Goal: Task Accomplishment & Management: Use online tool/utility

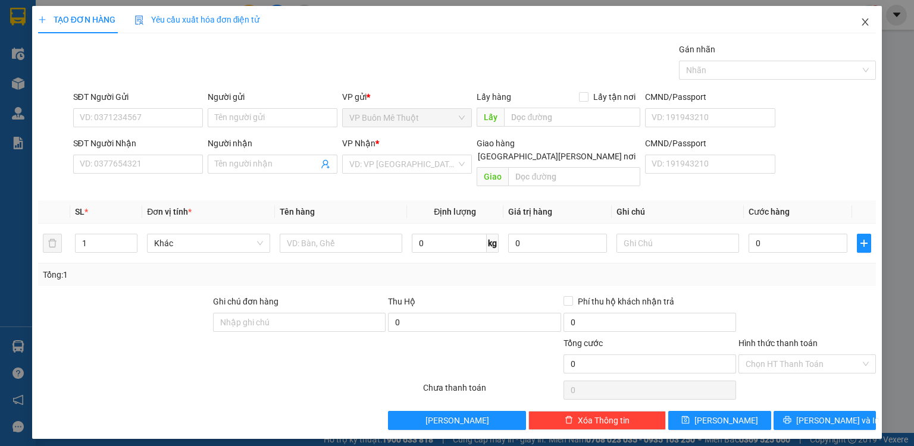
click at [864, 32] on span "Close" at bounding box center [864, 22] width 33 height 33
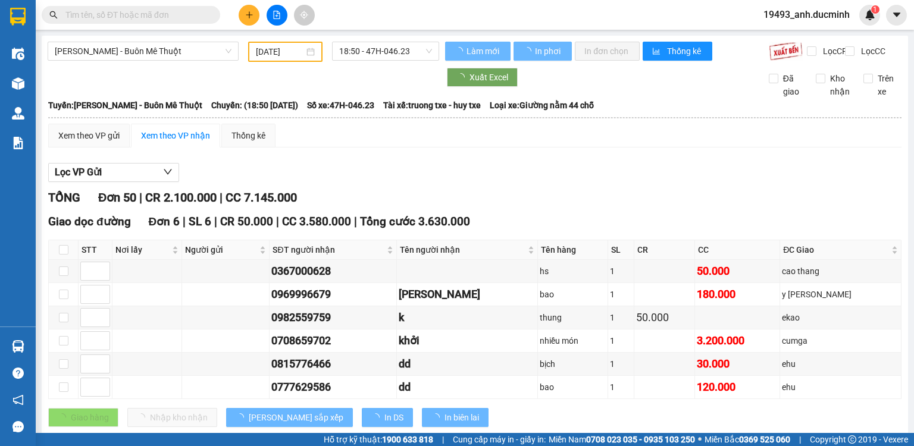
click at [199, 17] on input "text" at bounding box center [135, 14] width 140 height 13
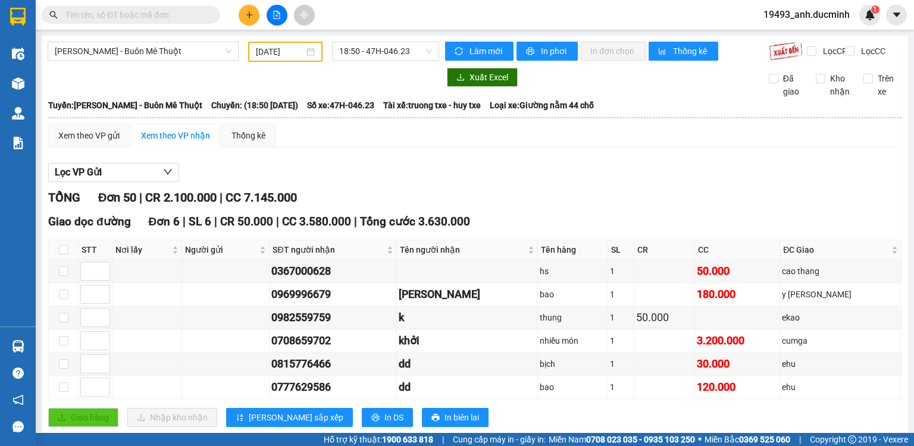
click at [186, 183] on div "Lọc VP Gửi" at bounding box center [474, 173] width 853 height 20
click at [188, 183] on div "Lọc VP Gửi" at bounding box center [474, 173] width 853 height 20
click at [129, 16] on input "text" at bounding box center [135, 14] width 140 height 13
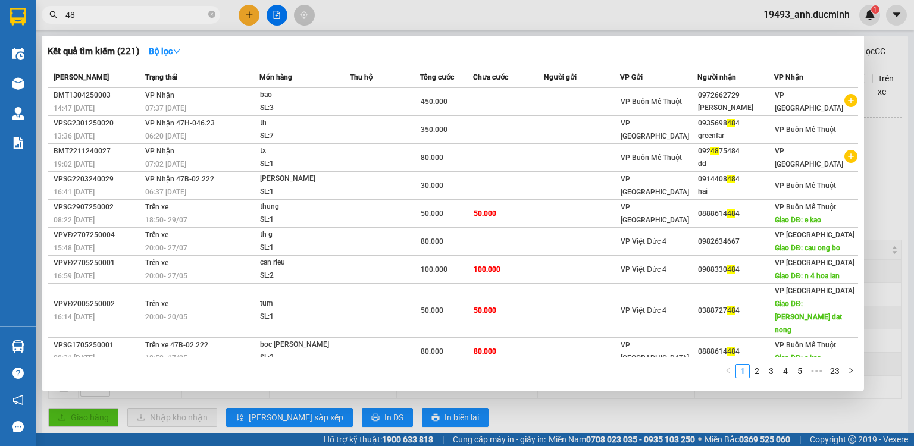
type input "4"
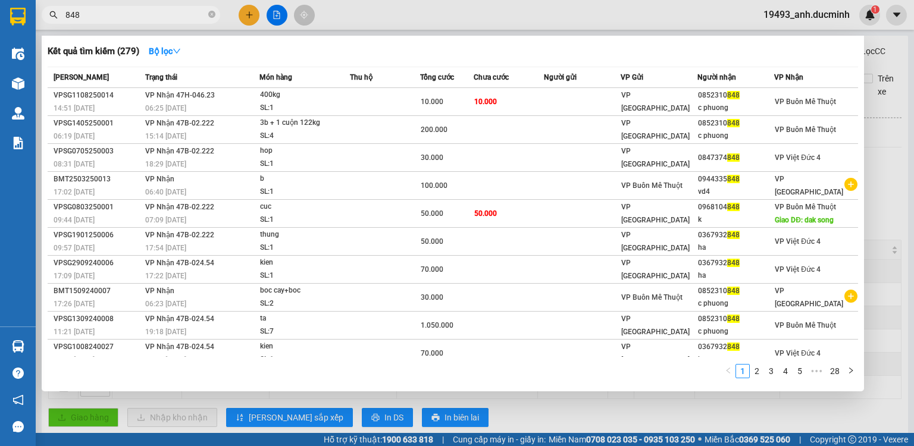
type input "848"
click at [245, 14] on div at bounding box center [457, 223] width 914 height 446
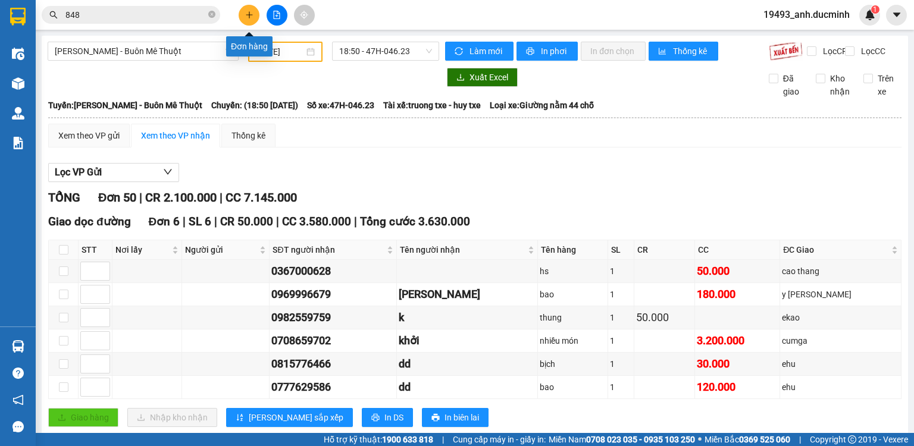
click at [251, 14] on icon "plus" at bounding box center [249, 14] width 7 height 1
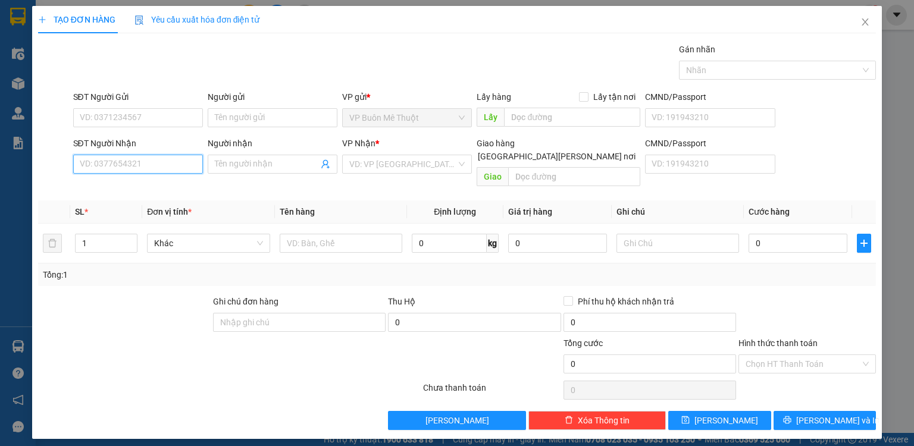
click at [136, 171] on input "SĐT Người Nhận" at bounding box center [138, 164] width 130 height 19
type input "1"
type input "779"
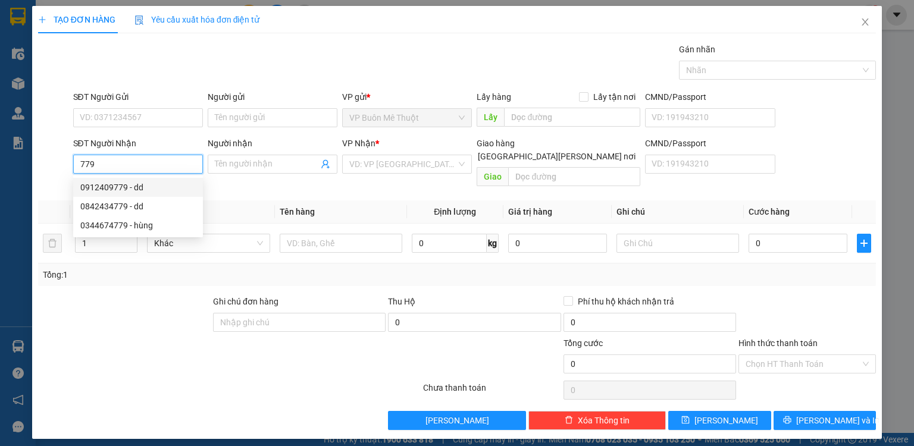
drag, startPoint x: 112, startPoint y: 164, endPoint x: 38, endPoint y: 152, distance: 74.8
click at [38, 152] on div "SĐT Người Nhận 779 Người nhận Tên người nhận VP Nhận * VD: VP Sài Gòn Giao hàng…" at bounding box center [457, 164] width 840 height 55
type input "5779"
drag, startPoint x: 121, startPoint y: 156, endPoint x: 49, endPoint y: 144, distance: 73.0
click at [49, 144] on div "SĐT Người Nhận 5779 Người nhận Tên người nhận VP Nhận * VD: VP Sài Gòn Giao hàn…" at bounding box center [457, 164] width 840 height 55
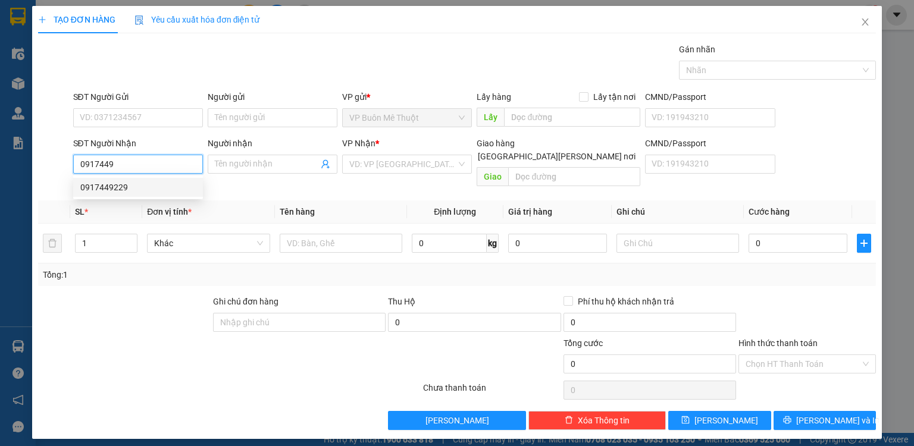
click at [108, 192] on div "0917449229" at bounding box center [137, 187] width 115 height 13
type input "0917449229"
type input "phu rieng.dx"
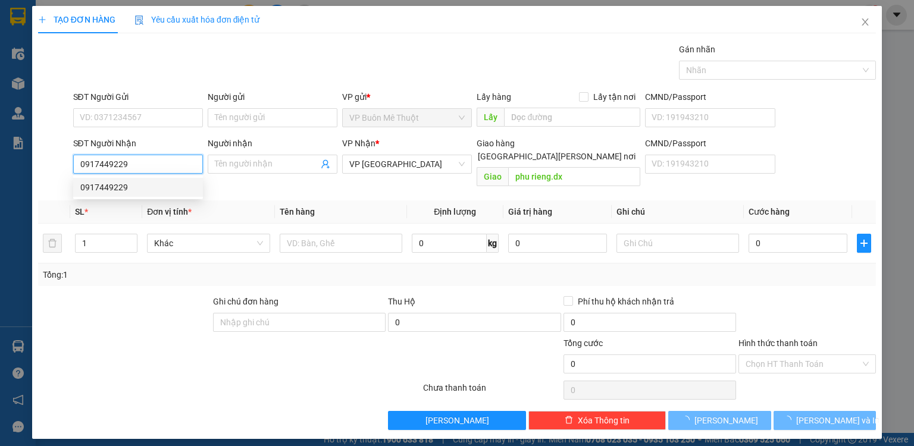
type input "10.000"
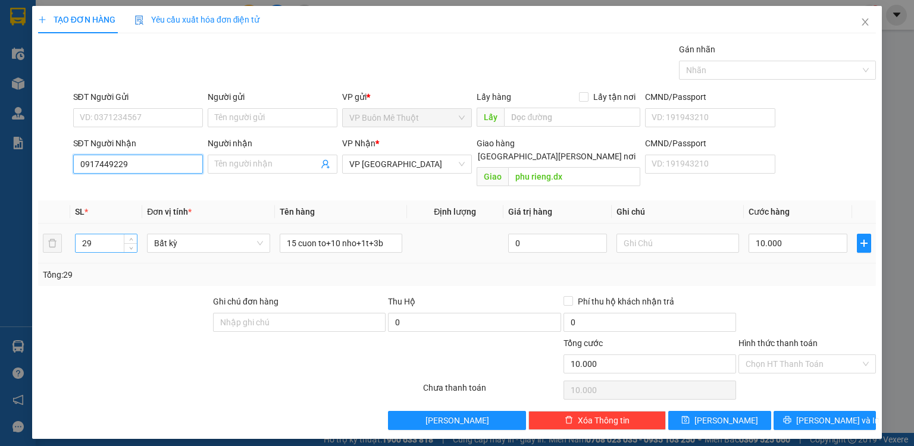
type input "0917449229"
drag, startPoint x: 103, startPoint y: 228, endPoint x: 57, endPoint y: 218, distance: 46.9
click at [57, 224] on tr "29 Bất kỳ 15 cuon to+10 nho+1t+3b 0 10.000" at bounding box center [457, 244] width 838 height 40
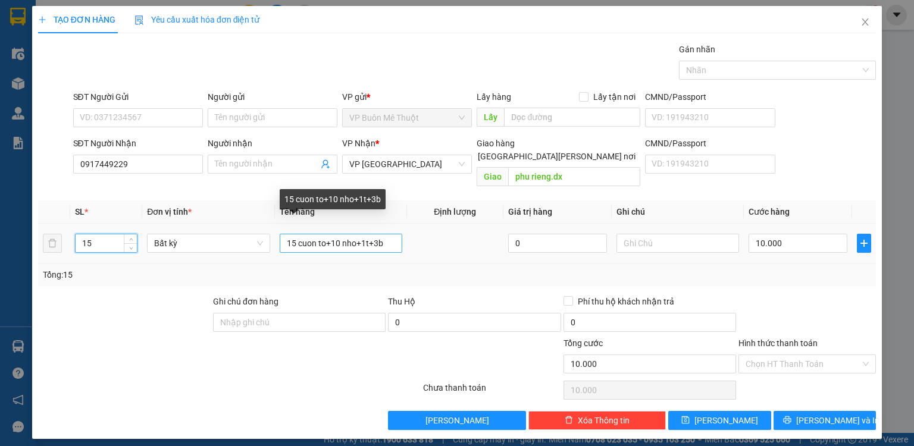
type input "15"
type input "0"
drag, startPoint x: 283, startPoint y: 228, endPoint x: 391, endPoint y: 226, distance: 108.3
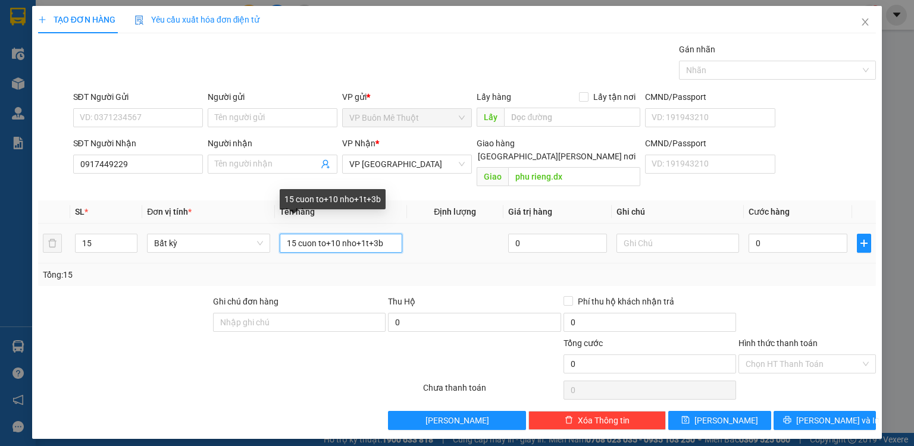
click at [391, 234] on input "15 cuon to+10 nho+1t+3b" at bounding box center [341, 243] width 123 height 19
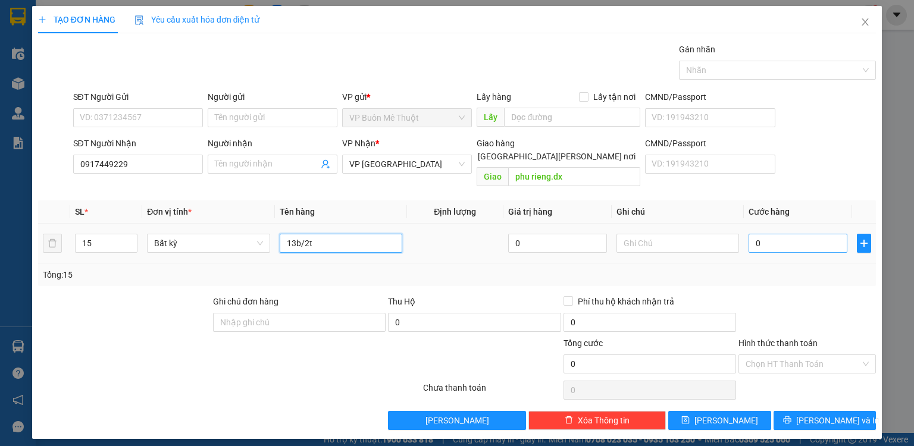
type input "13b/2t"
click at [795, 235] on input "0" at bounding box center [797, 243] width 99 height 19
type input "5"
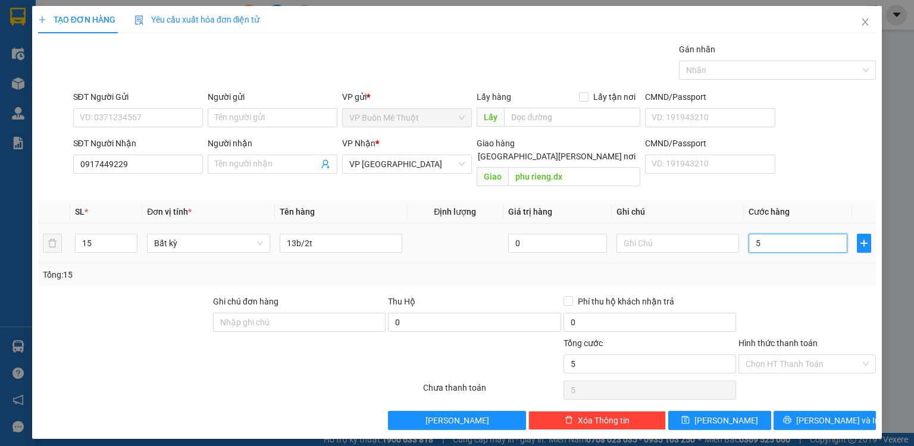
type input "52"
type input "525"
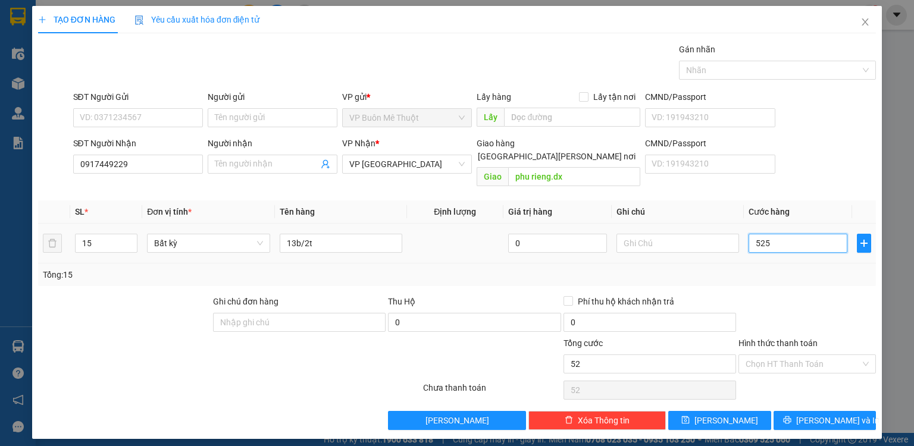
type input "525"
type input "525.000"
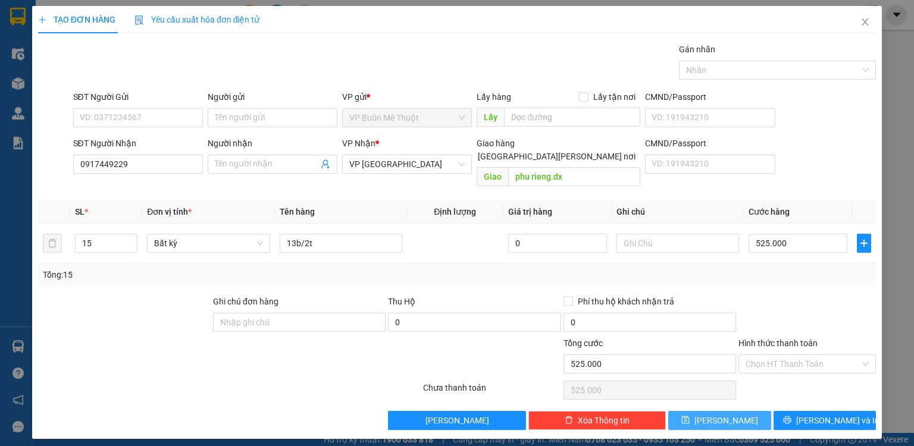
click at [738, 411] on button "[PERSON_NAME]" at bounding box center [719, 420] width 103 height 19
type input "0"
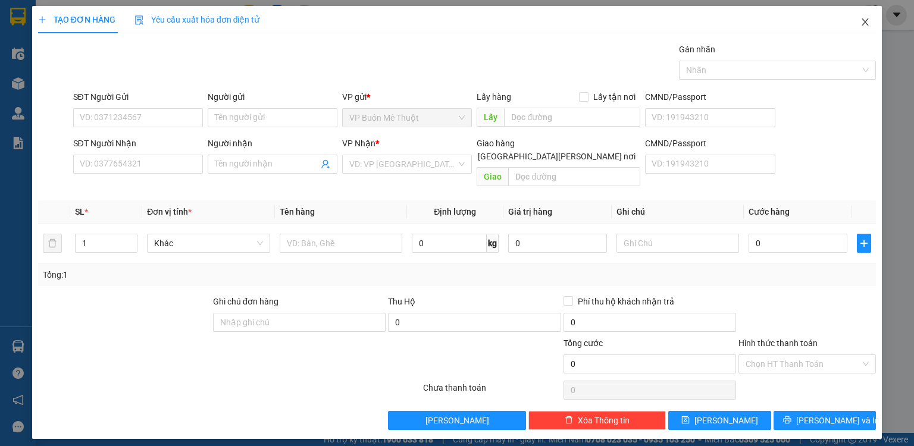
click at [863, 23] on icon "close" at bounding box center [865, 22] width 10 height 10
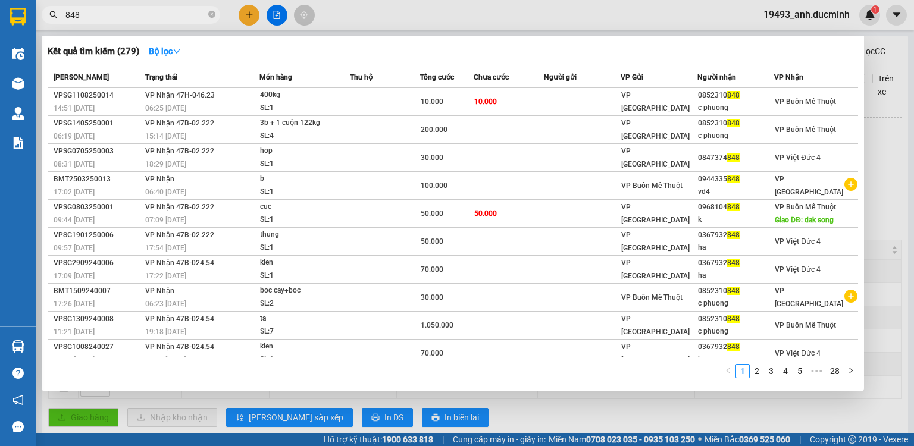
drag, startPoint x: 89, startPoint y: 11, endPoint x: 43, endPoint y: 2, distance: 47.1
click at [43, 5] on div "Kết quả tìm kiếm ( 279 ) Bộ lọc Mã ĐH Trạng thái Món hàng Thu hộ Tổng cước Chưa…" at bounding box center [116, 15] width 232 height 21
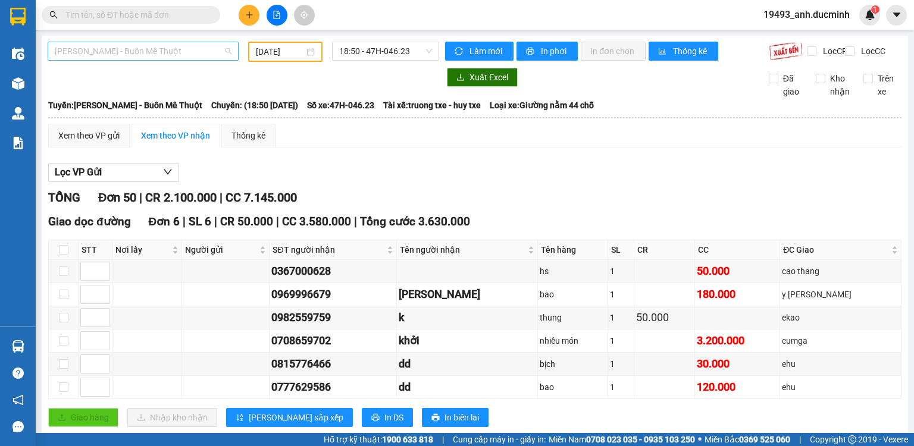
click at [198, 52] on span "[PERSON_NAME] - Buôn Mê Thuột" at bounding box center [143, 51] width 177 height 18
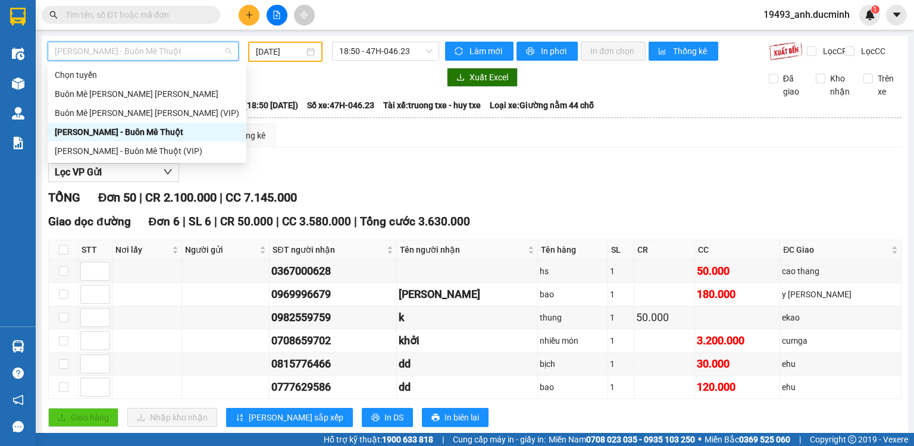
click at [274, 50] on input "[DATE]" at bounding box center [280, 51] width 48 height 13
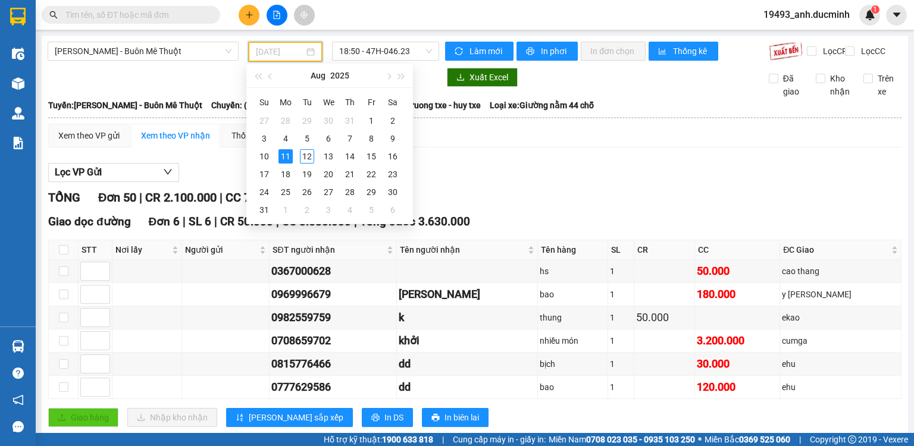
type input "[DATE]"
click at [286, 154] on div "11" at bounding box center [285, 156] width 14 height 14
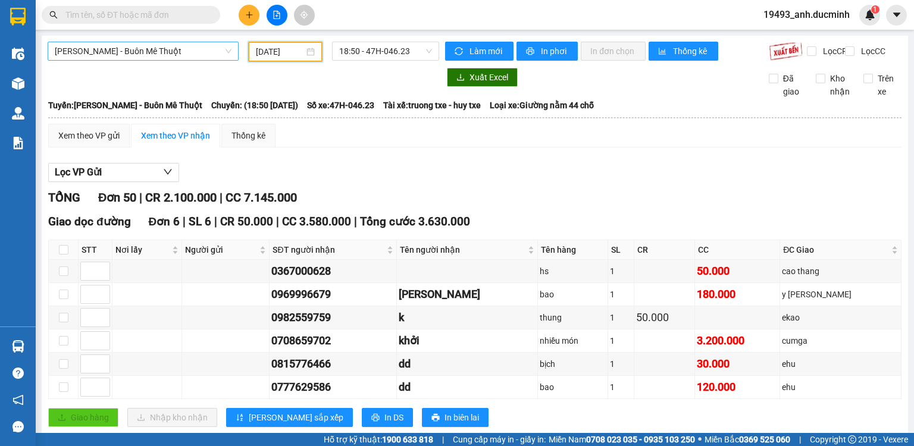
click at [189, 53] on span "[PERSON_NAME] - Buôn Mê Thuột" at bounding box center [143, 51] width 177 height 18
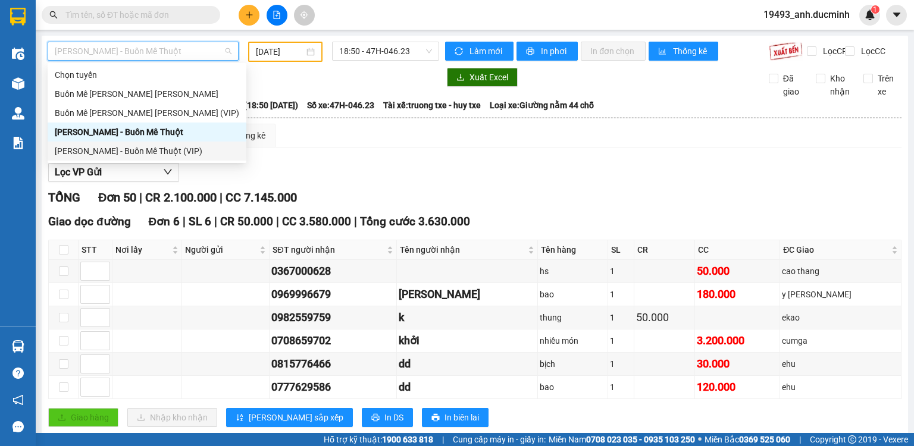
click at [174, 148] on div "[PERSON_NAME] - Buôn Mê Thuột (VIP)" at bounding box center [147, 151] width 184 height 13
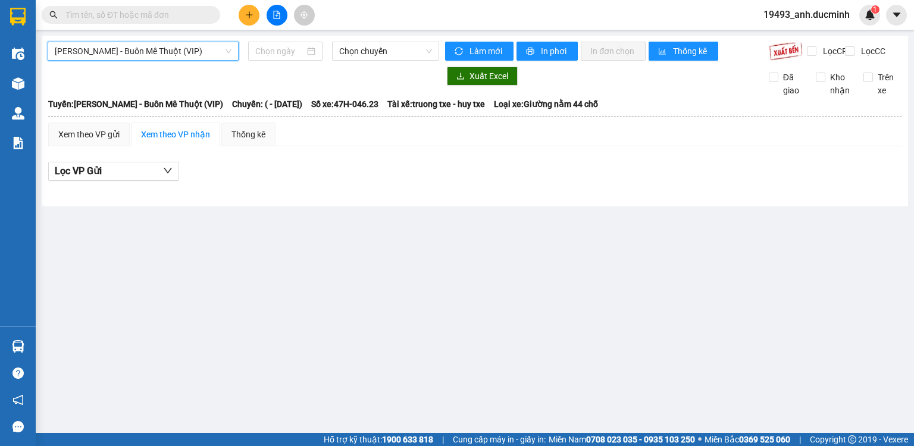
type input "[DATE]"
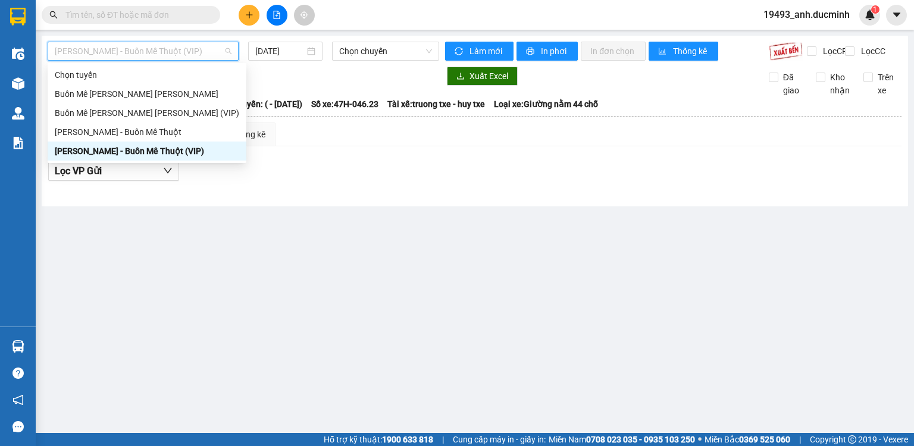
click at [212, 53] on span "[PERSON_NAME] - Buôn Mê Thuột (VIP)" at bounding box center [143, 51] width 177 height 18
click at [189, 111] on div "Buôn Mê [PERSON_NAME] [PERSON_NAME] (VIP)" at bounding box center [147, 112] width 184 height 13
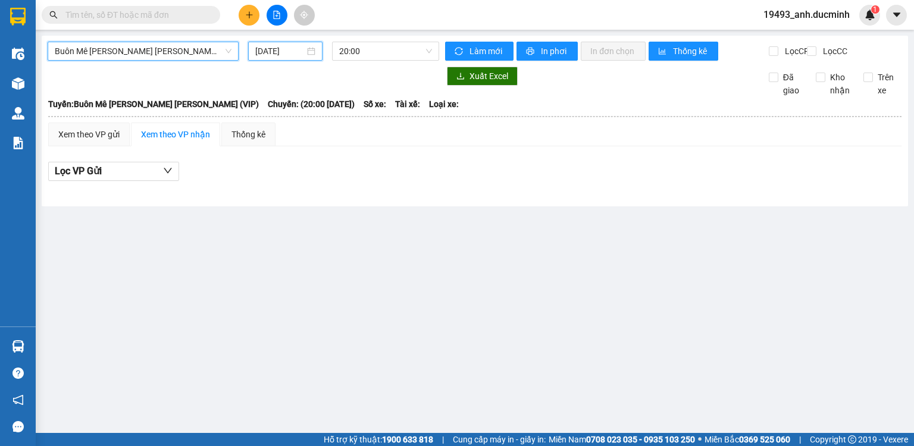
click at [280, 49] on input "[DATE]" at bounding box center [279, 51] width 49 height 13
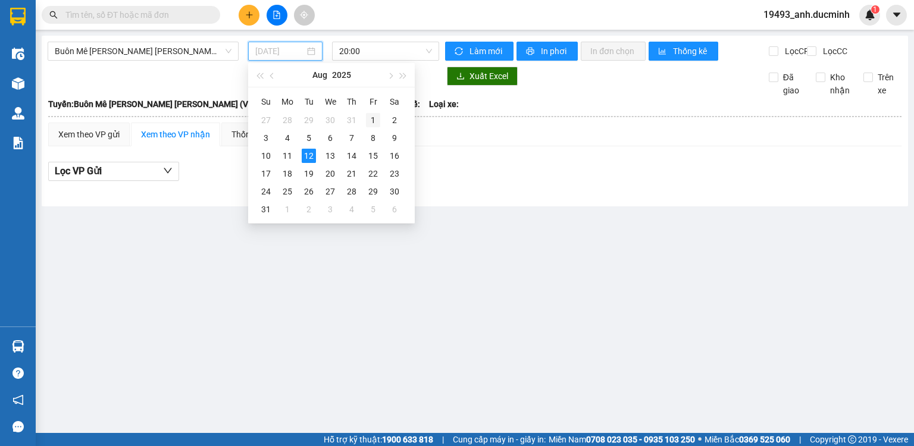
click at [369, 115] on div "1" at bounding box center [373, 120] width 14 height 14
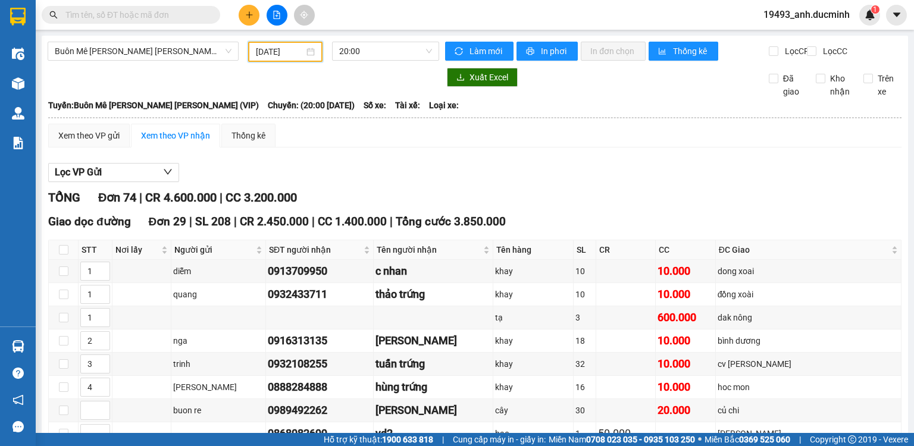
click at [280, 51] on input "[DATE]" at bounding box center [280, 51] width 48 height 13
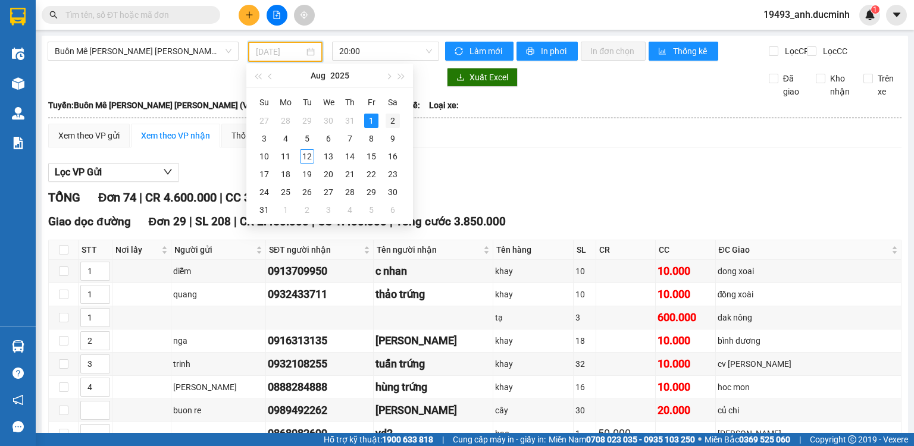
click at [394, 121] on div "2" at bounding box center [392, 121] width 14 height 14
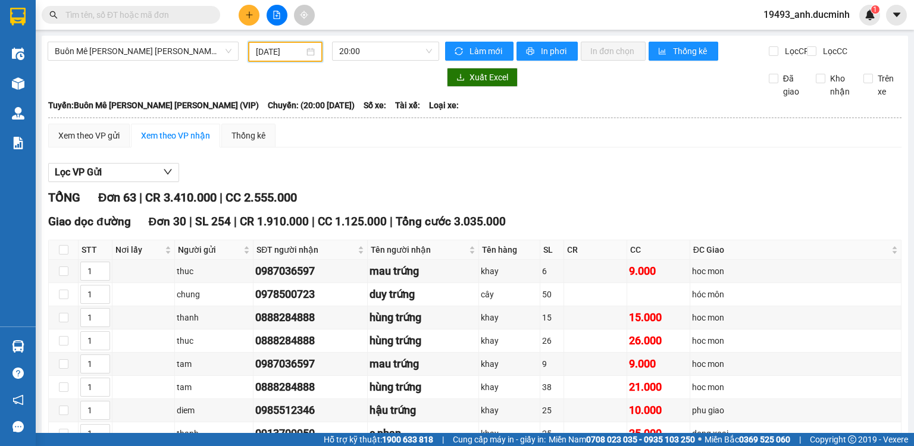
click at [291, 55] on input "[DATE]" at bounding box center [280, 51] width 48 height 13
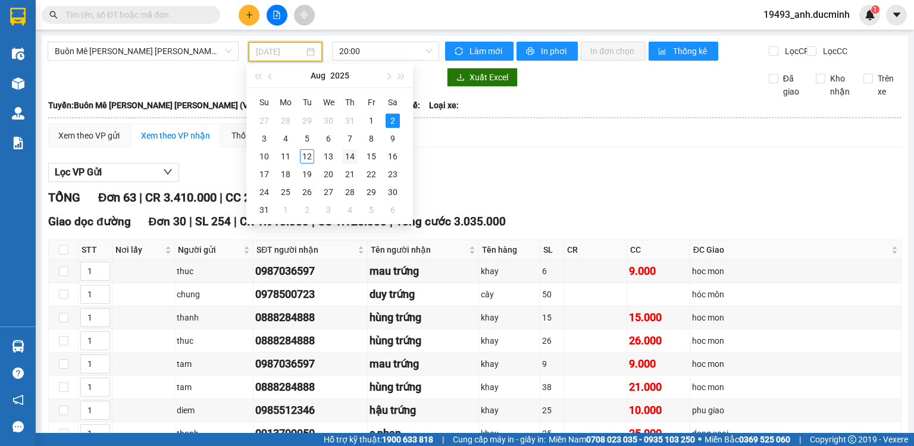
click at [351, 155] on div "14" at bounding box center [350, 156] width 14 height 14
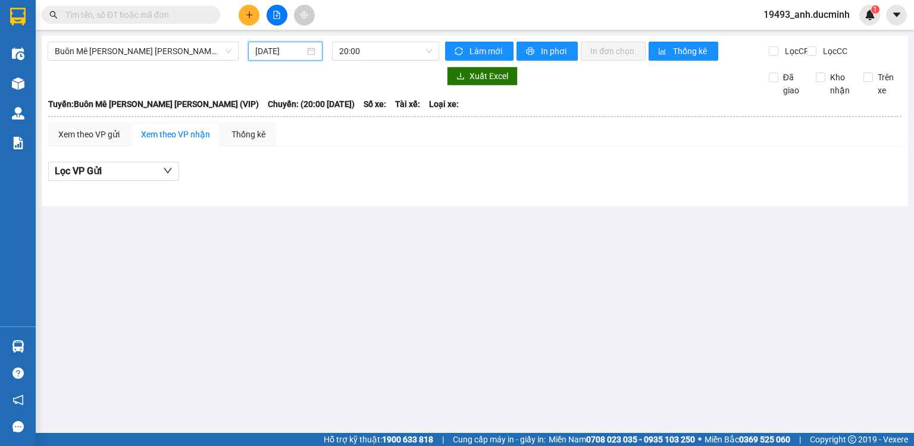
click at [272, 52] on input "[DATE]" at bounding box center [279, 51] width 49 height 13
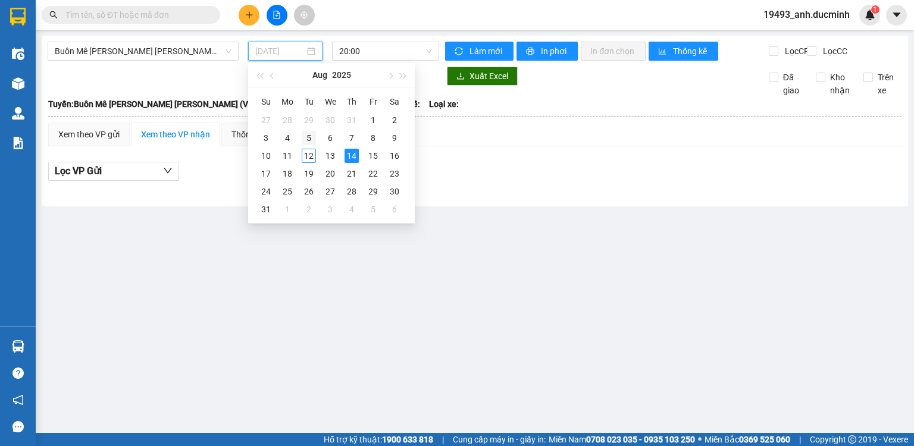
click at [310, 136] on div "5" at bounding box center [309, 138] width 14 height 14
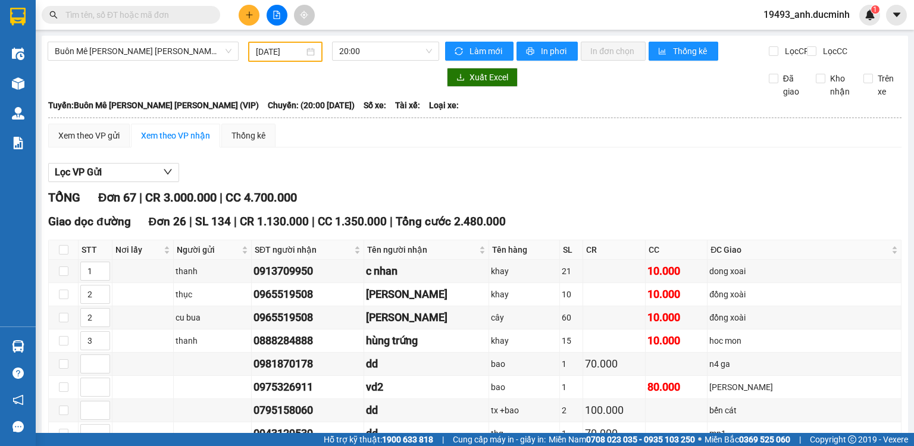
click at [277, 42] on div "[DATE]" at bounding box center [285, 52] width 74 height 20
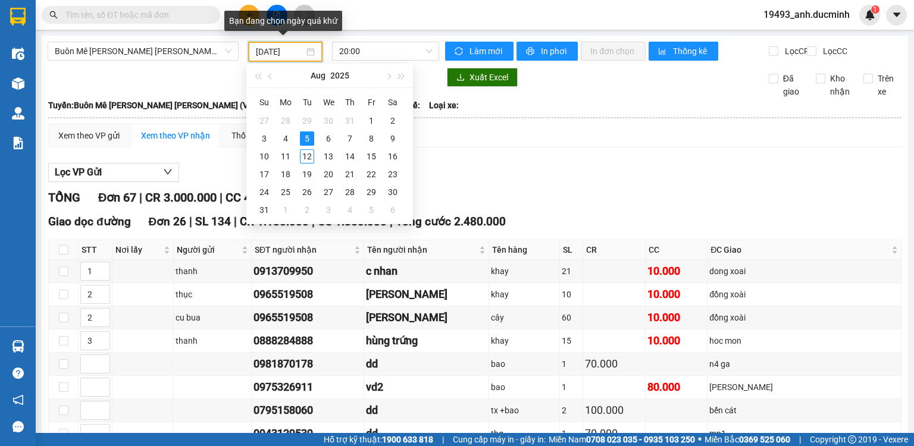
click at [274, 52] on input "[DATE]" at bounding box center [280, 51] width 48 height 13
click at [368, 139] on div "8" at bounding box center [371, 138] width 14 height 14
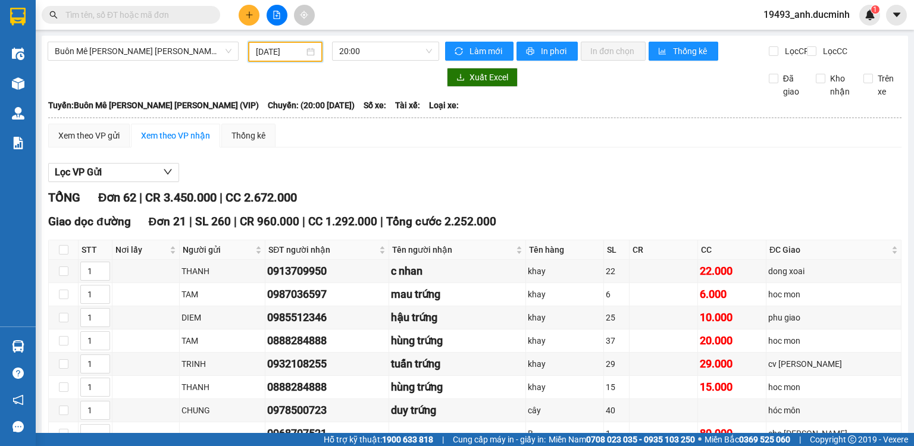
click at [266, 54] on input "[DATE]" at bounding box center [280, 51] width 48 height 13
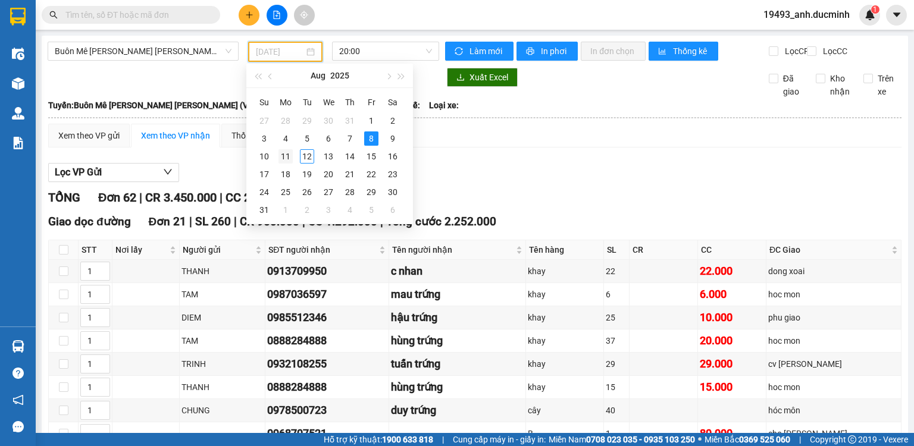
click at [281, 157] on div "11" at bounding box center [285, 156] width 14 height 14
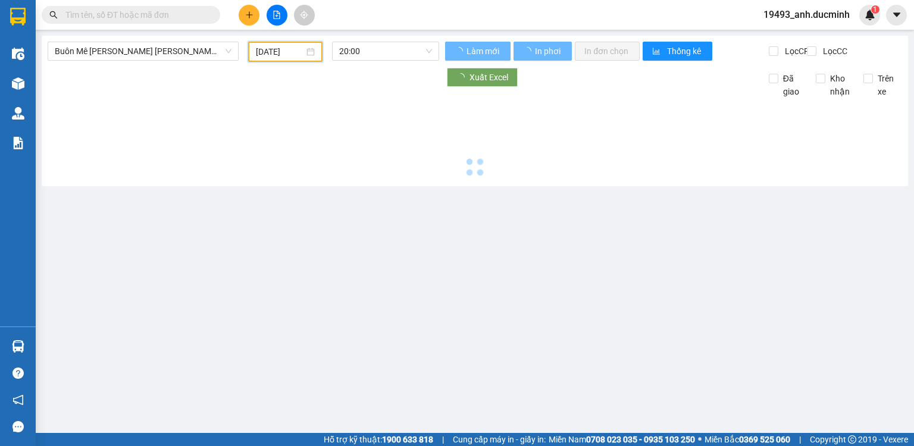
type input "[DATE]"
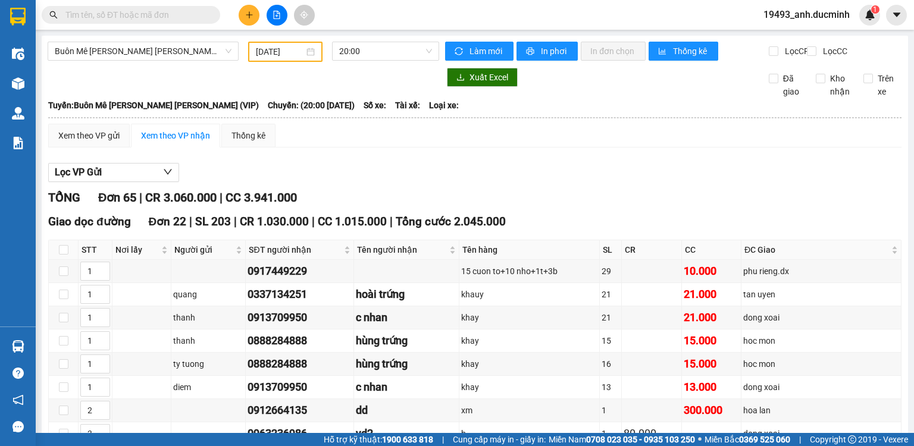
click at [157, 19] on input "text" at bounding box center [135, 14] width 140 height 13
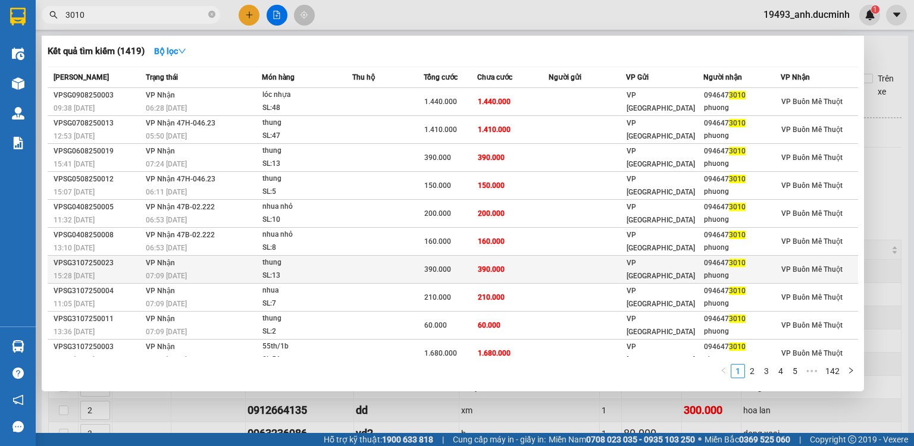
scroll to position [7, 0]
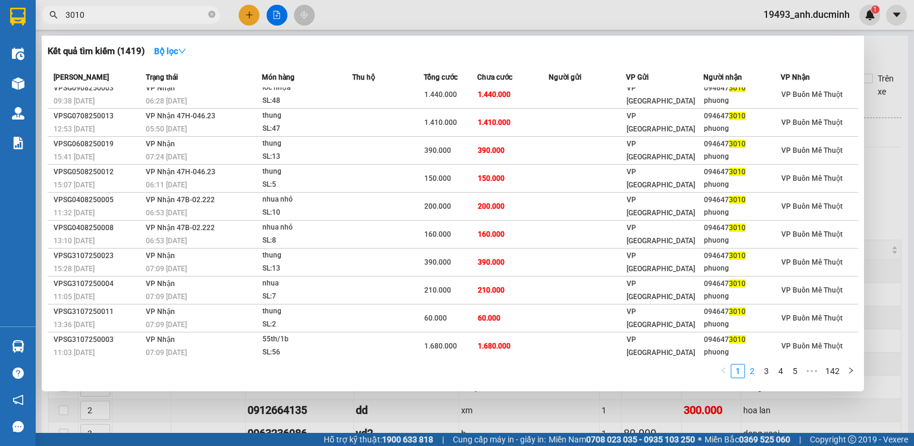
type input "3010"
click at [752, 369] on link "2" at bounding box center [751, 371] width 13 height 13
click at [769, 369] on link "3" at bounding box center [766, 371] width 13 height 13
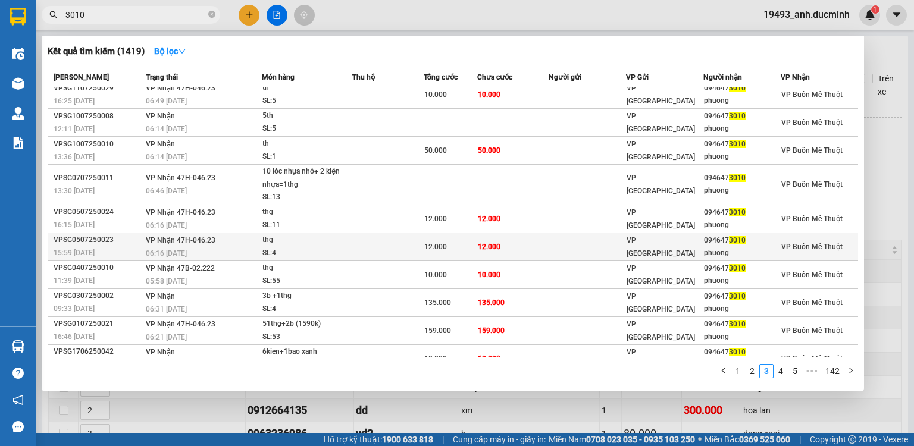
scroll to position [0, 0]
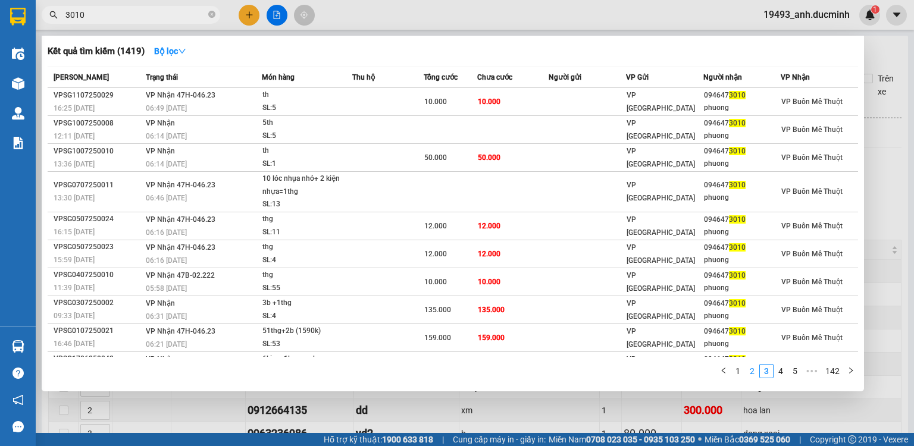
click at [752, 370] on link "2" at bounding box center [751, 371] width 13 height 13
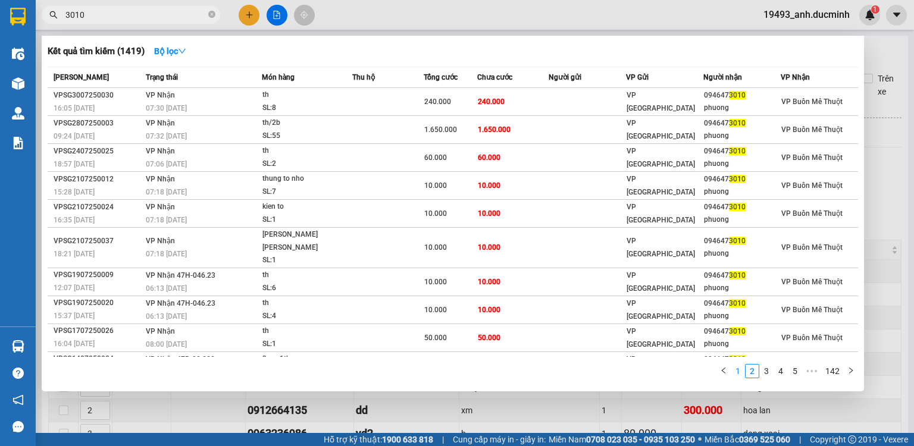
click at [736, 365] on link "1" at bounding box center [737, 371] width 13 height 13
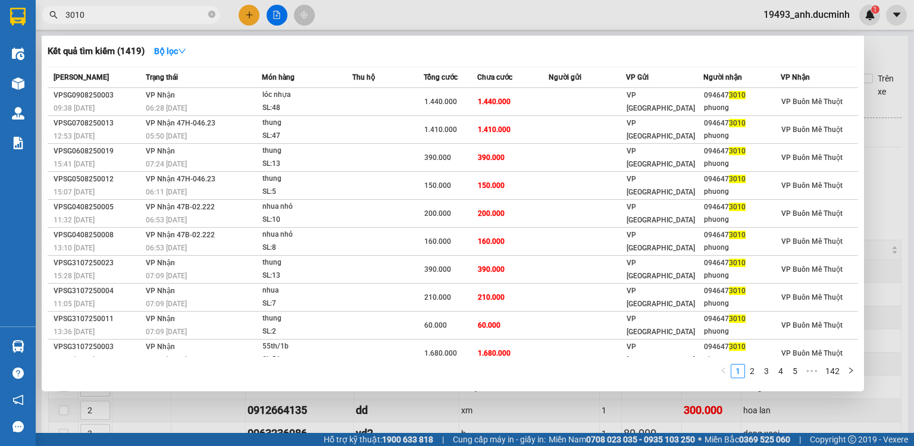
click at [885, 273] on div at bounding box center [457, 223] width 914 height 446
click at [155, 20] on input "3010" at bounding box center [135, 14] width 140 height 13
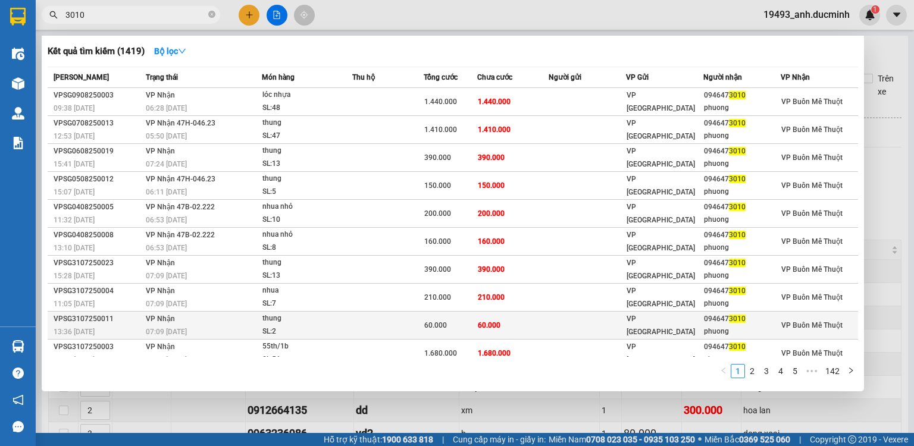
scroll to position [7, 0]
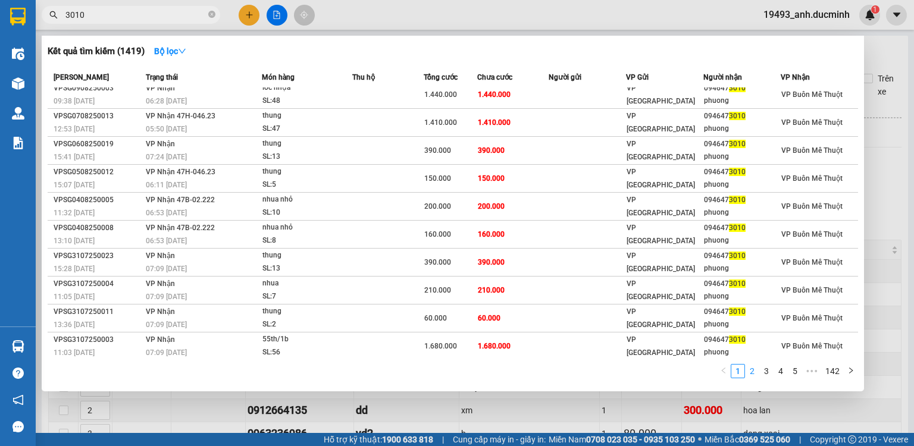
click at [753, 372] on link "2" at bounding box center [751, 371] width 13 height 13
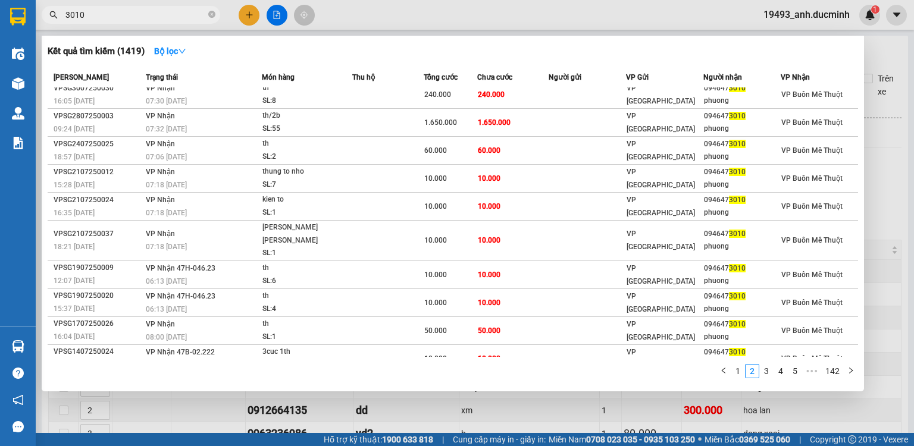
click at [254, 13] on div at bounding box center [457, 223] width 914 height 446
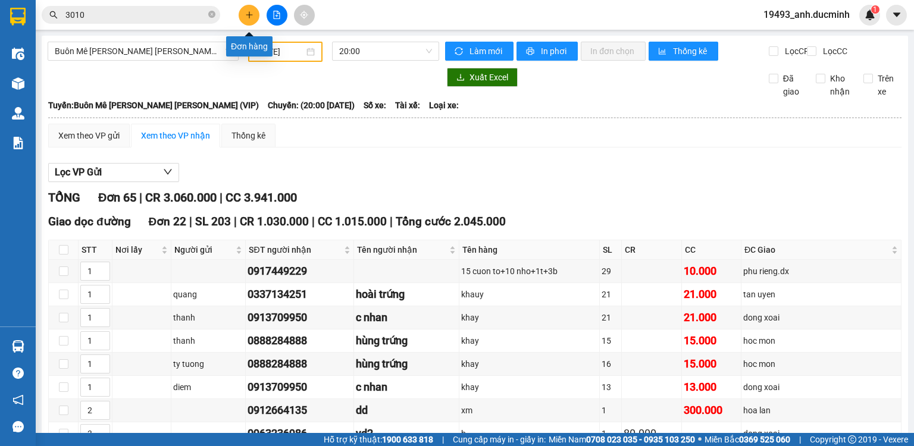
click at [254, 13] on button at bounding box center [249, 15] width 21 height 21
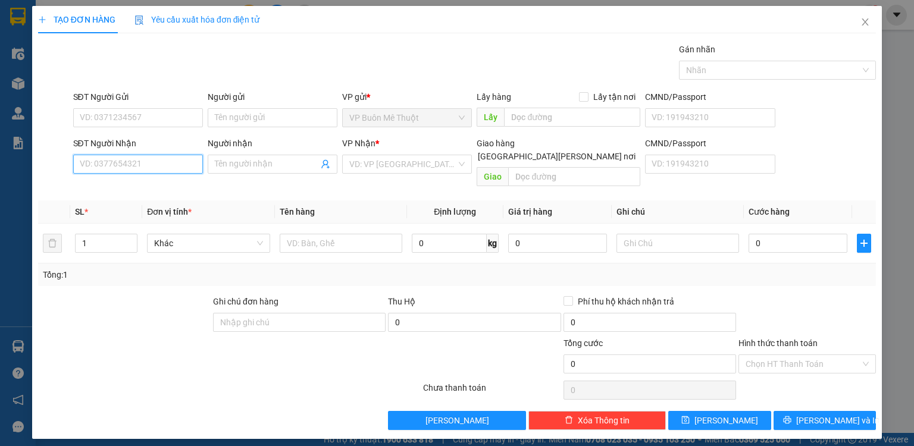
click at [133, 166] on input "SĐT Người Nhận" at bounding box center [138, 164] width 130 height 19
click at [128, 237] on span "up" at bounding box center [130, 240] width 7 height 7
type input "2"
click at [133, 165] on input "SĐT Người Nhận" at bounding box center [138, 164] width 130 height 19
click at [127, 186] on div "0949467983 - ân" at bounding box center [137, 187] width 115 height 13
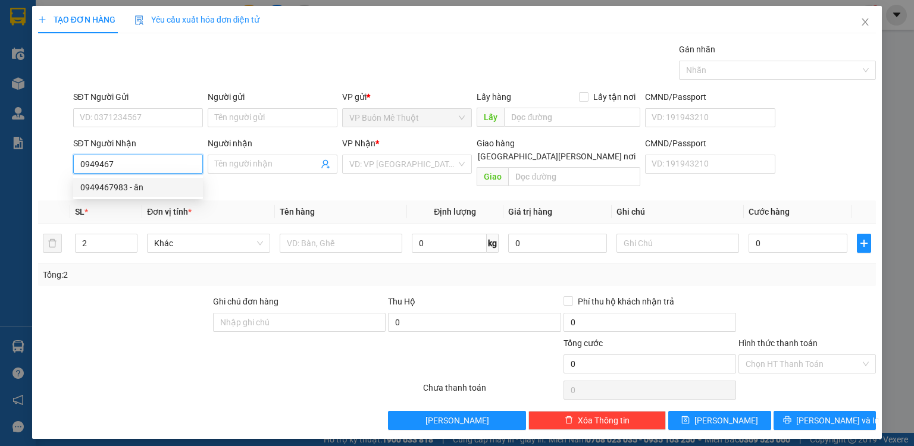
type input "0949467983"
type input "ân"
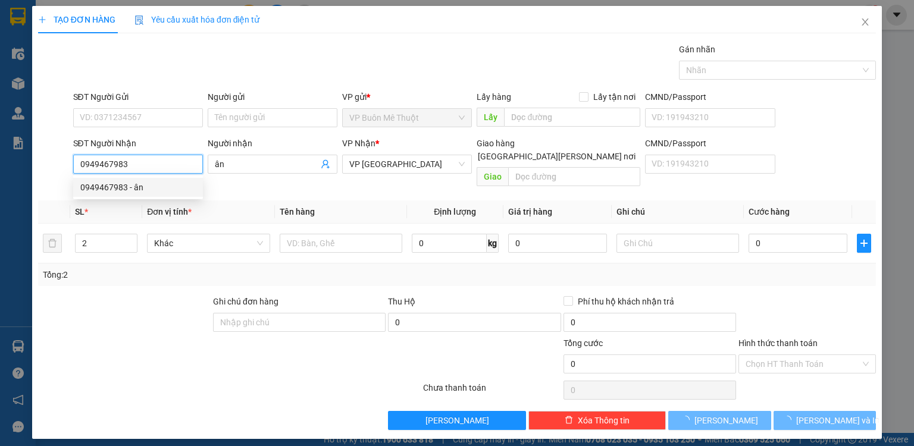
type input "100.000"
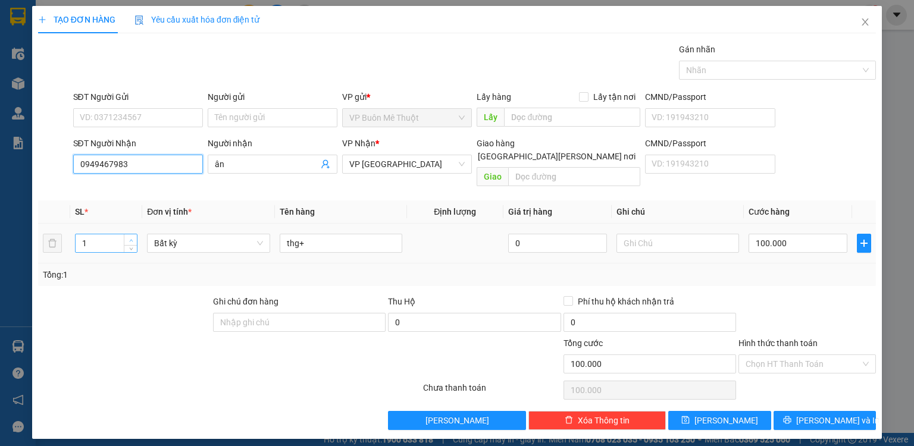
type input "0949467983"
type input "2"
click at [128, 237] on span "up" at bounding box center [130, 240] width 7 height 7
click at [797, 234] on input "100.000" at bounding box center [797, 243] width 99 height 19
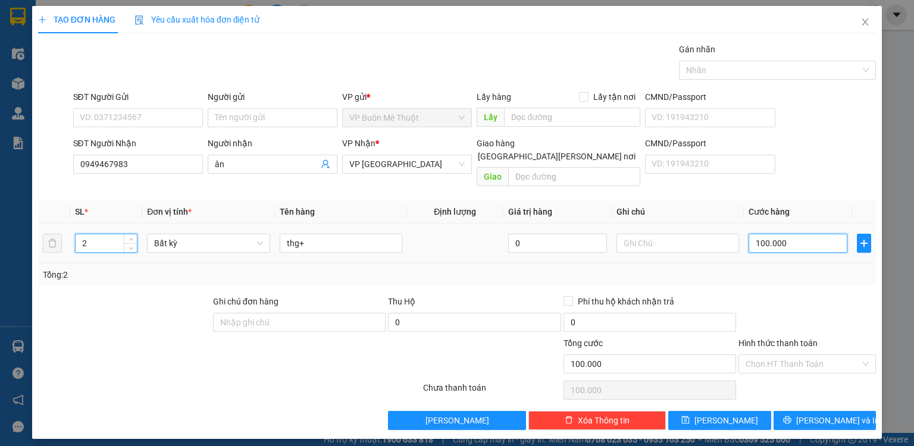
click at [797, 234] on input "100.000" at bounding box center [797, 243] width 99 height 19
type input "0"
type input "1"
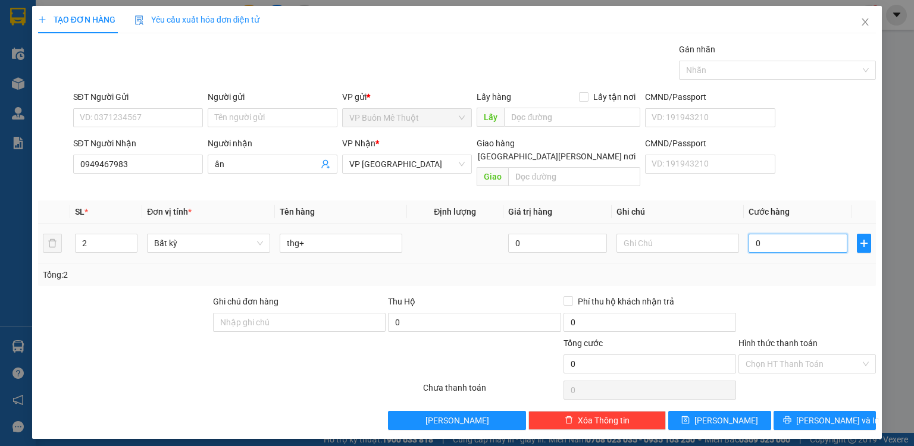
type input "1"
type input "12"
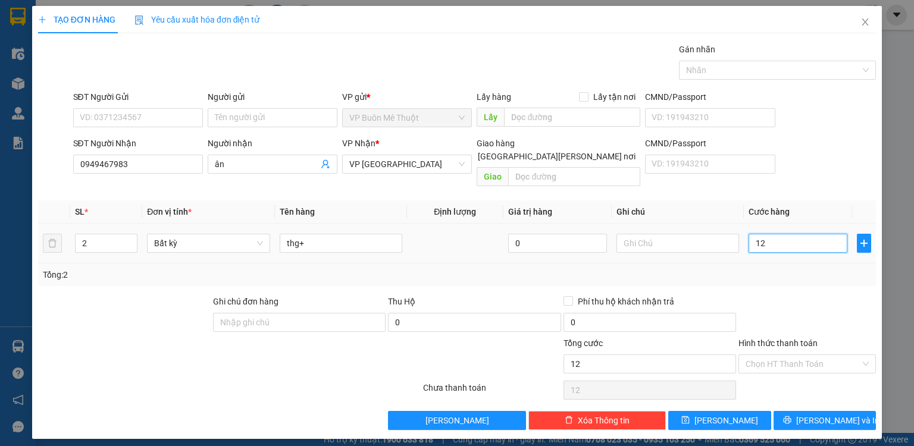
type input "120"
type input "120.000"
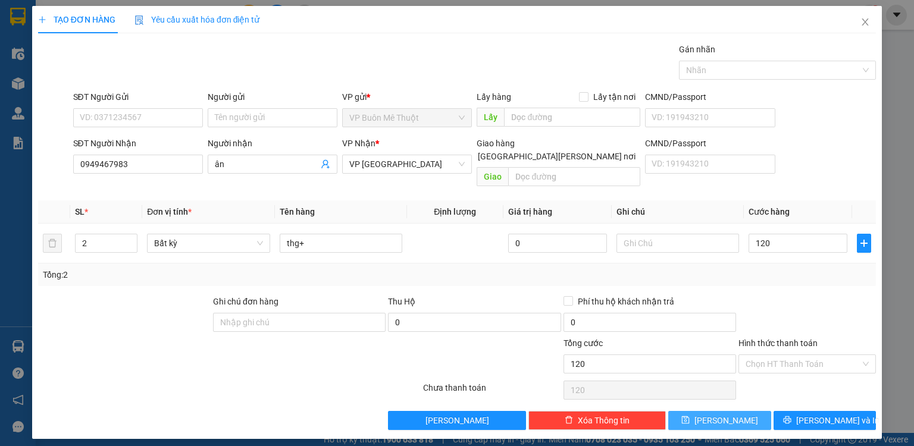
type input "120.000"
click at [746, 411] on button "[PERSON_NAME]" at bounding box center [719, 420] width 103 height 19
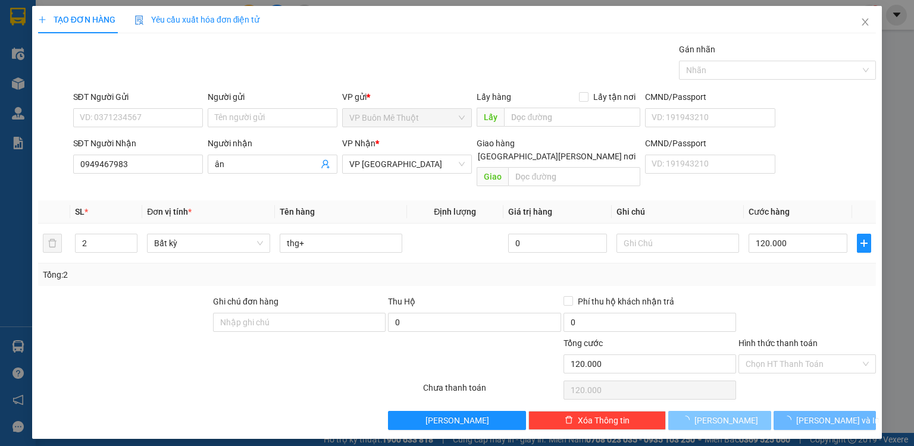
type input "0"
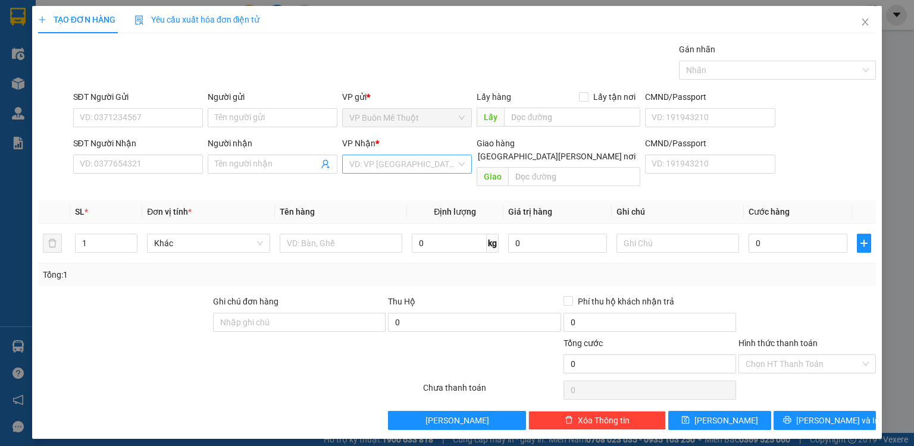
click at [440, 165] on input "search" at bounding box center [402, 164] width 107 height 18
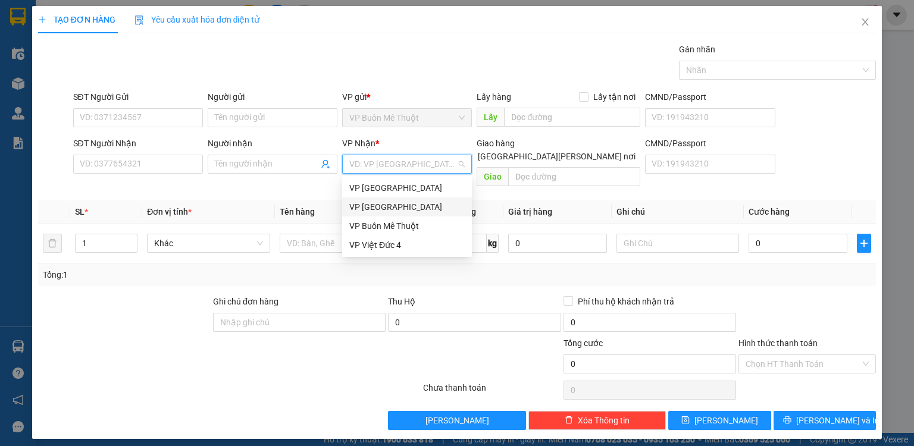
click at [416, 204] on div "VP [GEOGRAPHIC_DATA]" at bounding box center [406, 206] width 115 height 13
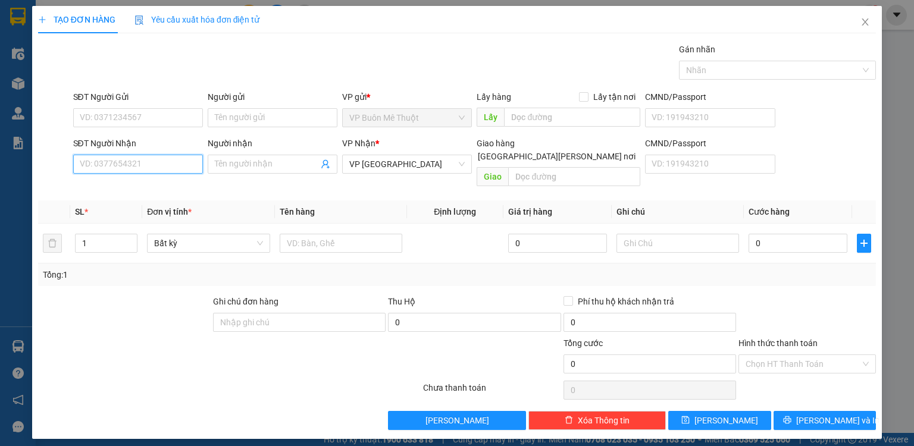
click at [146, 165] on input "SĐT Người Nhận" at bounding box center [138, 164] width 130 height 19
click at [298, 234] on input "text" at bounding box center [341, 243] width 123 height 19
type input "bao"
click at [131, 151] on div "SĐT Người Nhận" at bounding box center [138, 146] width 130 height 18
click at [131, 161] on input "SĐT Người Nhận" at bounding box center [138, 164] width 130 height 19
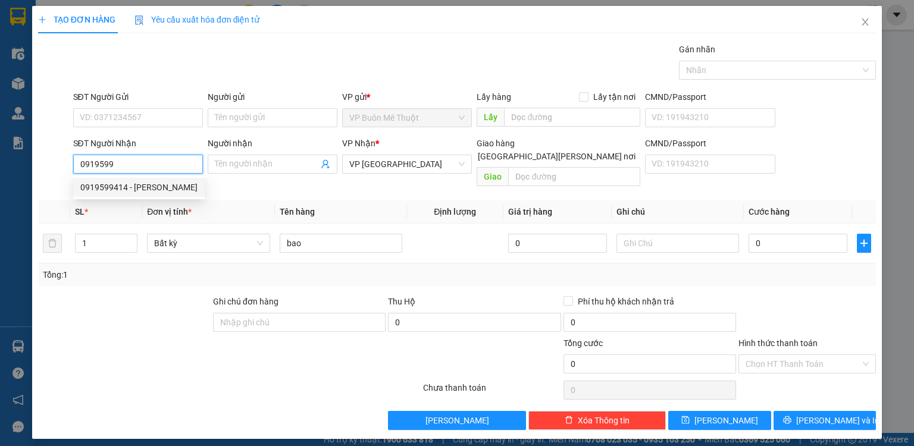
click at [138, 181] on div "0919599414 - [PERSON_NAME]" at bounding box center [138, 187] width 117 height 13
type input "0919599414"
type input "luom"
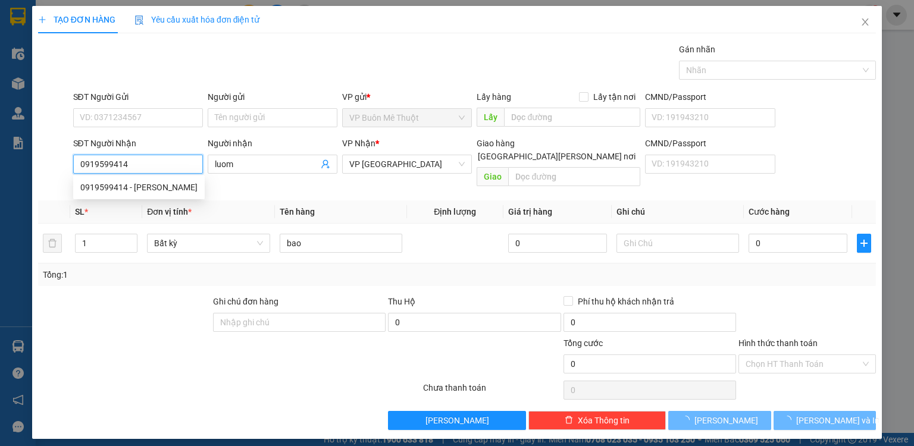
type input "50.000"
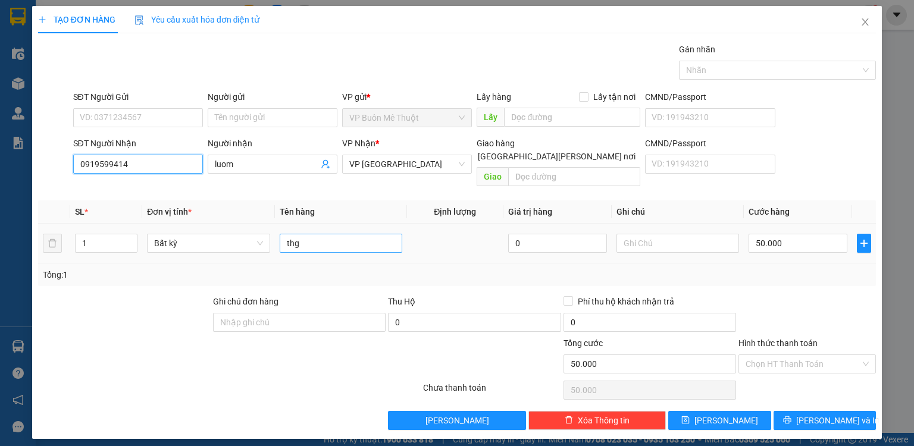
type input "0919599414"
drag, startPoint x: 336, startPoint y: 222, endPoint x: 231, endPoint y: 236, distance: 105.5
click at [231, 236] on tr "1 Bất kỳ thg 0 50.000" at bounding box center [457, 244] width 838 height 40
type input "bao"
click at [810, 234] on input "50.000" at bounding box center [797, 243] width 99 height 19
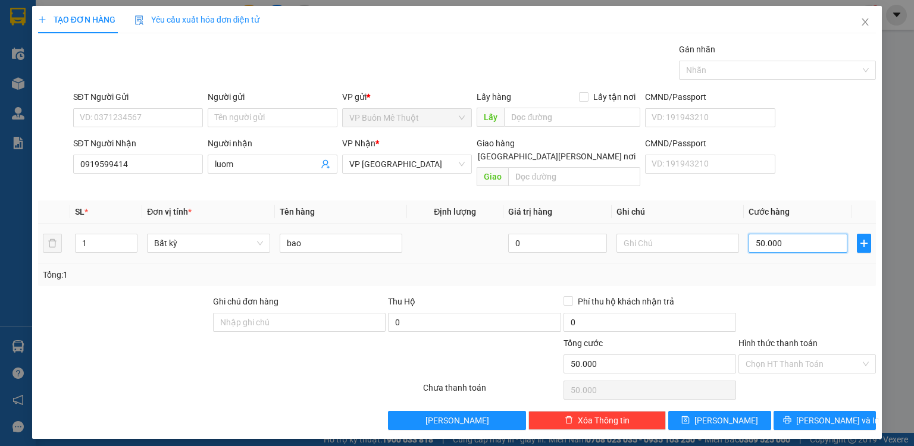
click at [810, 234] on input "50.000" at bounding box center [797, 243] width 99 height 19
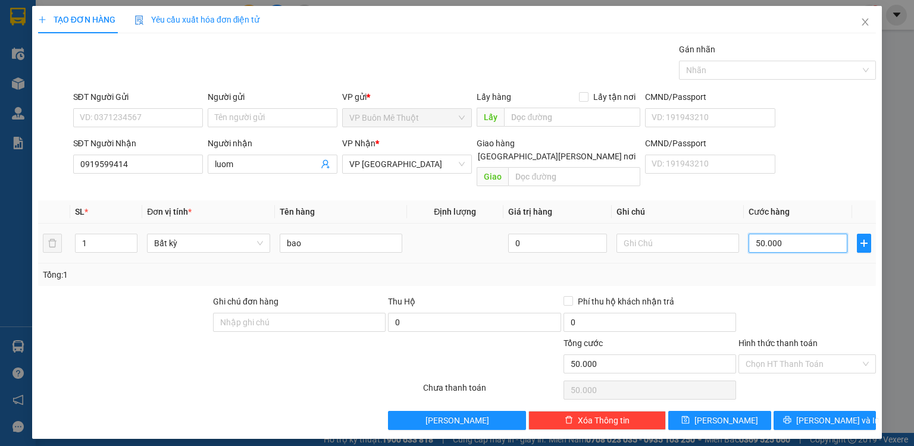
click at [799, 234] on input "50.000" at bounding box center [797, 243] width 99 height 19
type input "500.001"
type input "5.000.010"
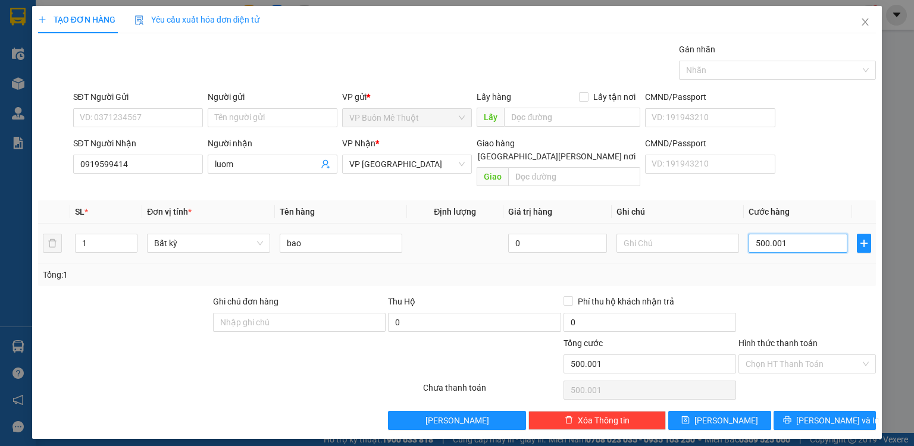
type input "5.000.010"
click at [796, 234] on input "5.000.010" at bounding box center [797, 243] width 99 height 19
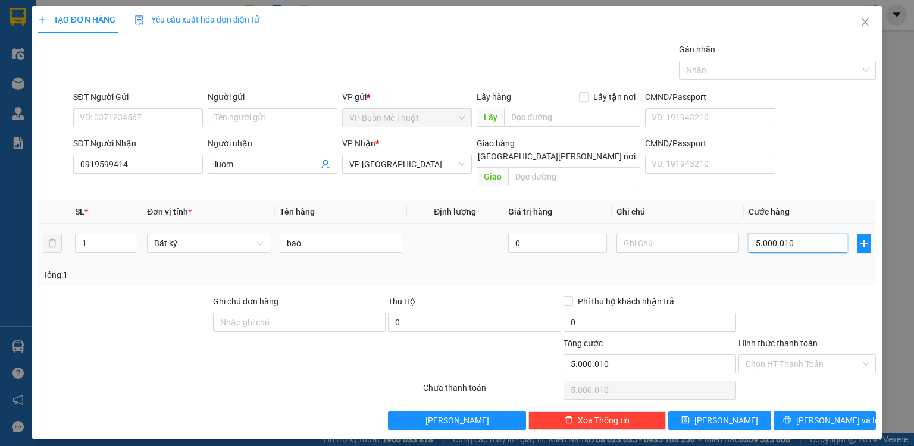
type input "1"
type input "10"
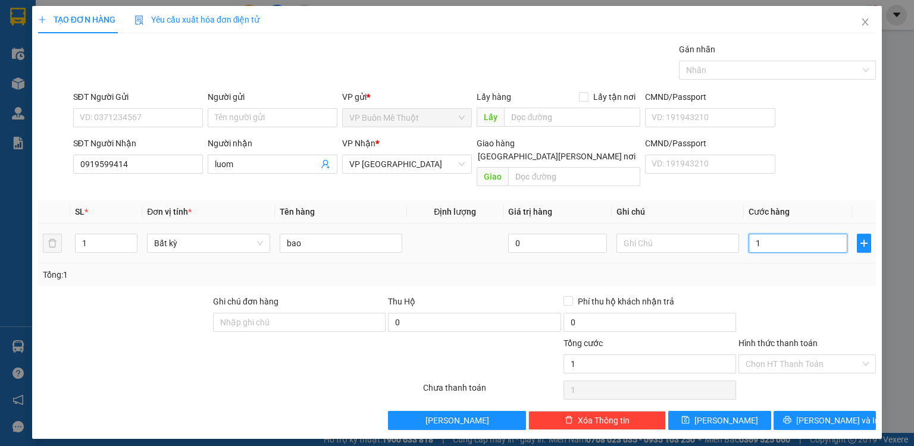
type input "10"
type input "100"
type input "100.000"
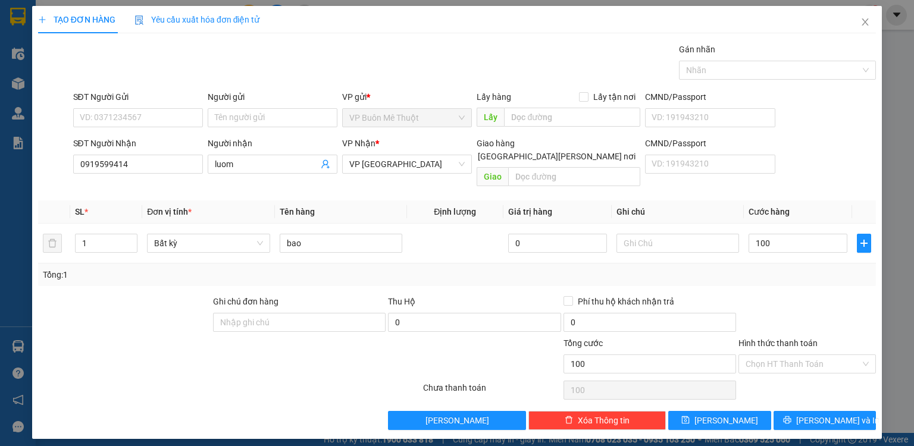
type input "100.000"
click at [823, 340] on div "Hình thức thanh toán" at bounding box center [806, 346] width 137 height 18
click at [823, 355] on input "Hình thức thanh toán" at bounding box center [802, 364] width 115 height 18
click at [820, 374] on div "Tại văn phòng" at bounding box center [806, 373] width 123 height 13
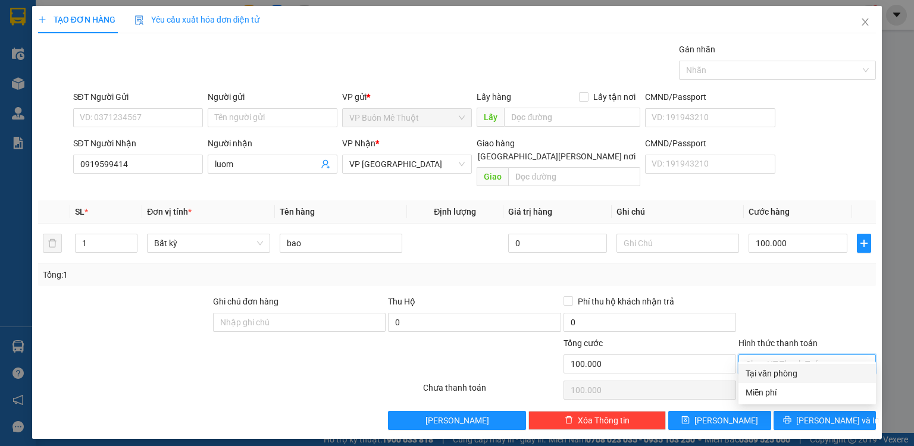
type input "0"
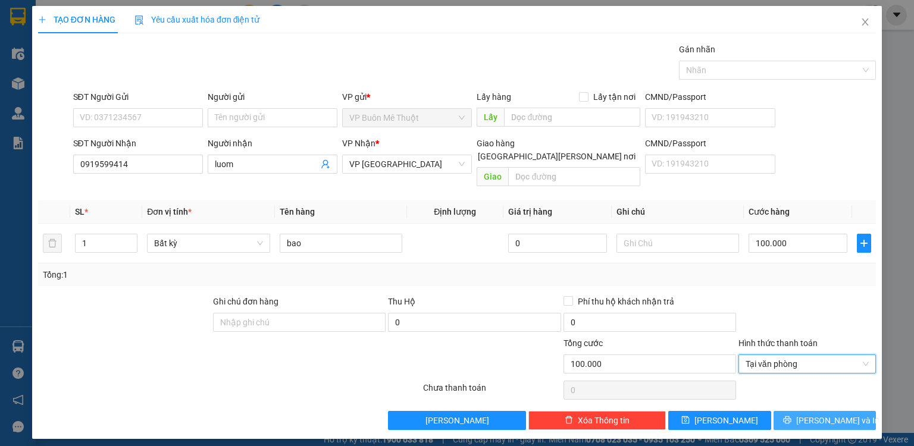
click at [821, 414] on span "[PERSON_NAME] và In" at bounding box center [837, 420] width 83 height 13
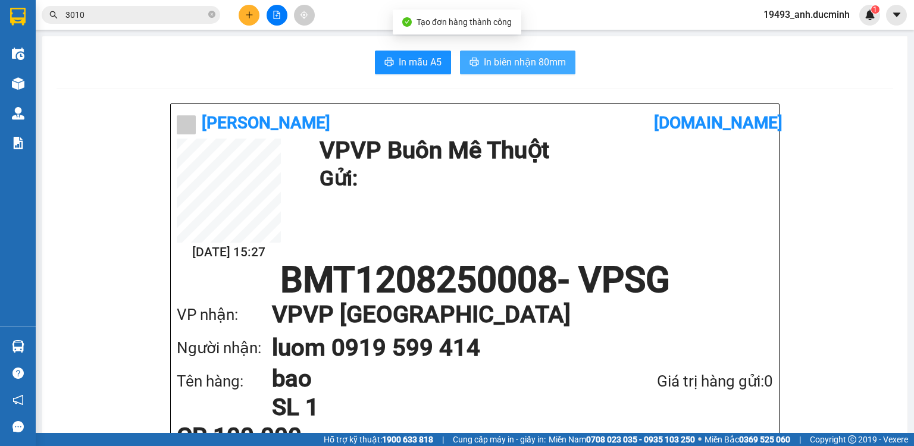
click at [474, 58] on icon "printer" at bounding box center [474, 62] width 10 height 10
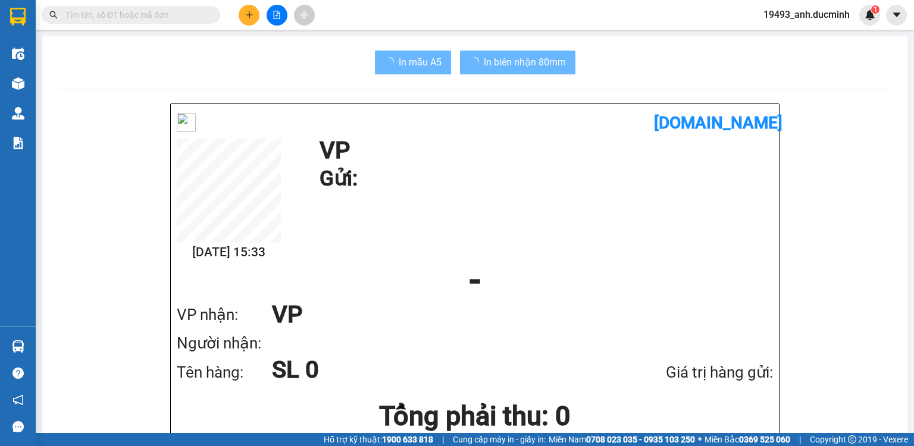
click at [160, 15] on input "text" at bounding box center [135, 14] width 140 height 13
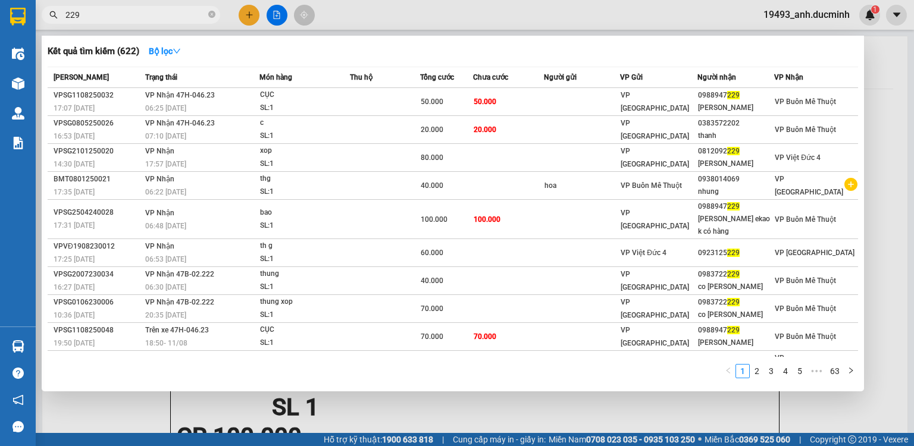
type input "229"
click at [278, 20] on div at bounding box center [457, 223] width 914 height 446
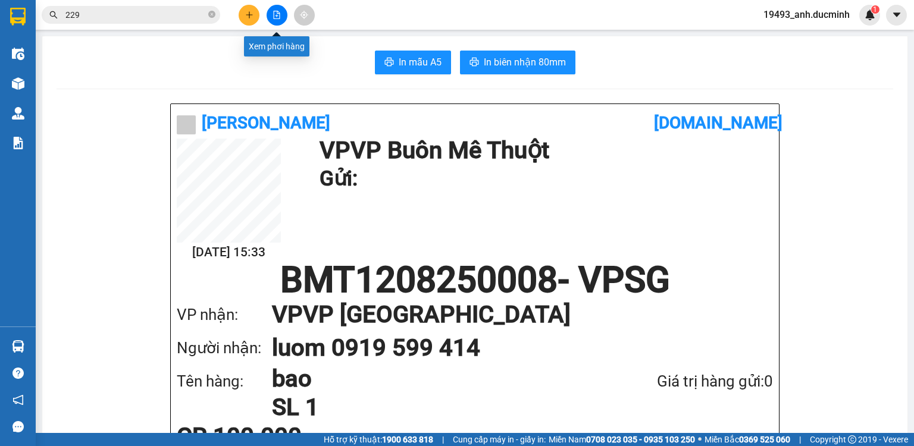
click at [278, 17] on icon "file-add" at bounding box center [276, 15] width 8 height 8
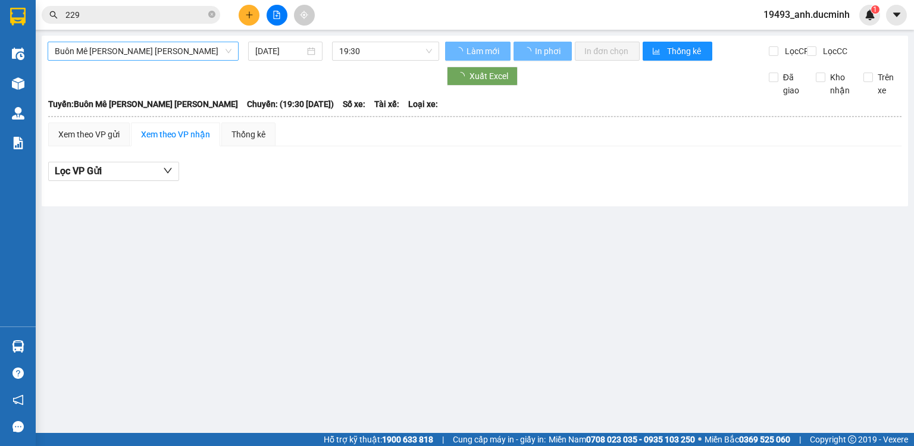
click at [151, 55] on span "Buôn Mê [PERSON_NAME] [PERSON_NAME]" at bounding box center [143, 51] width 177 height 18
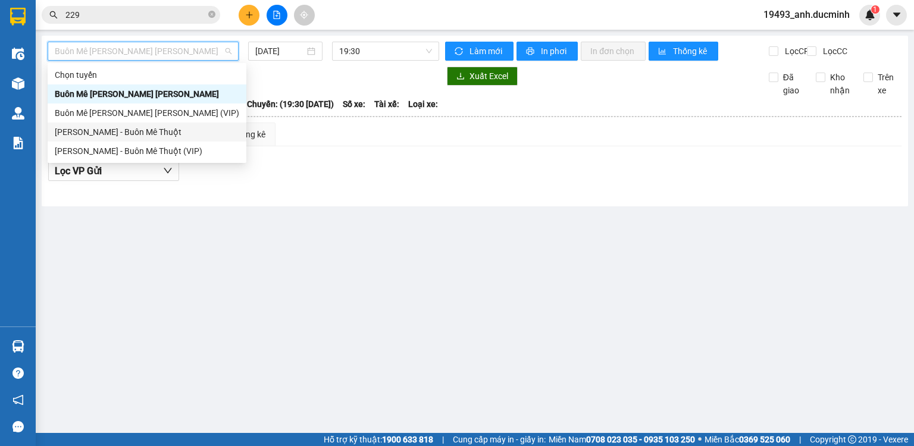
drag, startPoint x: 138, startPoint y: 135, endPoint x: 261, endPoint y: 85, distance: 132.3
click at [138, 136] on div "[PERSON_NAME] - Buôn Mê Thuột" at bounding box center [147, 132] width 184 height 13
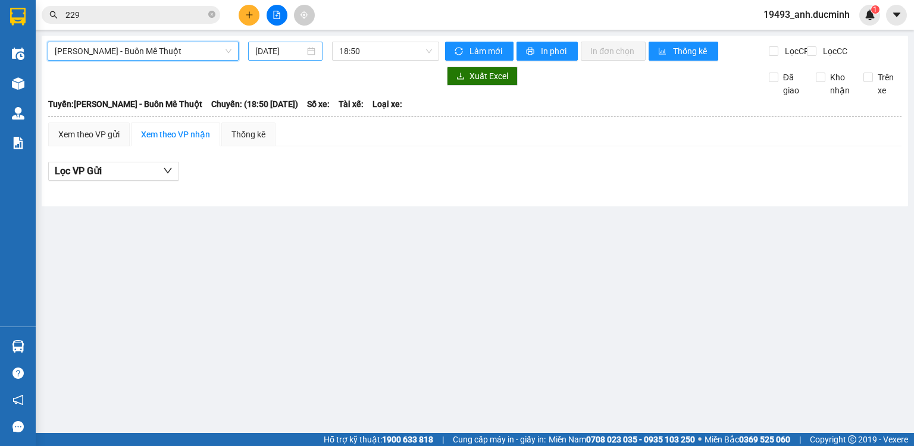
click at [280, 50] on input "[DATE]" at bounding box center [279, 51] width 49 height 13
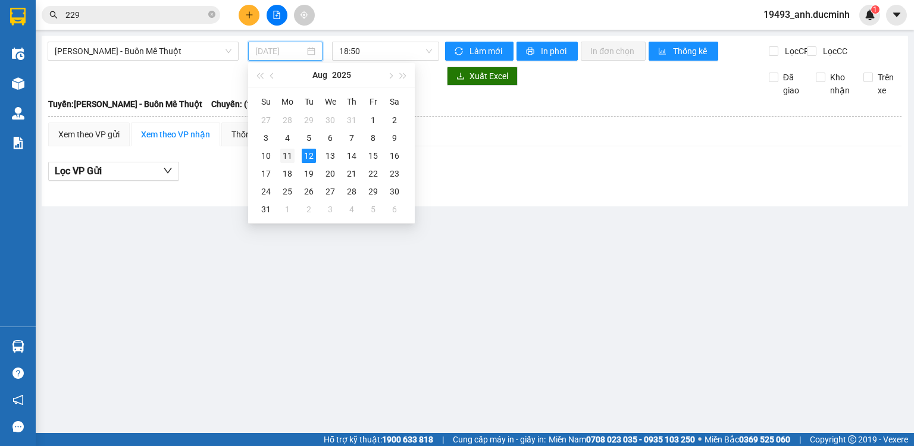
click at [292, 158] on div "11" at bounding box center [287, 156] width 14 height 14
type input "[DATE]"
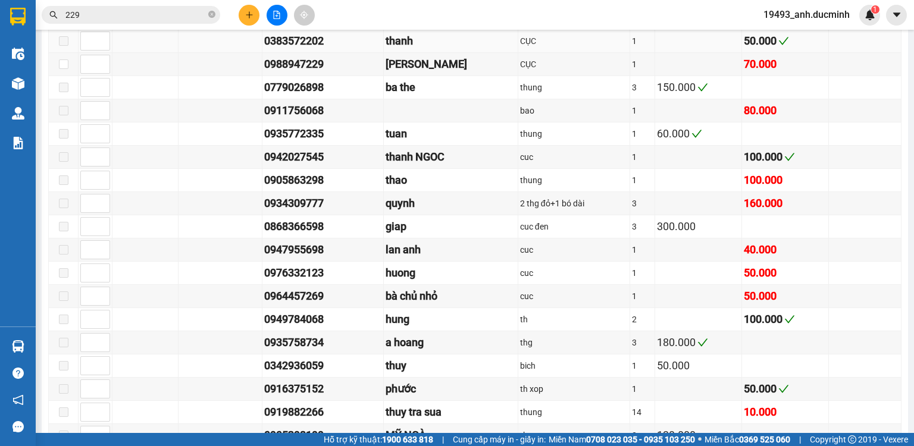
scroll to position [809, 0]
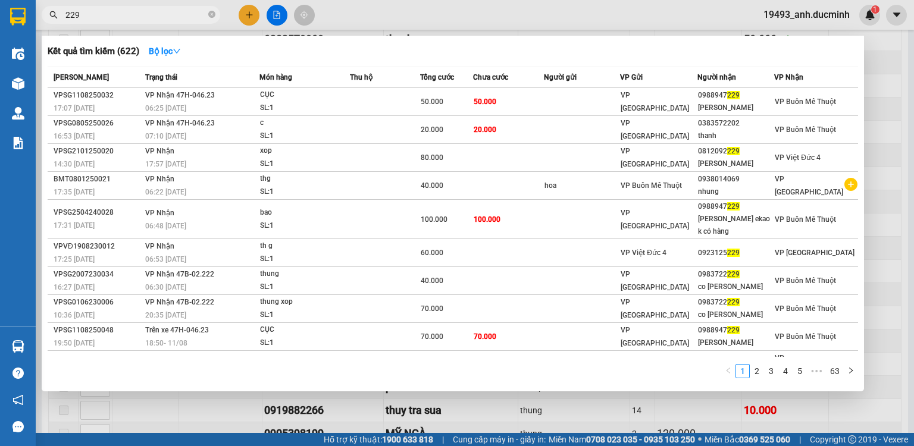
drag, startPoint x: 99, startPoint y: 7, endPoint x: 61, endPoint y: 7, distance: 38.1
click at [61, 7] on span "229" at bounding box center [131, 15] width 178 height 18
drag, startPoint x: 87, startPoint y: 16, endPoint x: 37, endPoint y: 2, distance: 51.8
click at [37, 5] on div "Kết quả [PERSON_NAME] ( 622 ) Bộ lọc Mã ĐH Trạng thái Món hàng Thu hộ [PERSON_N…" at bounding box center [116, 15] width 232 height 21
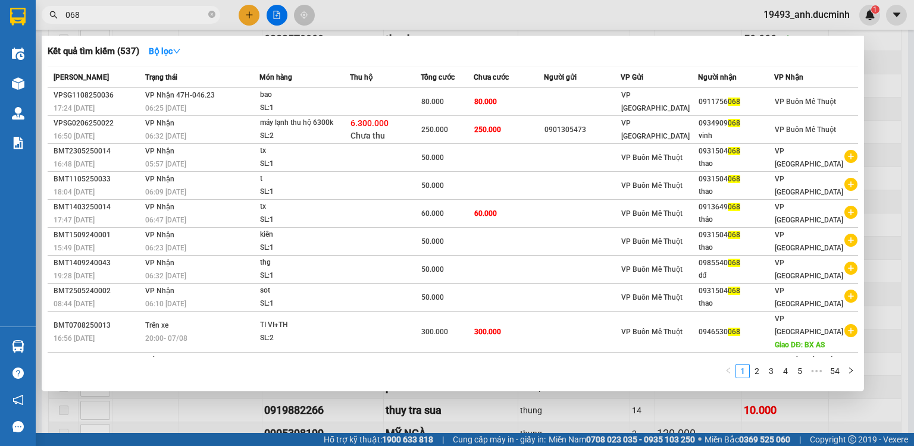
type input "068"
click at [875, 88] on div at bounding box center [457, 223] width 914 height 446
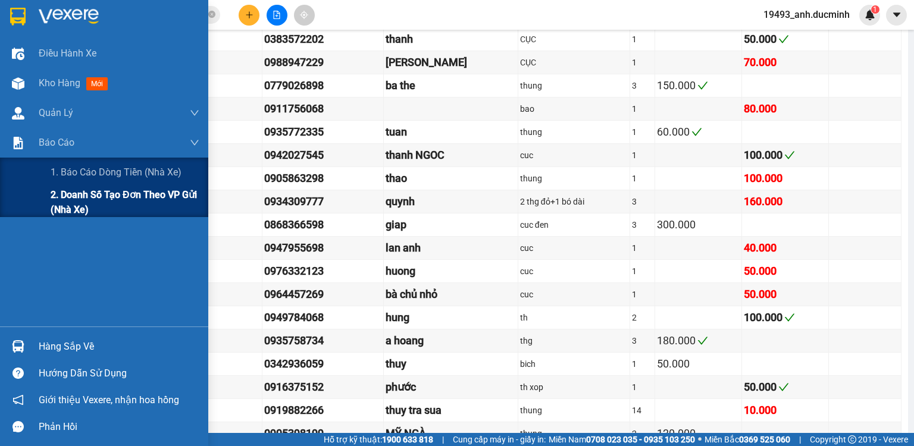
click at [77, 205] on span "2. Doanh số tạo đơn theo VP gửi (nhà xe)" at bounding box center [125, 202] width 149 height 30
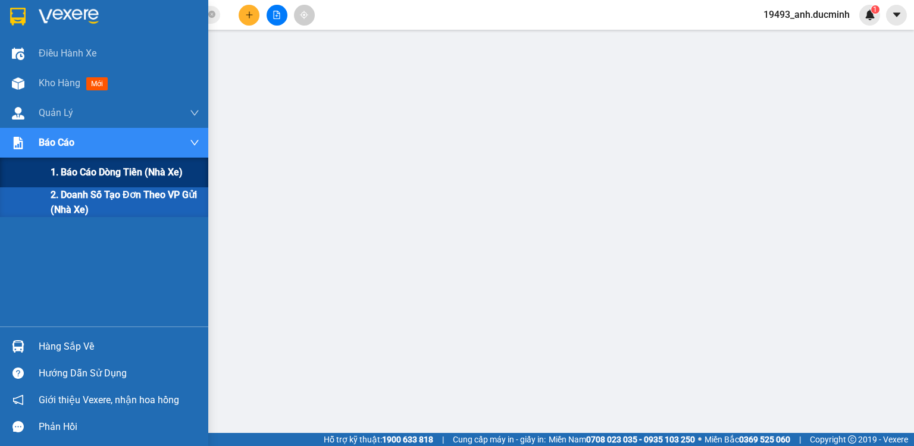
click at [65, 175] on span "1. Báo cáo dòng tiền (nhà xe)" at bounding box center [117, 172] width 132 height 15
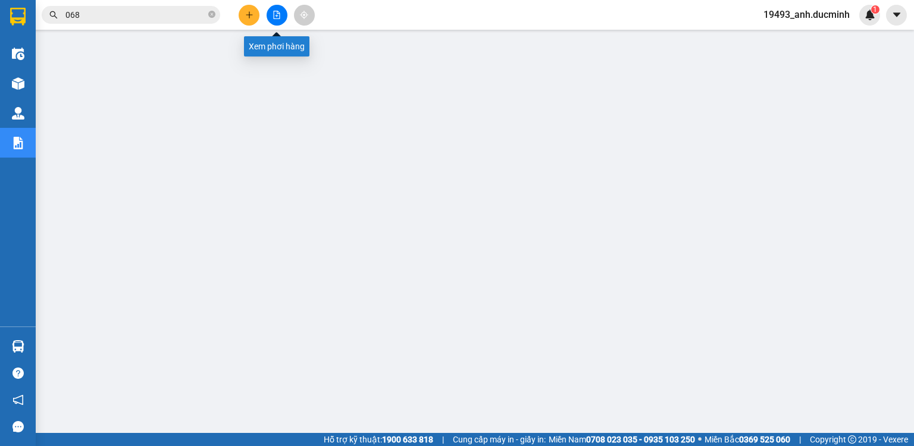
click at [276, 17] on icon "file-add" at bounding box center [277, 15] width 7 height 8
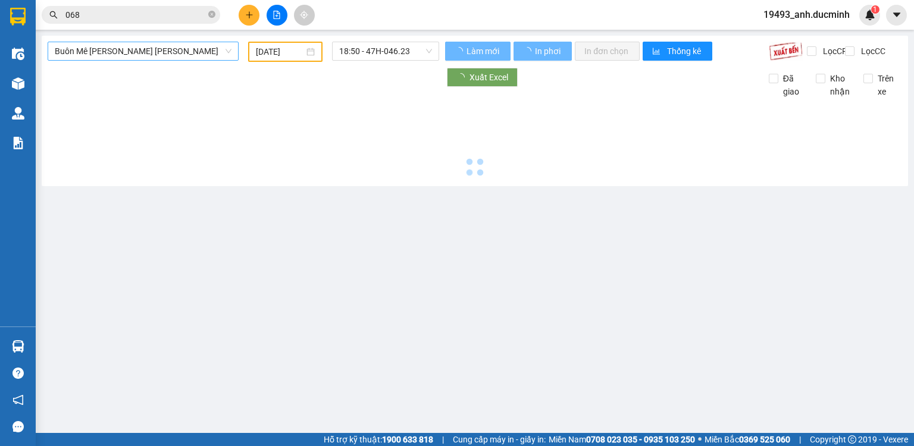
type input "[DATE]"
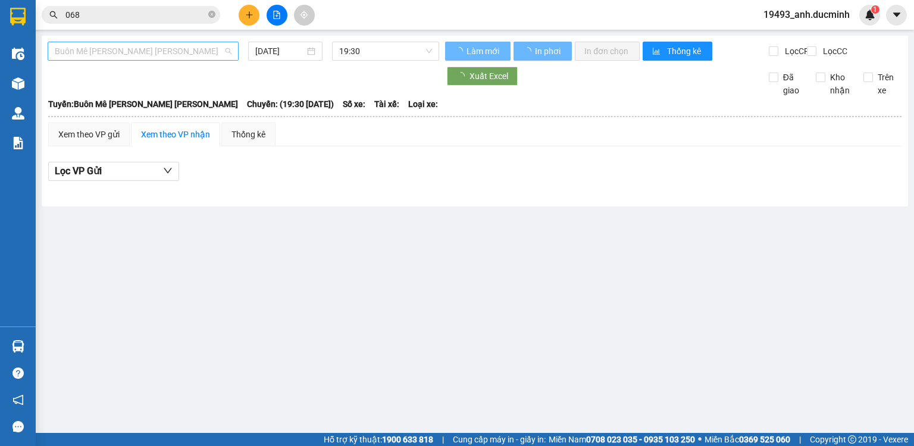
click at [174, 53] on span "Buôn Mê [PERSON_NAME] [PERSON_NAME]" at bounding box center [143, 51] width 177 height 18
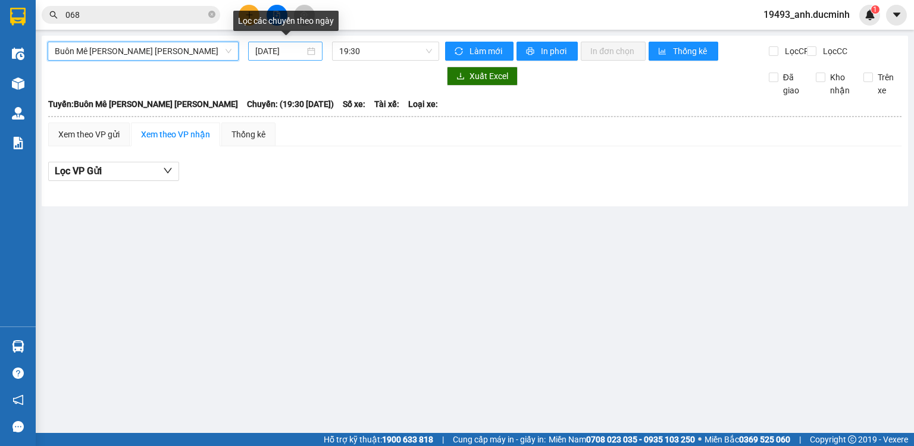
click at [282, 52] on input "[DATE]" at bounding box center [279, 51] width 49 height 13
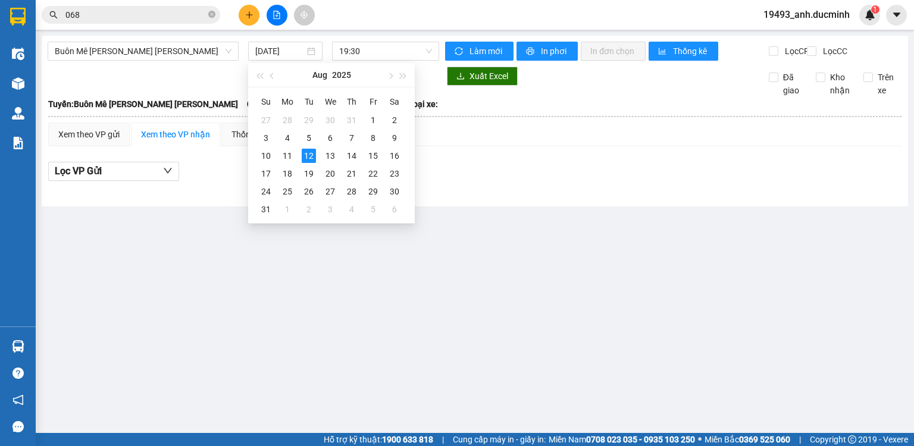
click at [159, 283] on main "Buôn Mê [PERSON_NAME] [PERSON_NAME] [DATE] 19:30 [PERSON_NAME] mới In phơi In […" at bounding box center [457, 216] width 914 height 433
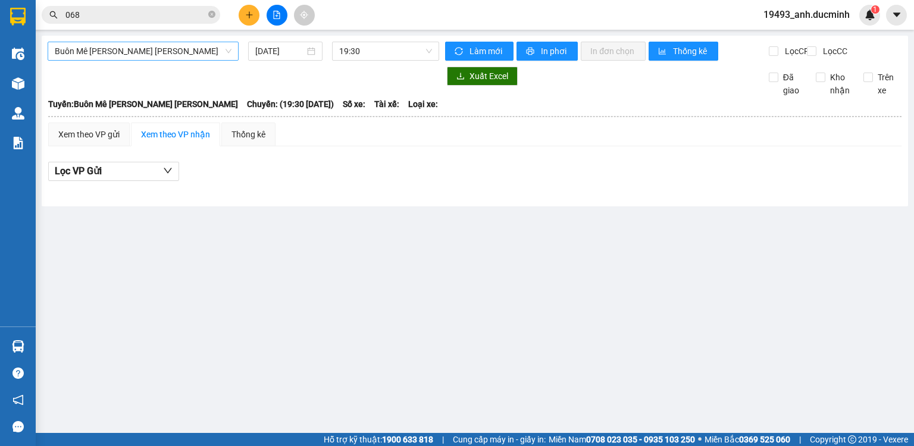
click at [168, 45] on span "Buôn Mê [PERSON_NAME] [PERSON_NAME]" at bounding box center [143, 51] width 177 height 18
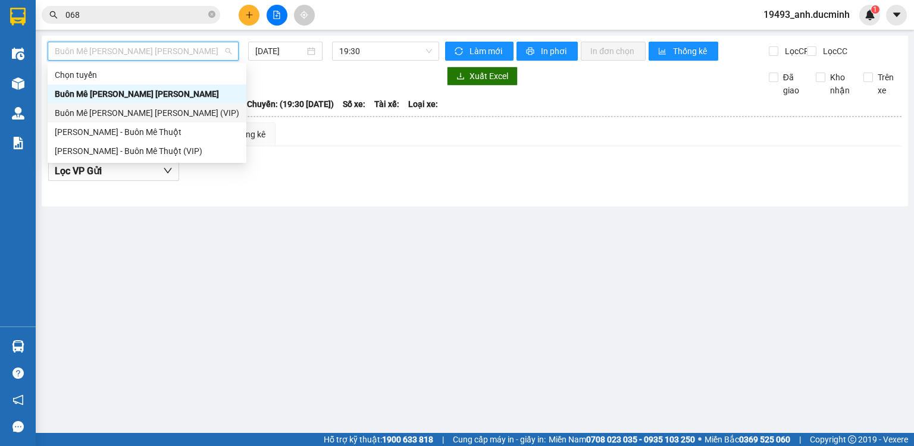
click at [193, 114] on div "Buôn Mê [PERSON_NAME] [PERSON_NAME] (VIP)" at bounding box center [147, 112] width 184 height 13
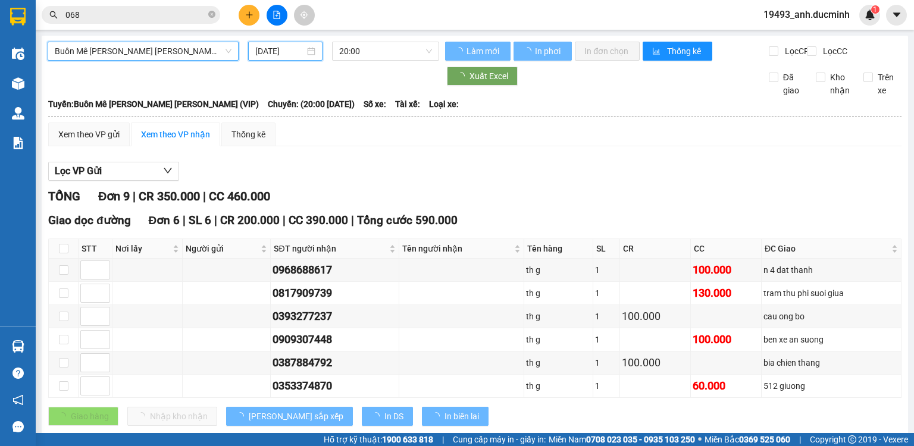
click at [291, 49] on input "[DATE]" at bounding box center [279, 51] width 49 height 13
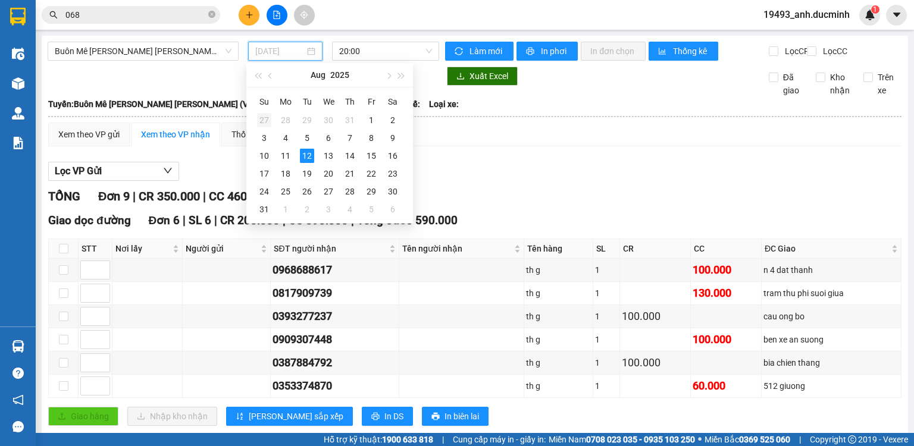
click at [264, 115] on div "27" at bounding box center [264, 120] width 14 height 14
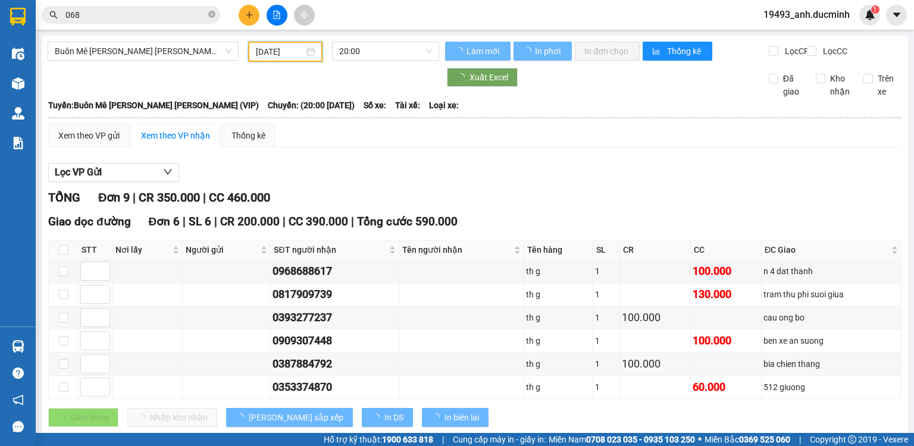
click at [268, 53] on input "[DATE]" at bounding box center [280, 51] width 48 height 13
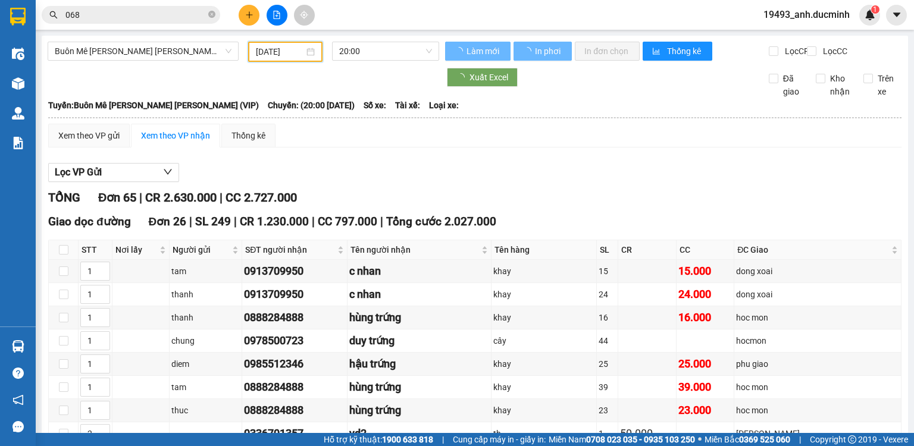
click at [268, 53] on input "[DATE]" at bounding box center [280, 51] width 48 height 13
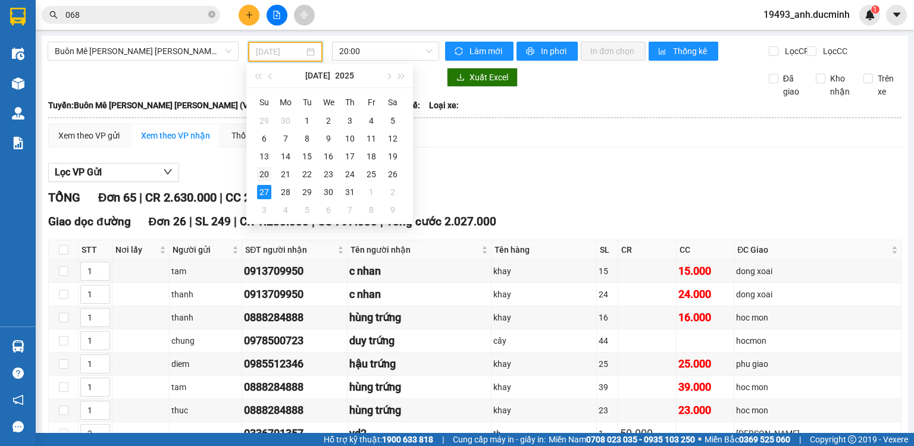
click at [263, 173] on div "20" at bounding box center [264, 174] width 14 height 14
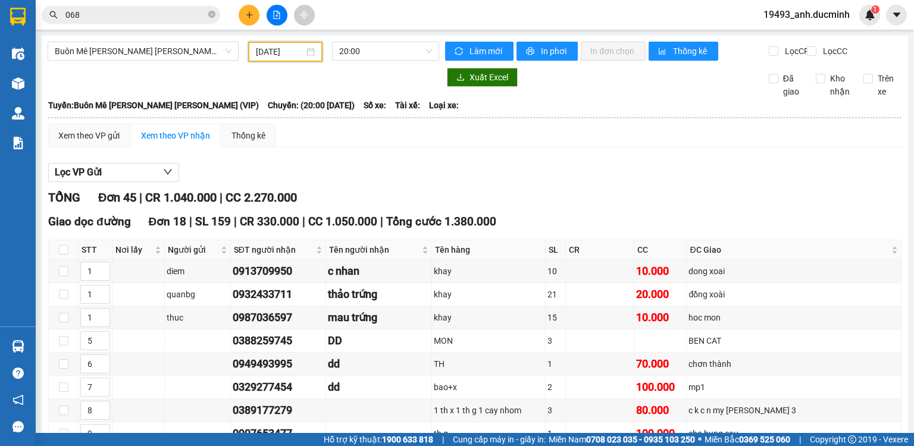
click at [267, 52] on input "[DATE]" at bounding box center [280, 51] width 48 height 13
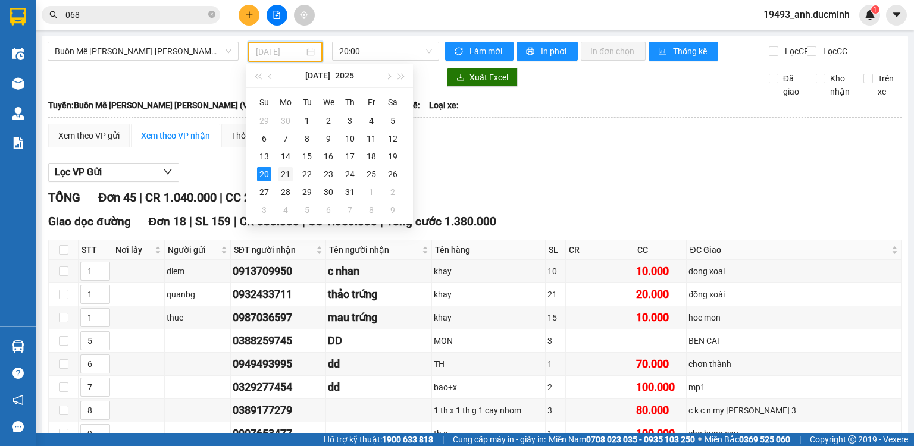
click at [289, 176] on div "21" at bounding box center [285, 174] width 14 height 14
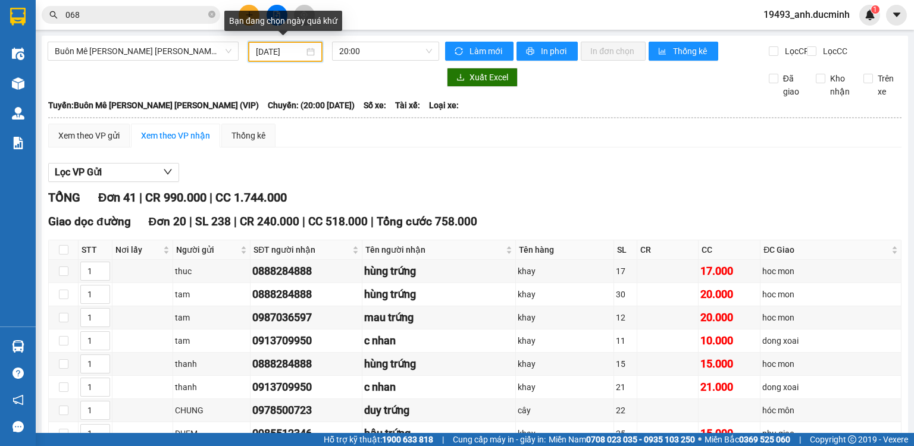
click at [280, 51] on input "[DATE]" at bounding box center [280, 51] width 48 height 13
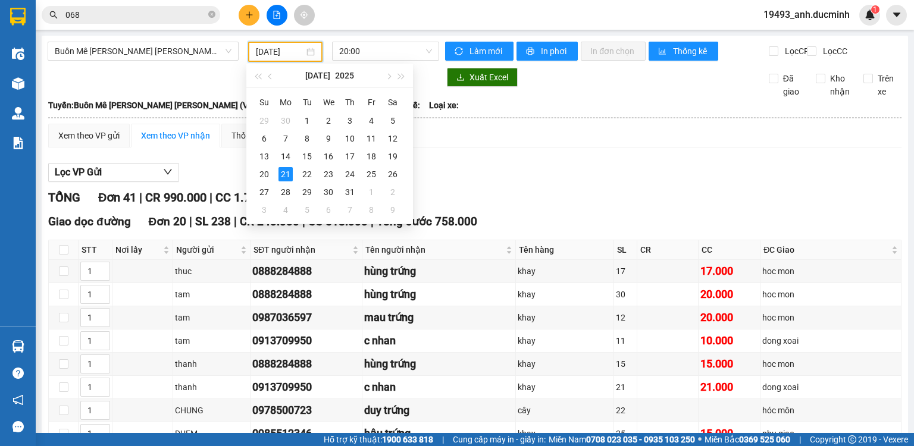
click at [571, 112] on div "[PERSON_NAME]: Buôn Mê [PERSON_NAME] [PERSON_NAME] (VIP) Chuyến: (20:00 [DATE])…" at bounding box center [474, 105] width 853 height 13
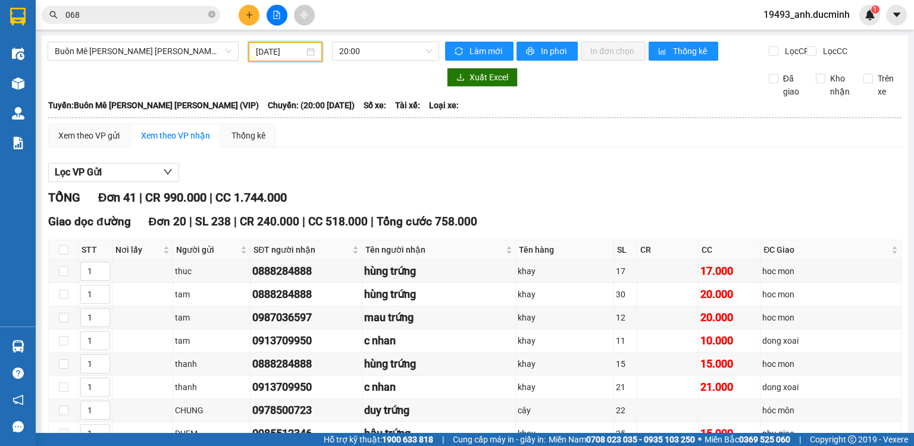
click at [277, 52] on input "[DATE]" at bounding box center [280, 51] width 48 height 13
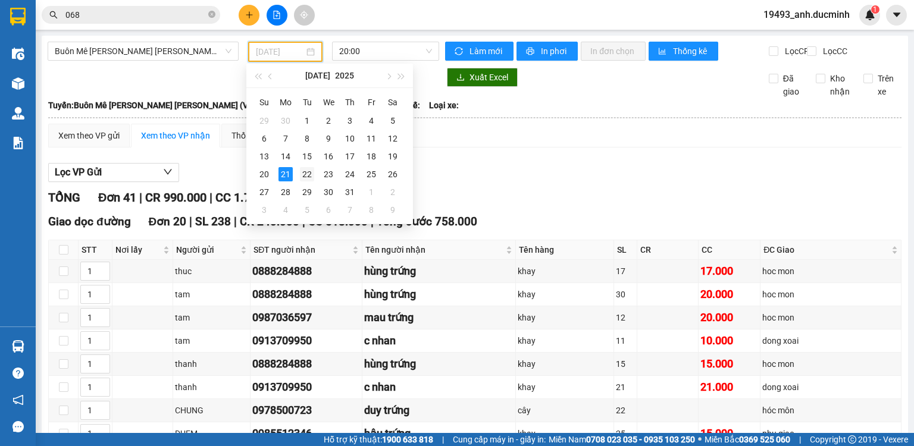
click at [305, 169] on div "22" at bounding box center [307, 174] width 14 height 14
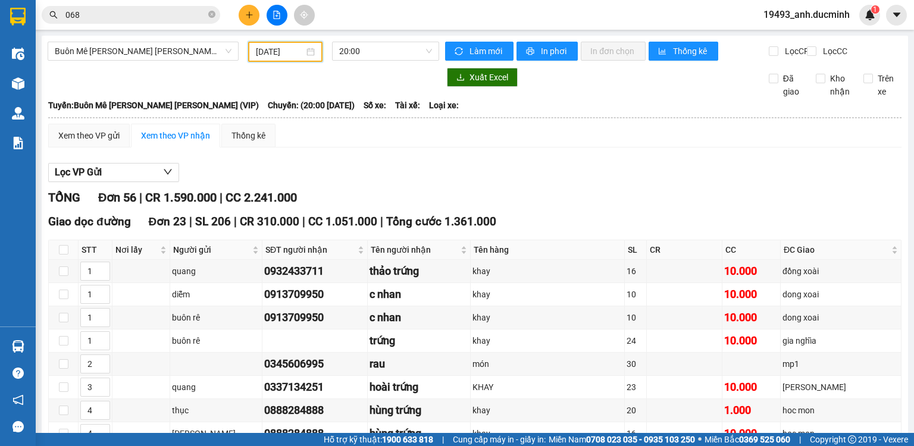
click at [278, 52] on input "[DATE]" at bounding box center [280, 51] width 48 height 13
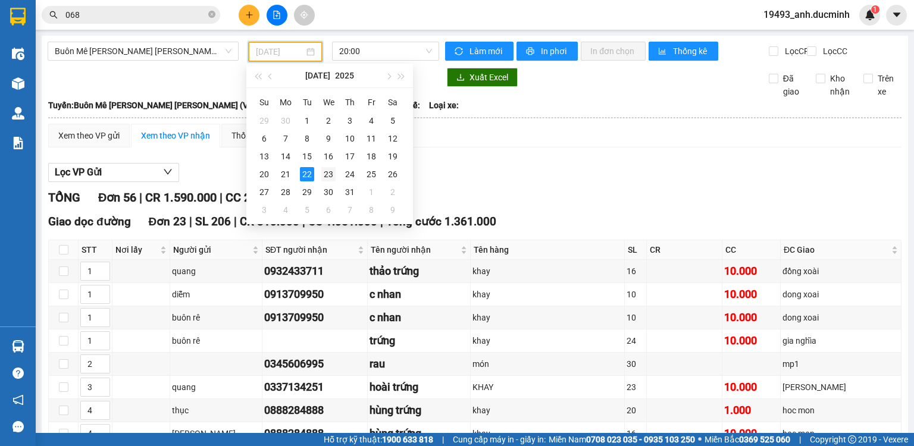
click at [326, 173] on div "23" at bounding box center [328, 174] width 14 height 14
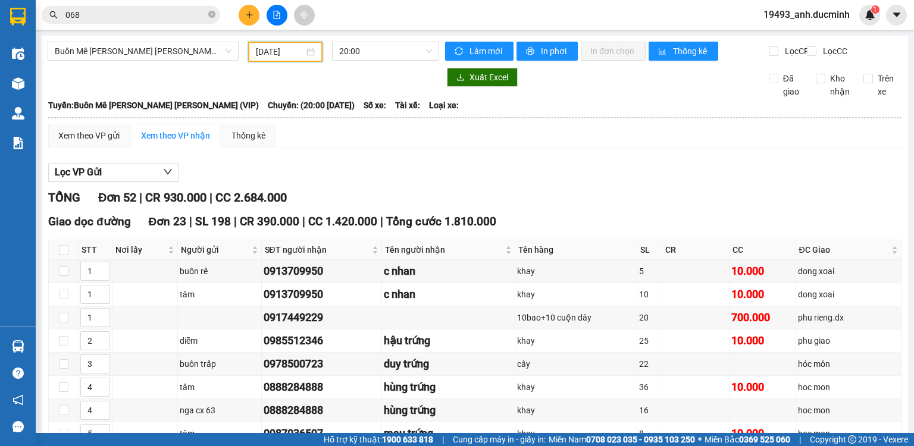
click at [259, 53] on input "[DATE]" at bounding box center [280, 51] width 48 height 13
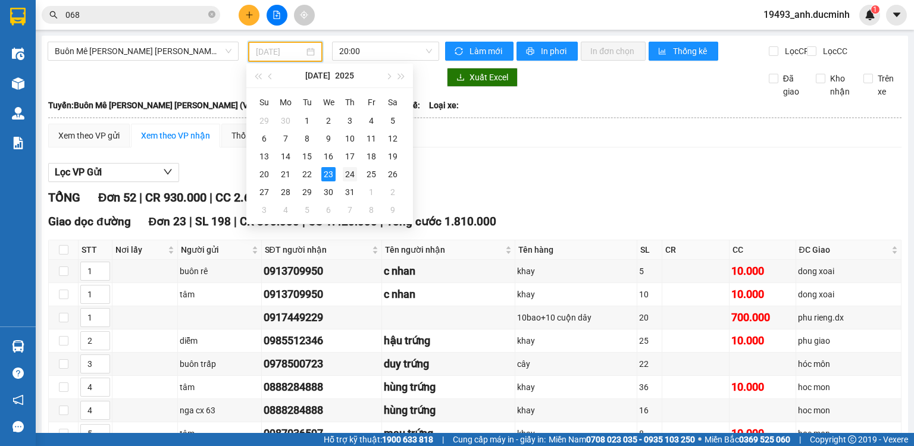
click at [349, 174] on div "24" at bounding box center [350, 174] width 14 height 14
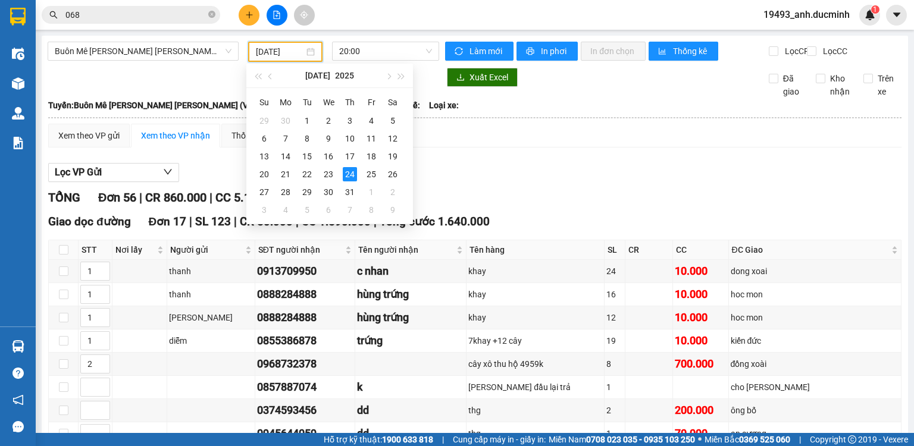
click at [270, 48] on input "[DATE]" at bounding box center [280, 51] width 48 height 13
click at [371, 171] on div "25" at bounding box center [371, 174] width 14 height 14
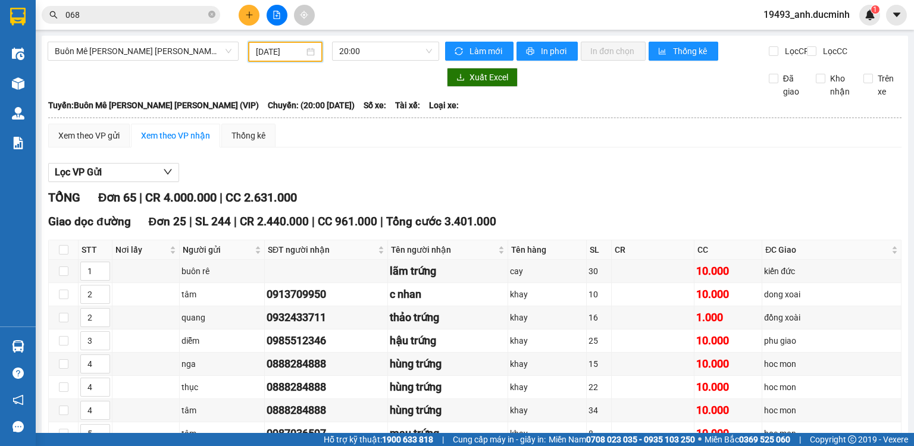
click at [278, 47] on input "[DATE]" at bounding box center [280, 51] width 48 height 13
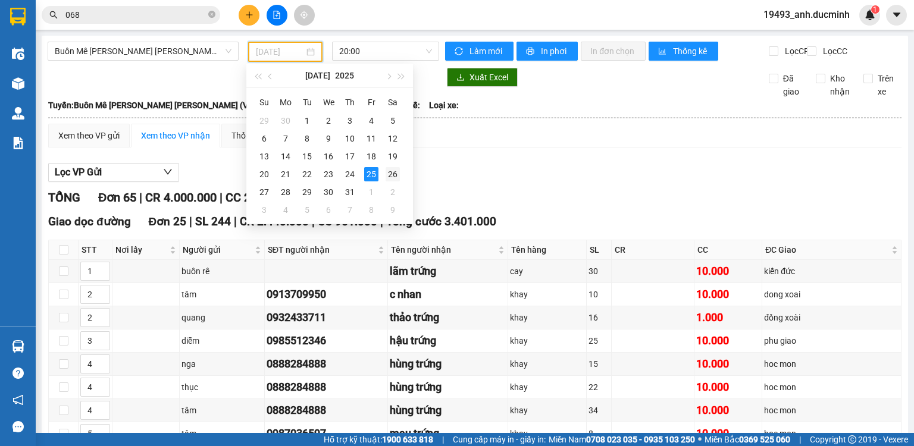
click at [391, 171] on div "26" at bounding box center [392, 174] width 14 height 14
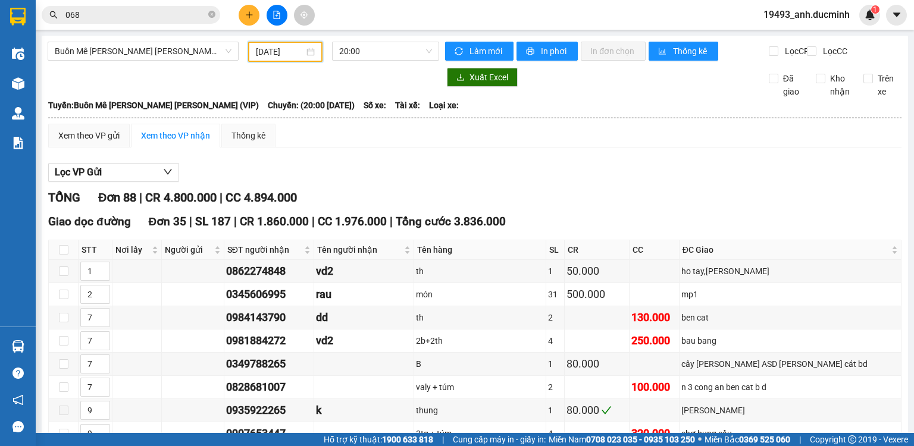
click at [264, 55] on input "[DATE]" at bounding box center [280, 51] width 48 height 13
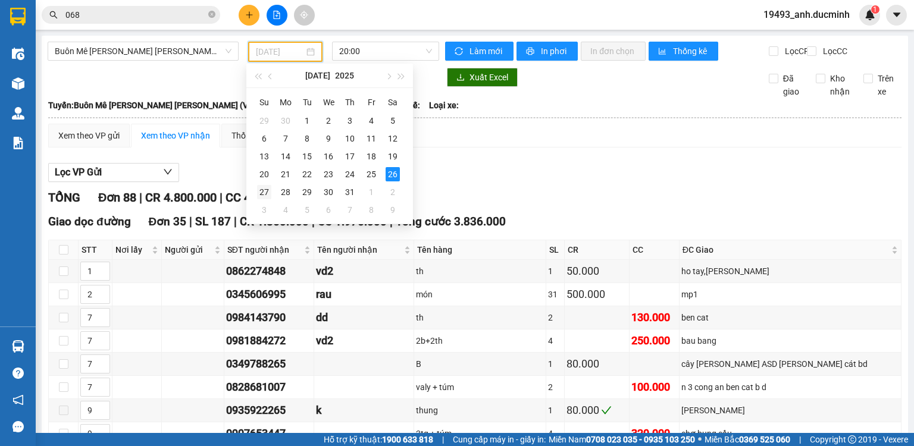
click at [263, 191] on div "27" at bounding box center [264, 192] width 14 height 14
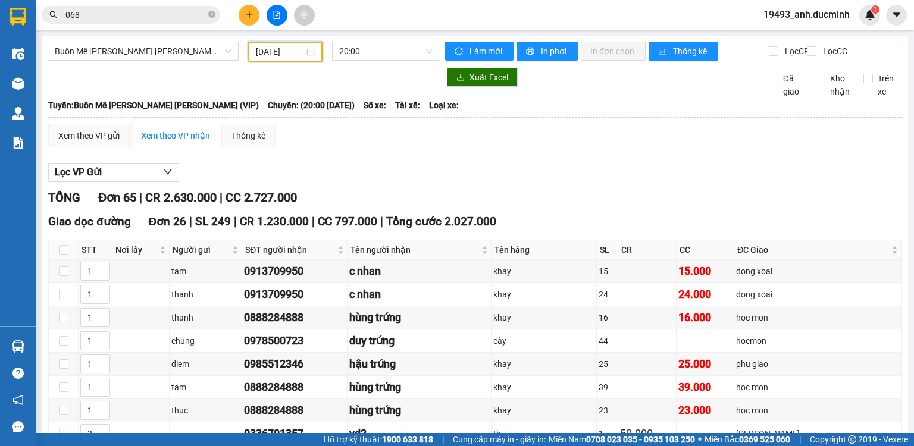
click at [286, 55] on input "[DATE]" at bounding box center [280, 51] width 48 height 13
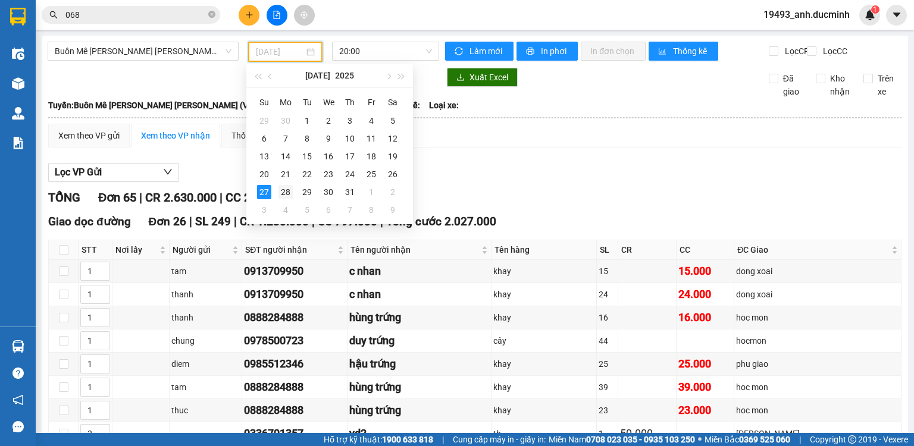
click at [283, 186] on div "28" at bounding box center [285, 192] width 14 height 14
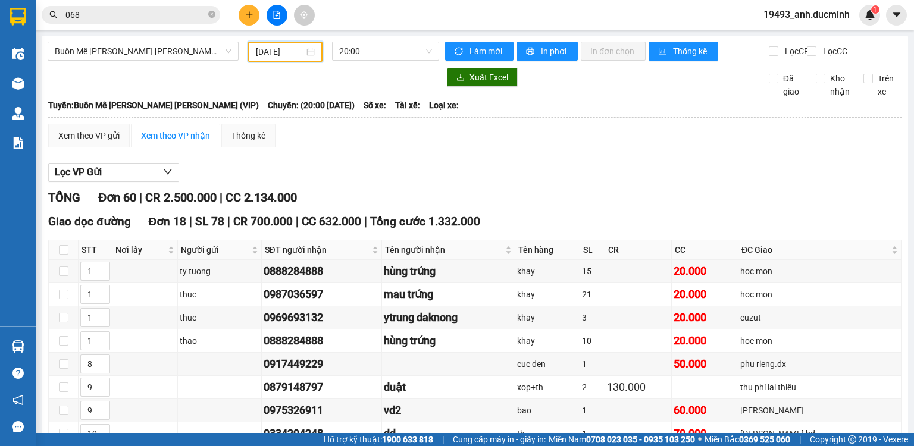
click at [281, 48] on input "[DATE]" at bounding box center [280, 51] width 48 height 13
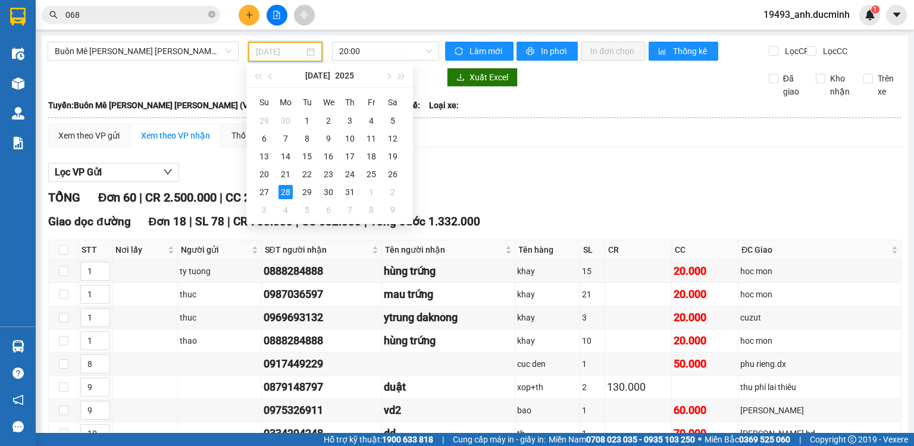
click at [310, 191] on div "29" at bounding box center [307, 192] width 14 height 14
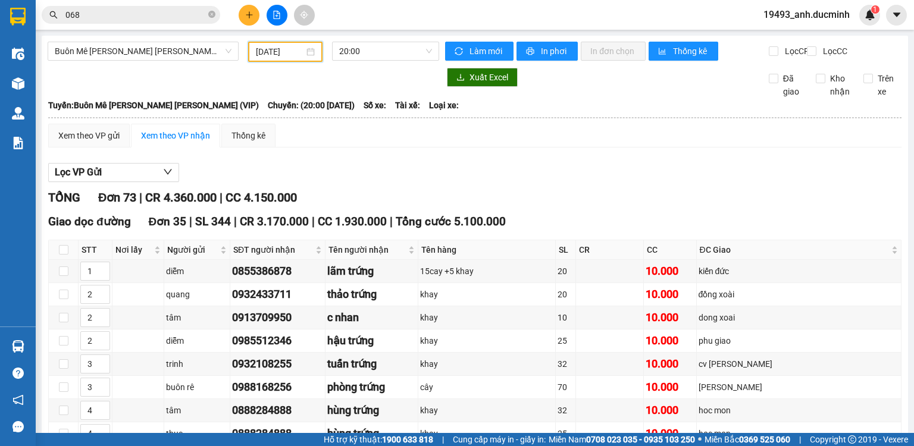
click at [274, 54] on input "[DATE]" at bounding box center [280, 51] width 48 height 13
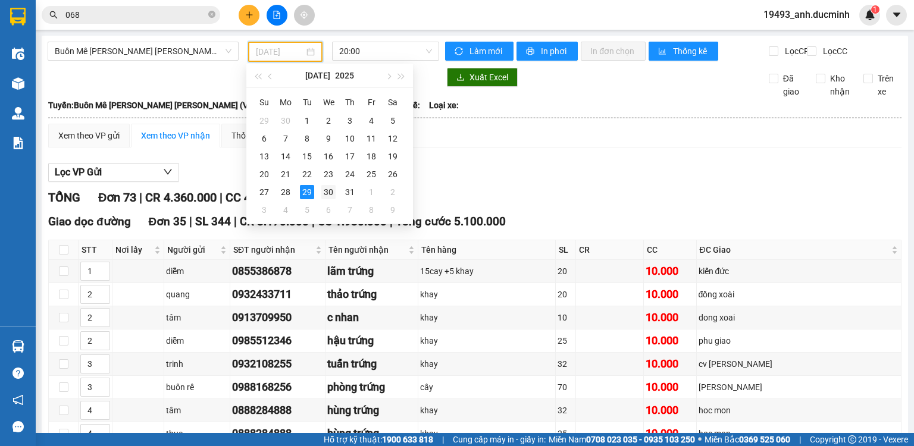
click at [328, 193] on div "30" at bounding box center [328, 192] width 14 height 14
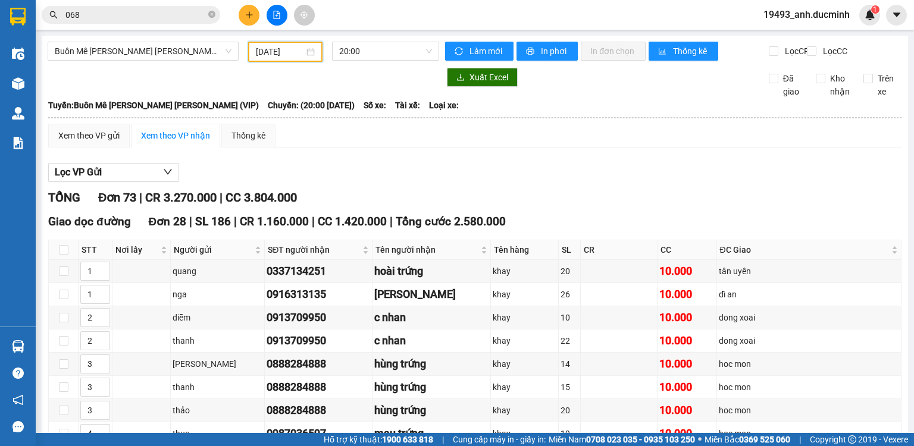
click at [283, 54] on input "[DATE]" at bounding box center [280, 51] width 48 height 13
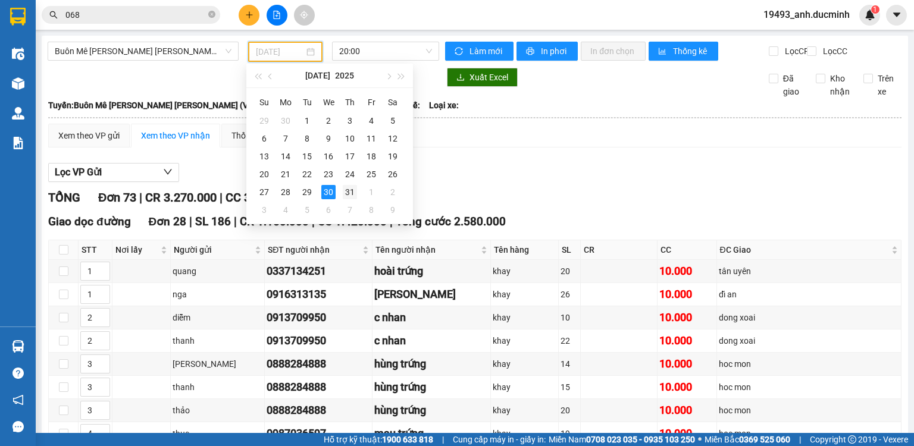
click at [349, 188] on div "31" at bounding box center [350, 192] width 14 height 14
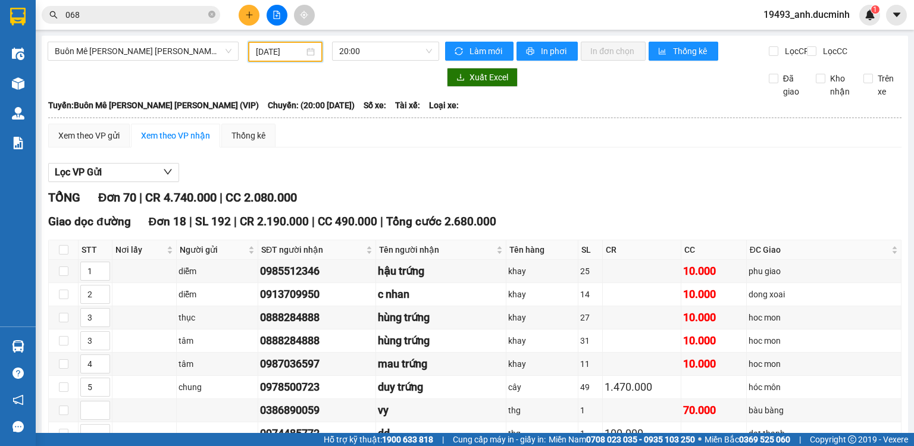
click at [291, 48] on input "[DATE]" at bounding box center [280, 51] width 48 height 13
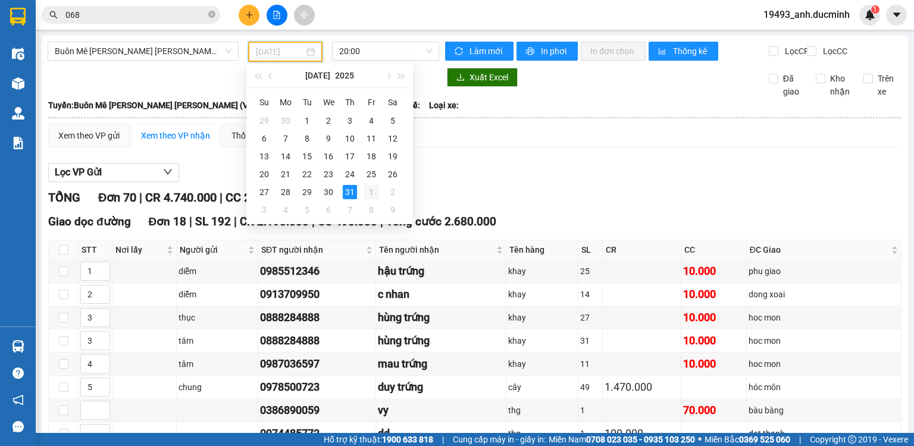
click at [370, 192] on div "1" at bounding box center [371, 192] width 14 height 14
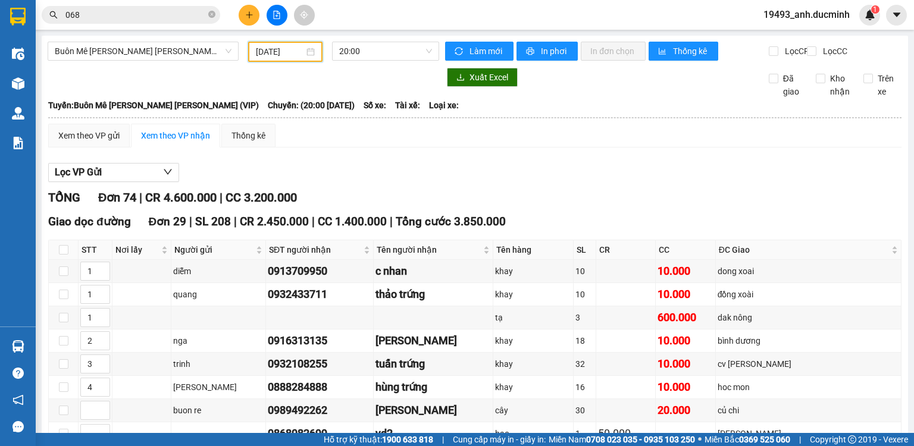
click at [289, 52] on input "[DATE]" at bounding box center [280, 51] width 48 height 13
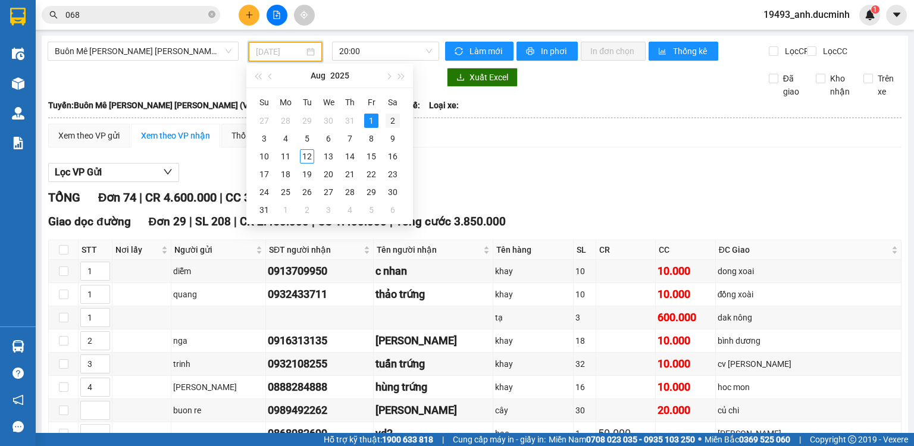
click at [395, 118] on div "2" at bounding box center [392, 121] width 14 height 14
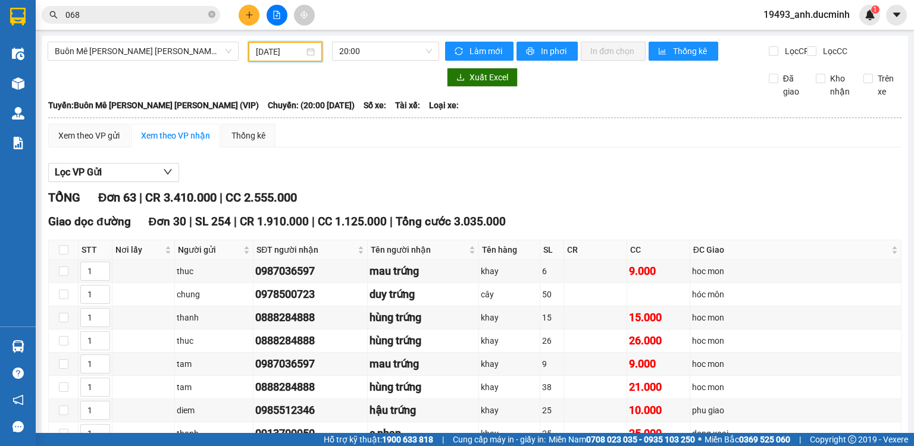
click at [281, 54] on input "[DATE]" at bounding box center [280, 51] width 48 height 13
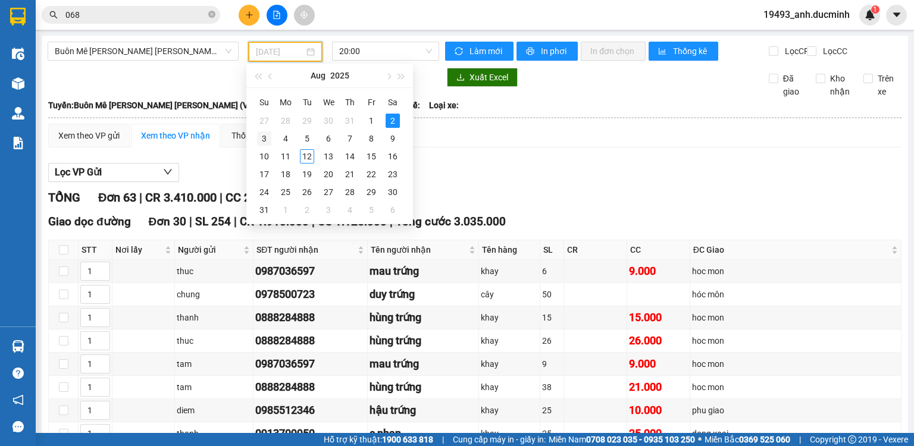
click at [263, 136] on div "3" at bounding box center [264, 138] width 14 height 14
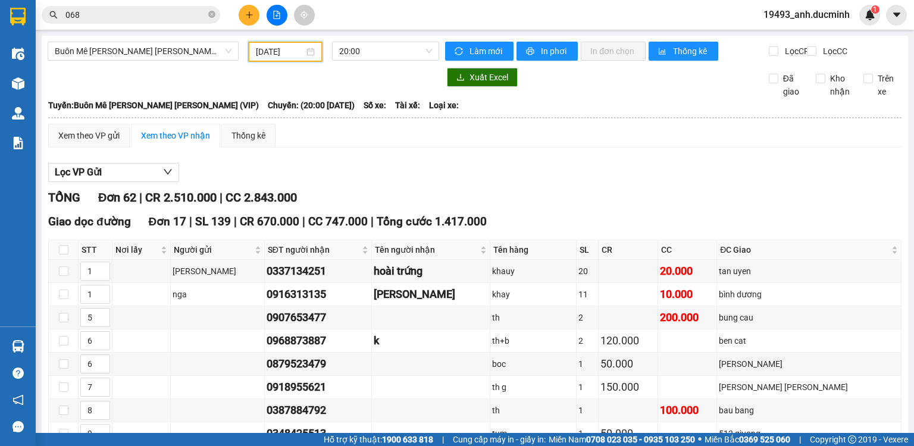
click at [268, 52] on input "[DATE]" at bounding box center [280, 51] width 48 height 13
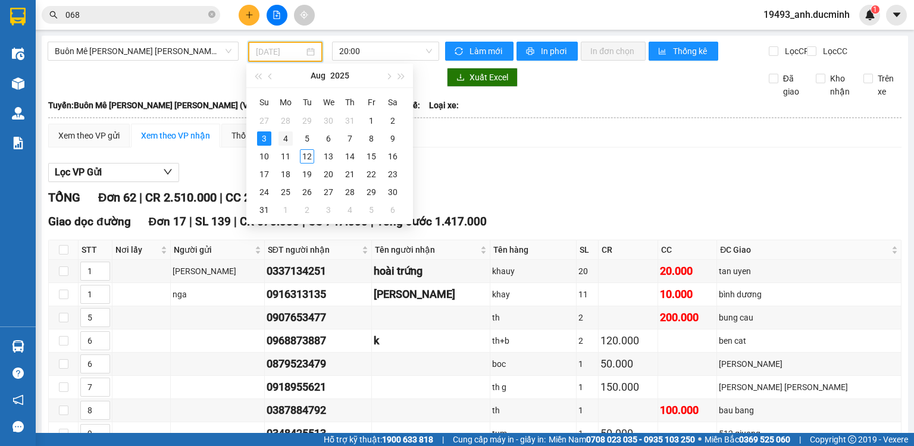
click at [290, 136] on div "4" at bounding box center [285, 138] width 14 height 14
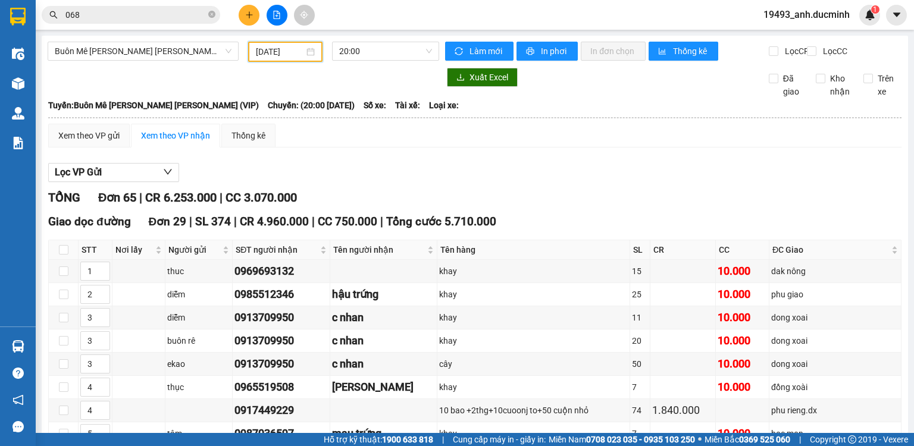
click at [272, 54] on input "[DATE]" at bounding box center [280, 51] width 48 height 13
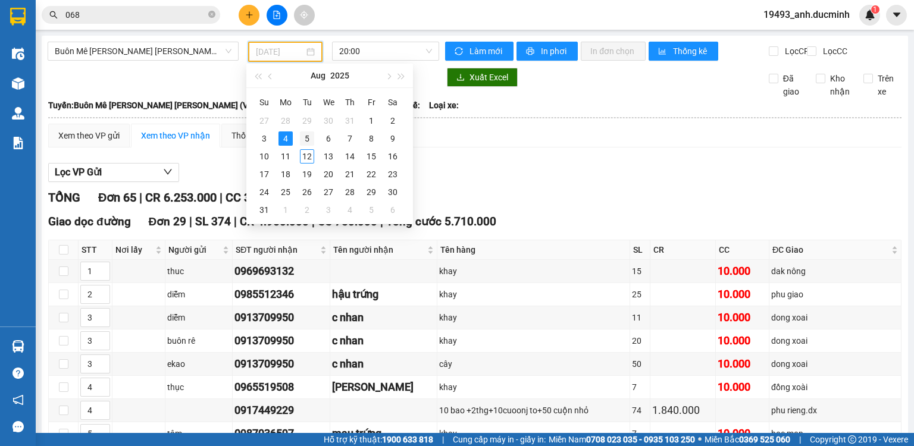
click at [309, 136] on div "5" at bounding box center [307, 138] width 14 height 14
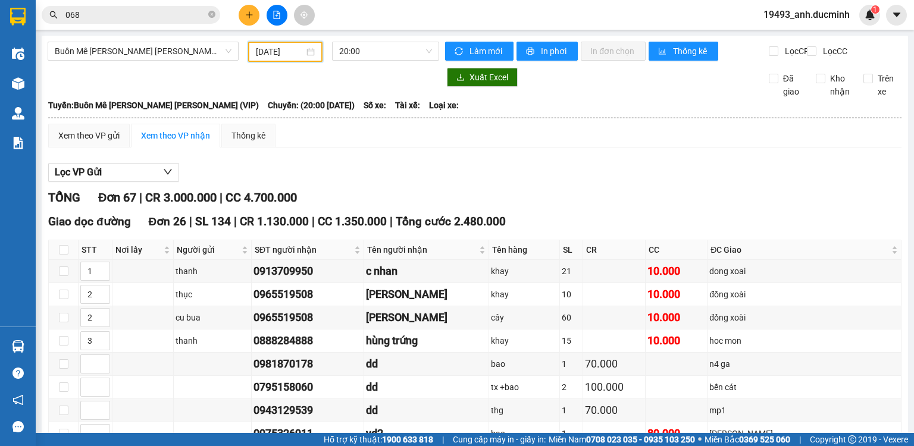
click at [265, 51] on input "[DATE]" at bounding box center [280, 51] width 48 height 13
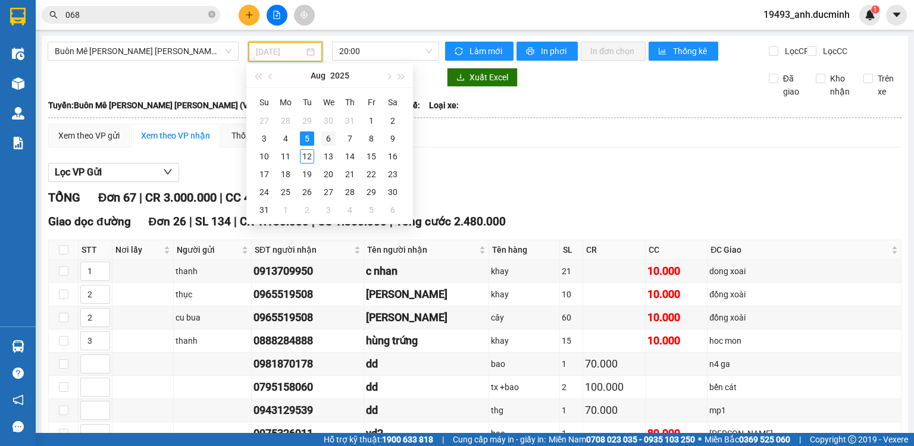
click at [331, 137] on div "6" at bounding box center [328, 138] width 14 height 14
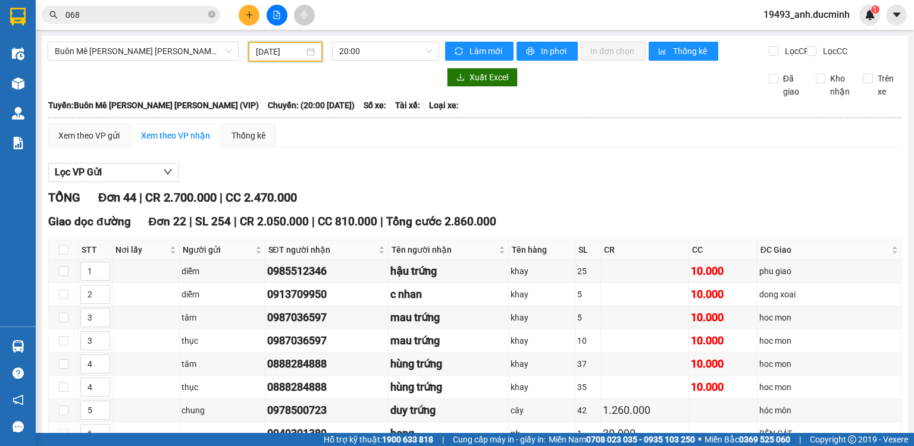
click at [282, 49] on input "[DATE]" at bounding box center [280, 51] width 48 height 13
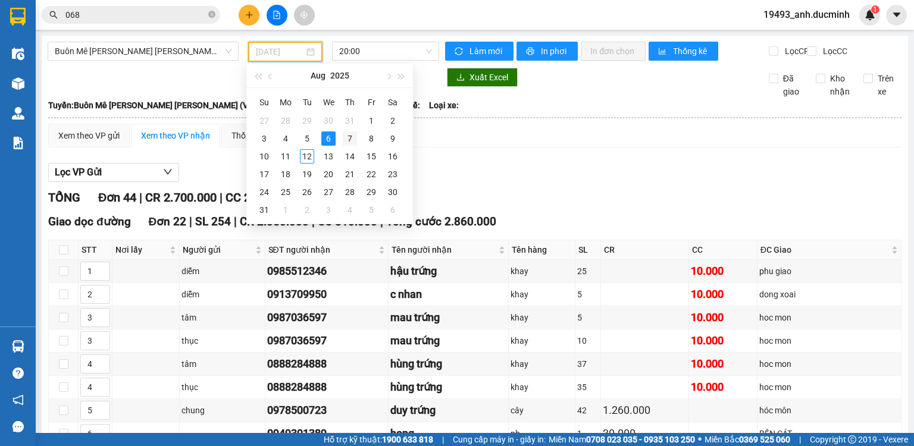
click at [352, 135] on div "7" at bounding box center [350, 138] width 14 height 14
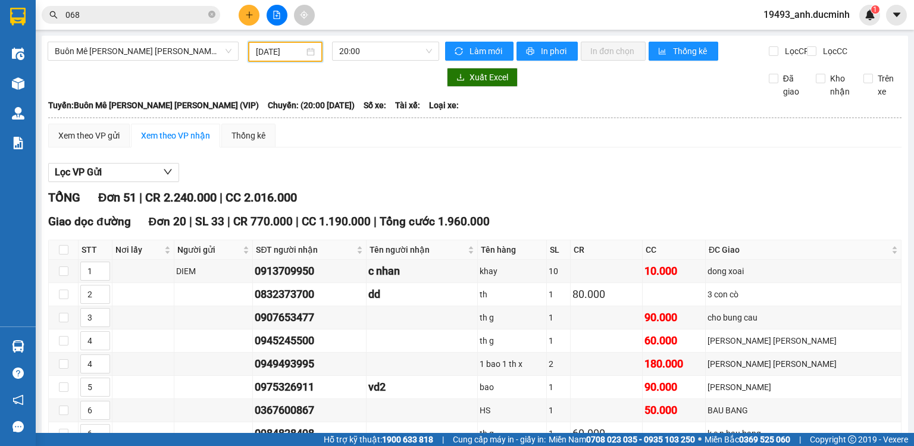
click at [258, 48] on input "[DATE]" at bounding box center [280, 51] width 48 height 13
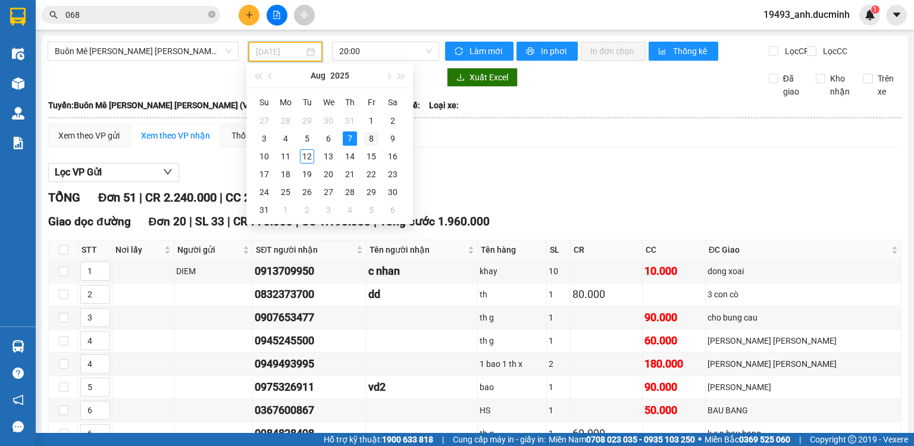
click at [369, 136] on div "8" at bounding box center [371, 138] width 14 height 14
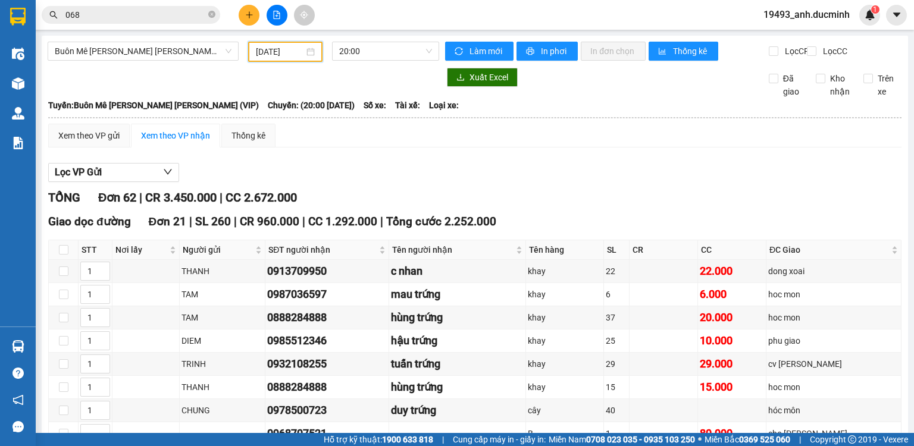
click at [261, 51] on input "[DATE]" at bounding box center [280, 51] width 48 height 13
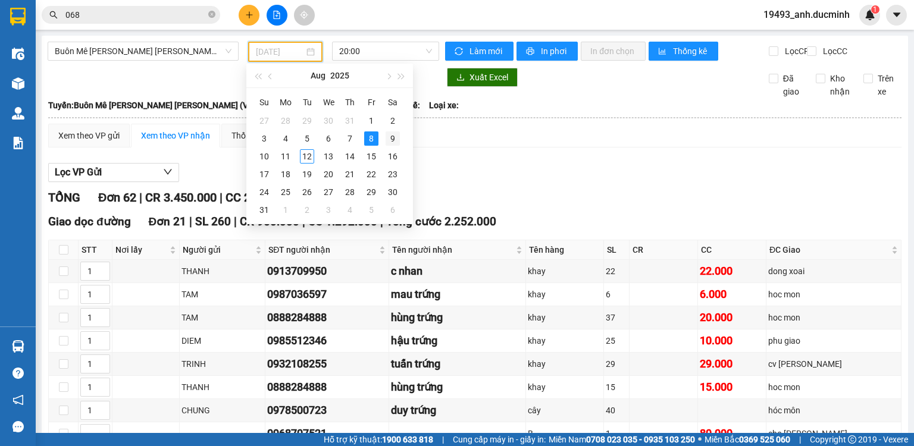
click at [395, 136] on div "9" at bounding box center [392, 138] width 14 height 14
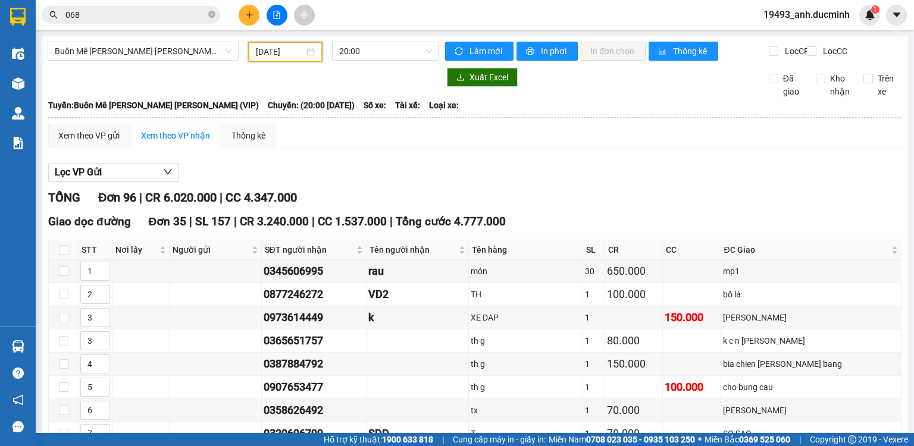
click at [264, 55] on input "[DATE]" at bounding box center [280, 51] width 48 height 13
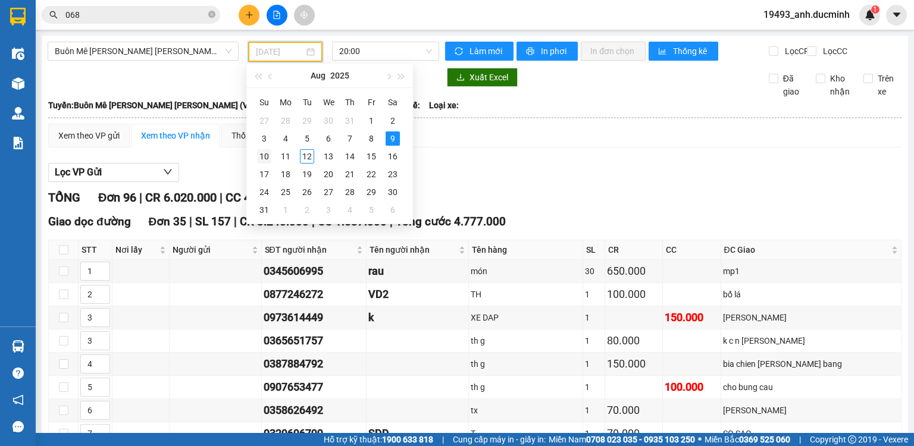
click at [259, 150] on div "10" at bounding box center [264, 156] width 14 height 14
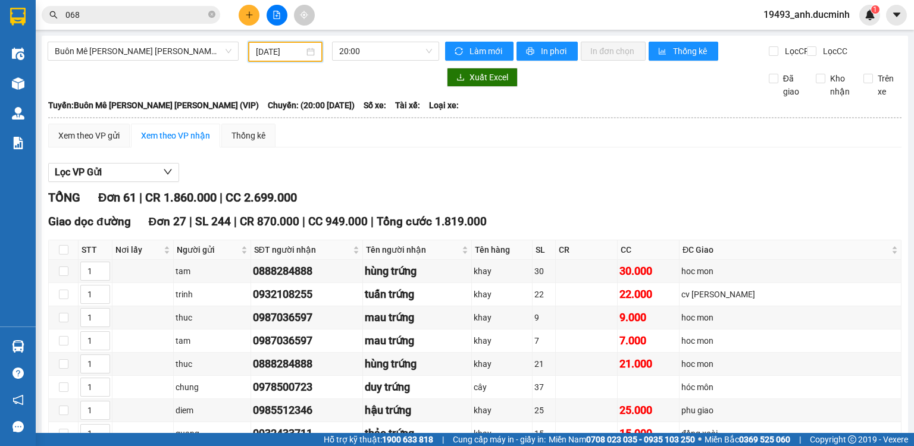
click at [287, 55] on input "[DATE]" at bounding box center [280, 51] width 48 height 13
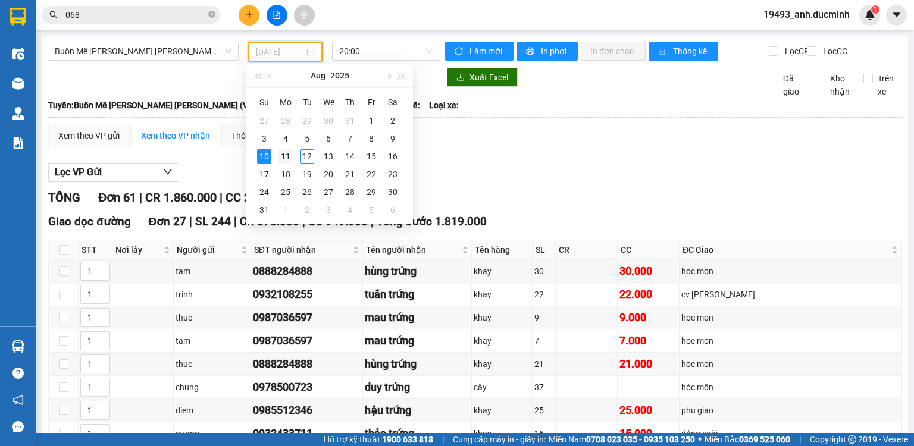
click at [281, 156] on div "11" at bounding box center [285, 156] width 14 height 14
type input "[DATE]"
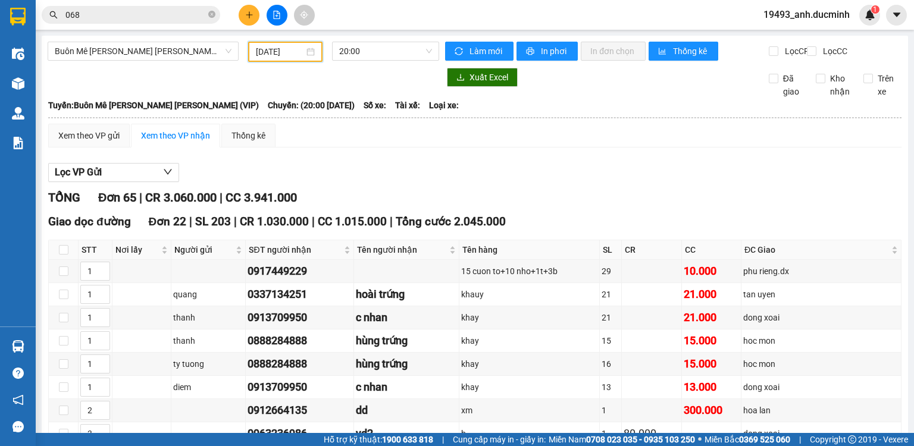
click at [124, 15] on input "068" at bounding box center [135, 14] width 140 height 13
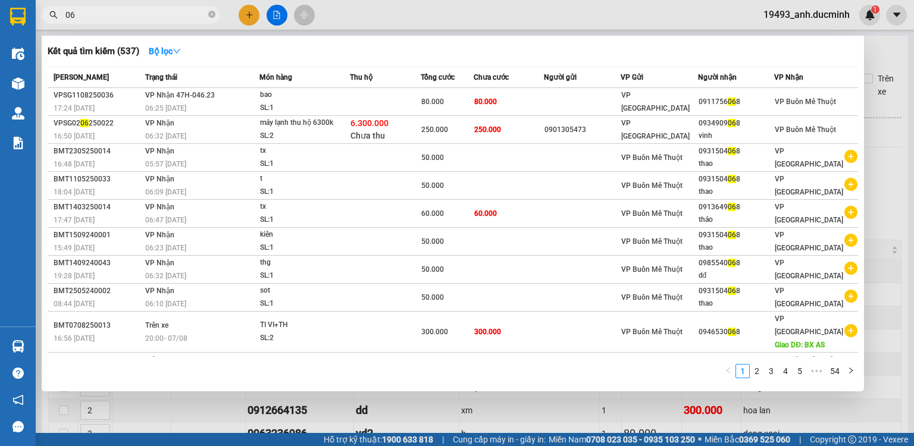
type input "0"
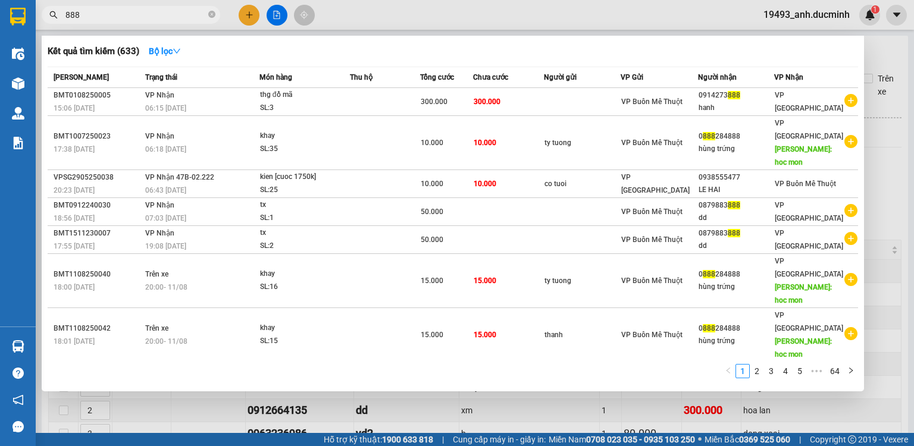
scroll to position [7, 0]
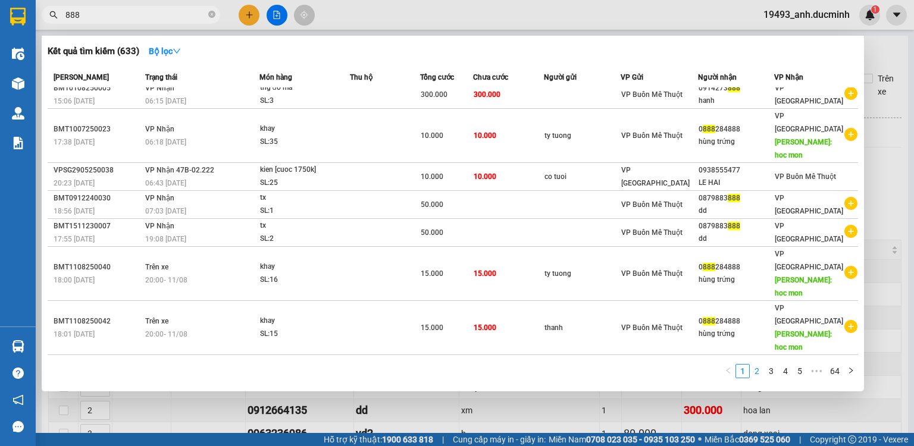
type input "888"
click at [757, 373] on link "2" at bounding box center [756, 371] width 13 height 13
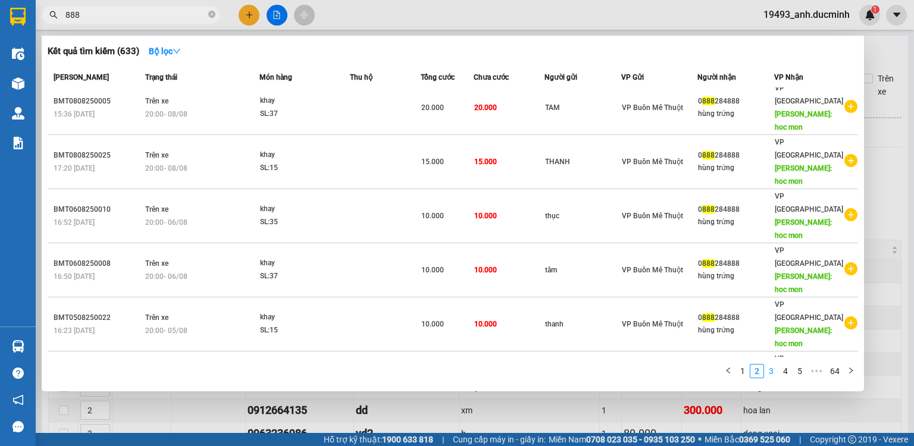
click at [773, 371] on link "3" at bounding box center [770, 371] width 13 height 13
click at [787, 373] on link "4" at bounding box center [785, 371] width 13 height 13
click at [789, 371] on link "5" at bounding box center [785, 371] width 13 height 13
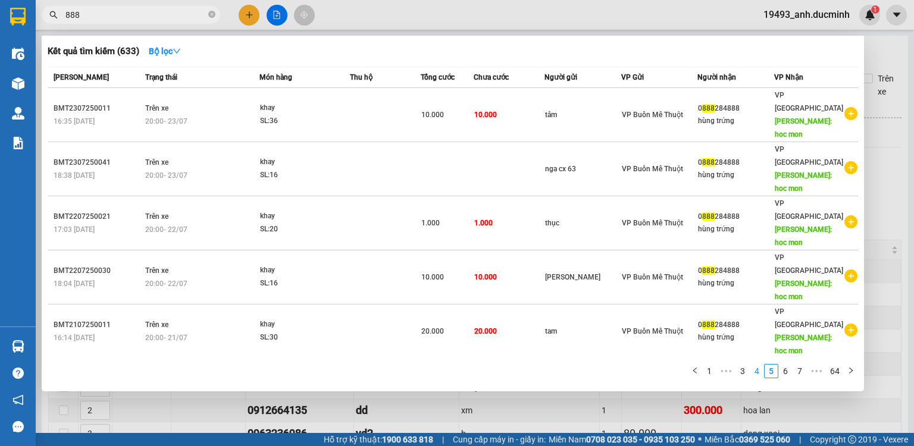
click at [752, 365] on link "4" at bounding box center [756, 371] width 13 height 13
click at [756, 371] on link "3" at bounding box center [756, 371] width 13 height 13
click at [755, 372] on link "2" at bounding box center [756, 371] width 13 height 13
click at [737, 373] on link "1" at bounding box center [742, 371] width 13 height 13
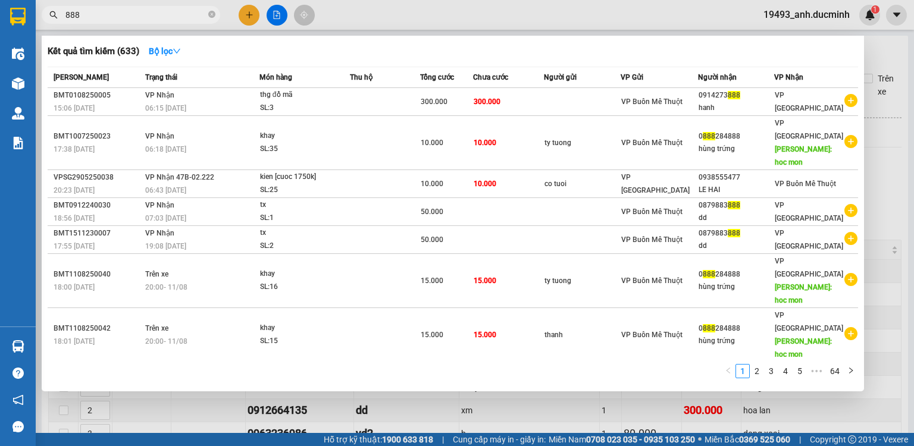
drag, startPoint x: 731, startPoint y: 294, endPoint x: 708, endPoint y: 442, distance: 149.3
click at [722, 416] on td "0 888 284888 [PERSON_NAME]" at bounding box center [736, 443] width 77 height 54
click at [723, 331] on main "Buôn Mê [PERSON_NAME] [PERSON_NAME] (VIP) [DATE] 20:00 [PERSON_NAME] mới In phơ…" at bounding box center [457, 216] width 914 height 433
click at [714, 393] on main "Buôn Mê [PERSON_NAME] [PERSON_NAME] (VIP) [DATE] 20:00 [PERSON_NAME] mới In phơ…" at bounding box center [457, 216] width 914 height 433
click at [708, 435] on section "Kết quả [PERSON_NAME] ( 633 ) Bộ lọc Mã ĐH Trạng thái Món hàng Thu hộ [PERSON_N…" at bounding box center [457, 223] width 914 height 446
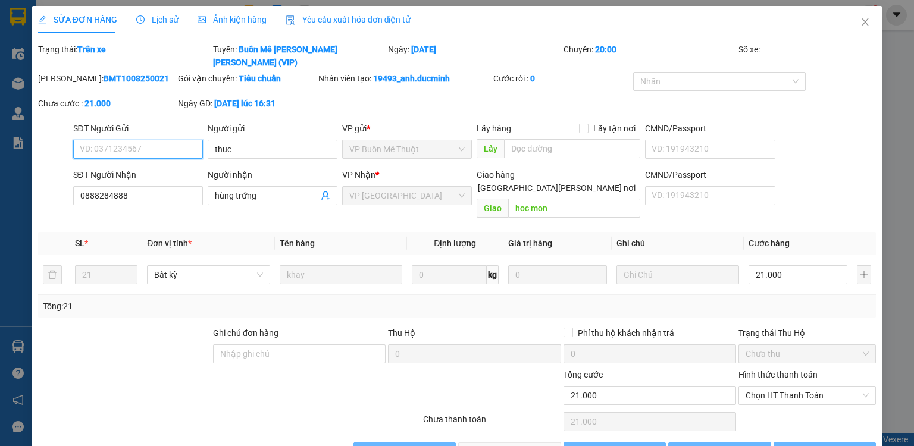
type input "thuc"
type input "0888284888"
type input "hùng trứng"
type input "hoc mon"
type input "21.000"
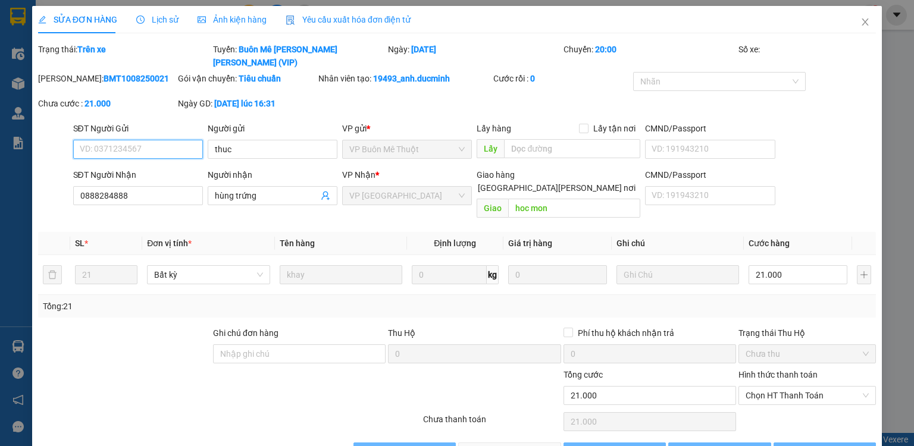
type input "21.000"
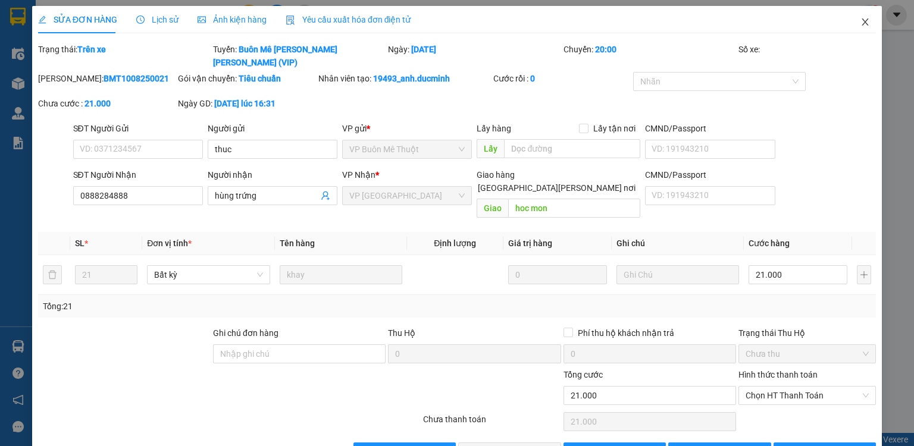
click at [857, 29] on span "Close" at bounding box center [864, 22] width 33 height 33
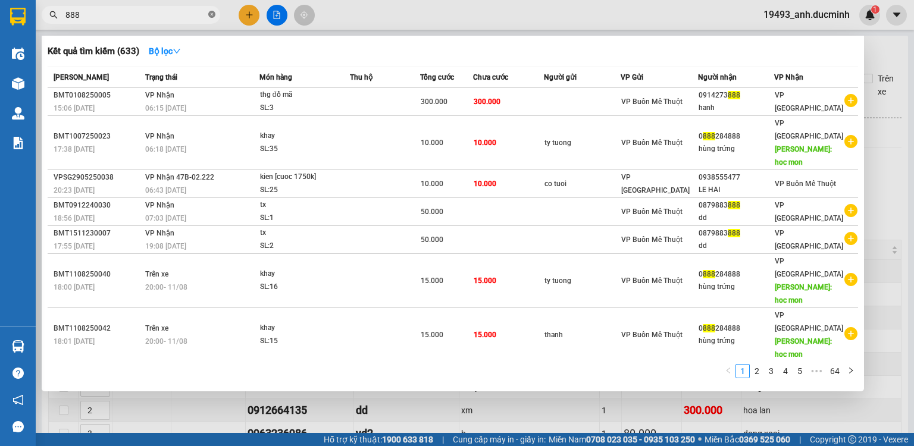
click at [213, 12] on icon "close-circle" at bounding box center [211, 14] width 7 height 7
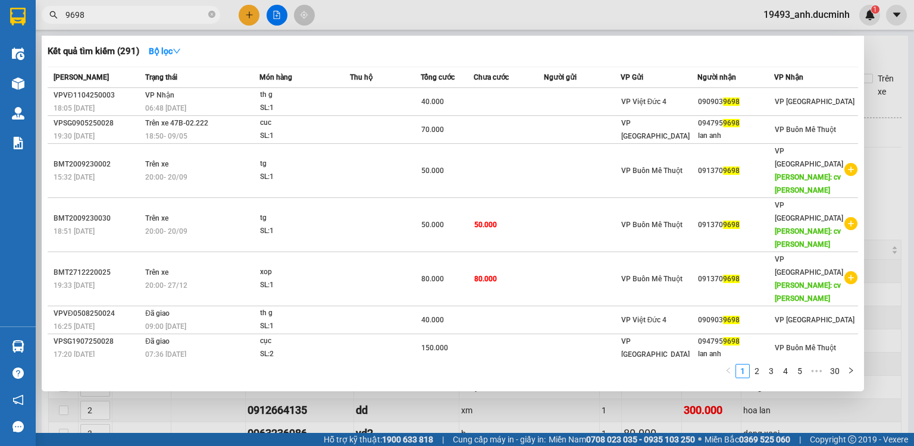
type input "9698"
click at [253, 11] on div at bounding box center [457, 223] width 914 height 446
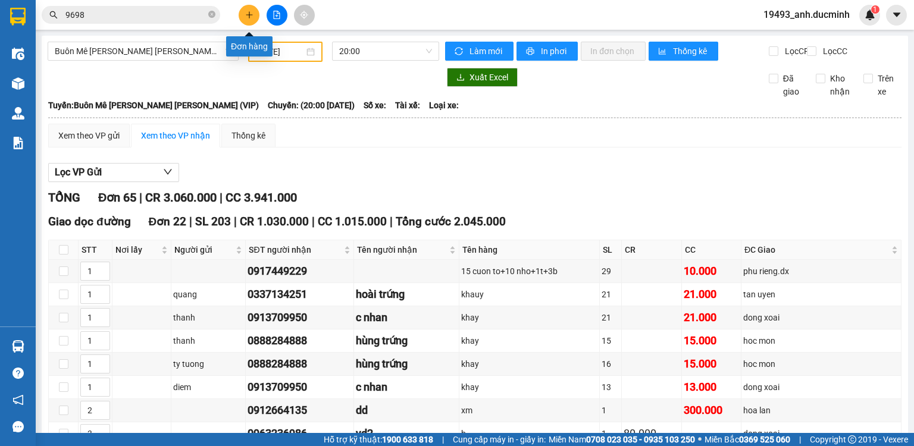
click at [253, 11] on icon "plus" at bounding box center [249, 15] width 8 height 8
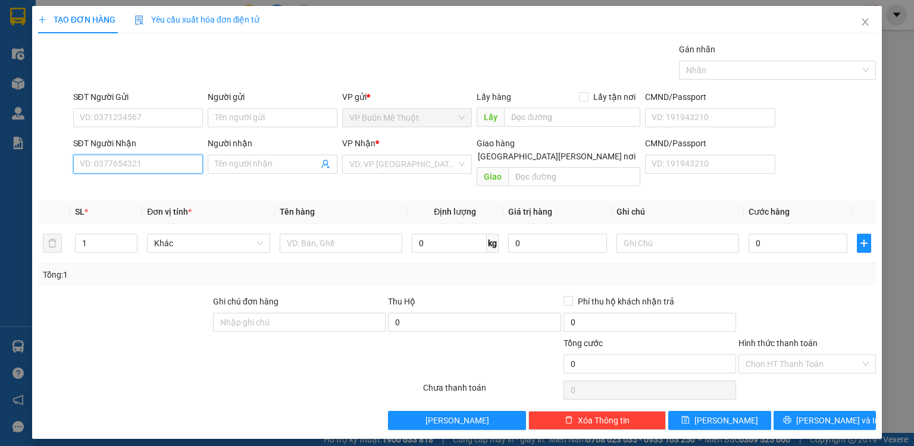
click at [152, 162] on input "SĐT Người Nhận" at bounding box center [138, 164] width 130 height 19
type input "0973469704"
drag, startPoint x: 380, startPoint y: 165, endPoint x: 380, endPoint y: 202, distance: 37.5
click at [380, 165] on input "search" at bounding box center [402, 164] width 107 height 18
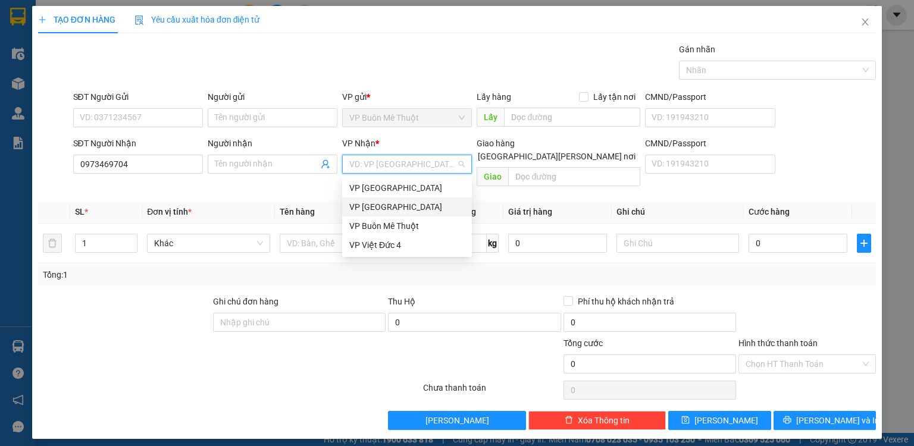
click at [376, 211] on div "VP [GEOGRAPHIC_DATA]" at bounding box center [406, 206] width 115 height 13
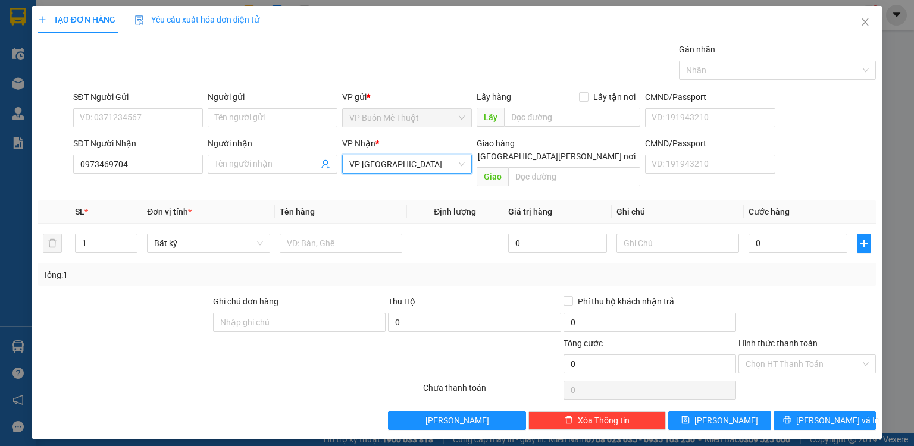
drag, startPoint x: 383, startPoint y: 162, endPoint x: 381, endPoint y: 183, distance: 21.0
click at [383, 168] on span "VP [GEOGRAPHIC_DATA]" at bounding box center [406, 164] width 115 height 18
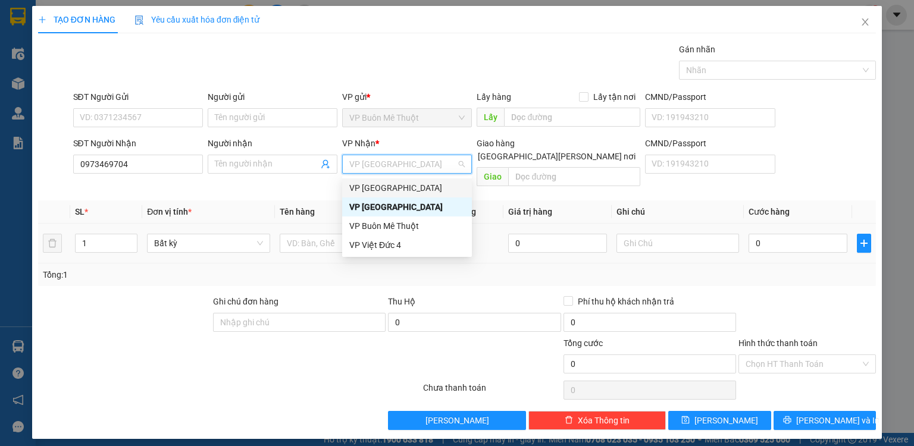
drag, startPoint x: 377, startPoint y: 188, endPoint x: 362, endPoint y: 214, distance: 29.9
click at [377, 192] on div "VP [GEOGRAPHIC_DATA]" at bounding box center [406, 187] width 115 height 13
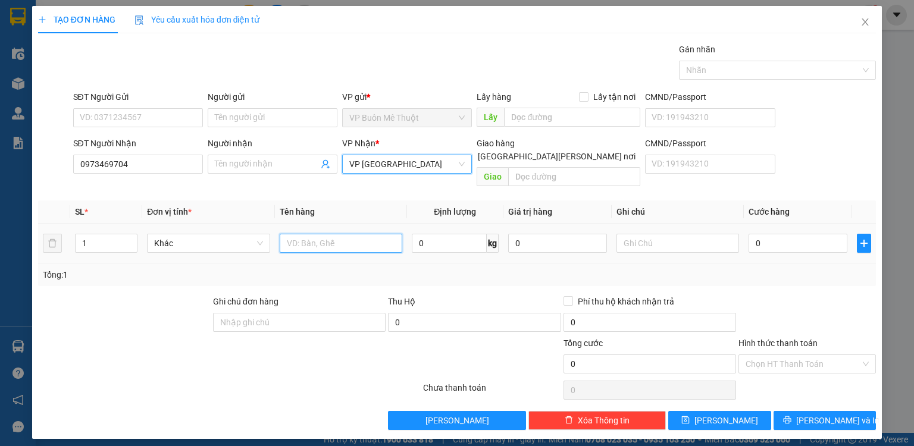
click at [319, 234] on input "text" at bounding box center [341, 243] width 123 height 19
type input "th"
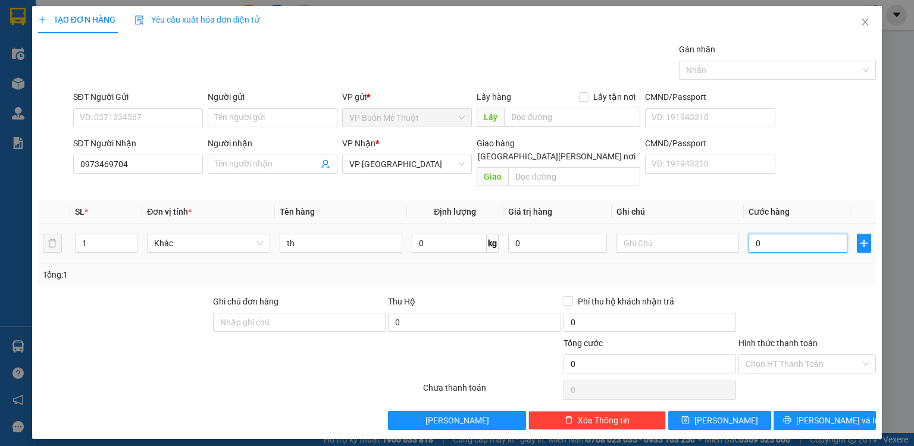
click at [785, 234] on input "0" at bounding box center [797, 243] width 99 height 19
type input "1"
type input "10"
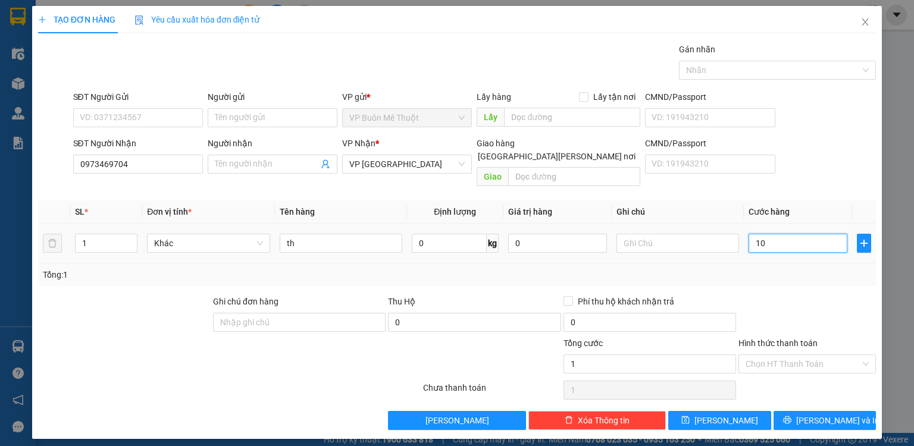
type input "10"
type input "100"
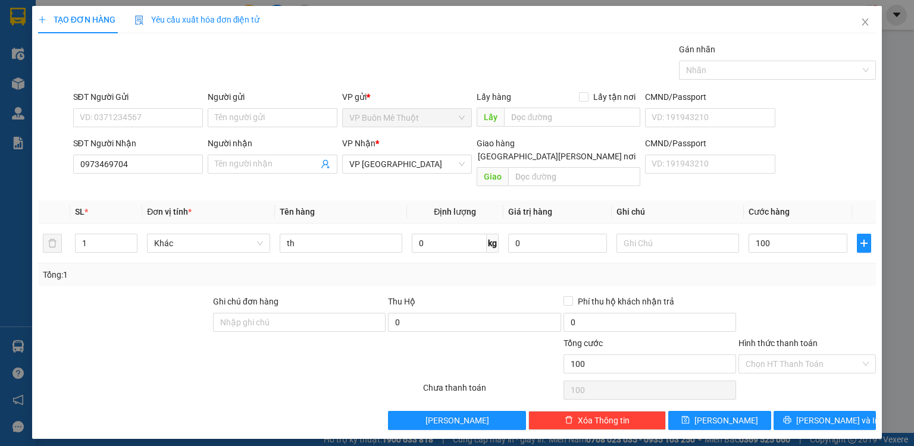
type input "100.000"
drag, startPoint x: 768, startPoint y: 283, endPoint x: 807, endPoint y: 267, distance: 41.9
click at [778, 279] on div "Transit Pickup Surcharge Ids Transit Deliver Surcharge Ids Transit Deliver Surc…" at bounding box center [457, 236] width 838 height 387
drag, startPoint x: 793, startPoint y: 350, endPoint x: 794, endPoint y: 357, distance: 7.2
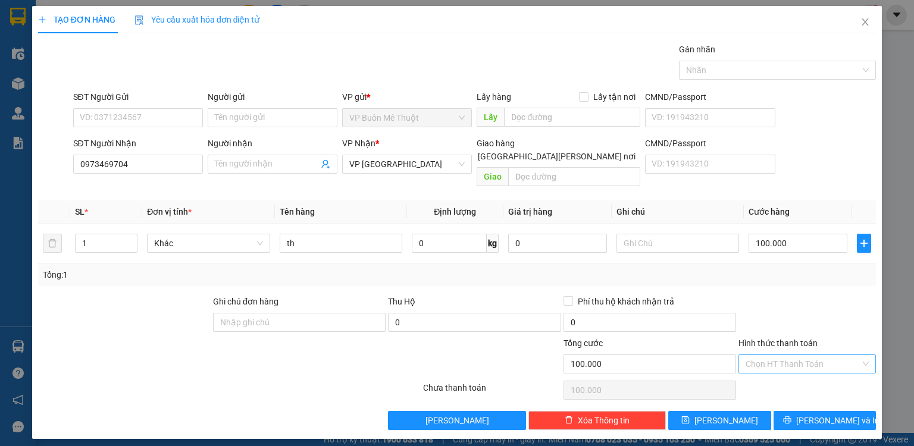
click at [794, 355] on input "Hình thức thanh toán" at bounding box center [802, 364] width 115 height 18
drag, startPoint x: 789, startPoint y: 369, endPoint x: 775, endPoint y: 388, distance: 23.9
click at [788, 375] on div "Tại văn phòng" at bounding box center [806, 373] width 123 height 13
type input "0"
click at [756, 411] on button "[PERSON_NAME]" at bounding box center [719, 420] width 103 height 19
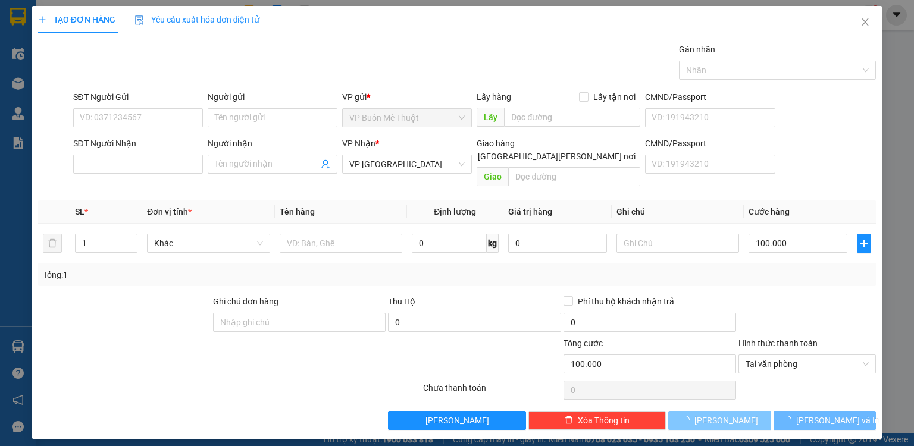
type input "0"
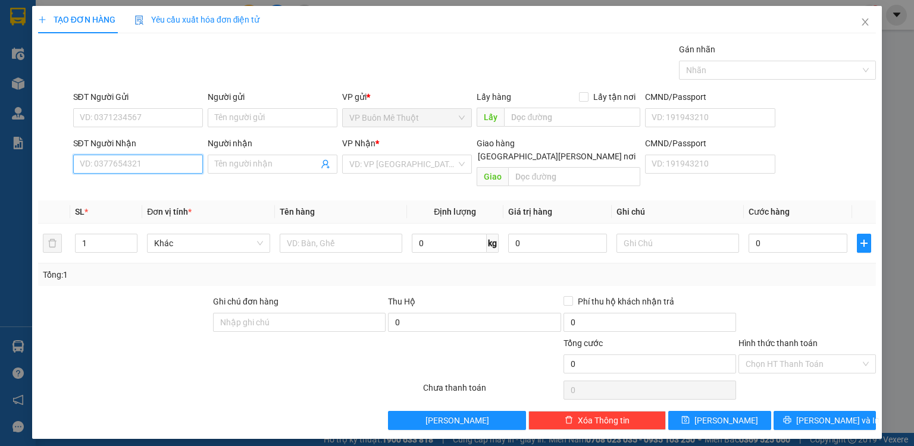
click at [159, 162] on input "SĐT Người Nhận" at bounding box center [138, 164] width 130 height 19
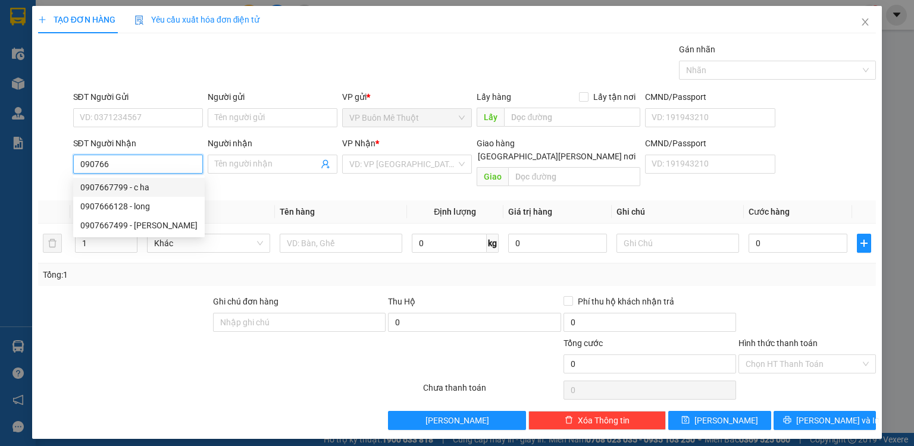
click at [149, 189] on div "0907667799 - c ha" at bounding box center [138, 187] width 117 height 13
type input "0907667799"
type input "c ha"
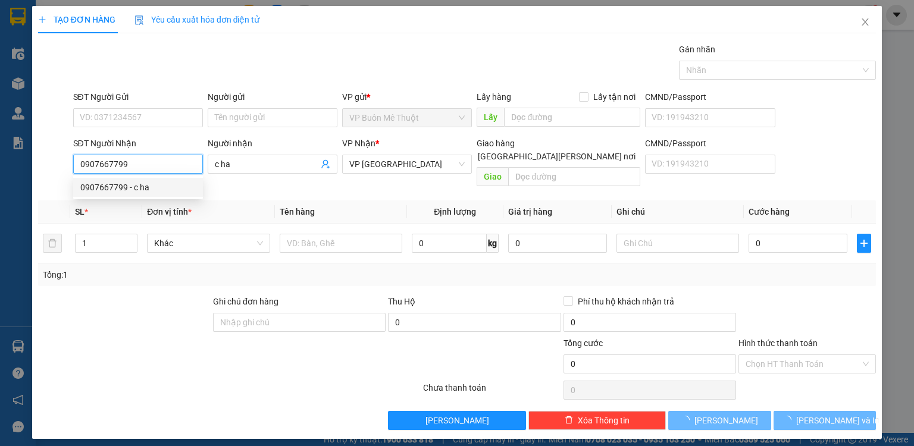
type input "80.000"
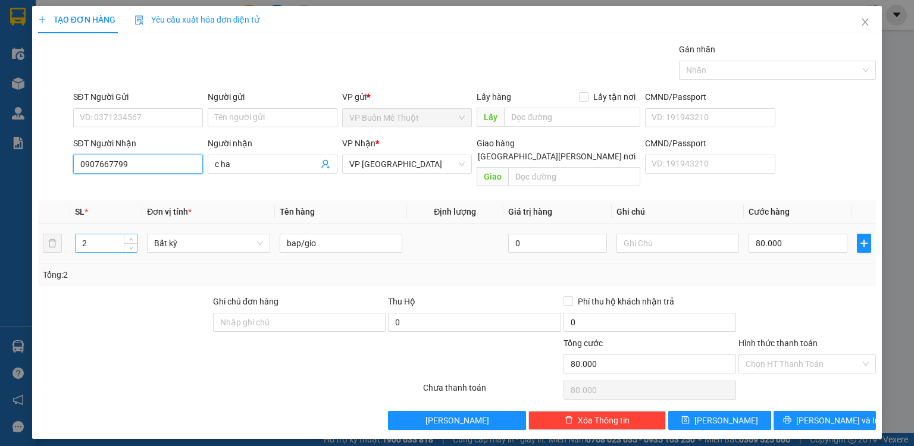
type input "0907667799"
drag, startPoint x: 95, startPoint y: 222, endPoint x: 54, endPoint y: 217, distance: 40.7
click at [55, 224] on tr "2 Bất kỳ bap/gio 0 80.000" at bounding box center [457, 244] width 838 height 40
type input "1"
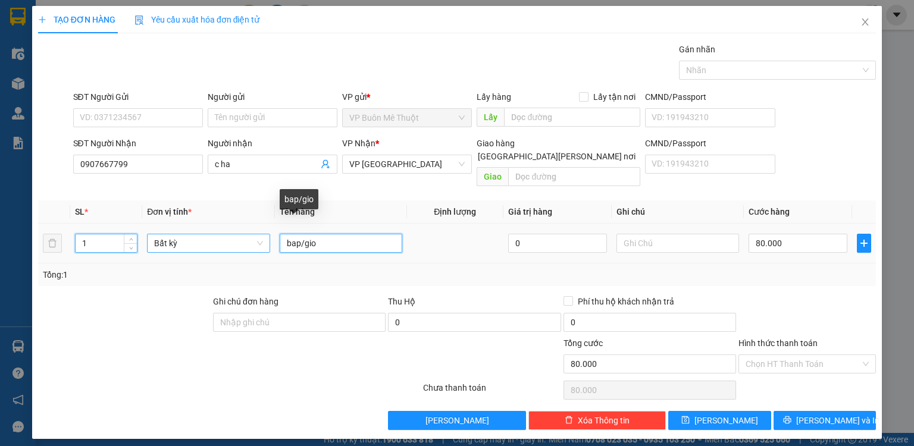
drag, startPoint x: 328, startPoint y: 234, endPoint x: 175, endPoint y: 239, distance: 152.3
click at [176, 239] on tr "1 Bất kỳ bap/gio 0 80.000" at bounding box center [457, 244] width 838 height 40
type input "0"
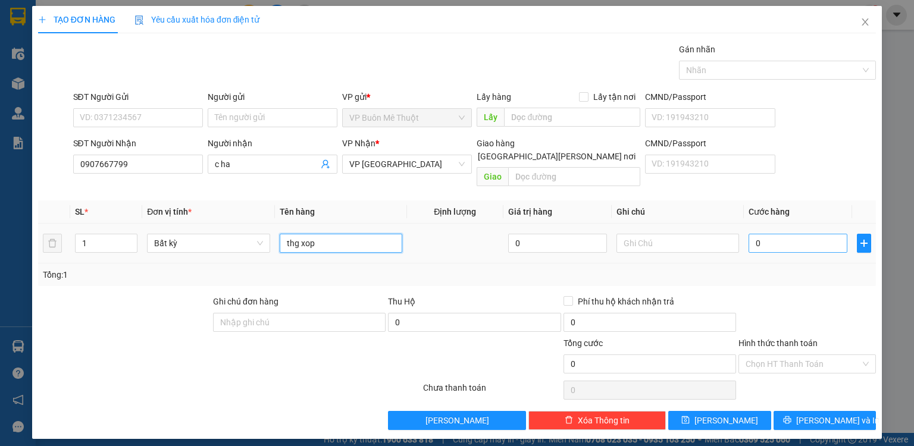
type input "thg xop"
click at [778, 234] on input "0" at bounding box center [797, 243] width 99 height 19
type input "6"
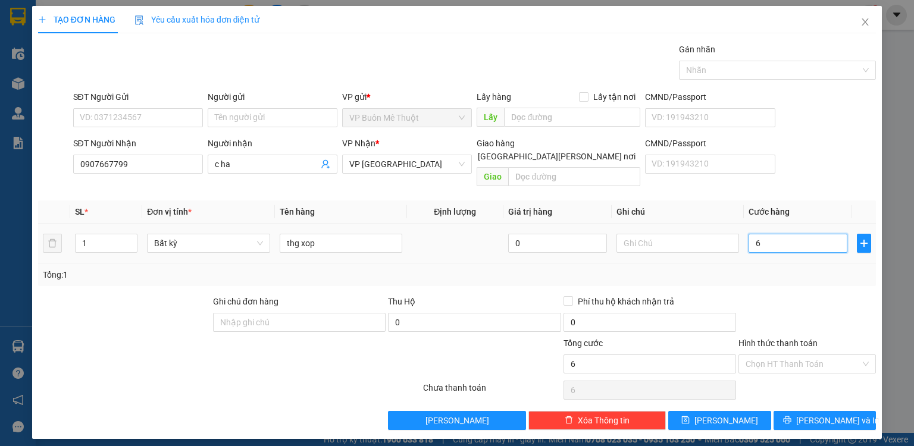
type input "60"
type input "60.000"
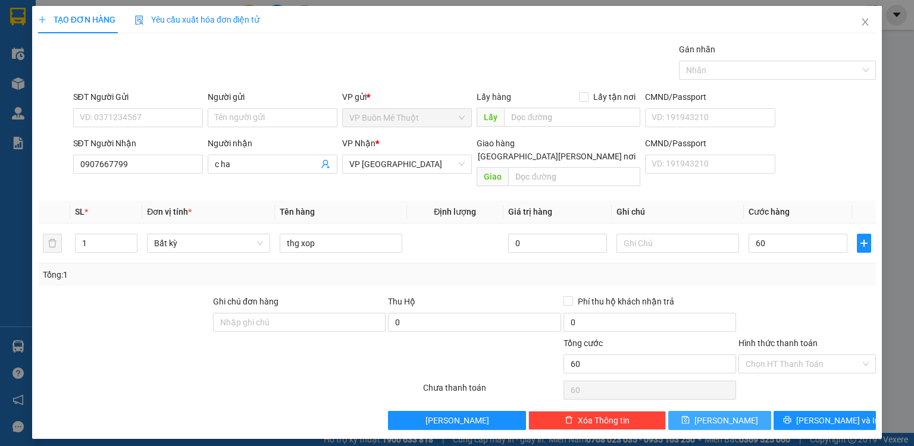
type input "60.000"
click at [735, 411] on button "[PERSON_NAME]" at bounding box center [719, 420] width 103 height 19
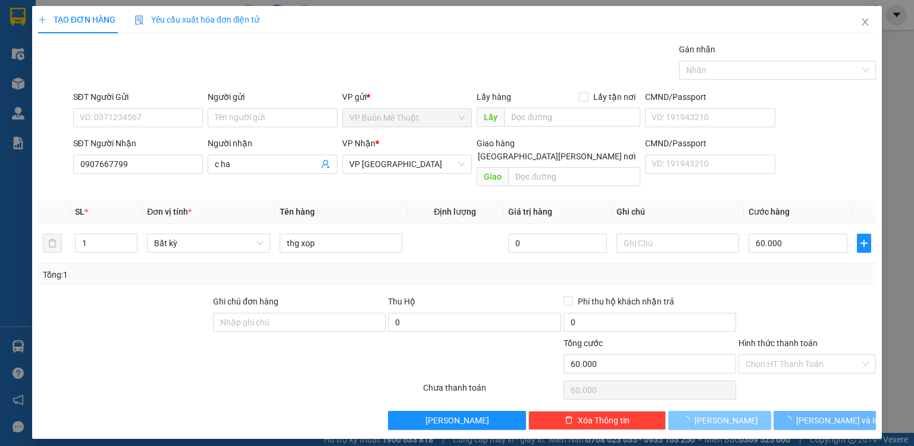
type input "0"
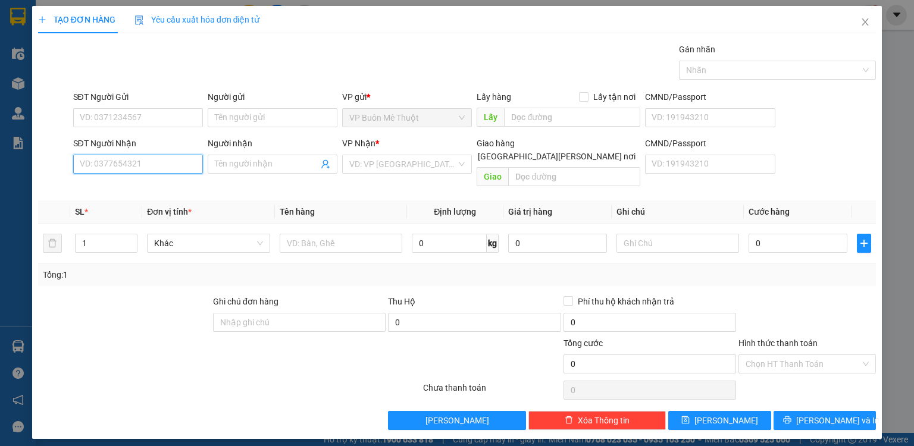
drag, startPoint x: 171, startPoint y: 158, endPoint x: 184, endPoint y: 149, distance: 16.3
click at [173, 157] on input "SĐT Người Nhận" at bounding box center [138, 164] width 130 height 19
type input "0988282384"
click at [152, 183] on div "0988282384 - dd" at bounding box center [137, 187] width 115 height 13
type input "dd"
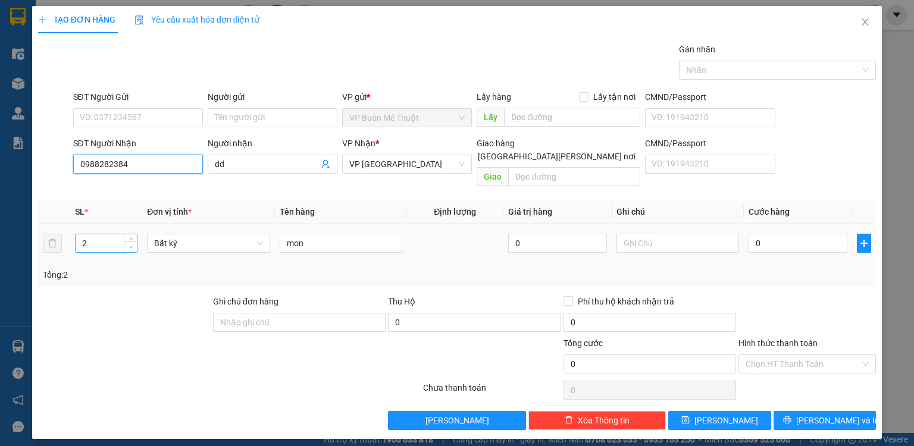
type input "0988282384"
type input "1"
click at [133, 244] on span "down" at bounding box center [130, 247] width 7 height 7
click at [795, 234] on input "0" at bounding box center [797, 243] width 99 height 19
type input "6"
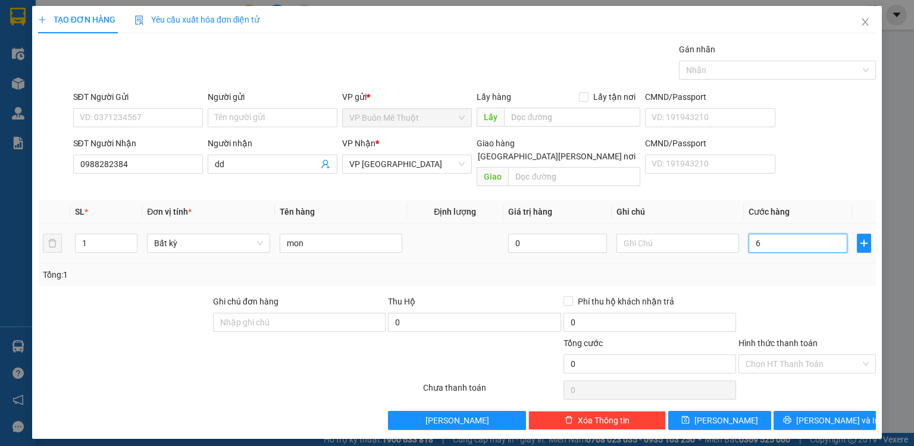
type input "6"
type input "60"
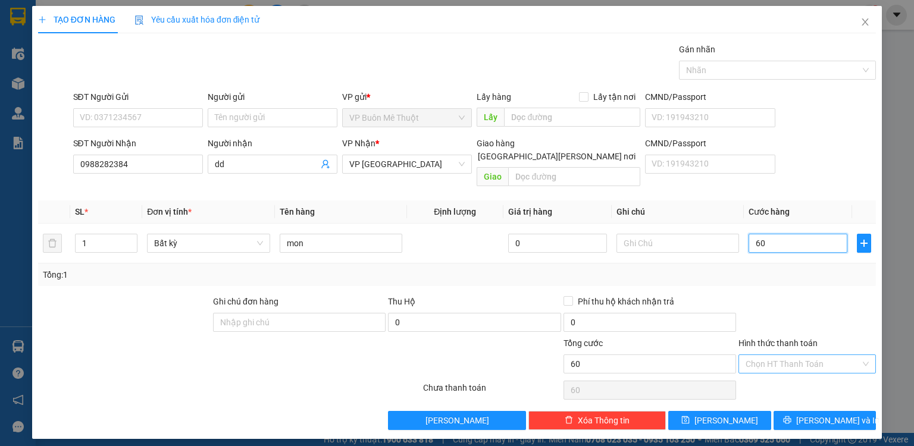
type input "60"
type input "60.000"
drag, startPoint x: 800, startPoint y: 353, endPoint x: 795, endPoint y: 359, distance: 8.1
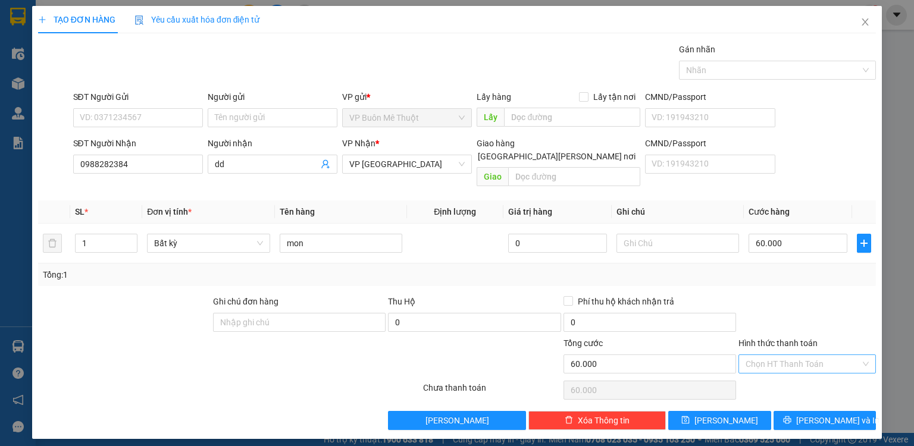
click at [800, 355] on input "Hình thức thanh toán" at bounding box center [802, 364] width 115 height 18
click at [783, 379] on div "Tại văn phòng" at bounding box center [806, 373] width 123 height 13
type input "0"
click at [733, 411] on button "[PERSON_NAME]" at bounding box center [719, 420] width 103 height 19
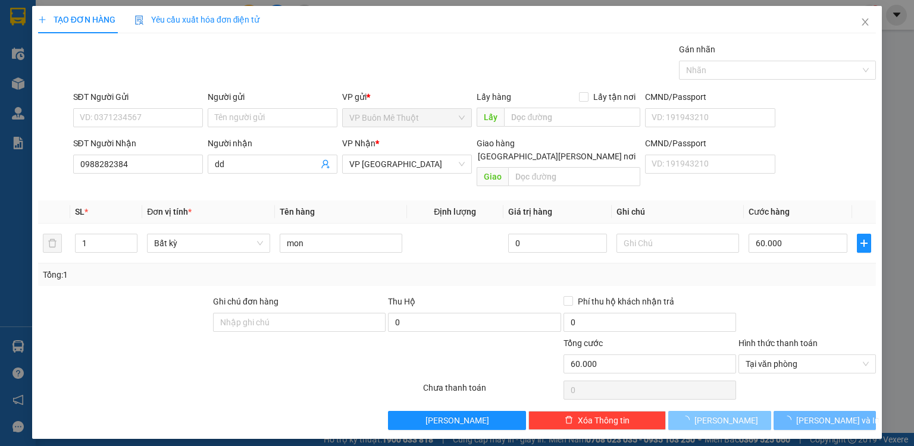
type input "0"
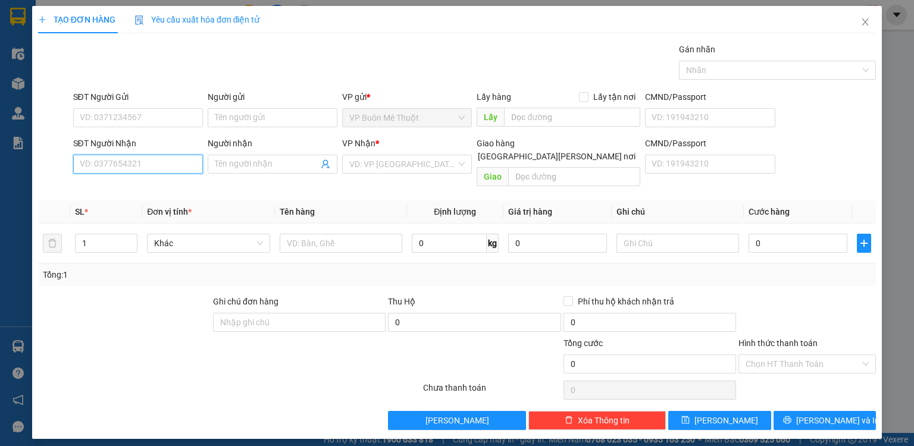
click at [170, 164] on input "SĐT Người Nhận" at bounding box center [138, 164] width 130 height 19
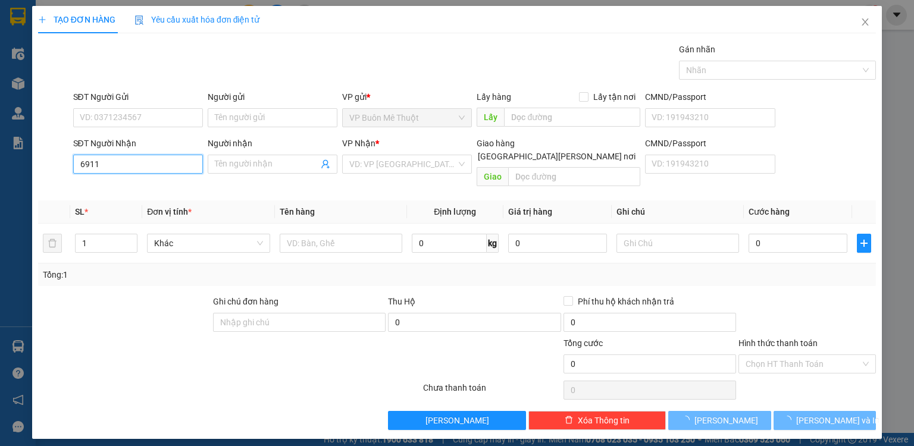
click at [170, 164] on input "6911" at bounding box center [138, 164] width 130 height 19
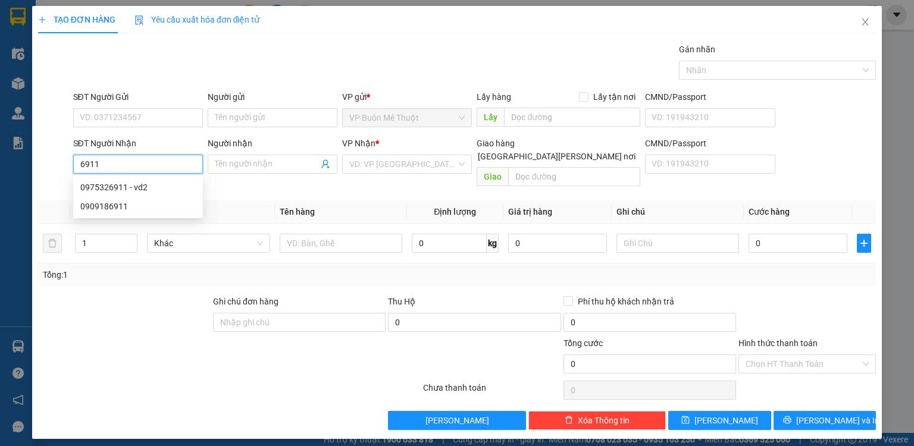
click at [170, 164] on input "6911" at bounding box center [138, 164] width 130 height 19
click at [137, 185] on div "0975326911 - vd2" at bounding box center [137, 187] width 115 height 13
type input "0975326911"
type input "vd2"
type input "[PERSON_NAME]"
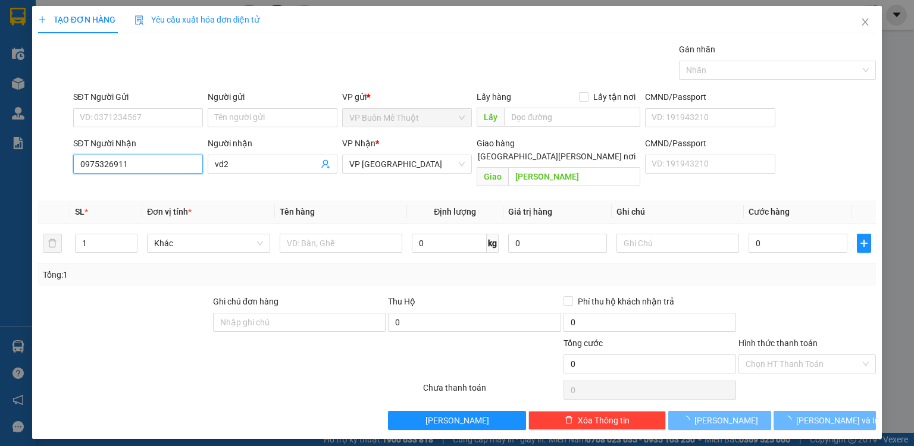
type input "90.000"
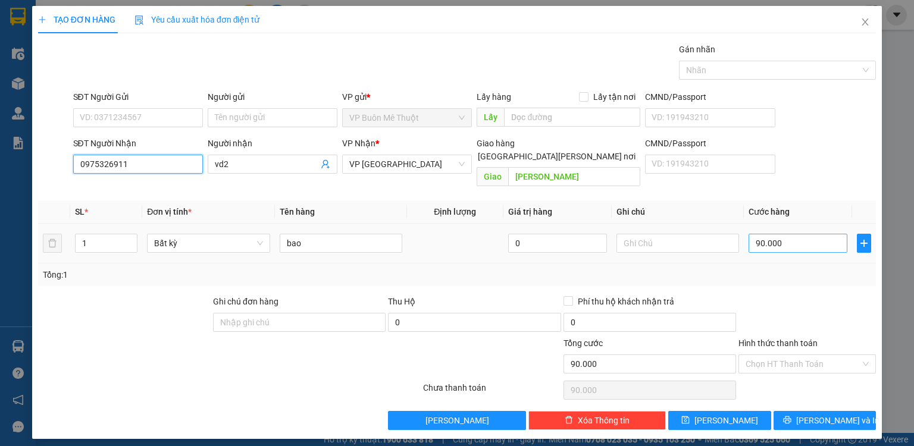
type input "0975326911"
click at [786, 234] on input "90.000" at bounding box center [797, 243] width 99 height 19
type input "7"
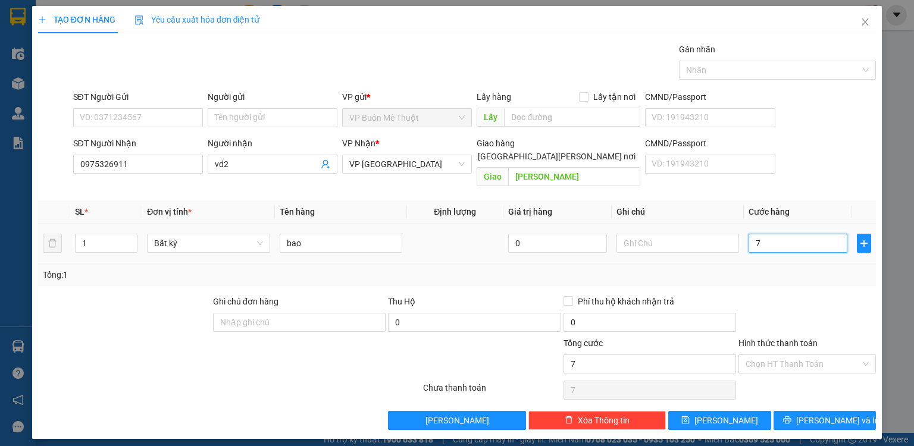
type input "70"
type input "70.000"
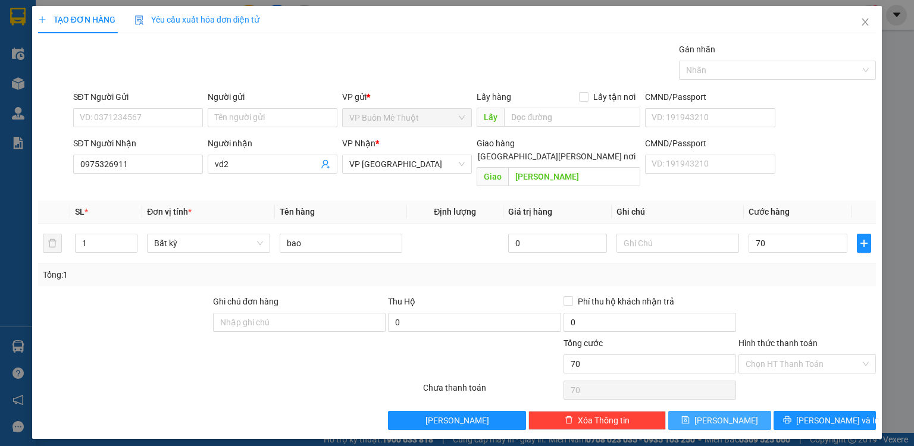
type input "70.000"
click at [743, 411] on button "[PERSON_NAME]" at bounding box center [719, 420] width 103 height 19
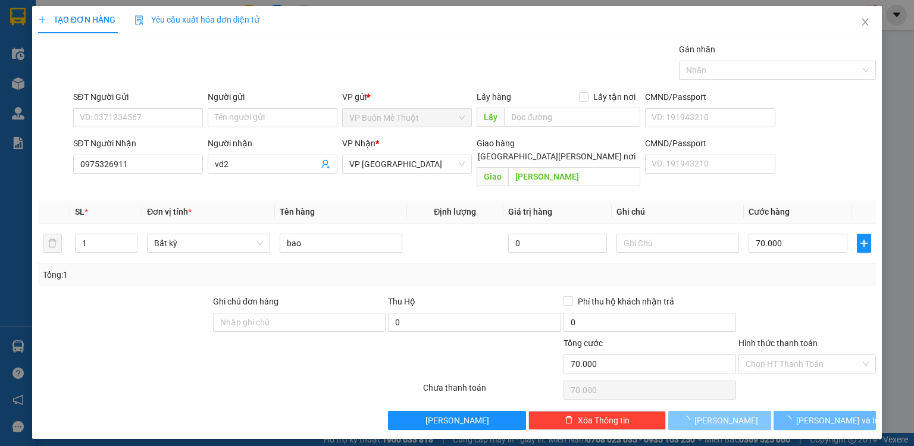
type input "0"
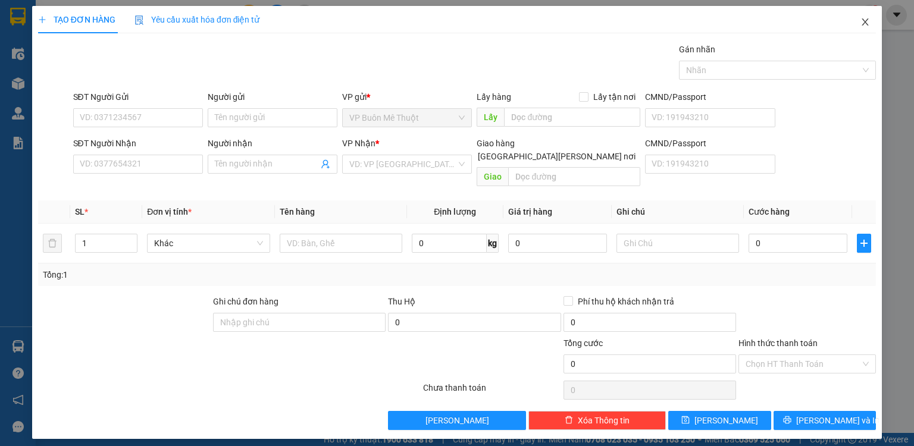
click at [863, 19] on icon "close" at bounding box center [865, 22] width 10 height 10
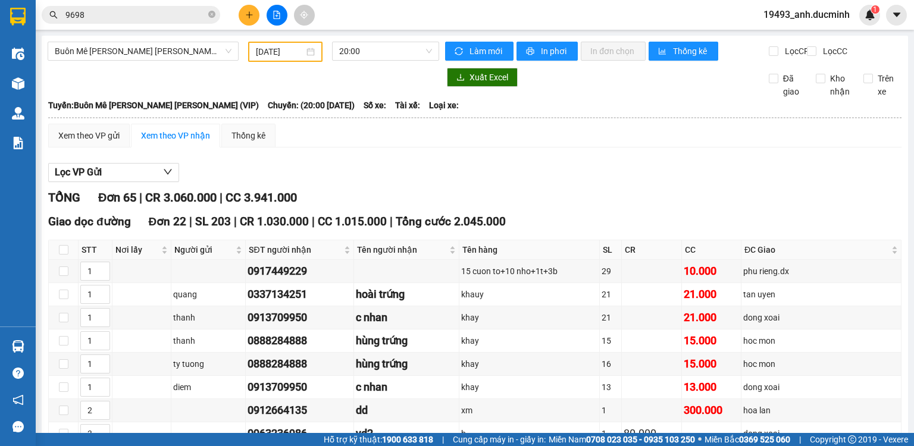
click at [284, 50] on input "[DATE]" at bounding box center [280, 51] width 48 height 13
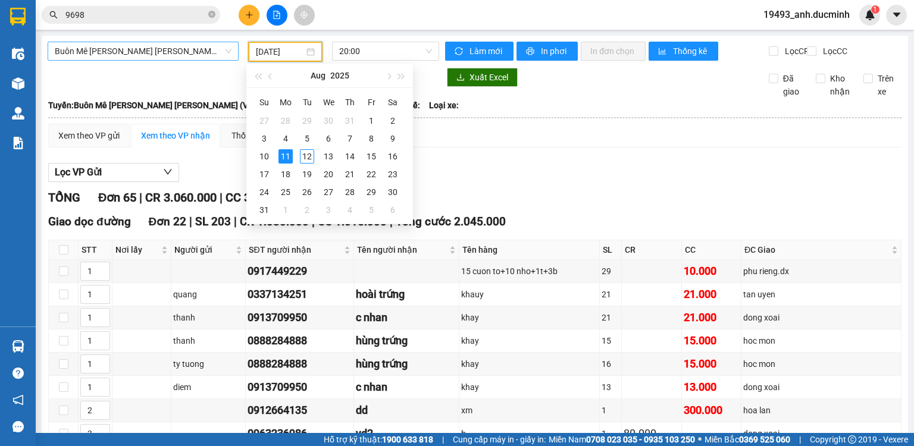
click at [167, 50] on span "Buôn Mê [PERSON_NAME] [PERSON_NAME] (VIP)" at bounding box center [143, 51] width 177 height 18
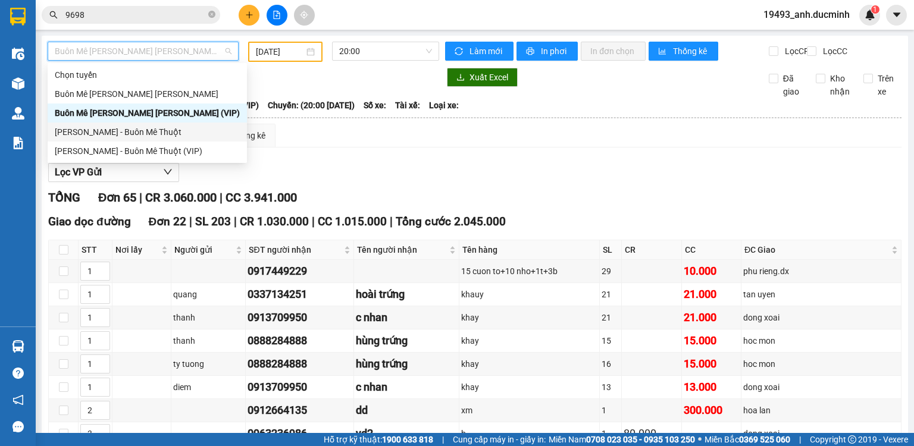
drag, startPoint x: 129, startPoint y: 132, endPoint x: 274, endPoint y: 64, distance: 160.2
click at [134, 130] on div "[PERSON_NAME] - Buôn Mê Thuột" at bounding box center [147, 132] width 185 height 13
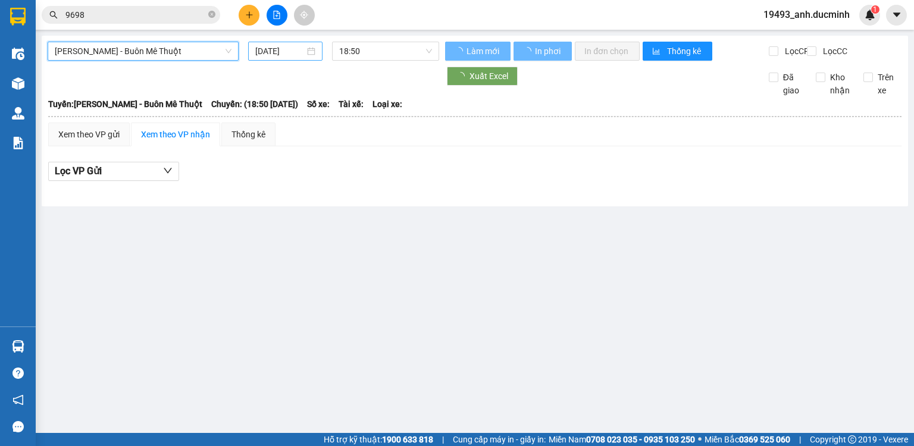
click at [281, 48] on input "[DATE]" at bounding box center [279, 51] width 49 height 13
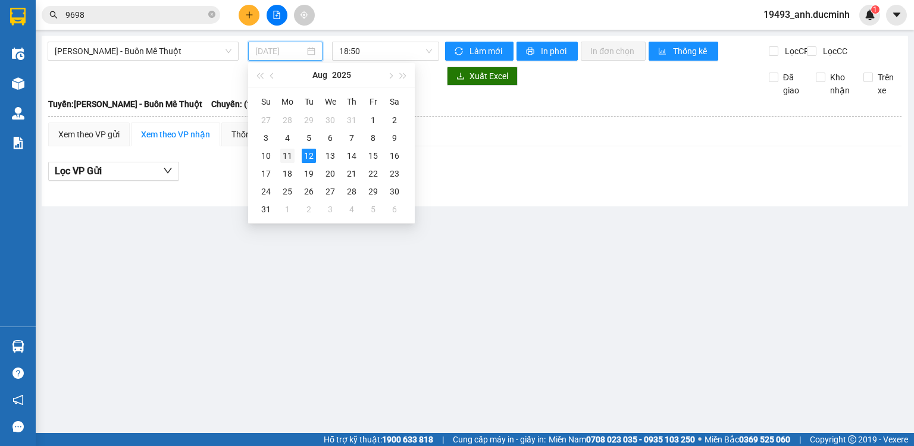
click at [289, 156] on div "11" at bounding box center [287, 156] width 14 height 14
type input "[DATE]"
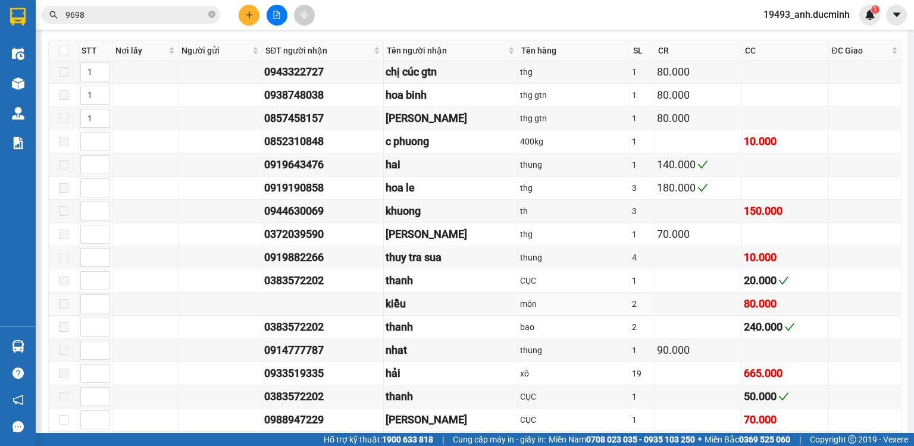
scroll to position [476, 0]
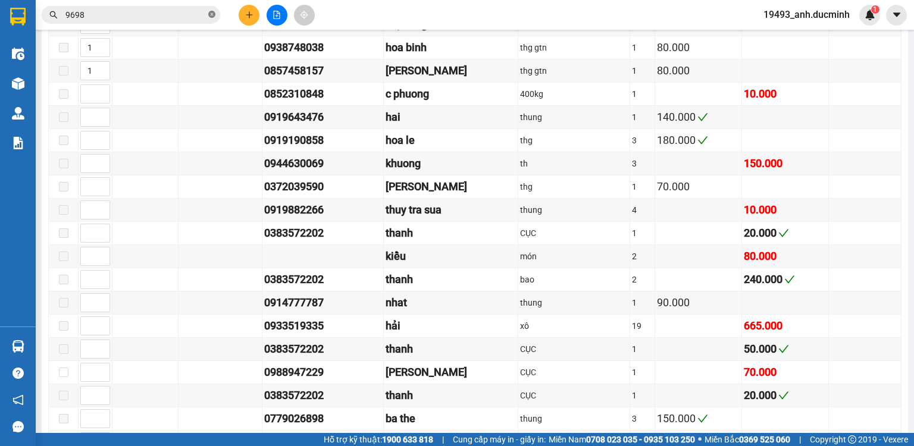
click at [212, 14] on icon "close-circle" at bounding box center [211, 14] width 7 height 7
click at [206, 15] on span at bounding box center [131, 15] width 178 height 18
click at [133, 18] on input "text" at bounding box center [135, 14] width 140 height 13
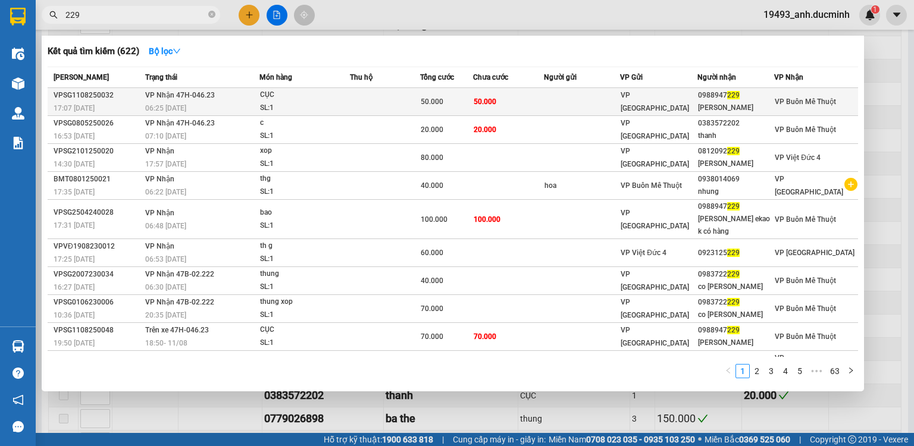
type input "229"
click at [452, 104] on div "50.000" at bounding box center [447, 101] width 52 height 13
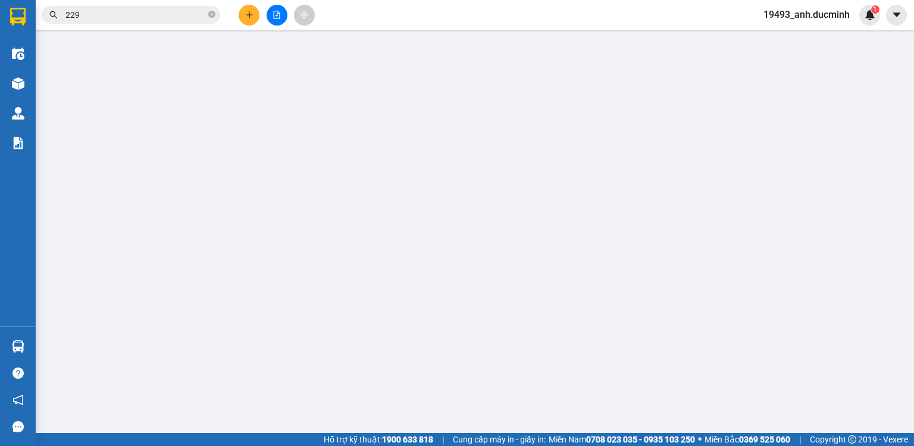
type input "0988947229"
type input "[PERSON_NAME]"
type input "50.000"
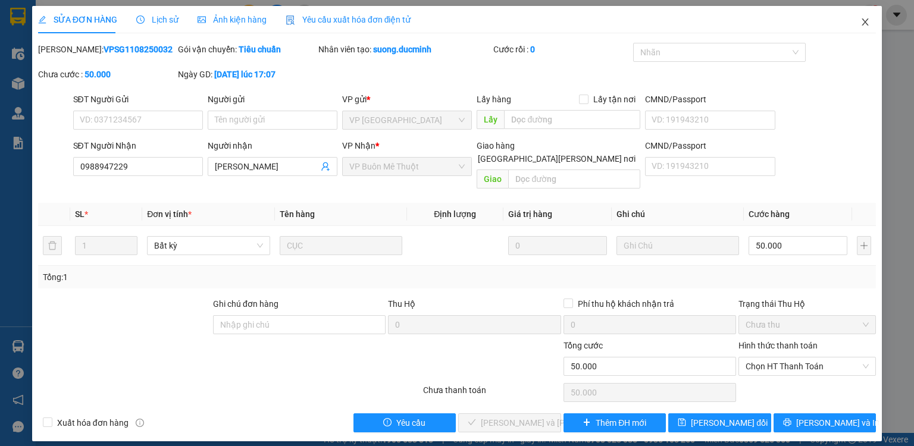
drag, startPoint x: 865, startPoint y: 20, endPoint x: 112, endPoint y: 17, distance: 753.1
click at [864, 20] on icon "close" at bounding box center [865, 22] width 10 height 10
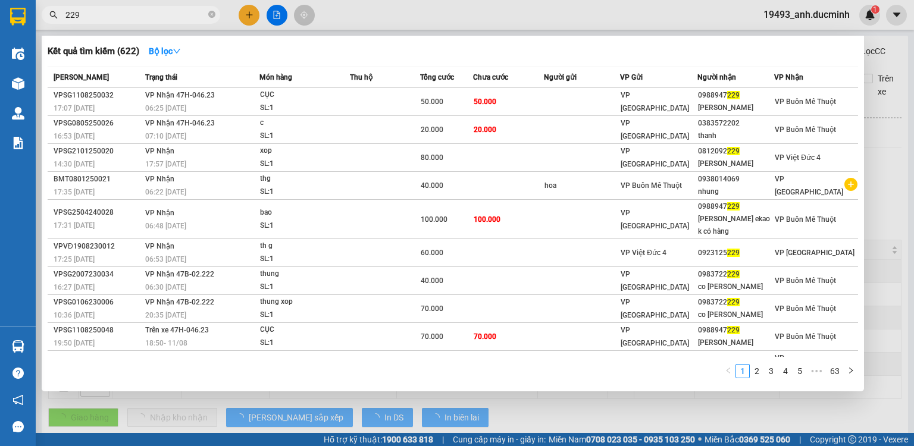
click at [120, 19] on input "229" at bounding box center [135, 14] width 140 height 13
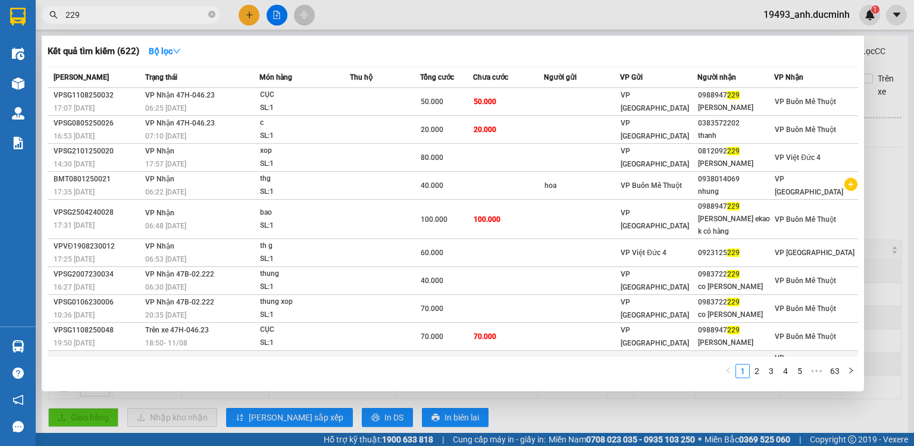
scroll to position [20, 0]
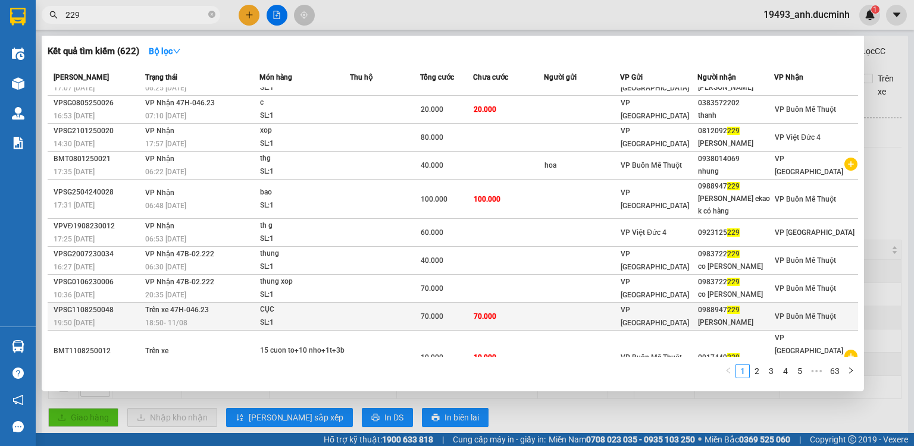
click at [477, 312] on span "70.000" at bounding box center [485, 316] width 23 height 8
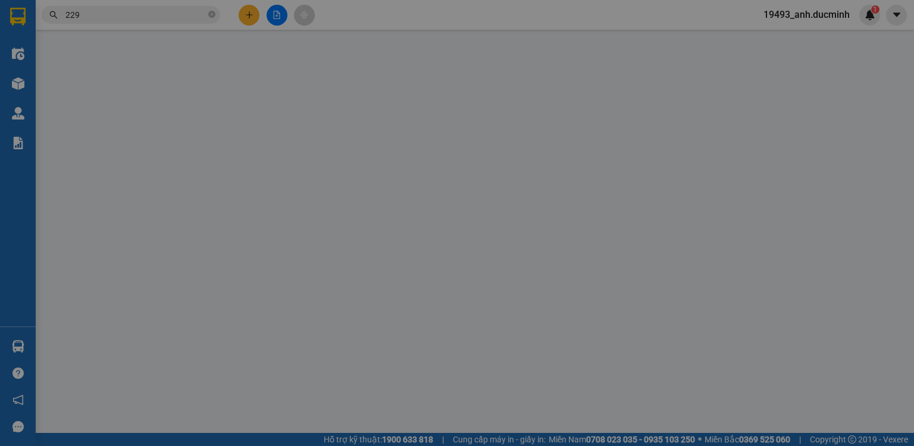
type input "0988947229"
type input "[PERSON_NAME]"
type input "70.000"
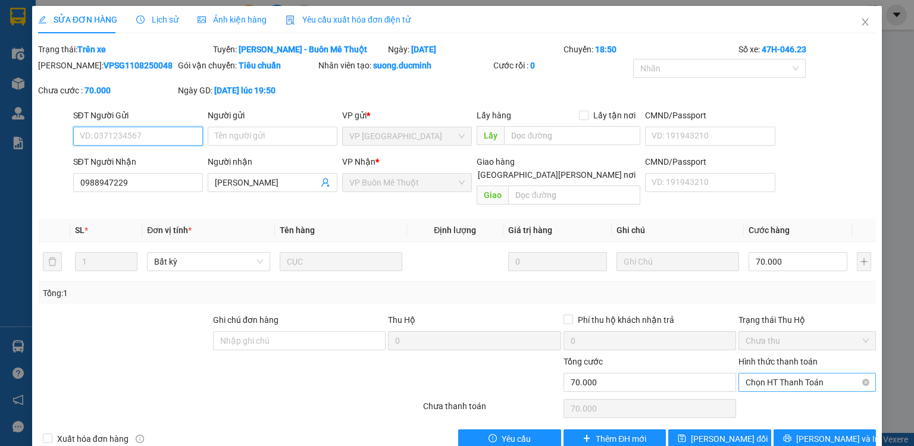
click at [778, 374] on span "Chọn HT Thanh Toán" at bounding box center [806, 383] width 123 height 18
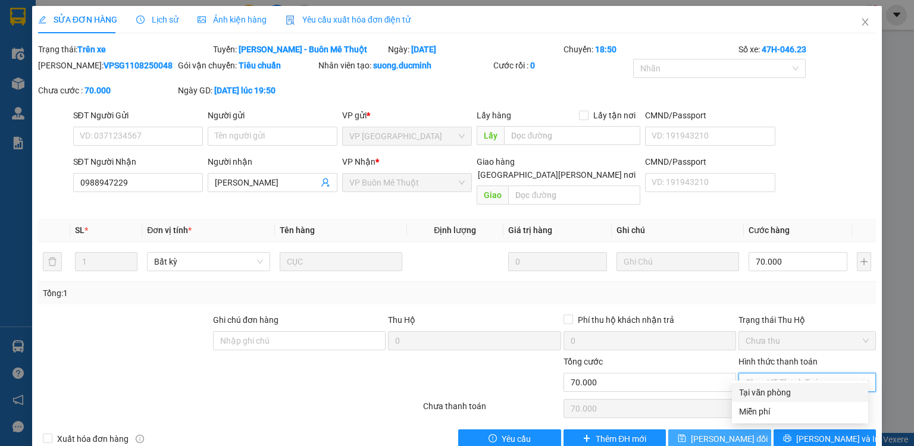
drag, startPoint x: 777, startPoint y: 392, endPoint x: 681, endPoint y: 425, distance: 101.4
click at [773, 393] on div "Tại văn phòng" at bounding box center [800, 392] width 122 height 13
type input "0"
click at [702, 432] on span "[PERSON_NAME] đổi" at bounding box center [729, 438] width 77 height 13
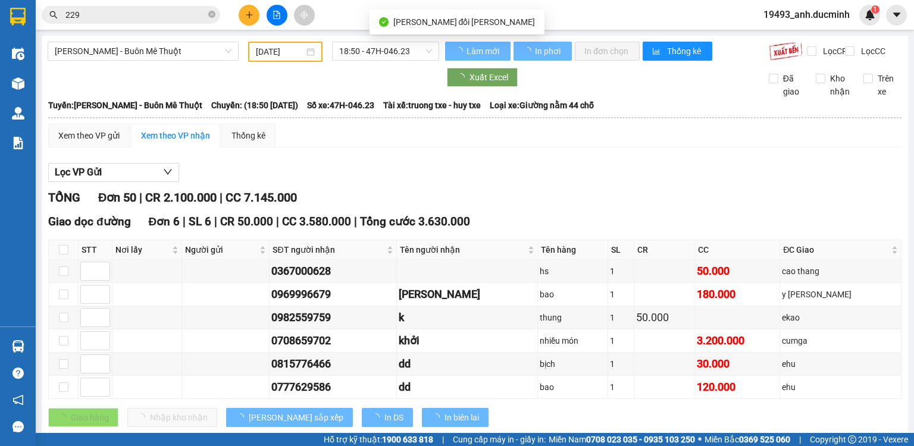
click at [857, 22] on div "19493_anh.ducminh 1" at bounding box center [817, 15] width 126 height 21
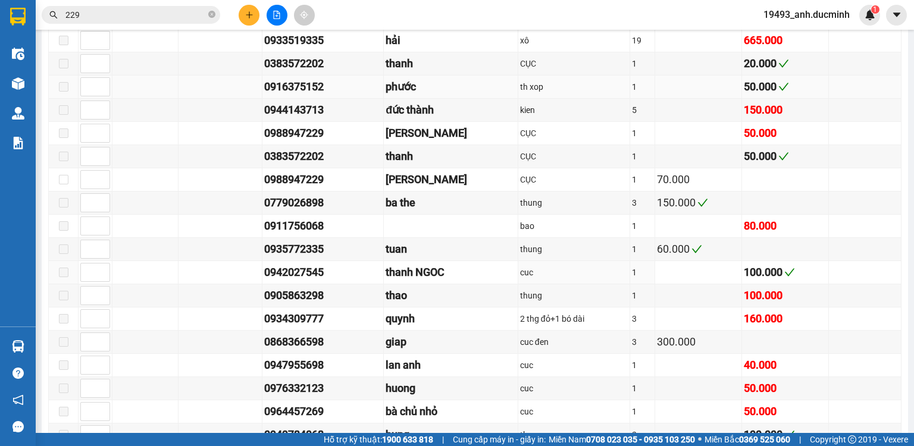
scroll to position [809, 0]
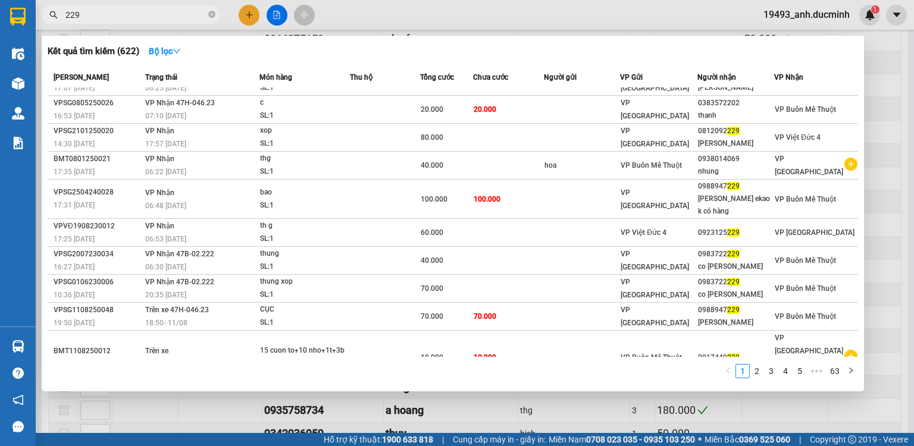
drag, startPoint x: 212, startPoint y: 15, endPoint x: 201, endPoint y: 15, distance: 10.7
click at [212, 15] on icon "close-circle" at bounding box center [211, 14] width 7 height 7
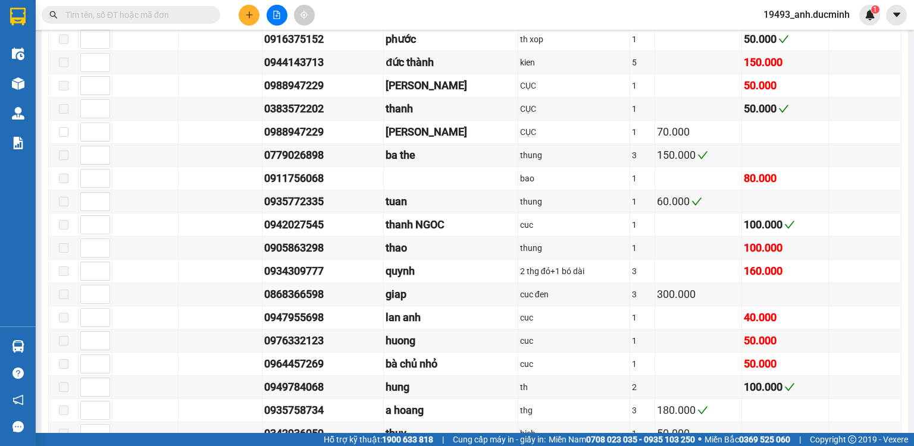
click at [201, 15] on input "text" at bounding box center [135, 14] width 140 height 13
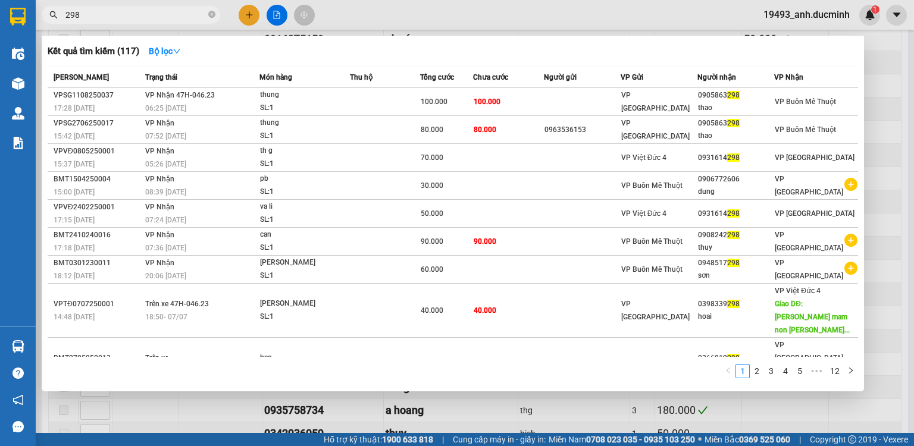
type input "298"
click at [428, 10] on div at bounding box center [457, 223] width 914 height 446
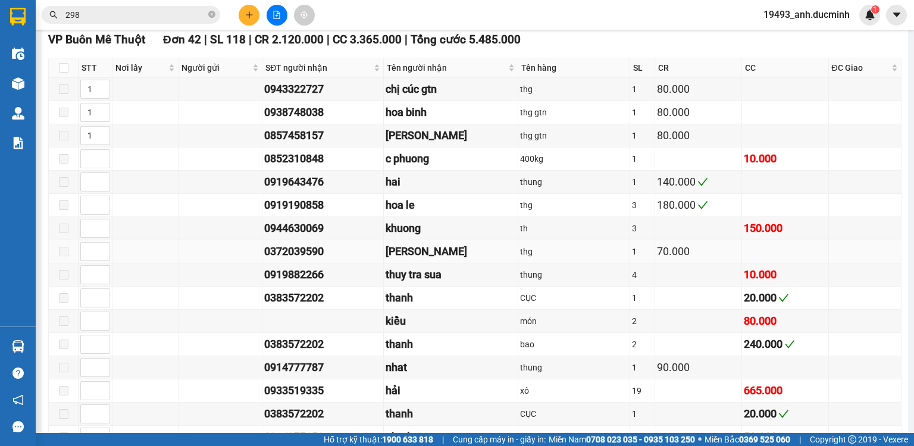
scroll to position [381, 0]
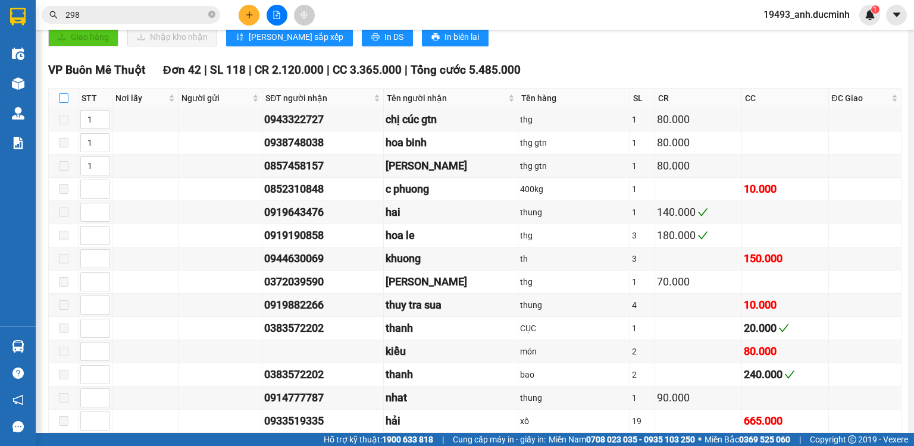
click at [62, 103] on input "checkbox" at bounding box center [64, 98] width 10 height 10
checkbox input "true"
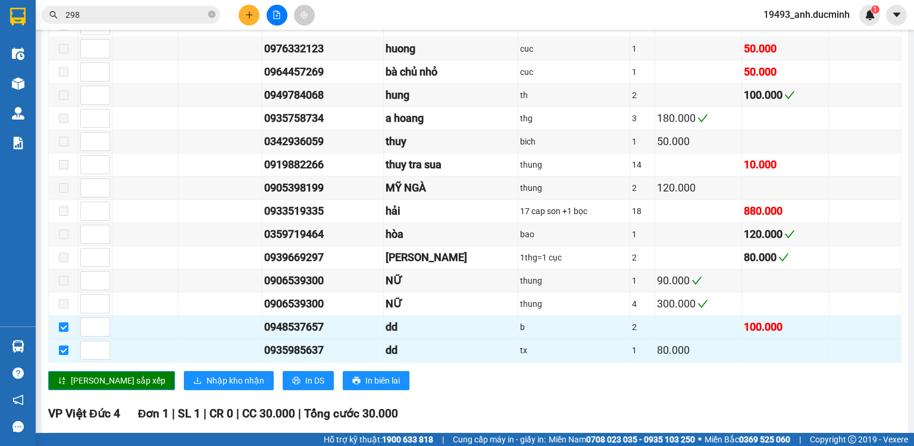
scroll to position [1190, 0]
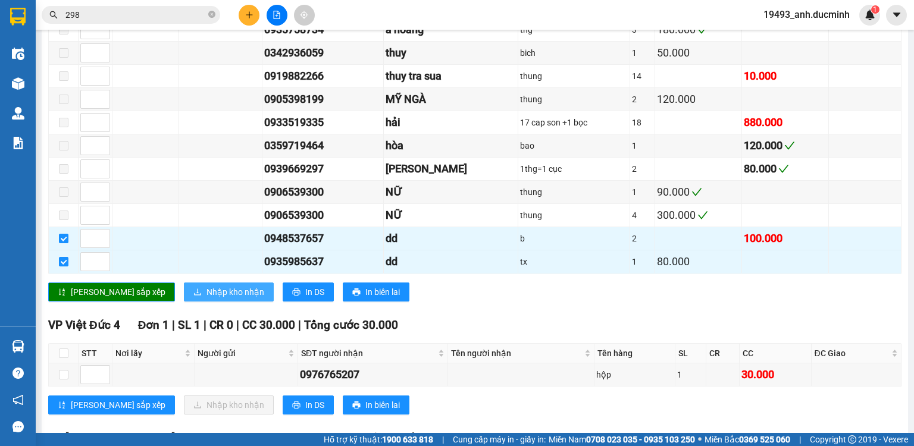
click at [206, 286] on span "Nhập kho nhận" at bounding box center [235, 292] width 58 height 13
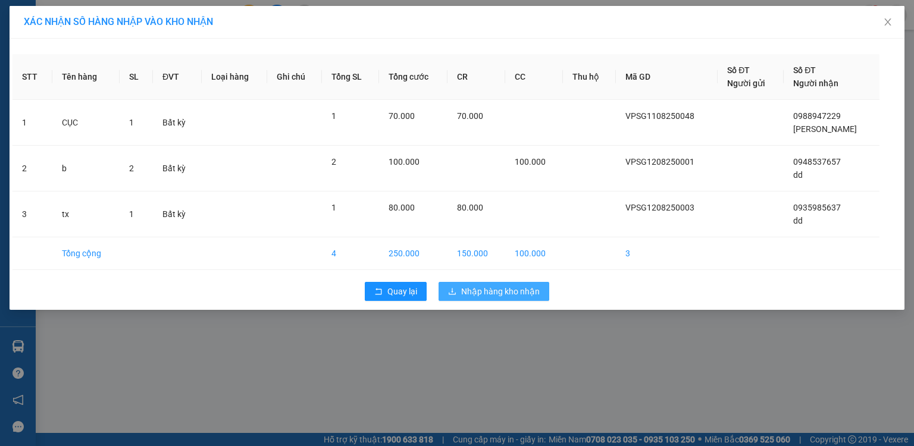
click at [501, 286] on span "Nhập hàng kho nhận" at bounding box center [500, 291] width 79 height 13
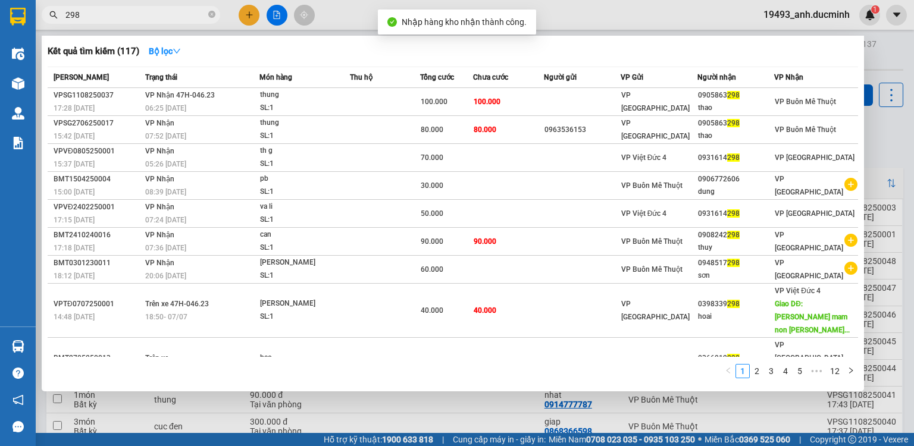
click at [178, 14] on input "298" at bounding box center [135, 14] width 140 height 13
click at [210, 14] on icon "close-circle" at bounding box center [211, 14] width 7 height 7
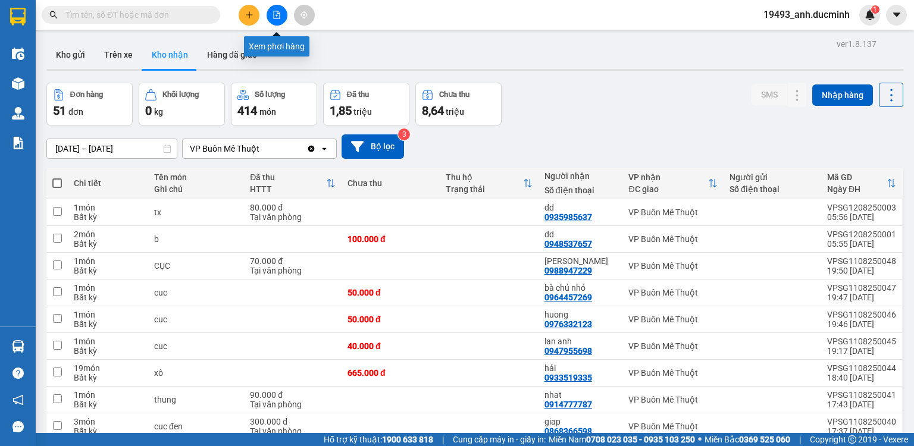
click at [277, 16] on icon "file-add" at bounding box center [276, 15] width 8 height 8
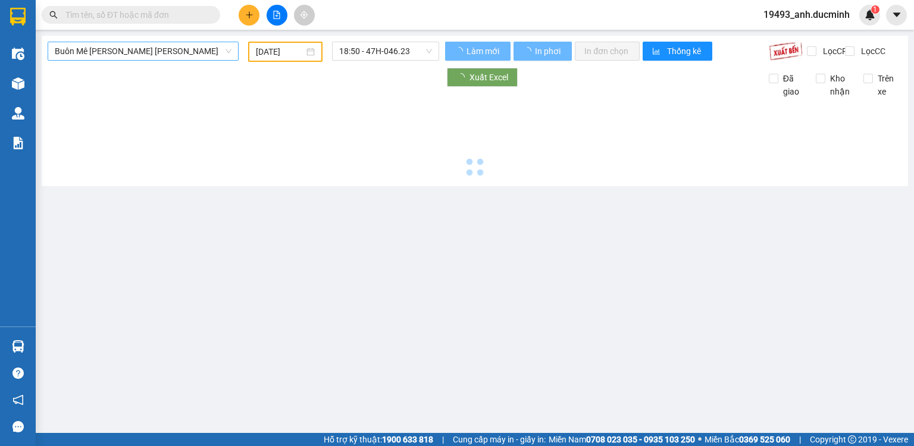
type input "[DATE]"
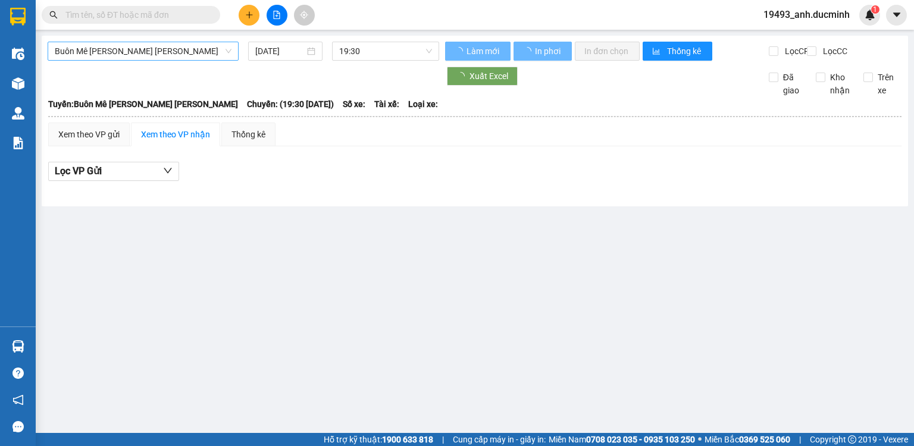
click at [162, 51] on span "Buôn Mê [PERSON_NAME] [PERSON_NAME]" at bounding box center [143, 51] width 177 height 18
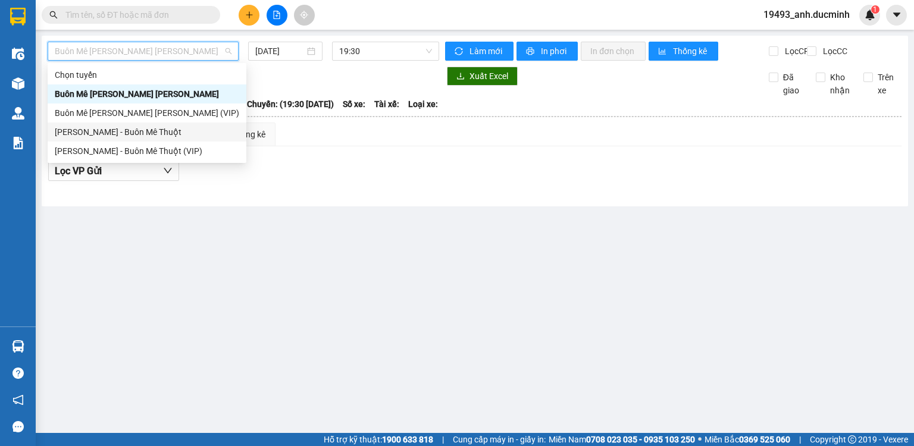
drag, startPoint x: 145, startPoint y: 137, endPoint x: 232, endPoint y: 68, distance: 110.6
click at [147, 134] on div "[PERSON_NAME] - Buôn Mê Thuột" at bounding box center [147, 132] width 184 height 13
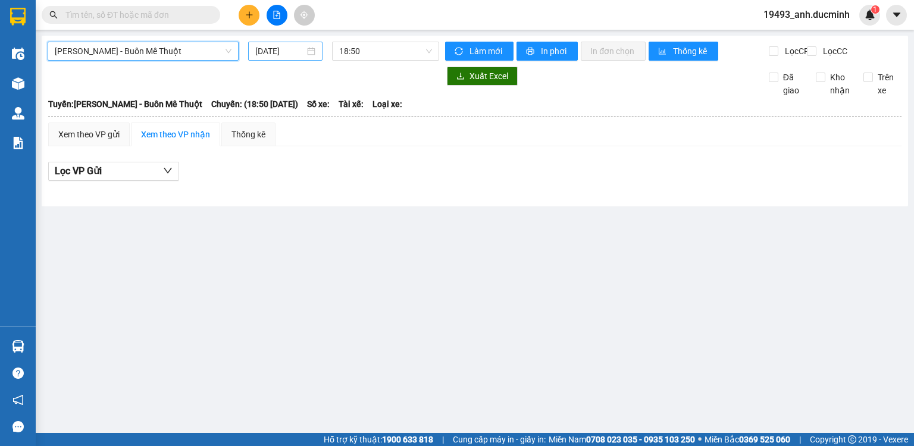
click at [293, 54] on input "[DATE]" at bounding box center [279, 51] width 49 height 13
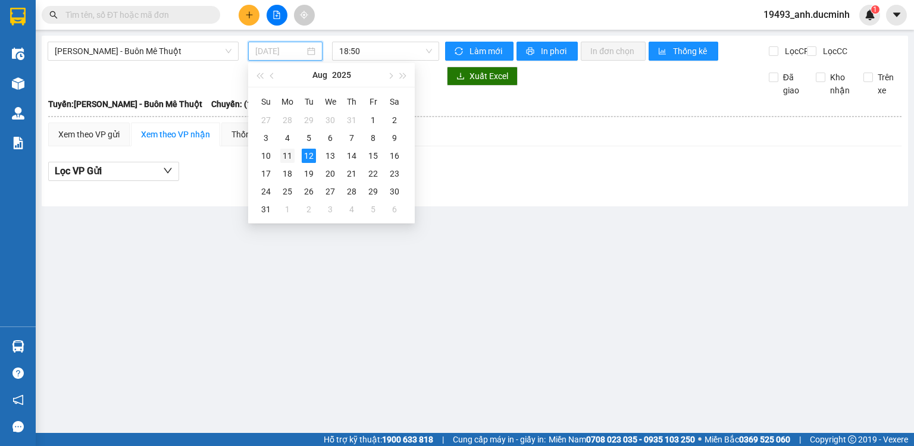
click at [284, 151] on div "11" at bounding box center [287, 156] width 14 height 14
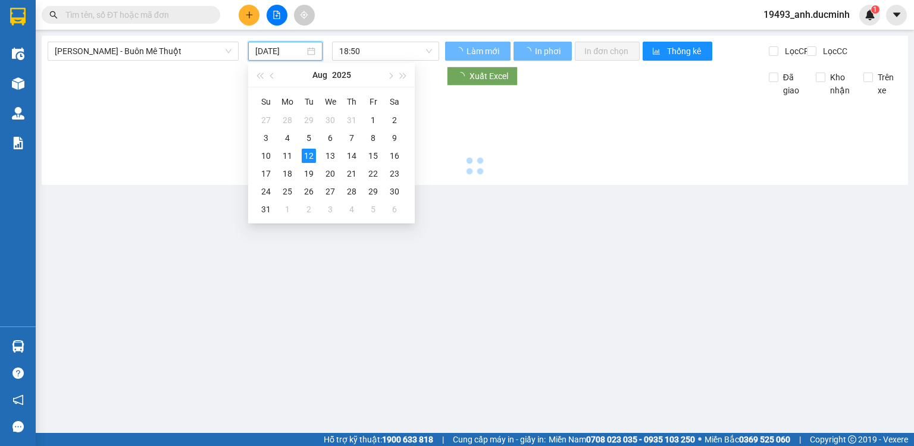
type input "[DATE]"
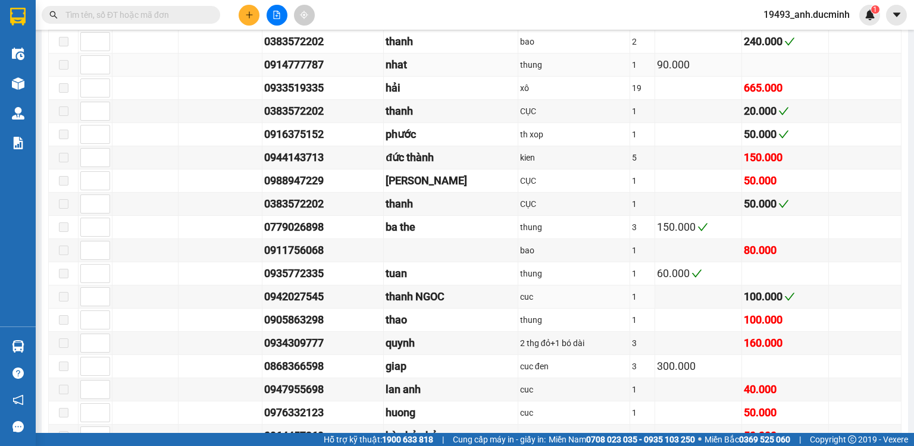
scroll to position [761, 0]
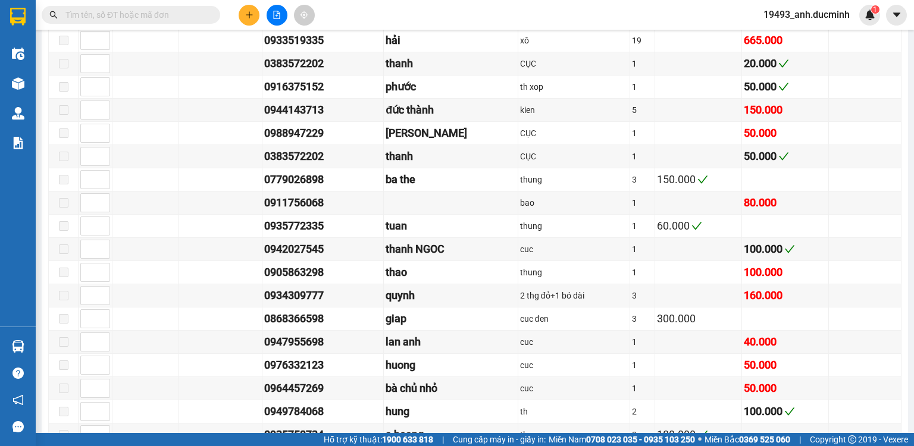
click at [165, 12] on input "text" at bounding box center [135, 14] width 140 height 13
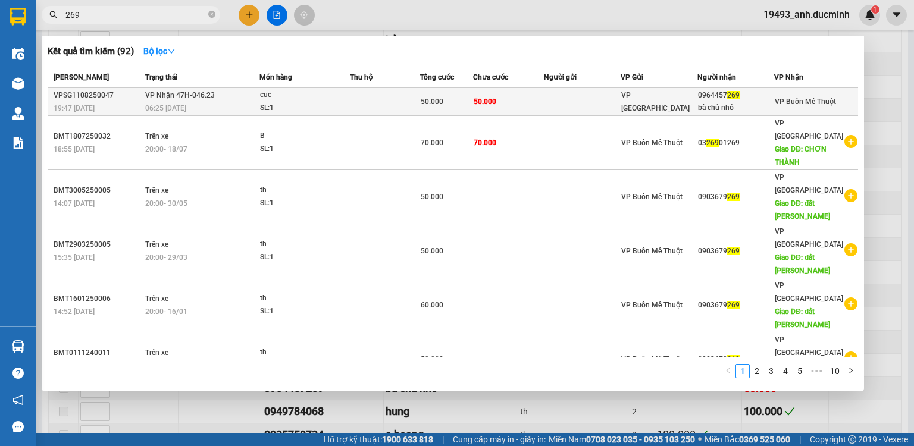
type input "269"
click at [437, 96] on div "50.000" at bounding box center [447, 101] width 52 height 13
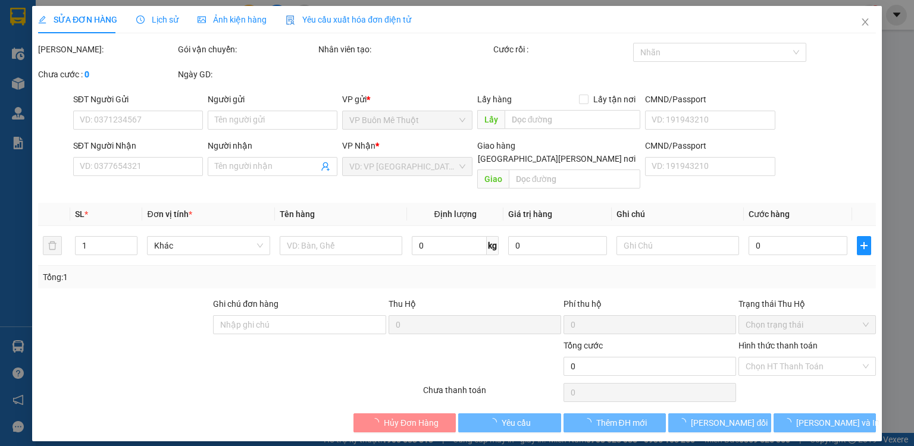
type input "0964457269"
type input "bà chủ nhỏ"
type input "50.000"
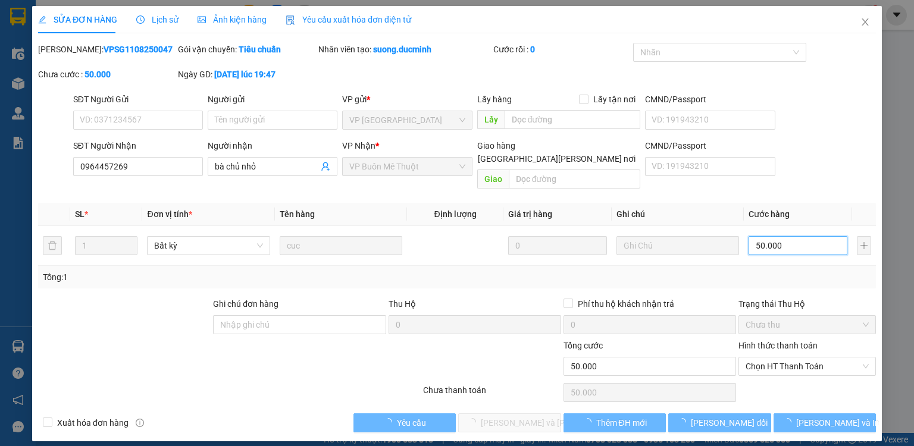
click at [783, 236] on input "50.000" at bounding box center [797, 245] width 99 height 19
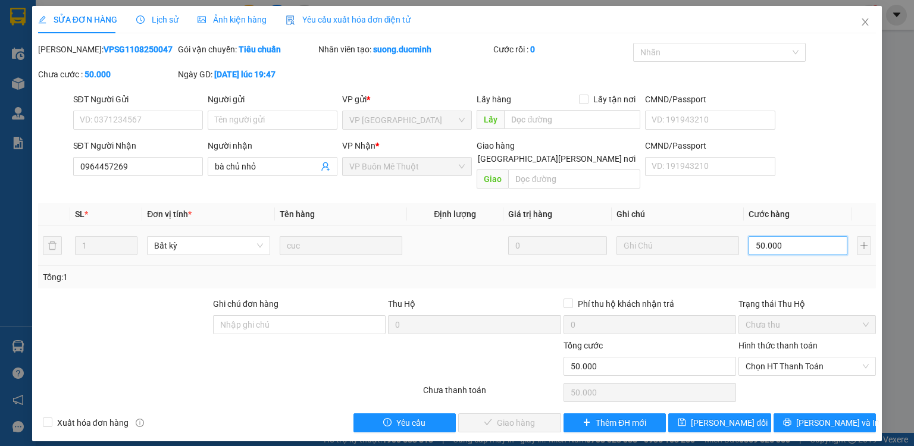
type input "4"
type input "40"
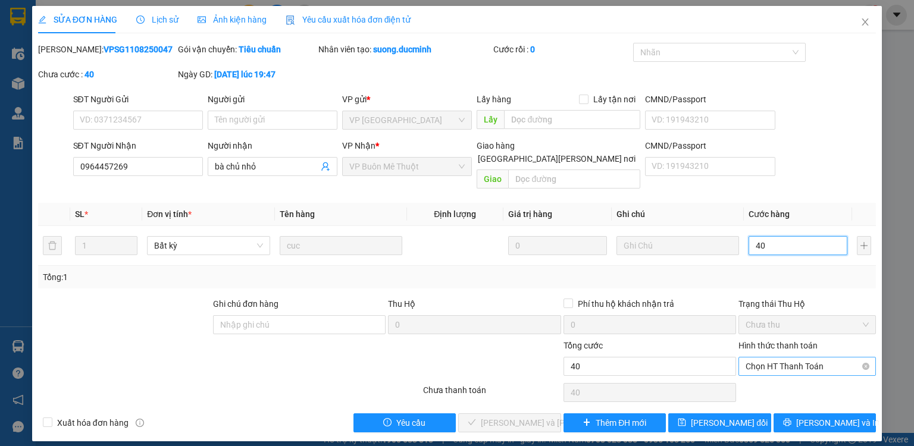
click at [775, 358] on span "Chọn HT Thanh Toán" at bounding box center [806, 367] width 123 height 18
type input "40"
type input "40.000"
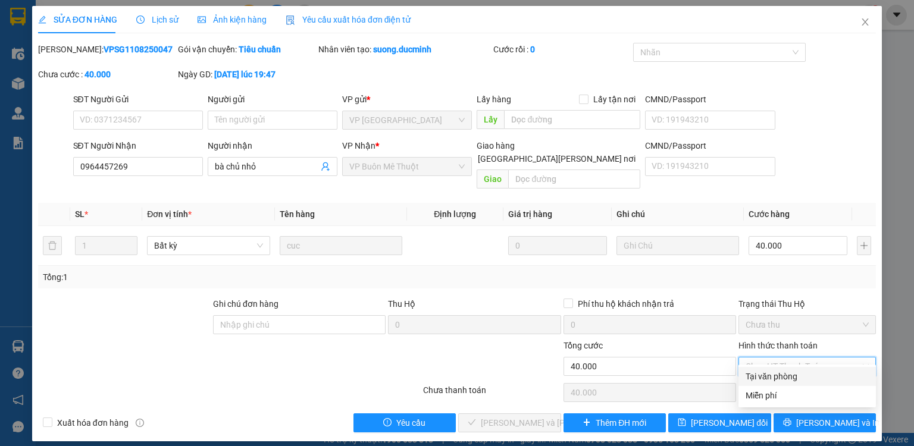
drag, startPoint x: 778, startPoint y: 377, endPoint x: 754, endPoint y: 379, distance: 23.9
click at [778, 378] on div "Tại văn phòng" at bounding box center [806, 376] width 123 height 13
type input "0"
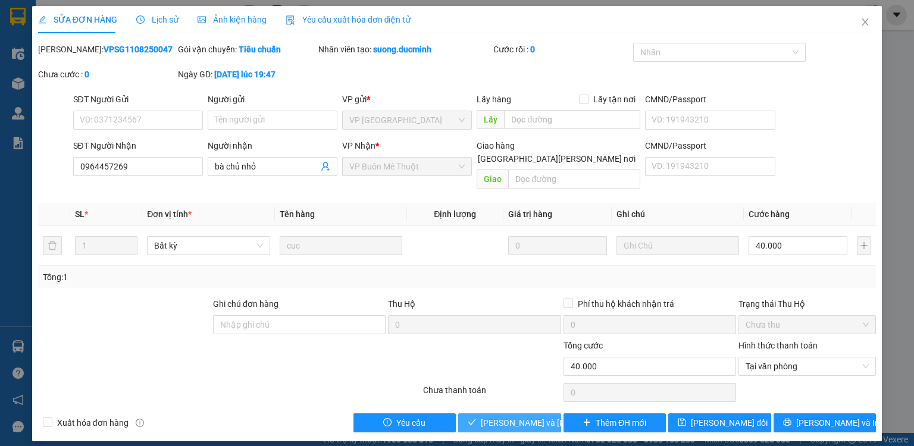
click at [536, 416] on span "[PERSON_NAME] và [PERSON_NAME] hàng" at bounding box center [561, 422] width 161 height 13
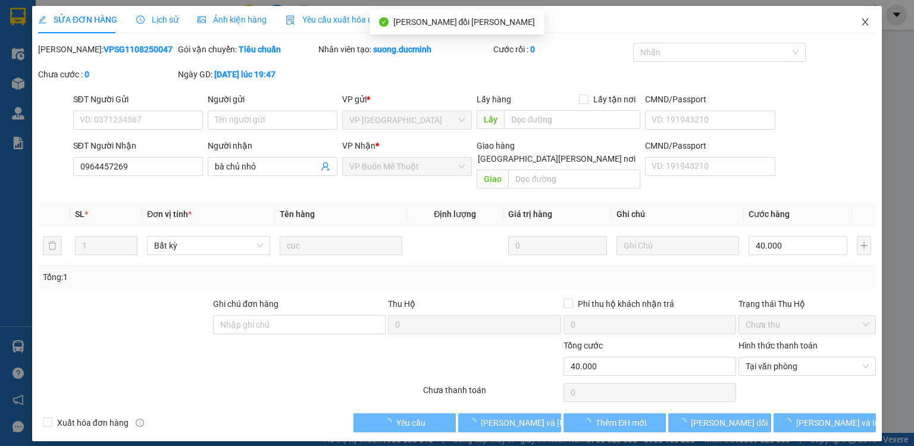
click at [863, 19] on icon "close" at bounding box center [865, 21] width 7 height 7
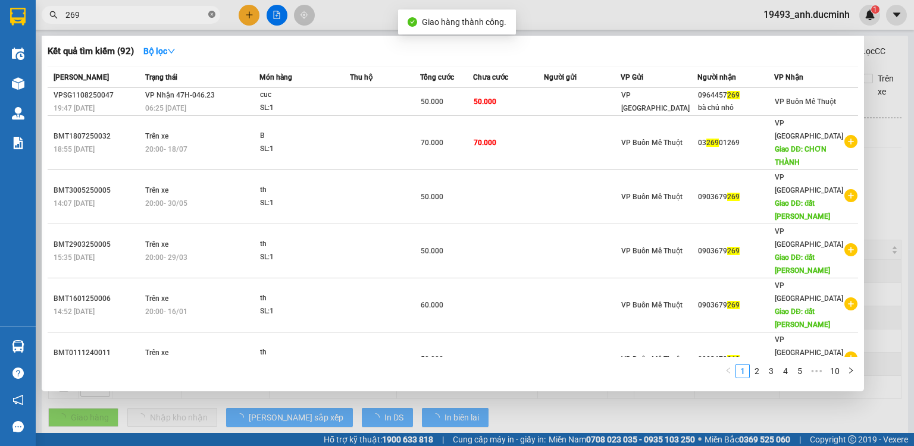
drag, startPoint x: 209, startPoint y: 14, endPoint x: 198, endPoint y: 16, distance: 11.4
click at [209, 14] on icon "close-circle" at bounding box center [211, 14] width 7 height 7
click at [198, 16] on input "269" at bounding box center [135, 14] width 140 height 13
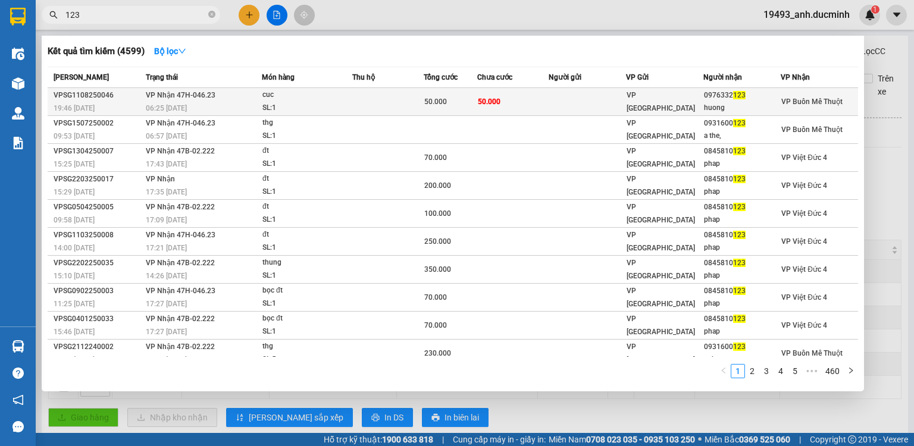
type input "123"
click at [548, 96] on td at bounding box center [586, 102] width 77 height 28
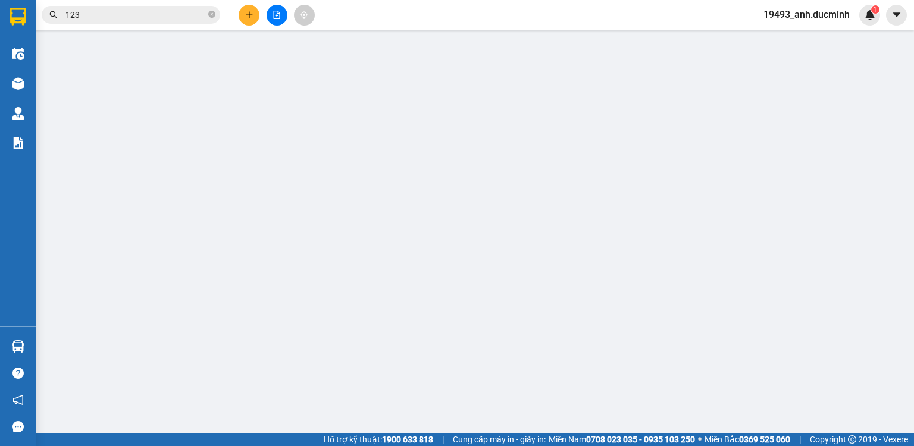
type input "0976332123"
type input "huong"
type input "50.000"
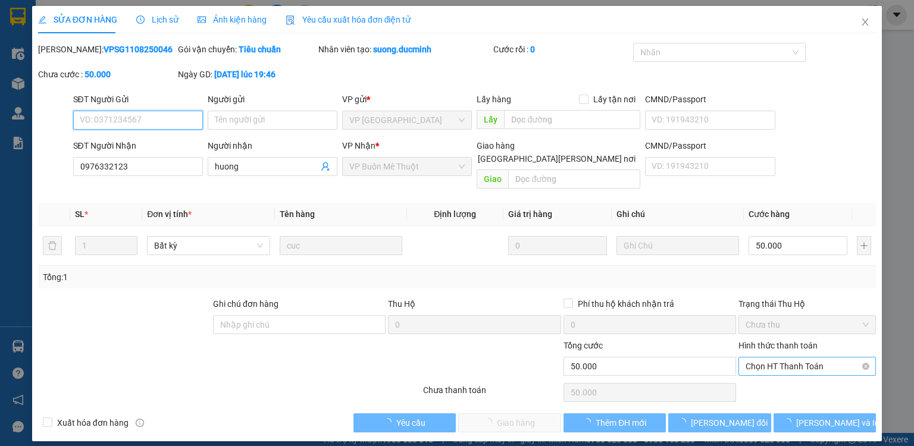
click at [767, 359] on span "Chọn HT Thanh Toán" at bounding box center [806, 367] width 123 height 18
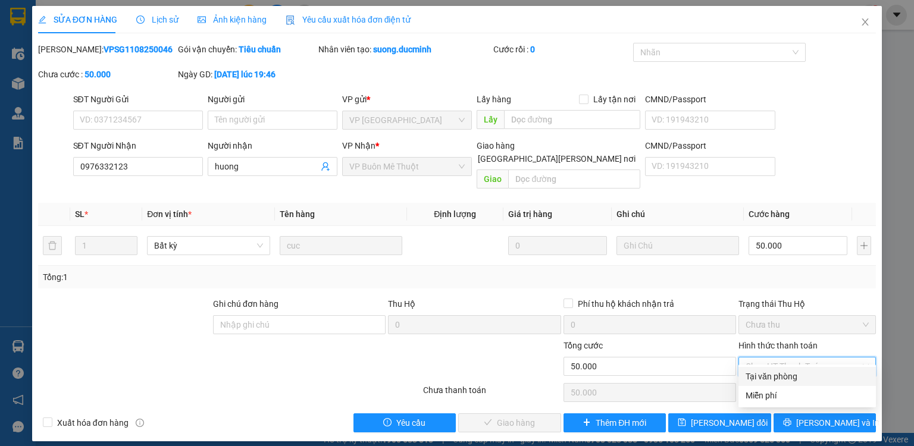
drag, startPoint x: 766, startPoint y: 374, endPoint x: 723, endPoint y: 390, distance: 45.4
click at [757, 378] on div "Tại văn phòng" at bounding box center [806, 376] width 123 height 13
type input "0"
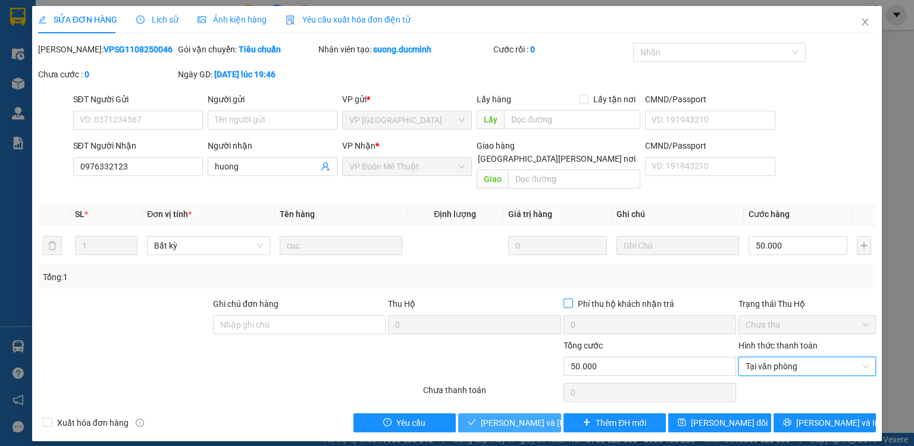
drag, startPoint x: 537, startPoint y: 405, endPoint x: 664, endPoint y: 285, distance: 174.6
click at [537, 416] on span "[PERSON_NAME] và [PERSON_NAME] hàng" at bounding box center [561, 422] width 161 height 13
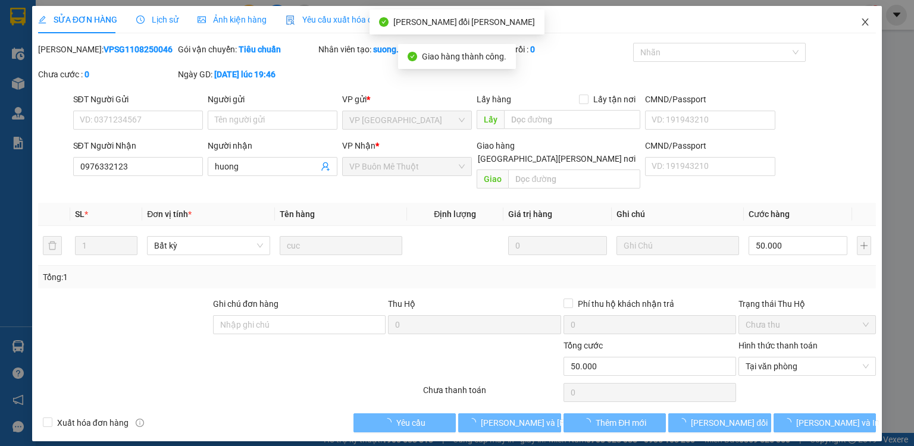
click at [865, 21] on icon "close" at bounding box center [865, 22] width 10 height 10
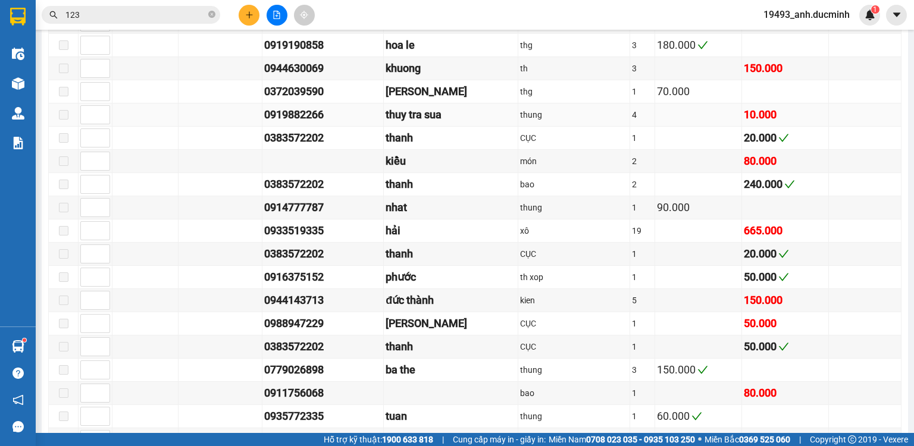
scroll to position [523, 0]
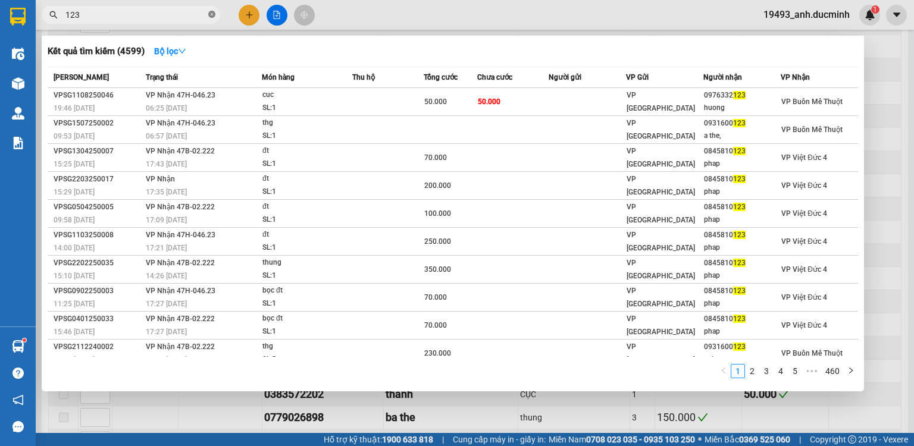
click at [212, 14] on icon "close-circle" at bounding box center [211, 14] width 7 height 7
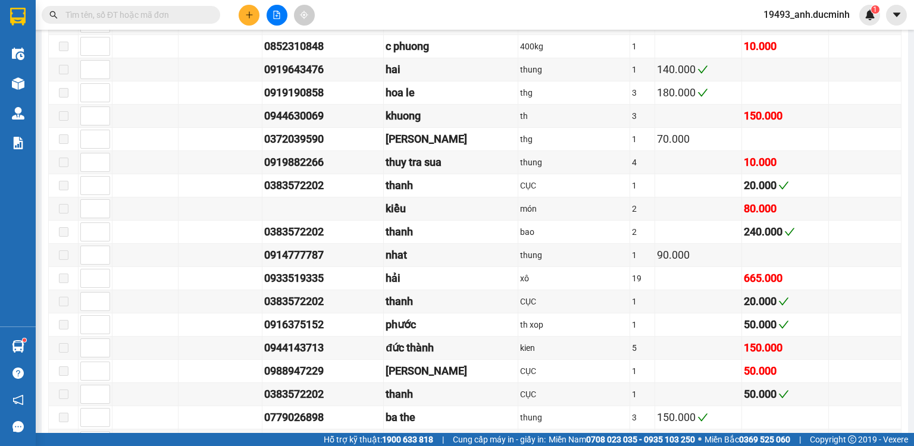
click at [196, 17] on input "text" at bounding box center [135, 14] width 140 height 13
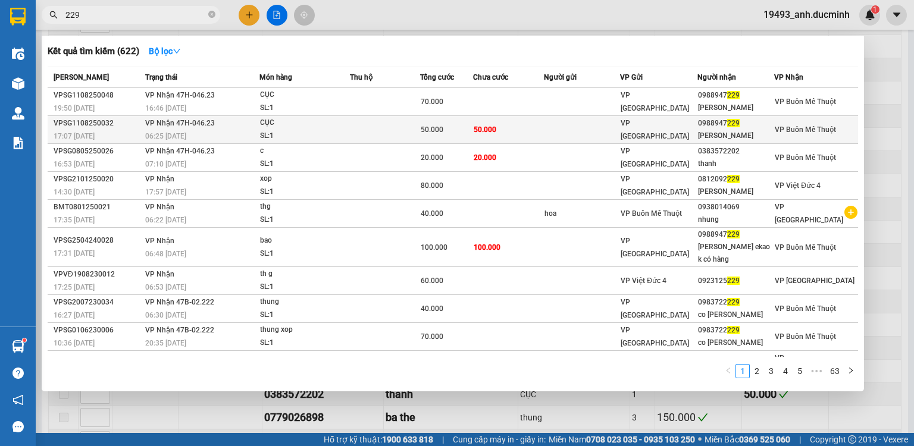
type input "229"
click at [460, 130] on div "50.000" at bounding box center [447, 129] width 52 height 13
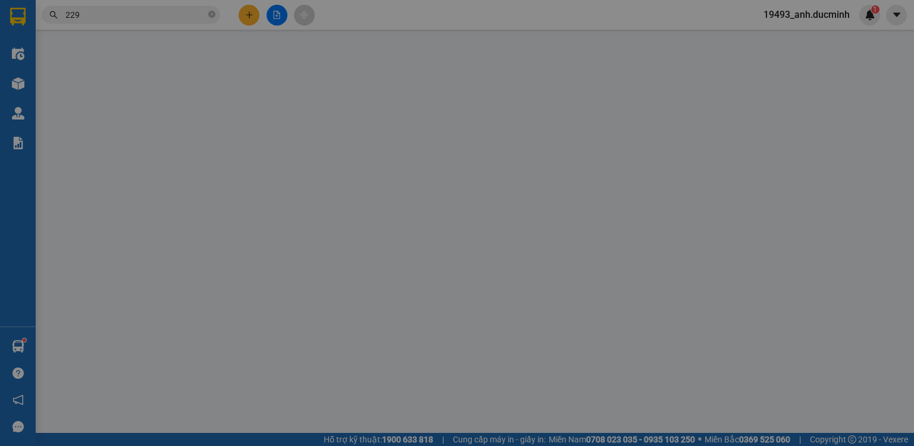
type input "0988947229"
type input "[PERSON_NAME]"
type input "50.000"
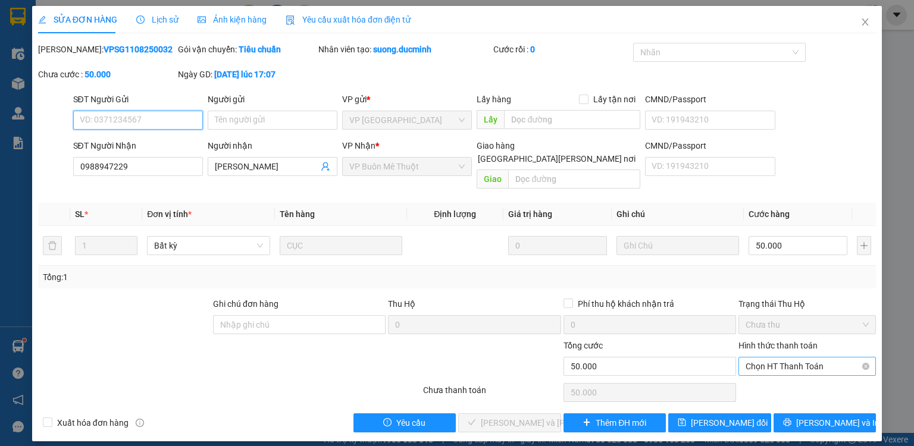
click at [770, 358] on span "Chọn HT Thanh Toán" at bounding box center [806, 367] width 123 height 18
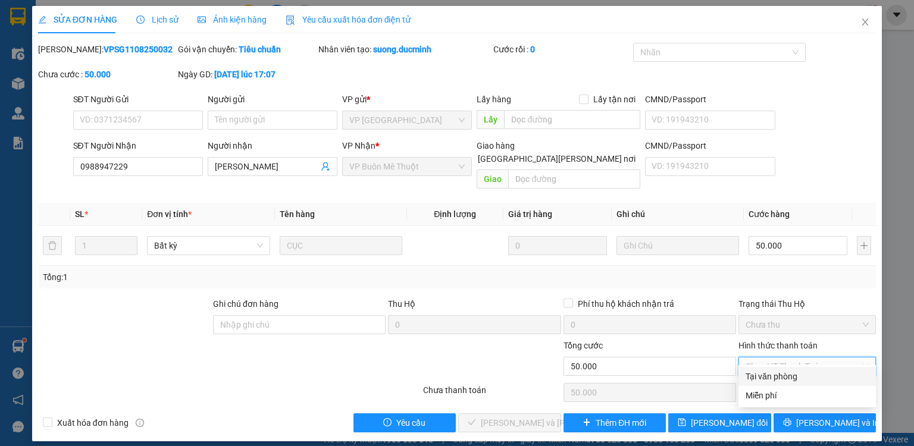
click at [770, 375] on div "Tại văn phòng" at bounding box center [806, 376] width 123 height 13
type input "0"
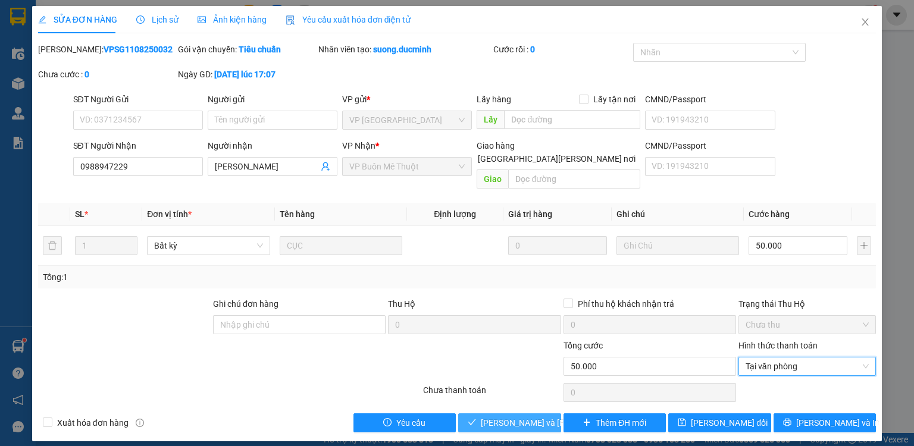
click at [547, 416] on span "[PERSON_NAME] và [PERSON_NAME] hàng" at bounding box center [561, 422] width 161 height 13
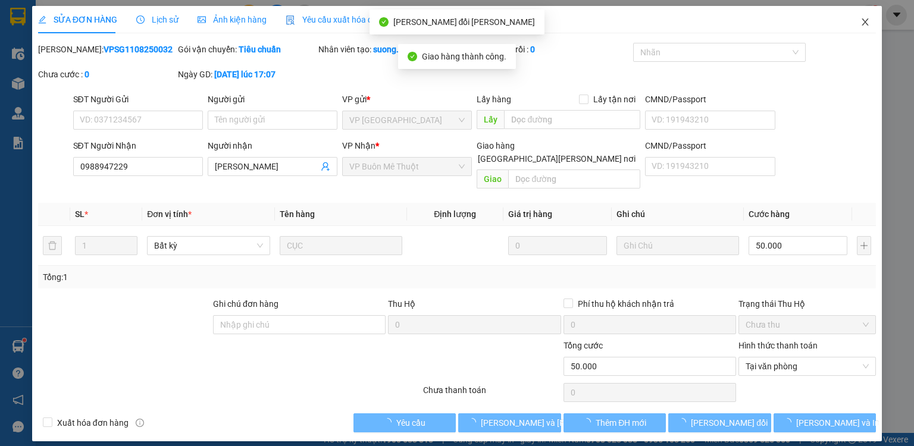
click at [861, 18] on icon "close" at bounding box center [865, 22] width 10 height 10
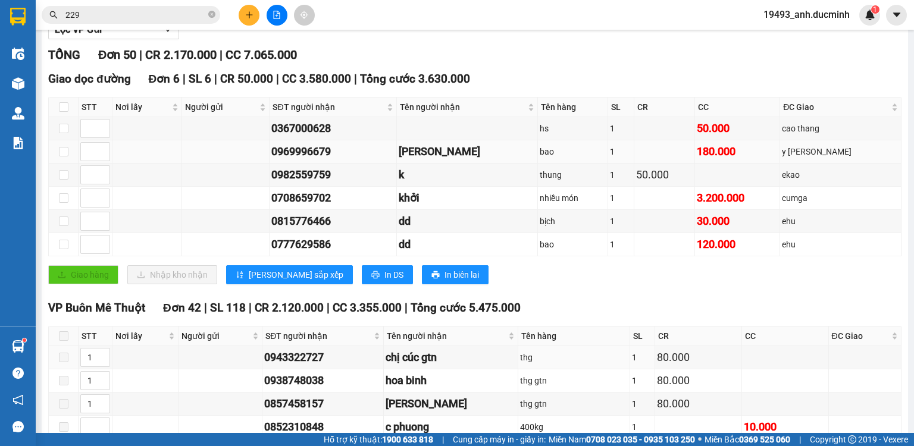
scroll to position [476, 0]
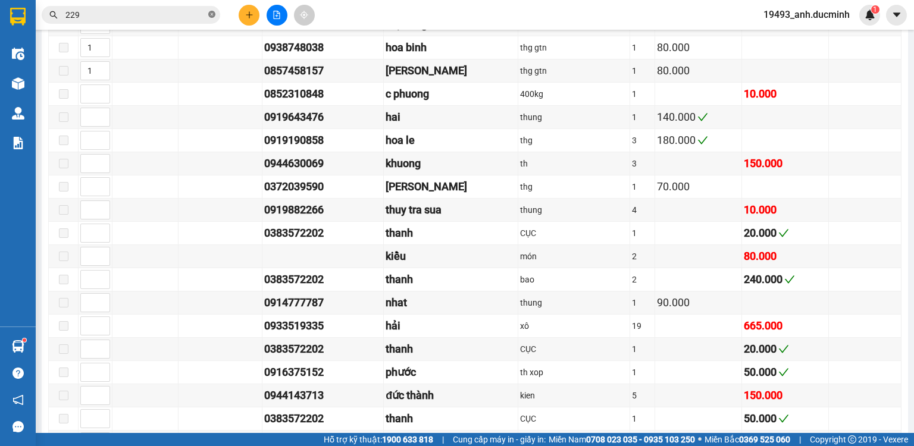
click at [213, 17] on icon "close-circle" at bounding box center [211, 14] width 7 height 7
click at [196, 17] on input "text" at bounding box center [135, 14] width 140 height 13
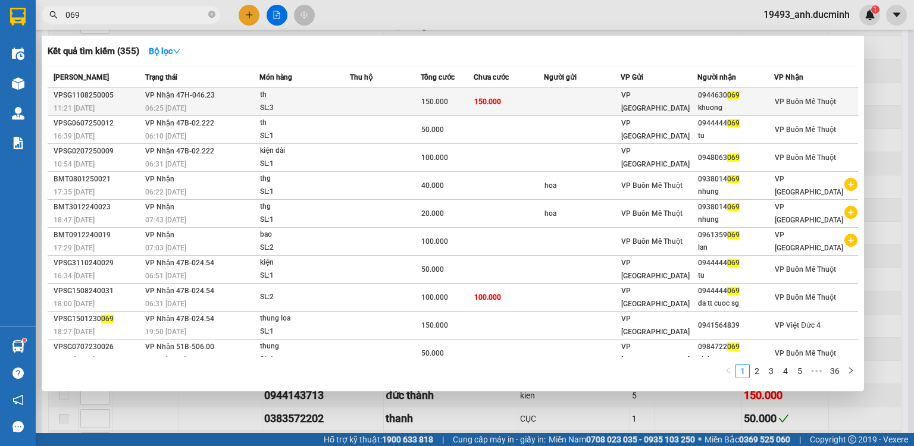
type input "069"
click at [637, 98] on span "VP [GEOGRAPHIC_DATA]" at bounding box center [655, 101] width 68 height 21
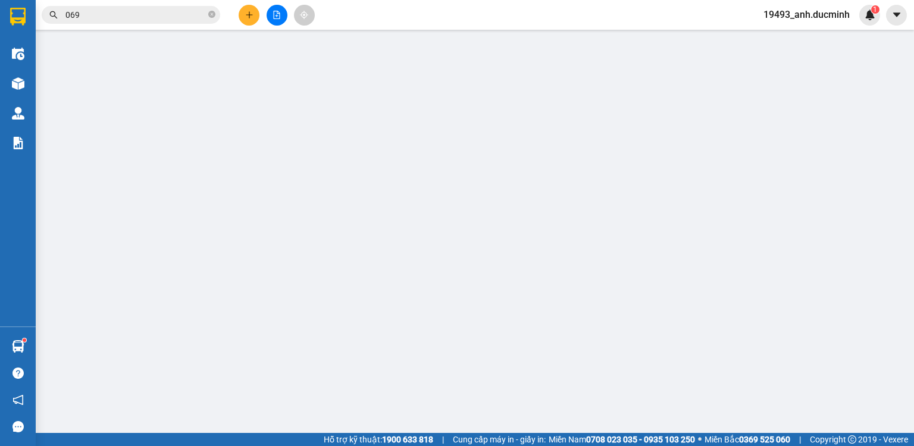
type input "0944630069"
type input "khuong"
type input "150.000"
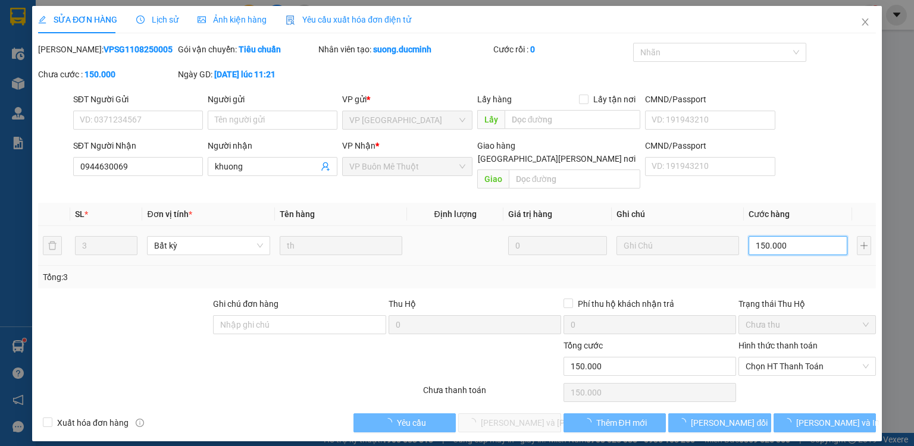
click at [799, 236] on input "150.000" at bounding box center [797, 245] width 99 height 19
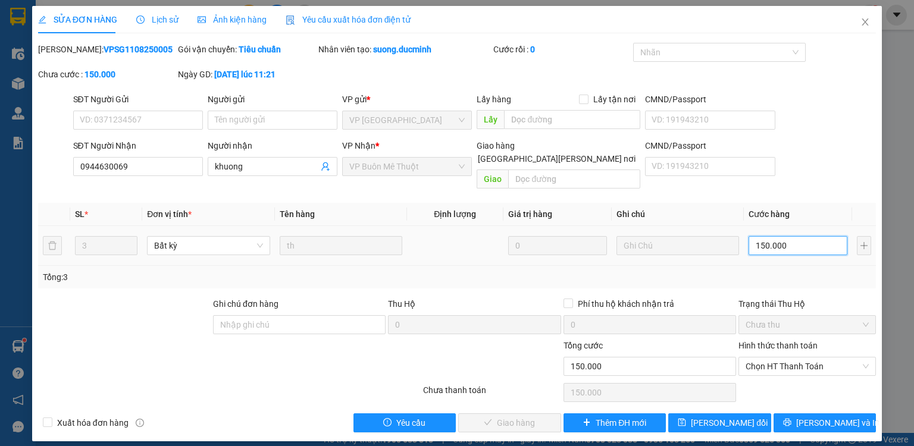
type input "1"
type input "14"
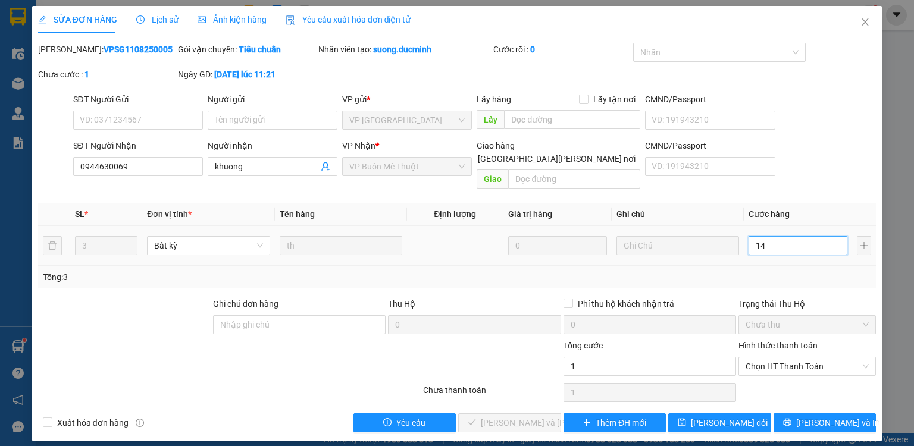
type input "14"
type input "140"
click at [783, 360] on span "Chọn HT Thanh Toán" at bounding box center [806, 367] width 123 height 18
type input "140"
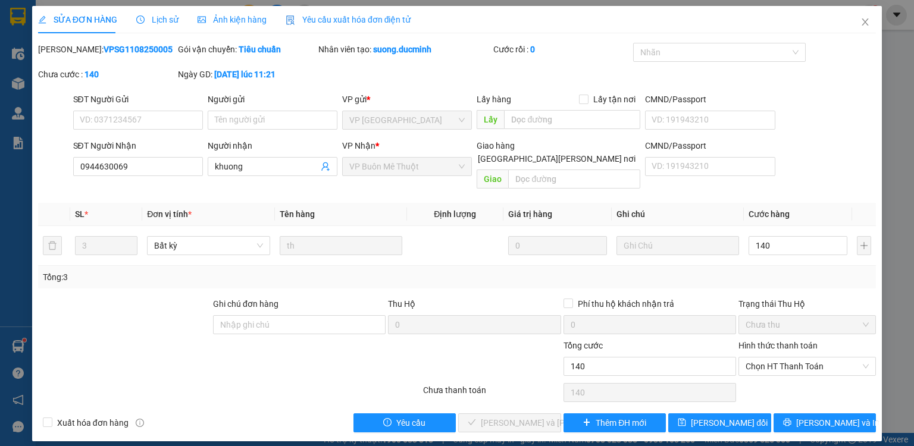
type input "140.000"
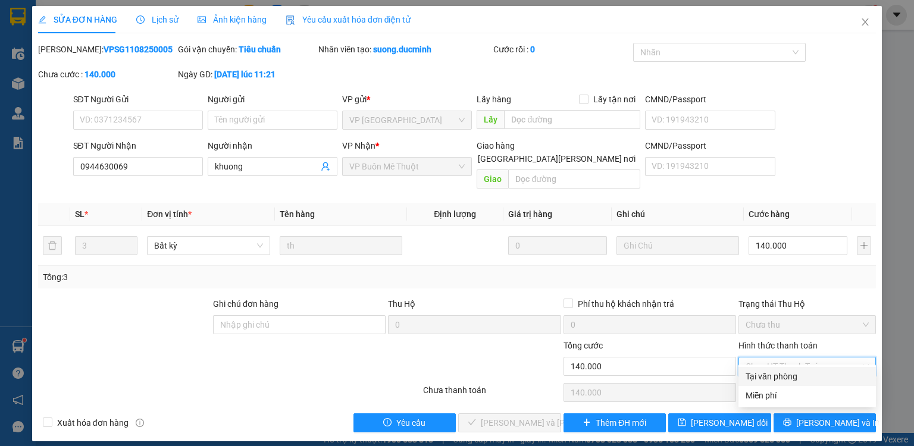
click at [779, 378] on div "Tại văn phòng" at bounding box center [806, 376] width 123 height 13
type input "0"
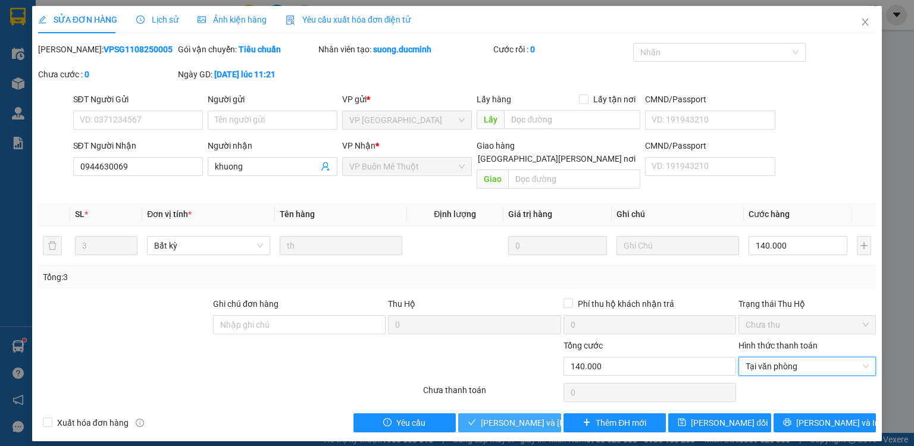
drag, startPoint x: 540, startPoint y: 412, endPoint x: 609, endPoint y: 328, distance: 108.2
click at [543, 416] on span "[PERSON_NAME] và [PERSON_NAME] hàng" at bounding box center [561, 422] width 161 height 13
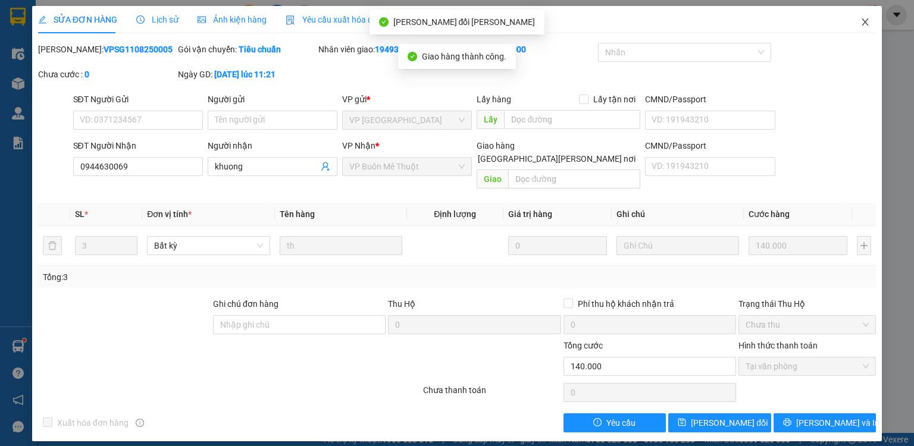
click at [866, 20] on icon "close" at bounding box center [865, 22] width 10 height 10
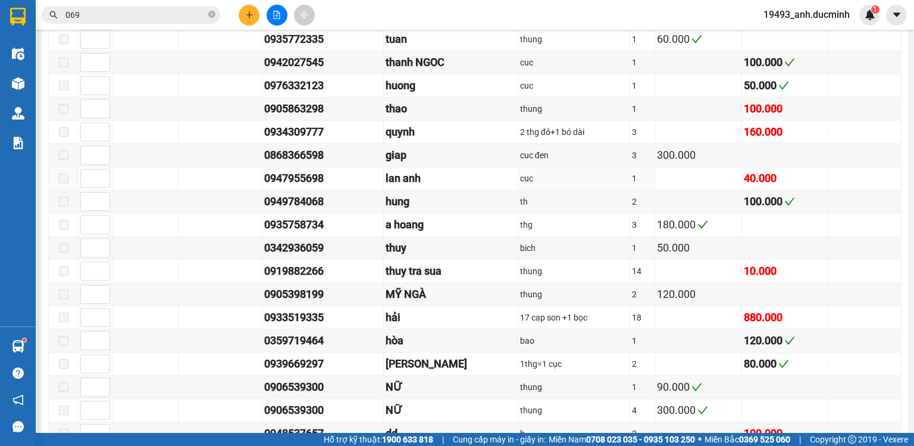
scroll to position [904, 0]
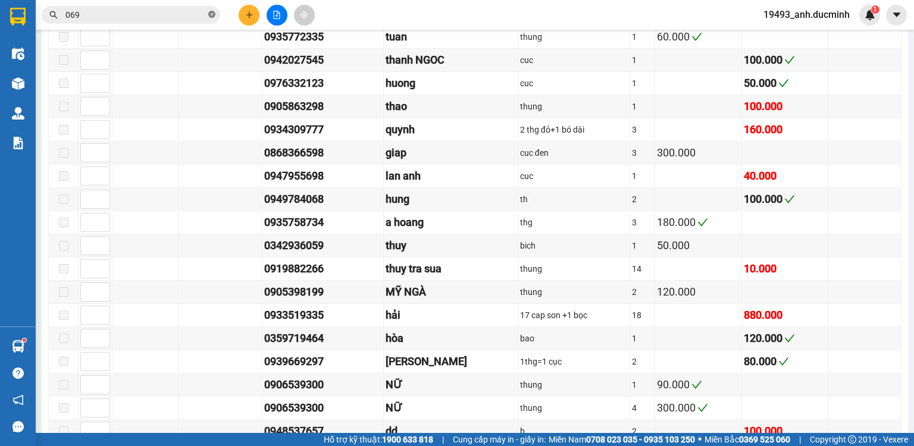
click at [209, 18] on icon "close-circle" at bounding box center [211, 14] width 7 height 7
click at [253, 11] on button at bounding box center [249, 15] width 21 height 21
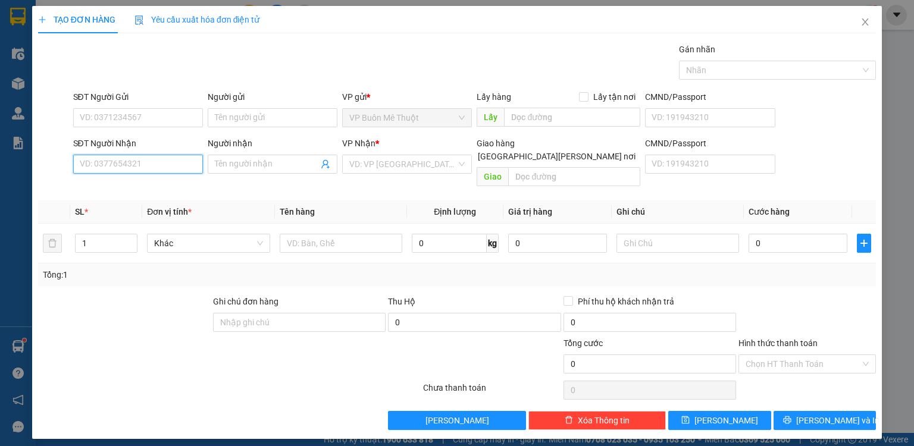
drag, startPoint x: 181, startPoint y: 168, endPoint x: 183, endPoint y: 153, distance: 14.5
click at [181, 163] on input "SĐT Người Nhận" at bounding box center [138, 164] width 130 height 19
type input "0965365469"
click at [375, 161] on input "search" at bounding box center [402, 164] width 107 height 18
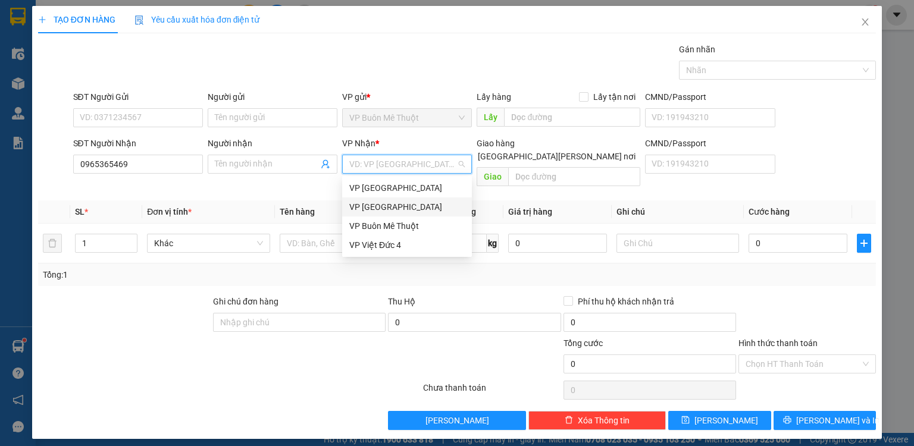
click at [362, 209] on div "VP [GEOGRAPHIC_DATA]" at bounding box center [406, 206] width 115 height 13
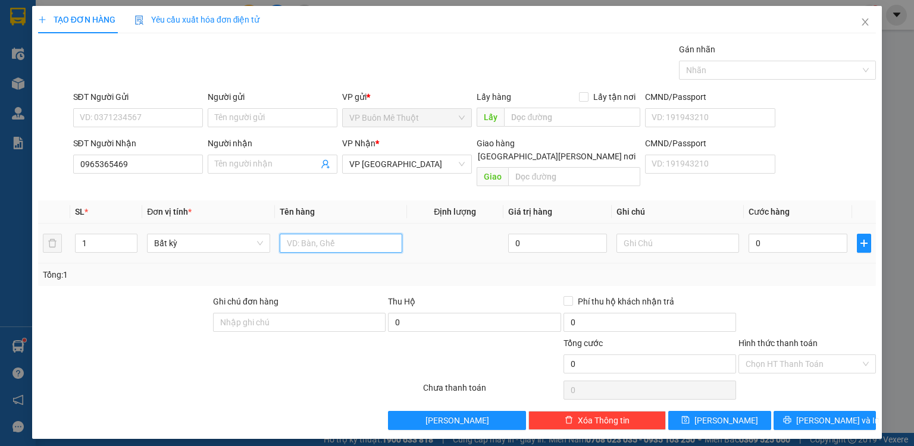
click at [312, 234] on input "text" at bounding box center [341, 243] width 123 height 19
type input "th"
click at [786, 234] on input "0" at bounding box center [797, 243] width 99 height 19
type input "5"
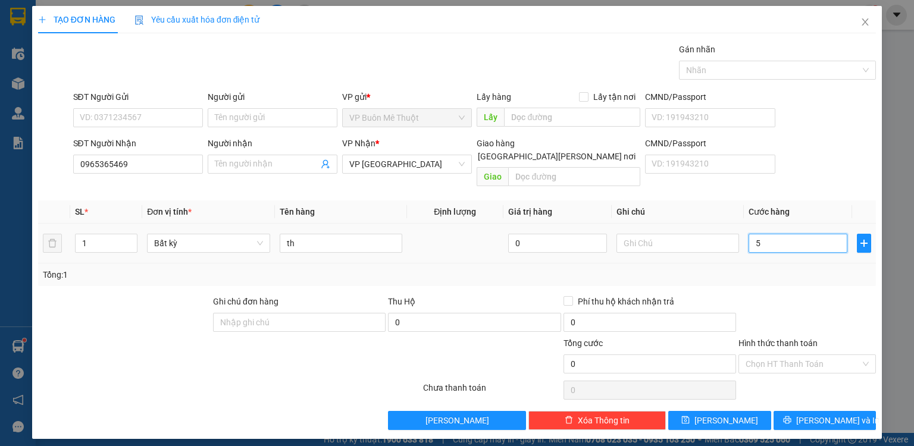
type input "5"
type input "50"
click at [795, 355] on input "Hình thức thanh toán" at bounding box center [802, 364] width 115 height 18
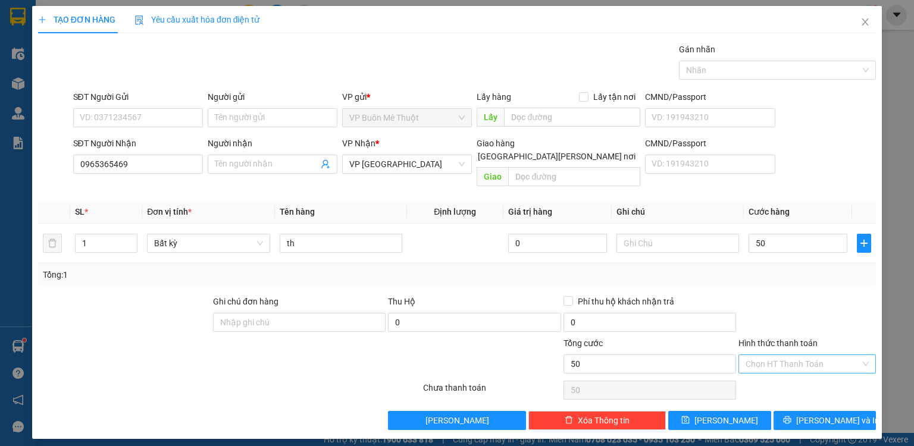
type input "50.000"
drag, startPoint x: 789, startPoint y: 374, endPoint x: 773, endPoint y: 392, distance: 24.5
click at [789, 375] on div "Tại văn phòng" at bounding box center [806, 373] width 123 height 13
type input "0"
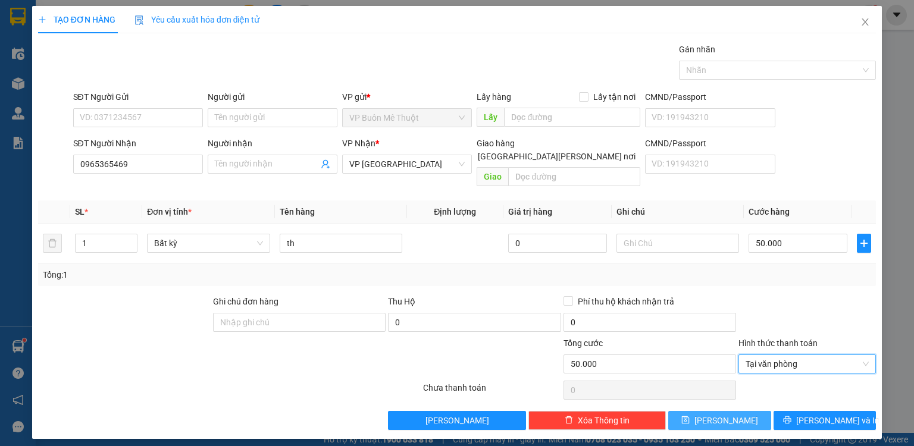
click at [735, 411] on button "[PERSON_NAME]" at bounding box center [719, 420] width 103 height 19
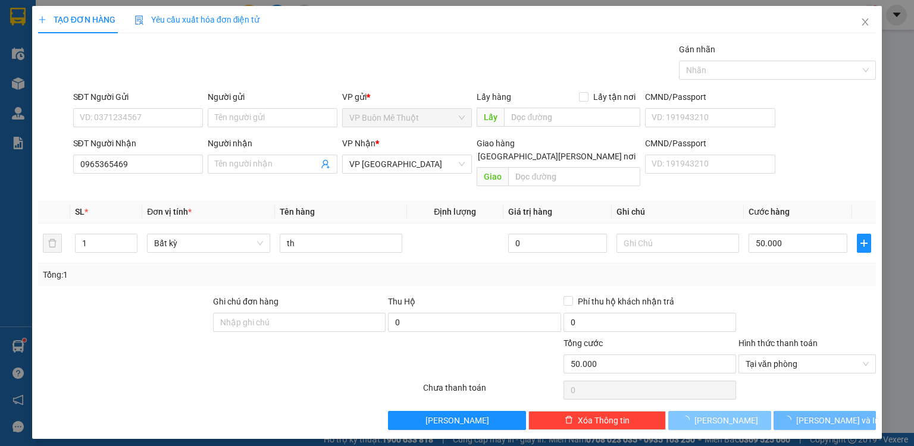
type input "0"
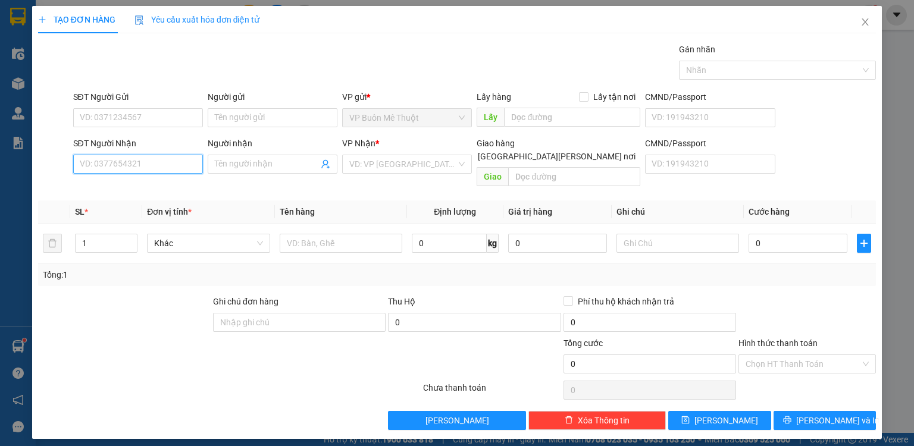
click at [143, 168] on input "SĐT Người Nhận" at bounding box center [138, 164] width 130 height 19
click at [165, 161] on input "SĐT Người Nhận" at bounding box center [138, 164] width 130 height 19
type input "0919200797"
click at [159, 189] on div "0919200797 - TIÊN" at bounding box center [137, 187] width 115 height 13
type input "TIÊN"
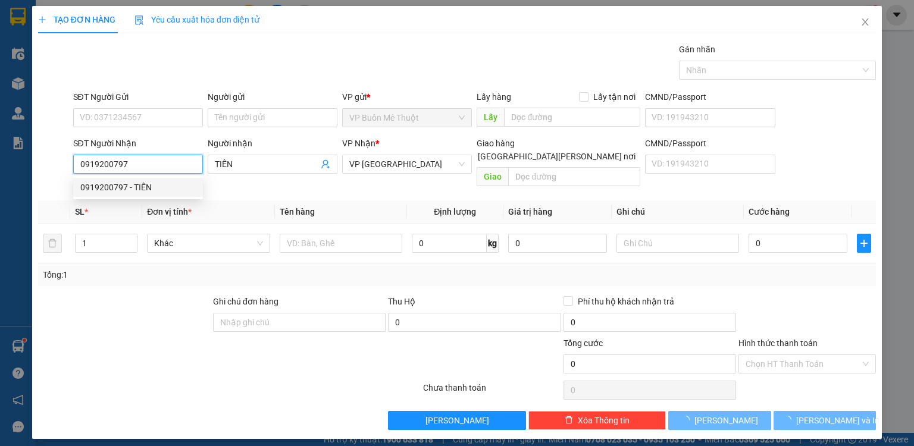
type input "30.000"
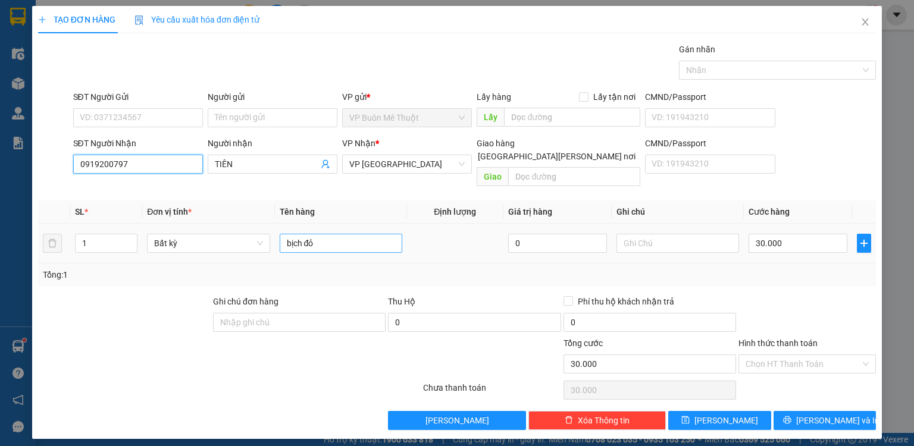
type input "0919200797"
click at [338, 234] on input "bịch đỏ" at bounding box center [341, 243] width 123 height 19
type input "bịch"
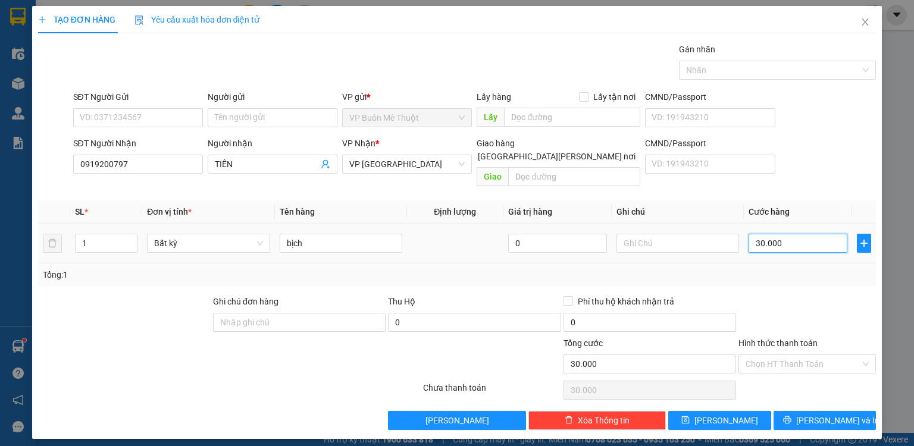
click at [797, 234] on input "30.000" at bounding box center [797, 243] width 99 height 19
click at [774, 355] on input "Hình thức thanh toán" at bounding box center [802, 364] width 115 height 18
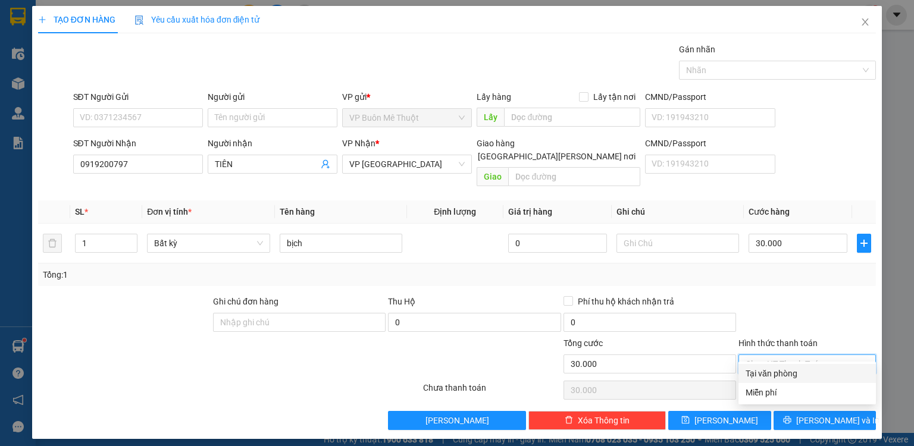
drag, startPoint x: 775, startPoint y: 378, endPoint x: 760, endPoint y: 390, distance: 19.0
click at [775, 378] on div "Tại văn phòng" at bounding box center [806, 373] width 123 height 13
type input "0"
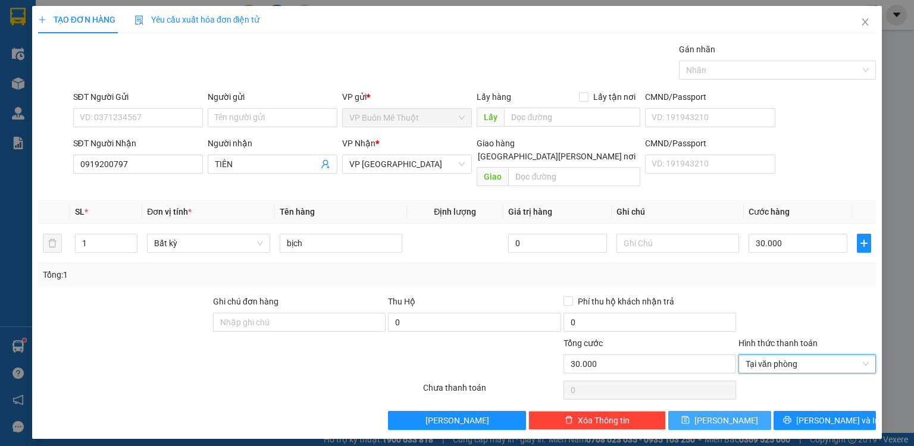
click at [735, 411] on button "[PERSON_NAME]" at bounding box center [719, 420] width 103 height 19
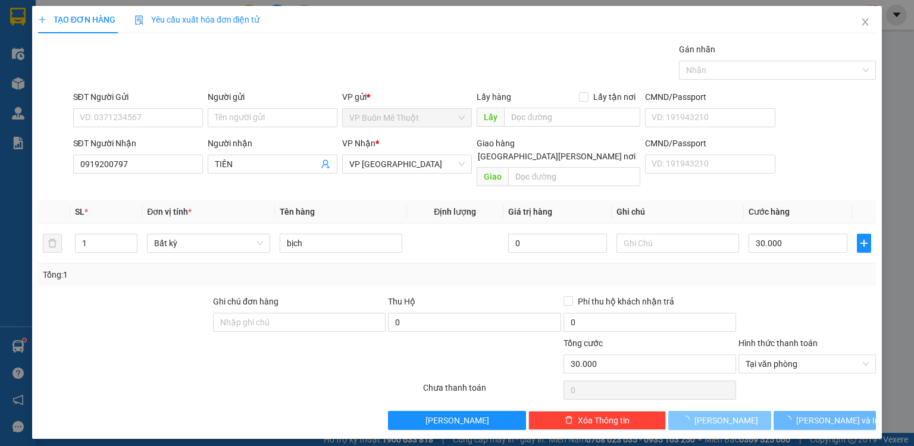
type input "0"
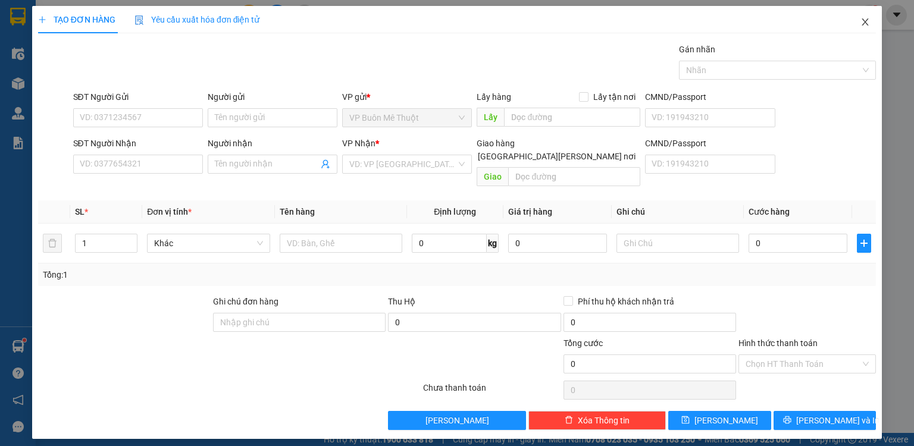
click at [864, 21] on icon "close" at bounding box center [865, 21] width 7 height 7
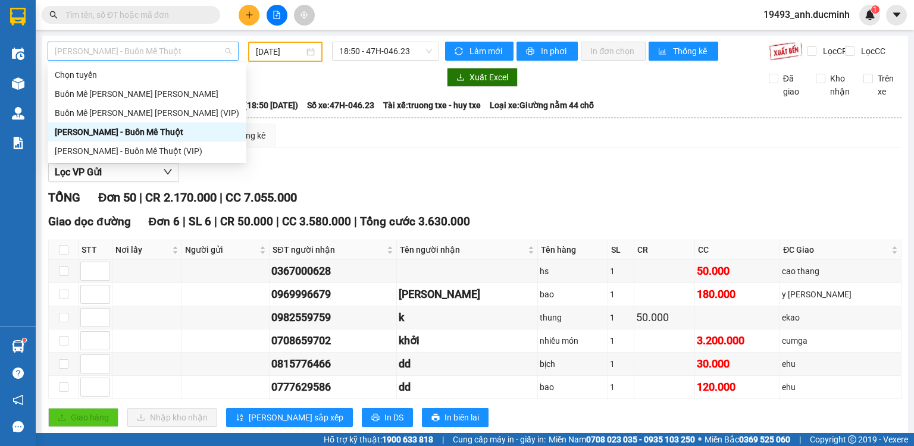
click at [178, 46] on span "[PERSON_NAME] - Buôn Mê Thuột" at bounding box center [143, 51] width 177 height 18
click at [140, 114] on div "Buôn Mê [PERSON_NAME] [PERSON_NAME] (VIP)" at bounding box center [147, 112] width 184 height 13
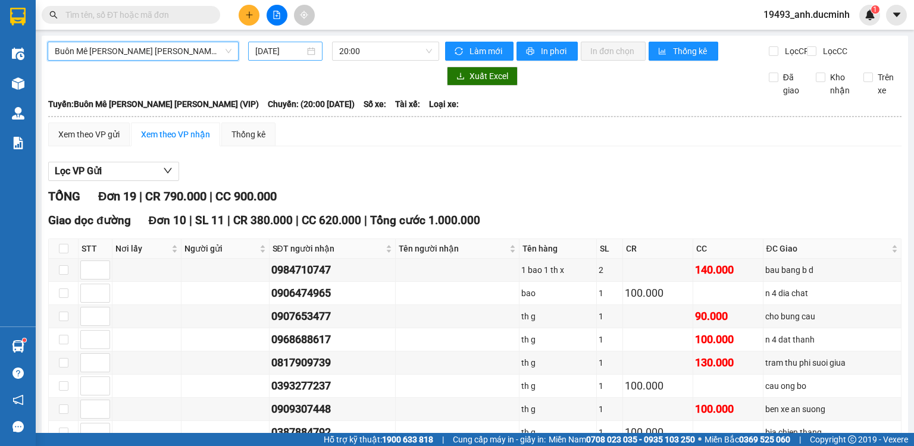
click at [279, 53] on input "[DATE]" at bounding box center [279, 51] width 49 height 13
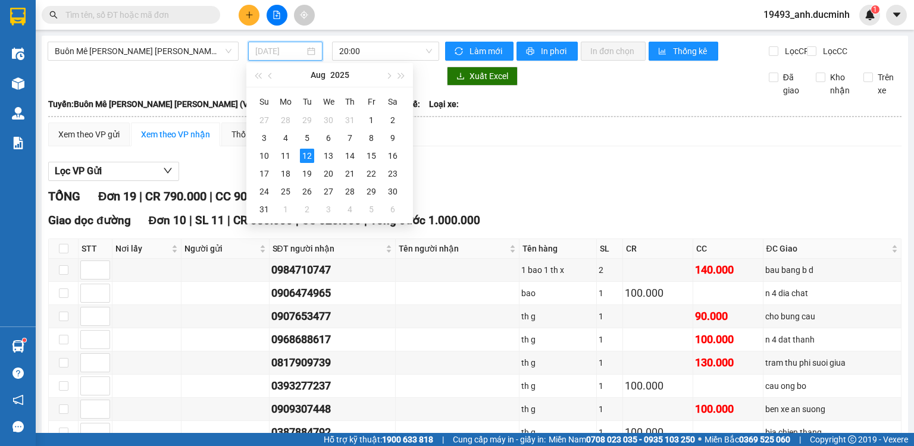
type input "[DATE]"
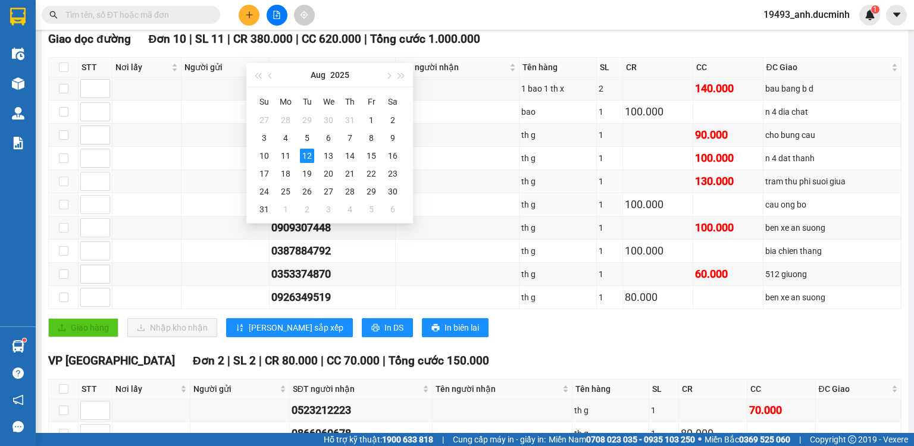
scroll to position [190, 0]
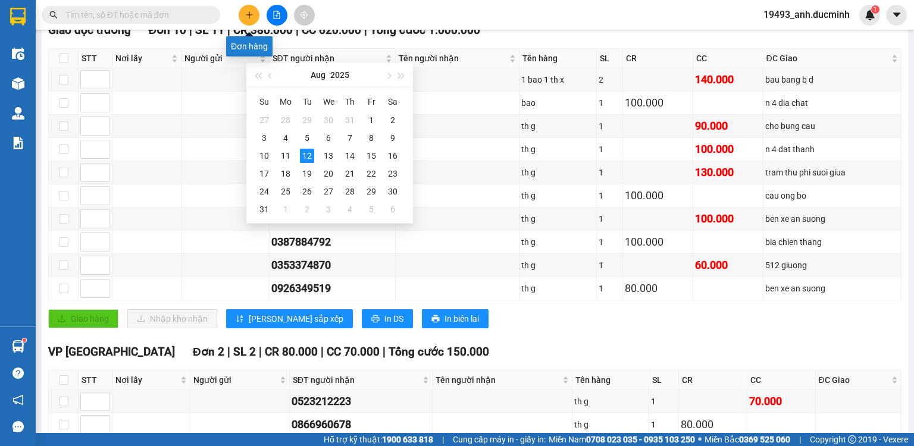
click at [243, 11] on button at bounding box center [249, 15] width 21 height 21
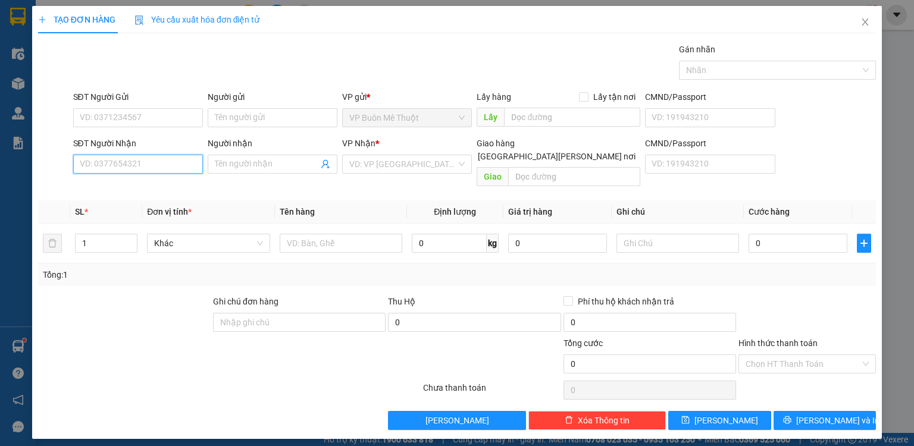
click at [145, 167] on input "SĐT Người Nhận" at bounding box center [138, 164] width 130 height 19
type input "0943129539"
click at [127, 190] on div "0943129539 - dd" at bounding box center [137, 187] width 115 height 13
type input "dd"
type input "mp1"
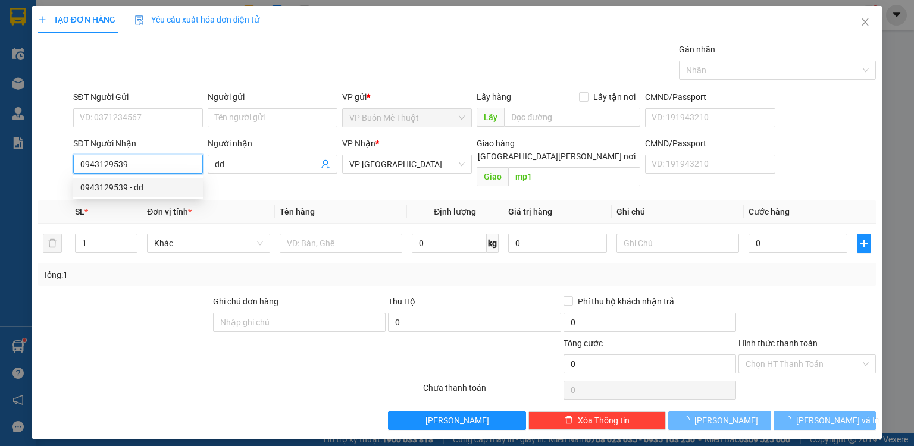
type input "70.000"
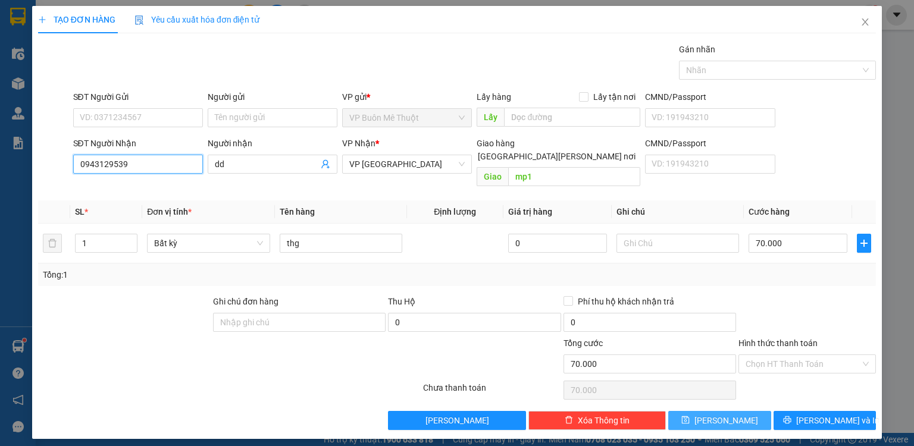
type input "0943129539"
click at [697, 411] on button "[PERSON_NAME]" at bounding box center [719, 420] width 103 height 19
type input "0"
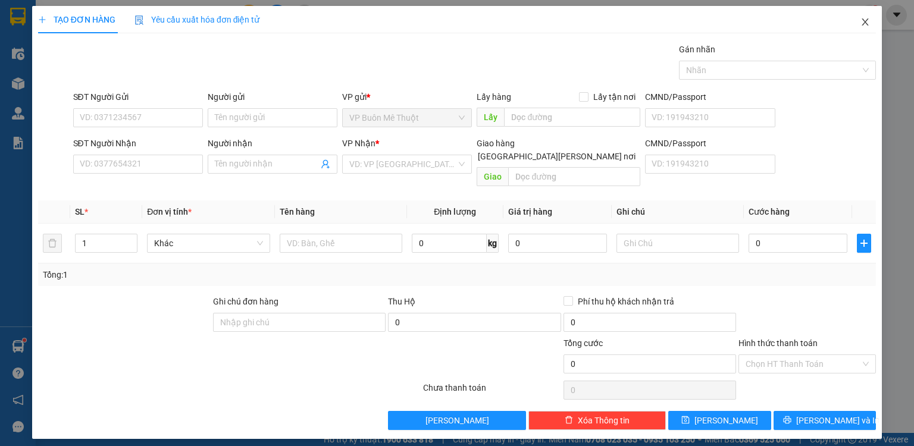
click at [861, 21] on icon "close" at bounding box center [865, 22] width 10 height 10
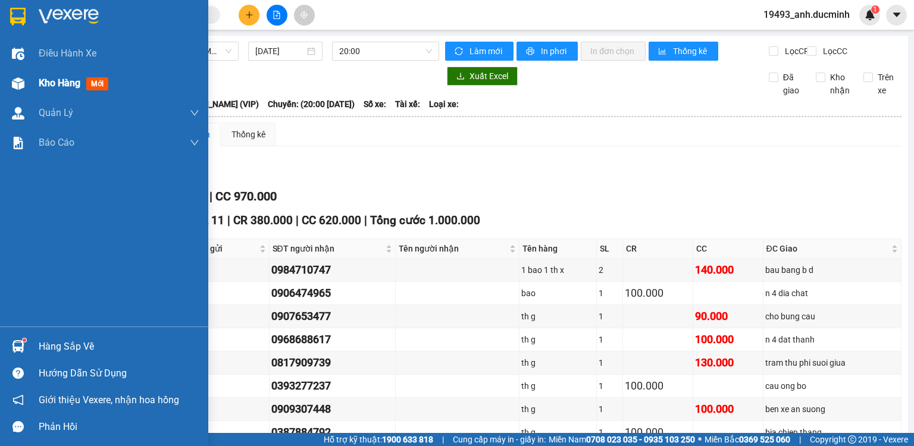
click at [41, 81] on span "Kho hàng" at bounding box center [60, 82] width 42 height 11
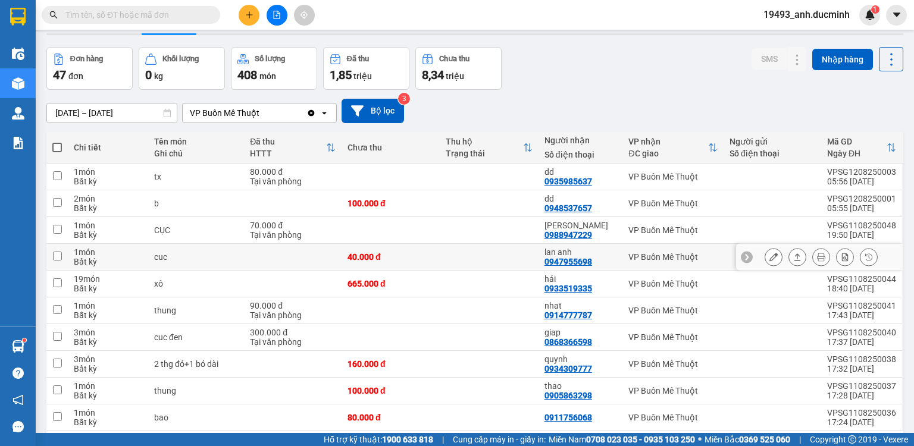
scroll to position [81, 0]
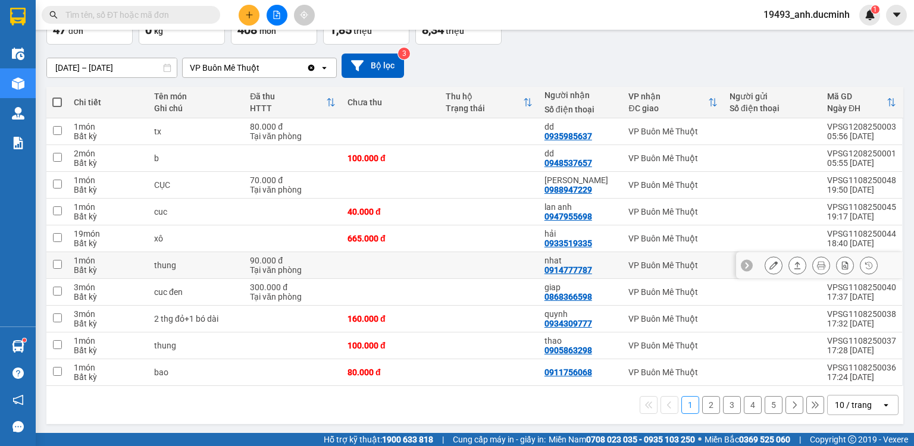
click at [769, 265] on icon at bounding box center [773, 265] width 8 height 8
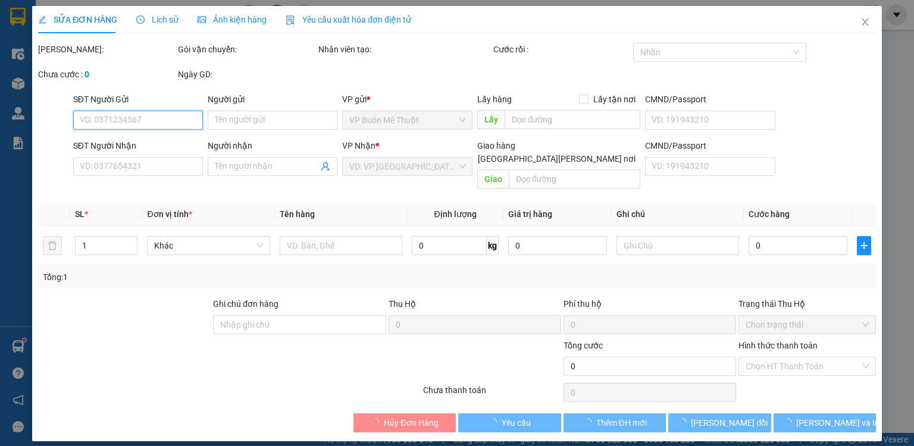
type input "0914777787"
type input "nhat"
type input "90.000"
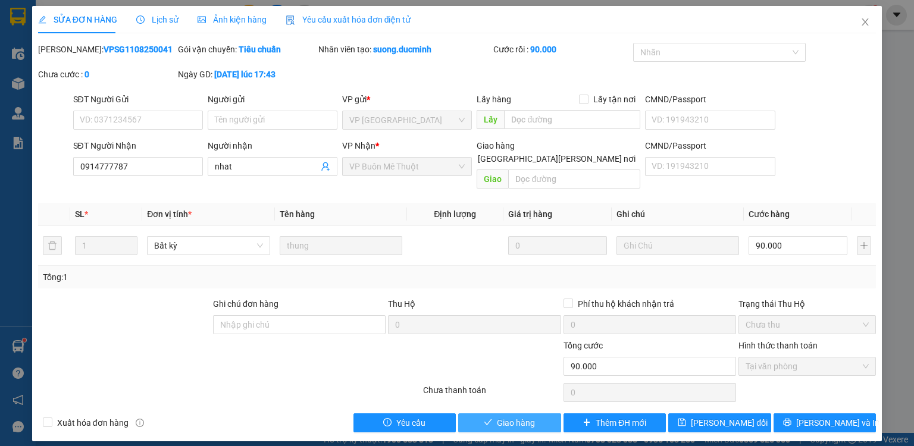
click at [540, 413] on button "Giao hàng" at bounding box center [509, 422] width 103 height 19
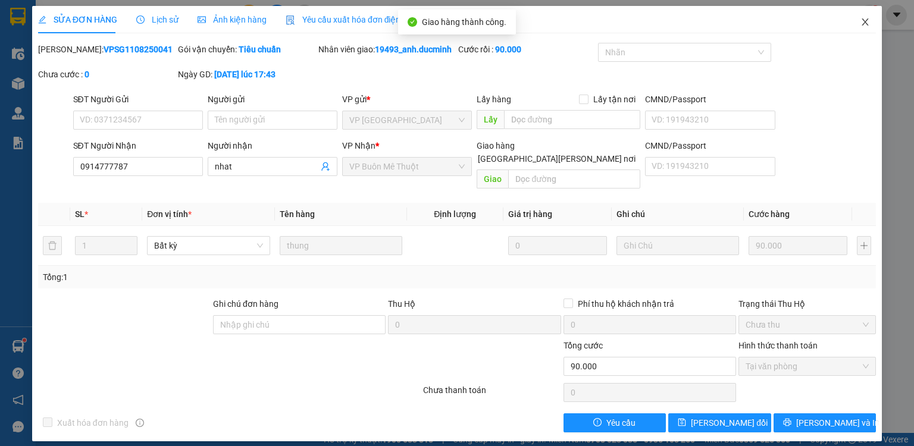
click at [861, 12] on span "Close" at bounding box center [864, 22] width 33 height 33
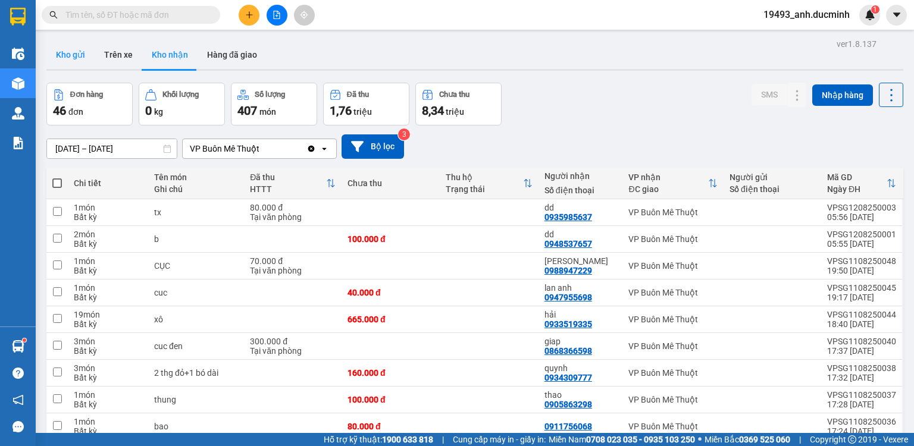
click at [76, 55] on button "Kho gửi" at bounding box center [70, 54] width 48 height 29
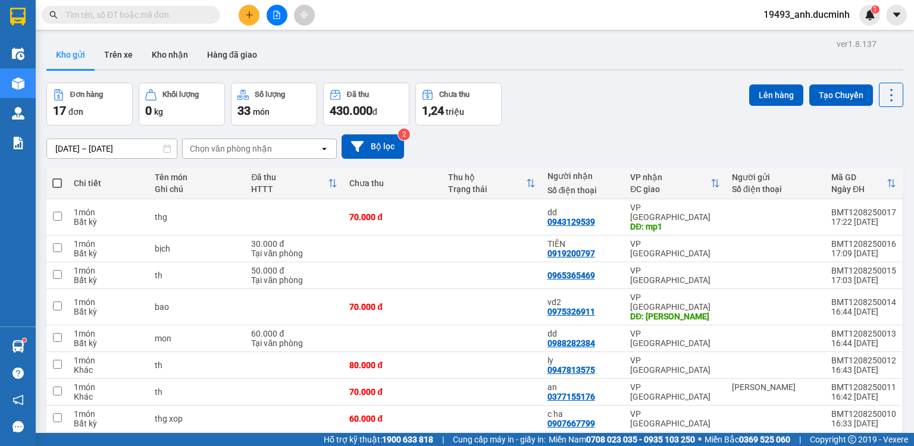
click at [55, 181] on span at bounding box center [57, 183] width 10 height 10
click at [57, 177] on input "checkbox" at bounding box center [57, 177] width 0 height 0
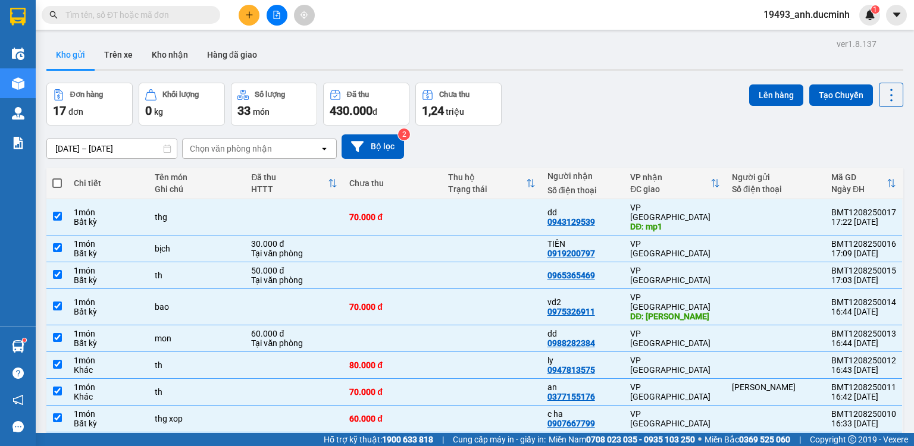
checkbox input "true"
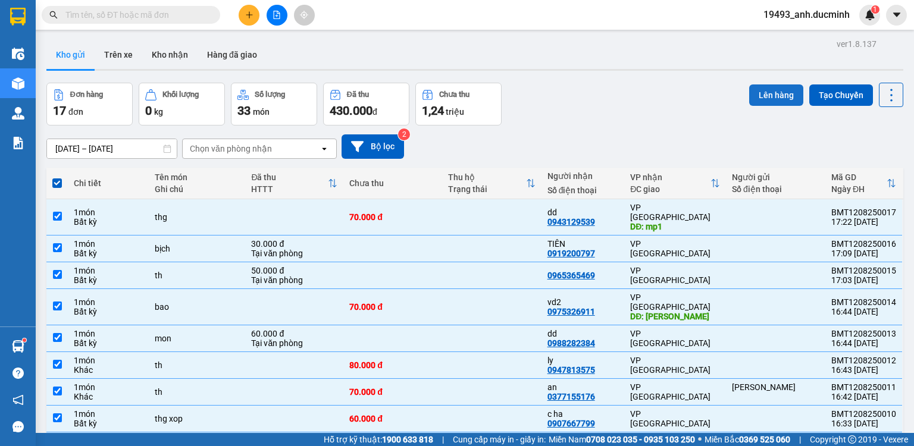
click at [751, 100] on button "Lên hàng" at bounding box center [776, 94] width 54 height 21
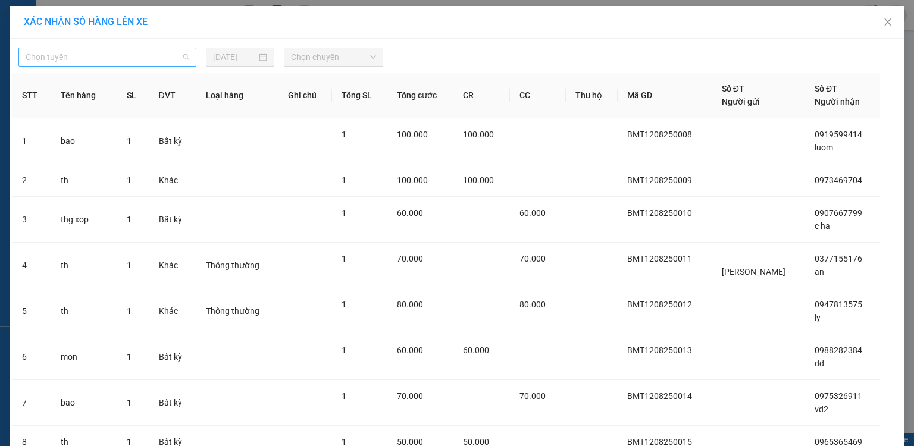
click at [133, 61] on span "Chọn tuyến" at bounding box center [108, 57] width 164 height 18
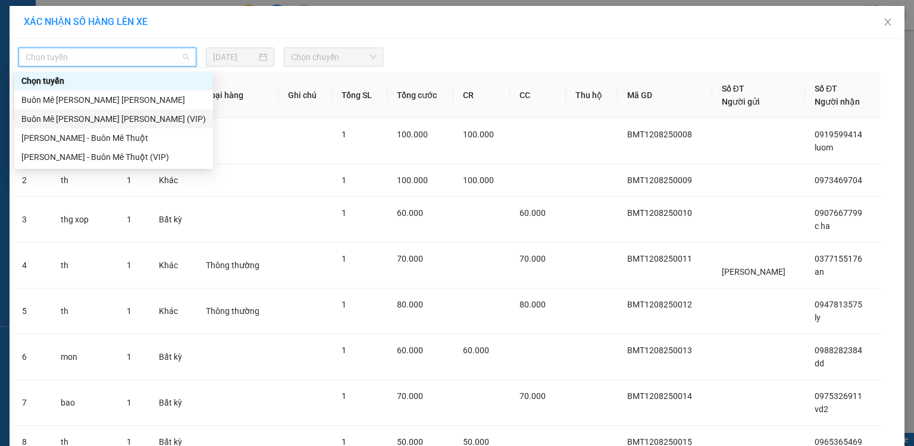
drag, startPoint x: 112, startPoint y: 119, endPoint x: 122, endPoint y: 117, distance: 9.8
click at [113, 119] on div "Buôn Mê [PERSON_NAME] [PERSON_NAME] (VIP)" at bounding box center [113, 118] width 184 height 13
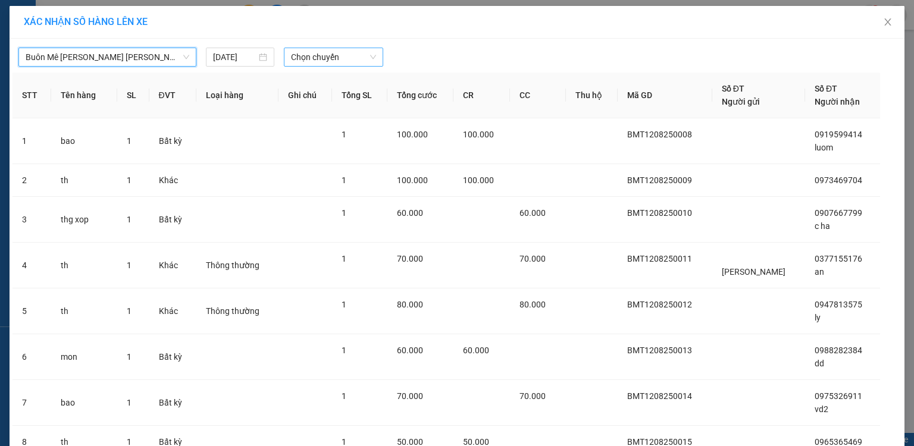
click at [308, 59] on span "Chọn chuyến" at bounding box center [334, 57] width 86 height 18
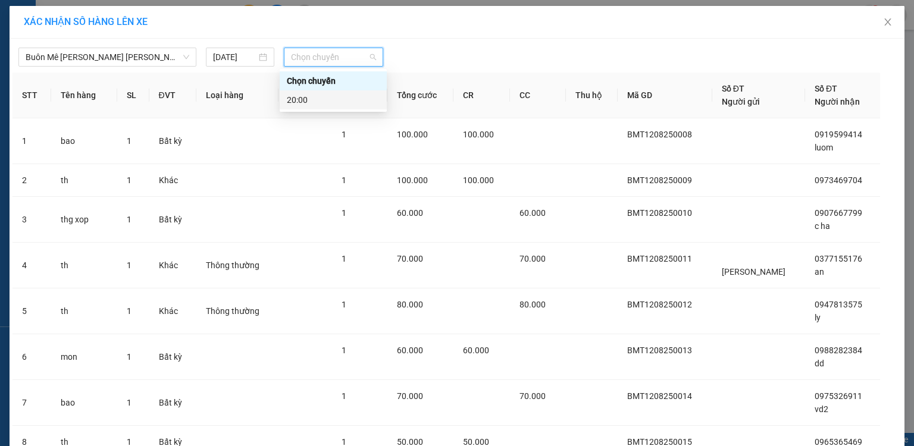
click at [297, 99] on div "20:00" at bounding box center [333, 99] width 93 height 13
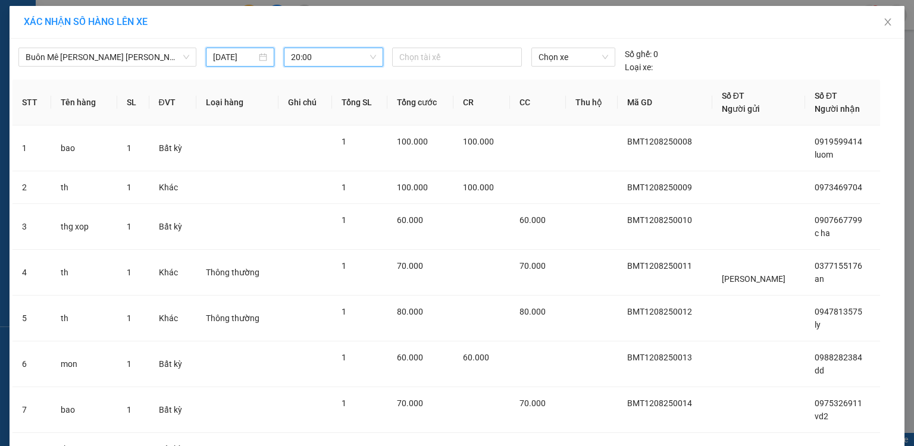
click at [221, 57] on input "[DATE]" at bounding box center [234, 57] width 43 height 13
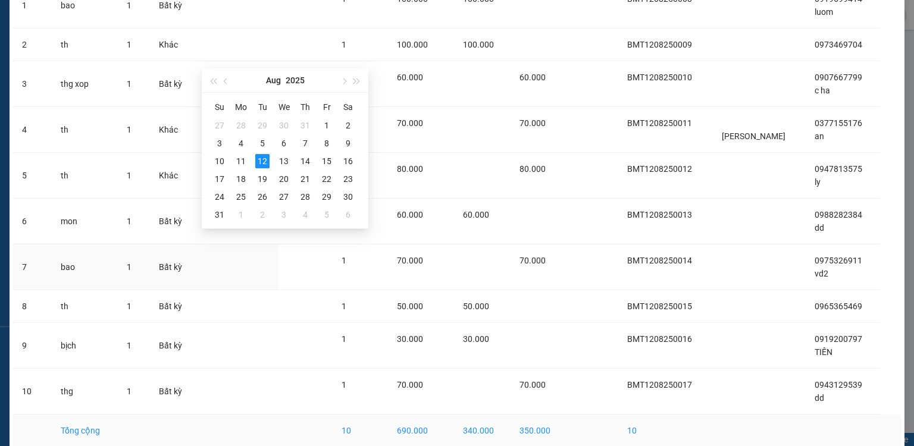
scroll to position [197, 0]
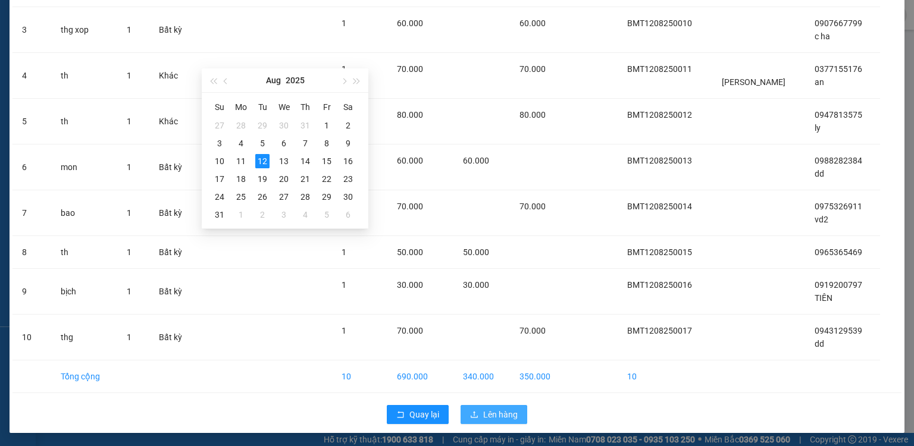
click at [486, 412] on span "Lên hàng" at bounding box center [500, 414] width 35 height 13
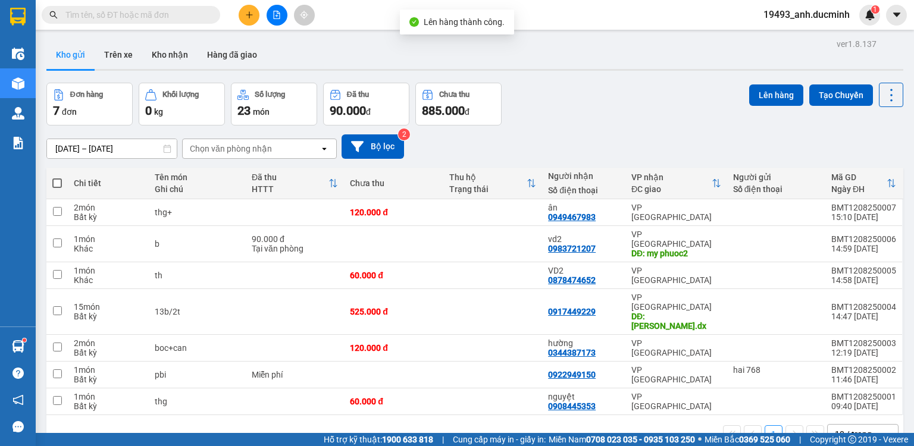
click at [55, 181] on span at bounding box center [57, 183] width 10 height 10
click at [57, 177] on input "checkbox" at bounding box center [57, 177] width 0 height 0
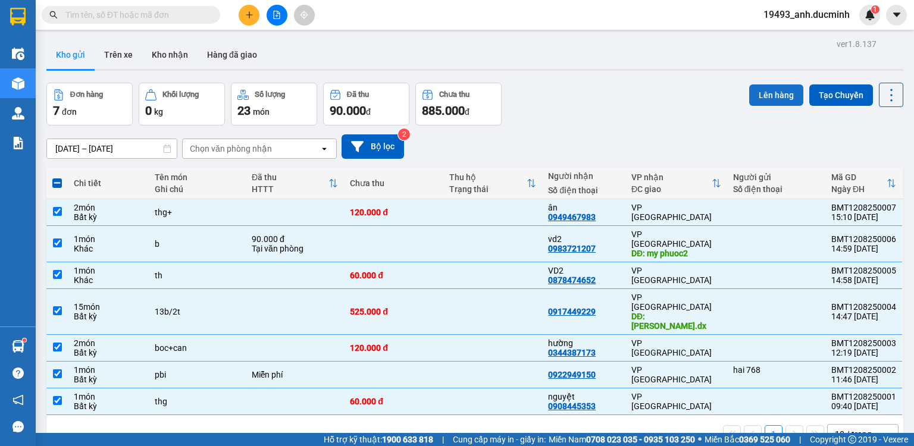
click at [756, 102] on button "Lên hàng" at bounding box center [776, 94] width 54 height 21
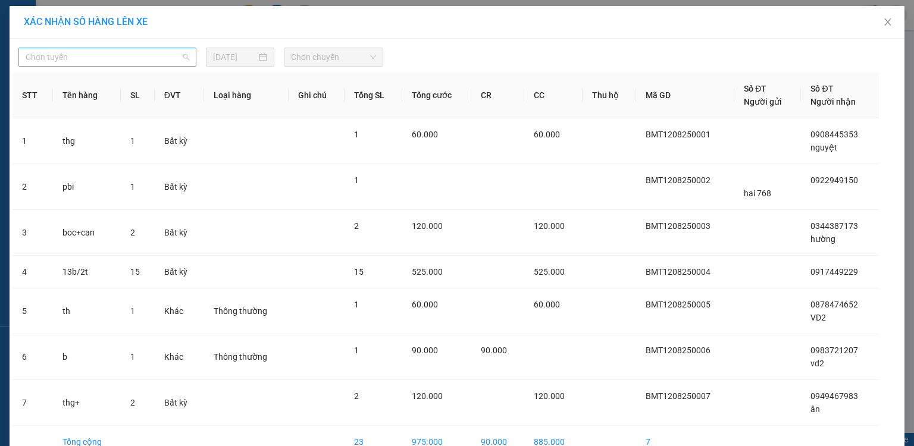
click at [123, 59] on span "Chọn tuyến" at bounding box center [108, 57] width 164 height 18
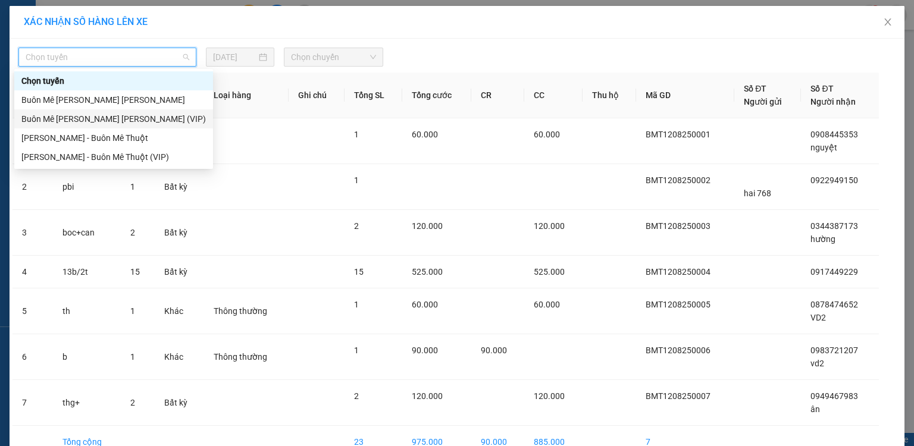
click at [118, 120] on div "Buôn Mê [PERSON_NAME] [PERSON_NAME] (VIP)" at bounding box center [113, 118] width 184 height 13
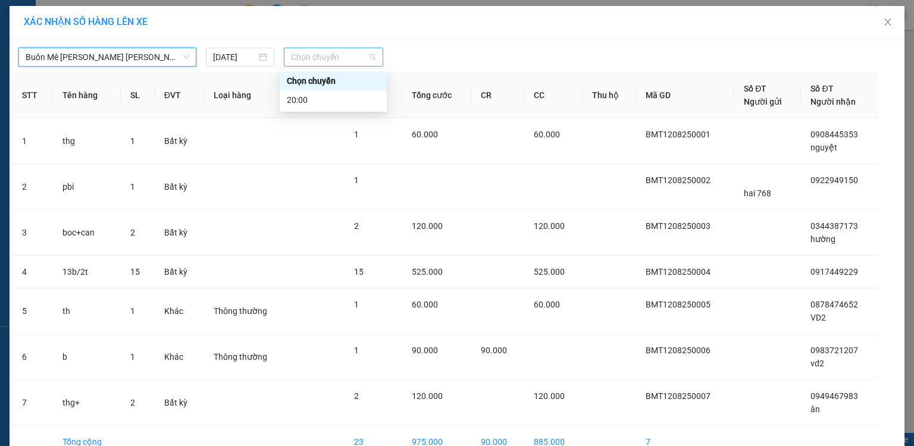
click at [294, 61] on span "Chọn chuyến" at bounding box center [334, 57] width 86 height 18
drag, startPoint x: 297, startPoint y: 101, endPoint x: 307, endPoint y: 102, distance: 10.3
click at [297, 104] on div "20:00" at bounding box center [333, 99] width 93 height 13
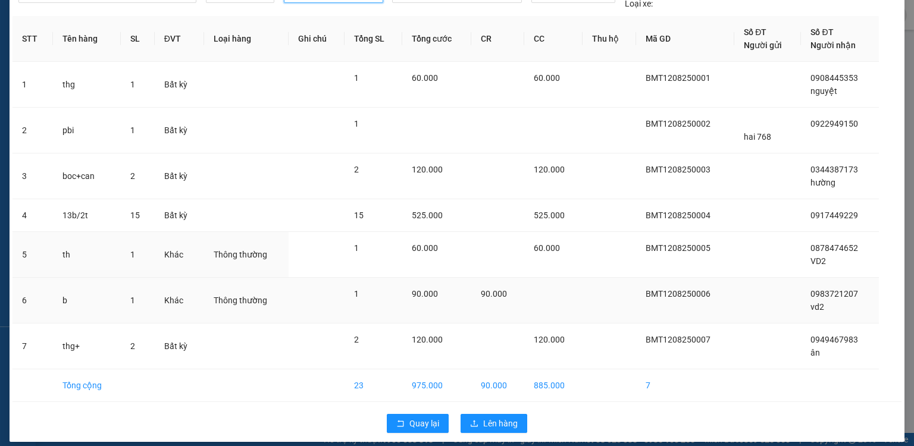
scroll to position [73, 0]
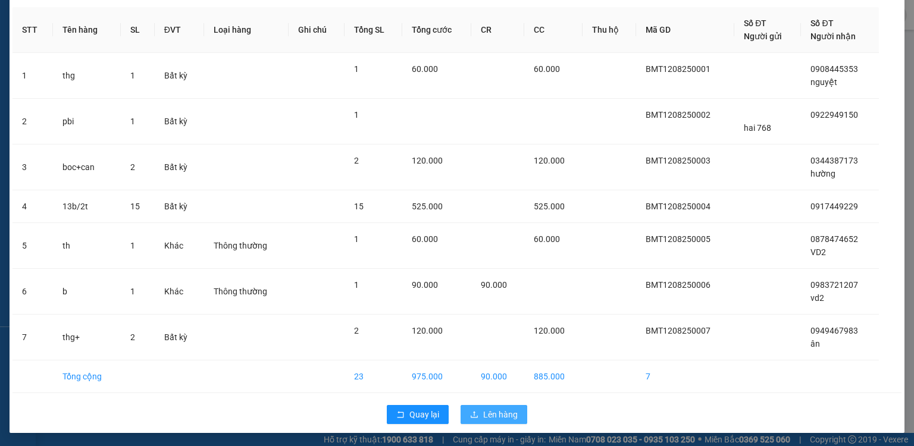
click at [496, 416] on span "Lên hàng" at bounding box center [500, 414] width 35 height 13
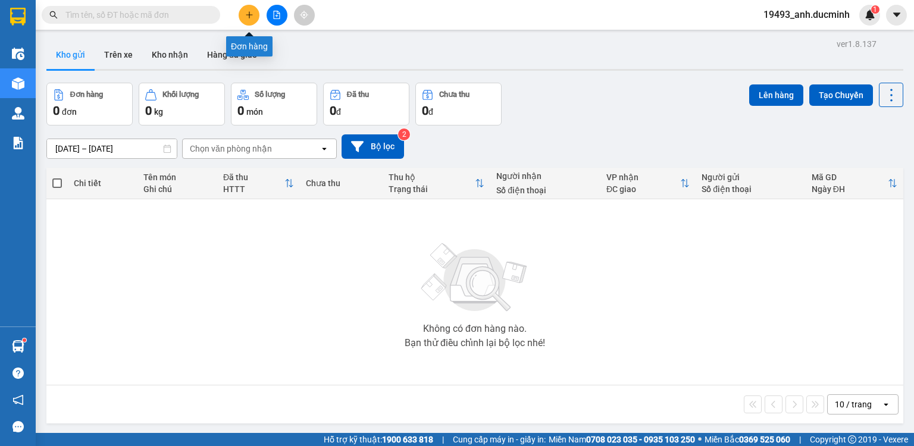
click at [251, 14] on icon "plus" at bounding box center [249, 14] width 7 height 1
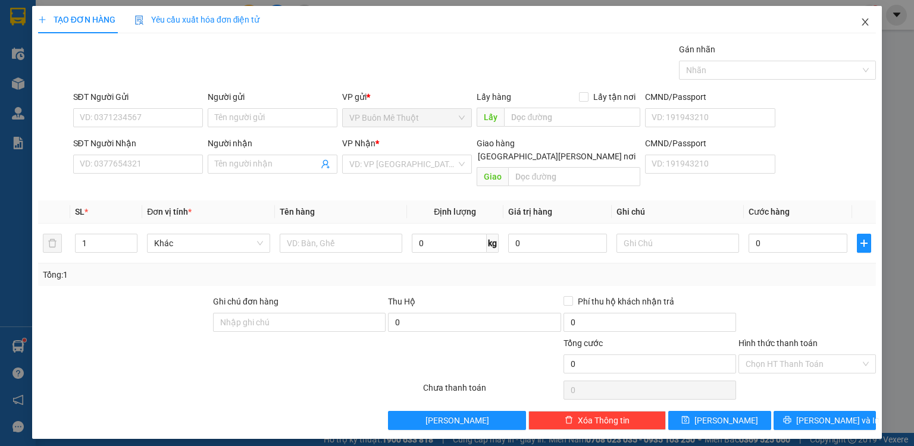
click at [861, 24] on icon "close" at bounding box center [865, 22] width 10 height 10
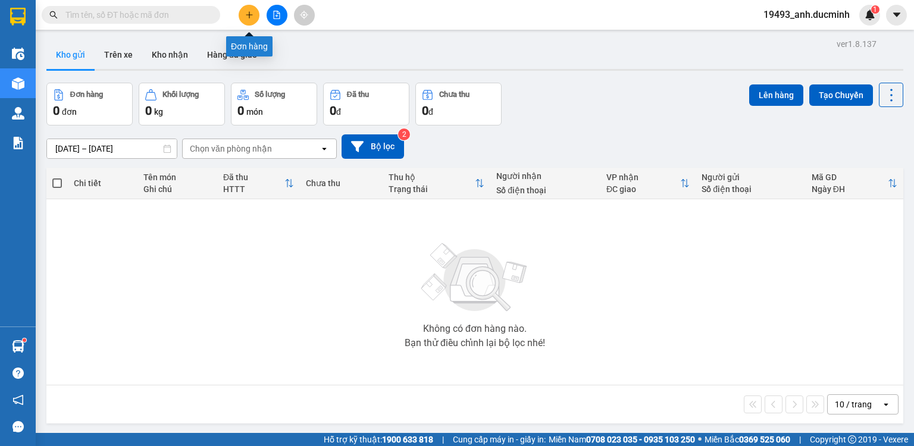
click at [247, 15] on icon "plus" at bounding box center [249, 15] width 8 height 8
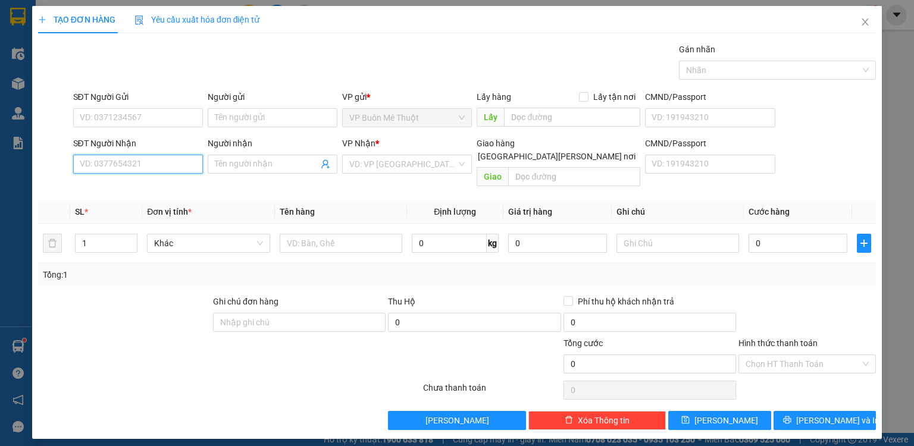
click at [155, 158] on input "SĐT Người Nhận" at bounding box center [138, 164] width 130 height 19
drag, startPoint x: 178, startPoint y: 358, endPoint x: 79, endPoint y: 162, distance: 220.0
click at [79, 162] on input "757" at bounding box center [138, 164] width 130 height 19
click at [101, 188] on div "0934189757 - dd" at bounding box center [137, 187] width 115 height 13
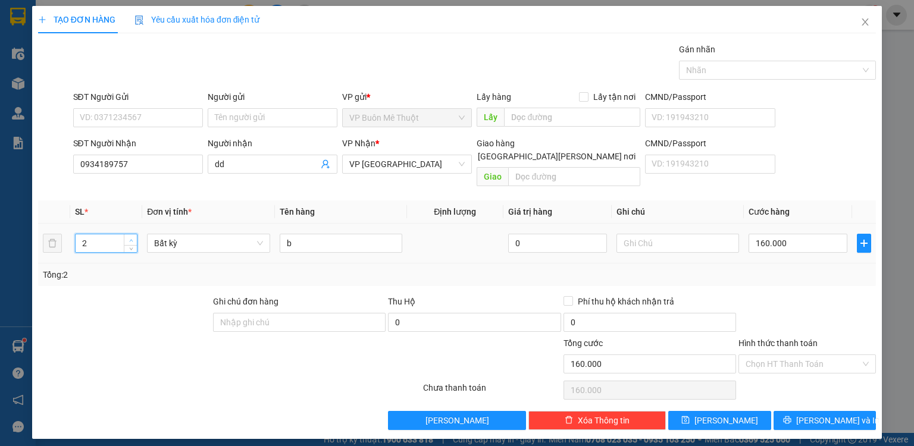
click at [133, 237] on span "up" at bounding box center [130, 240] width 7 height 7
click at [328, 234] on input "b" at bounding box center [341, 243] width 123 height 19
click at [789, 234] on input "0" at bounding box center [797, 243] width 99 height 19
click at [738, 411] on button "[PERSON_NAME]" at bounding box center [719, 420] width 103 height 19
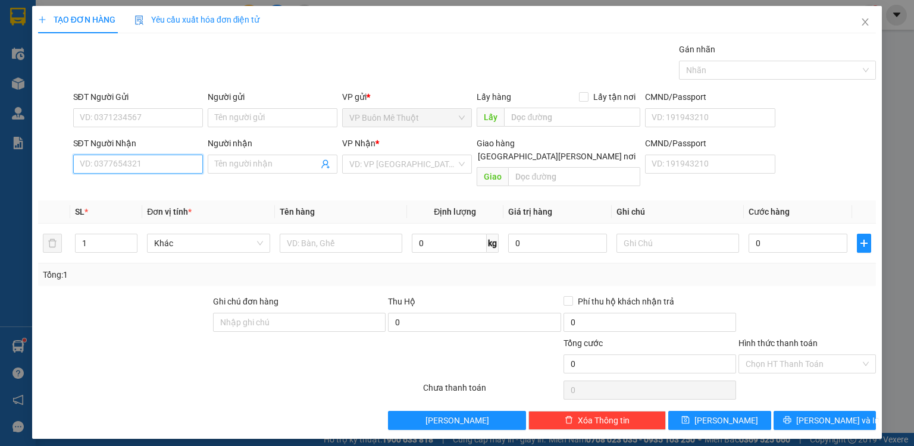
click at [183, 168] on input "SĐT Người Nhận" at bounding box center [138, 164] width 130 height 19
click at [159, 197] on div "0943129539 0943129539 - dd" at bounding box center [138, 187] width 130 height 24
click at [145, 164] on input "0943129539" at bounding box center [138, 164] width 130 height 19
click at [141, 187] on div "0943129539 - dd" at bounding box center [137, 187] width 115 height 13
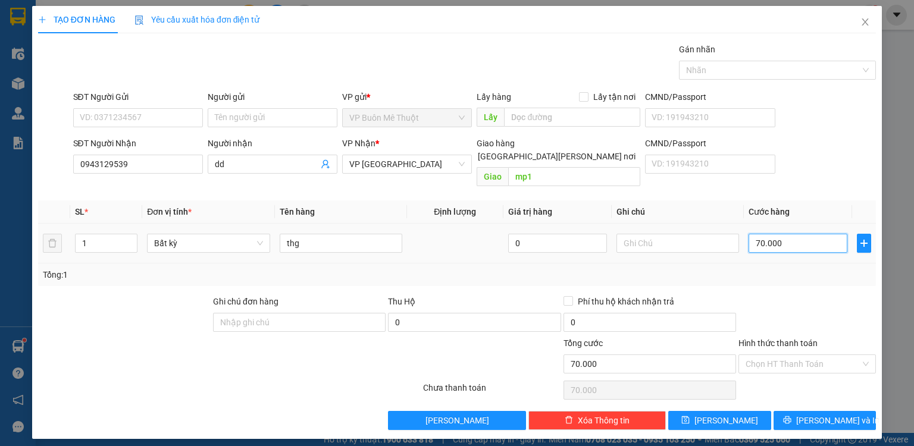
click at [790, 234] on input "70.000" at bounding box center [797, 243] width 99 height 19
click at [746, 411] on button "[PERSON_NAME]" at bounding box center [719, 420] width 103 height 19
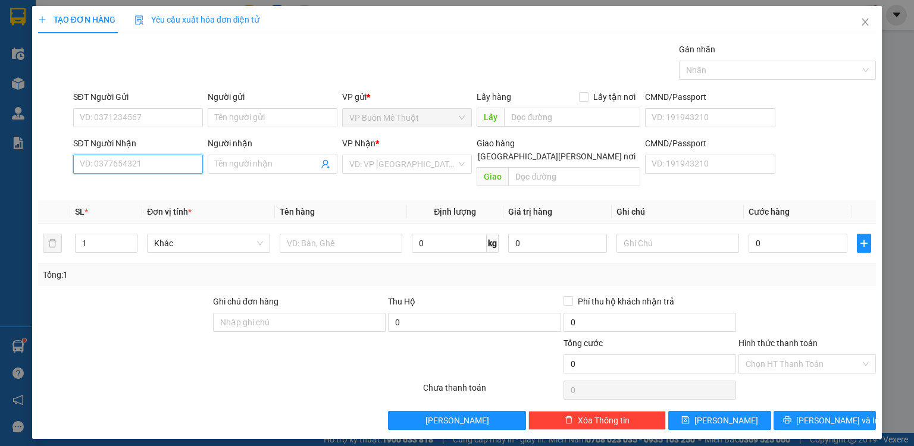
click at [173, 163] on input "SĐT Người Nhận" at bounding box center [138, 164] width 130 height 19
drag, startPoint x: 136, startPoint y: 184, endPoint x: 135, endPoint y: 190, distance: 6.1
click at [136, 189] on div "0399843589 - k" at bounding box center [137, 187] width 115 height 13
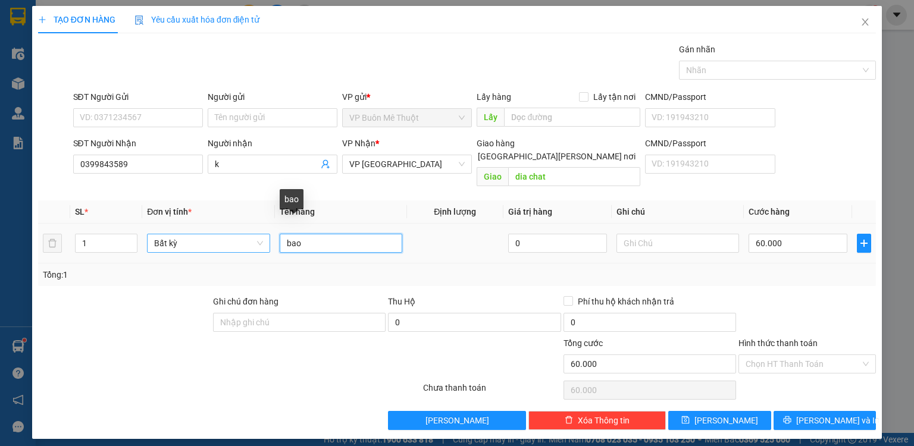
drag, startPoint x: 286, startPoint y: 234, endPoint x: 268, endPoint y: 234, distance: 18.5
click at [269, 234] on tr "1 Bất kỳ bao 0 60.000" at bounding box center [457, 244] width 838 height 40
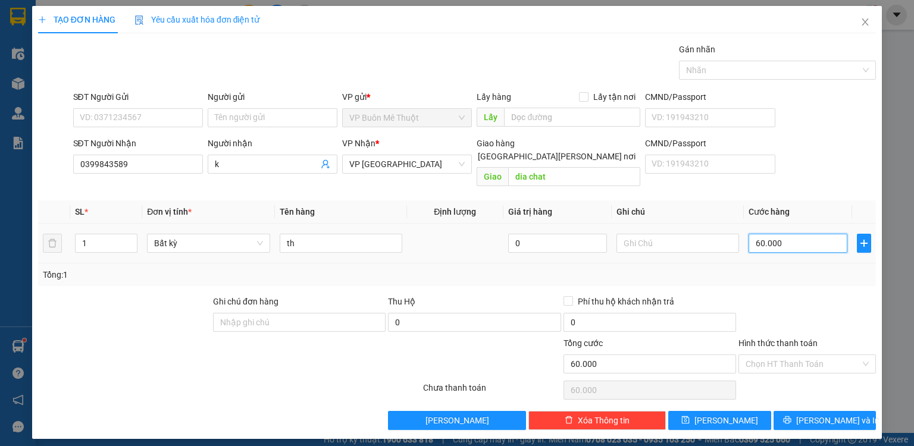
click at [801, 234] on input "60.000" at bounding box center [797, 243] width 99 height 19
click at [783, 355] on input "Hình thức thanh toán" at bounding box center [802, 364] width 115 height 18
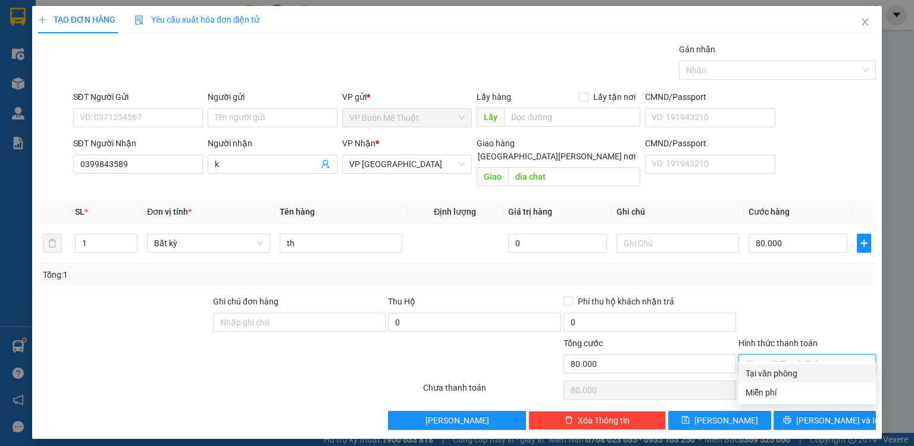
click at [782, 374] on div "Tại văn phòng" at bounding box center [806, 373] width 123 height 13
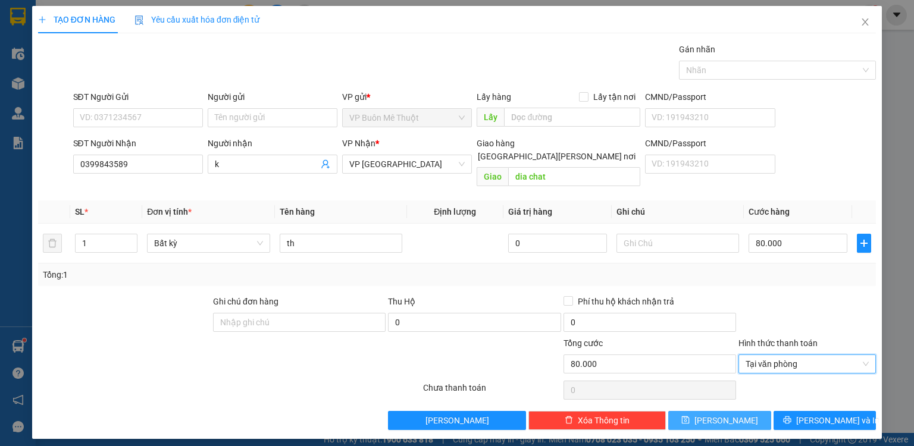
click at [741, 411] on button "[PERSON_NAME]" at bounding box center [719, 420] width 103 height 19
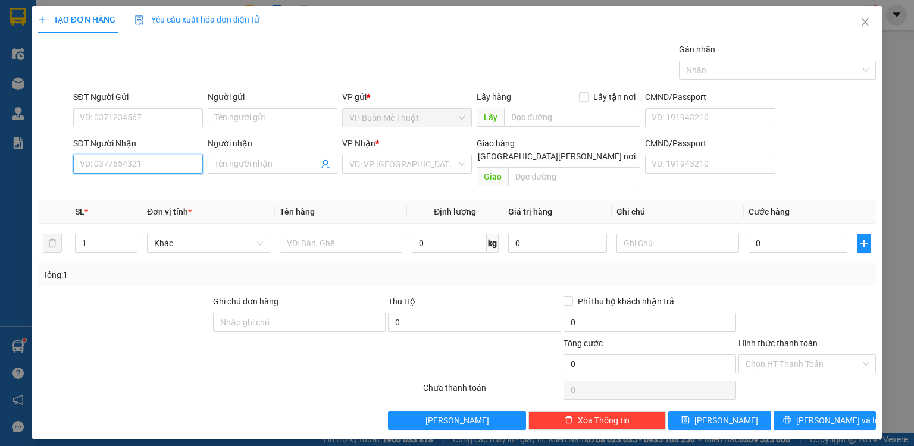
click at [171, 163] on input "SĐT Người Nhận" at bounding box center [138, 164] width 130 height 19
click at [120, 161] on input "346" at bounding box center [138, 164] width 130 height 19
click at [119, 184] on div "0985512346 - [PERSON_NAME]" at bounding box center [138, 187] width 117 height 13
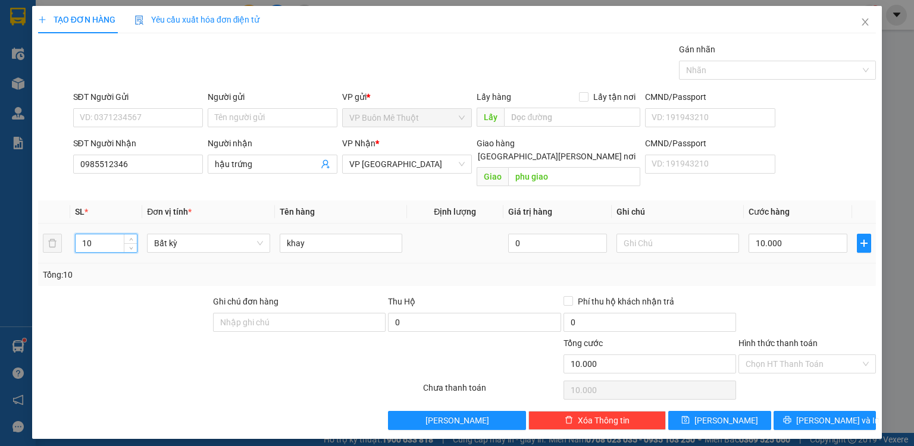
click at [105, 234] on input "10" at bounding box center [106, 243] width 61 height 18
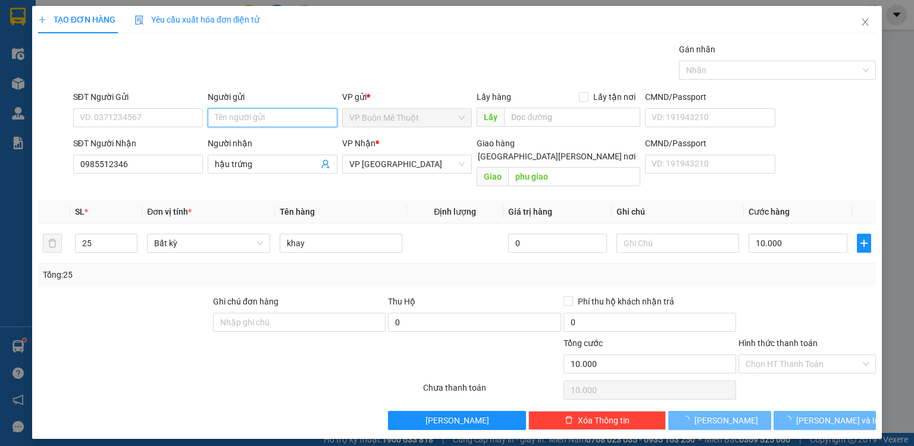
click at [262, 112] on input "Người gửi" at bounding box center [273, 117] width 130 height 19
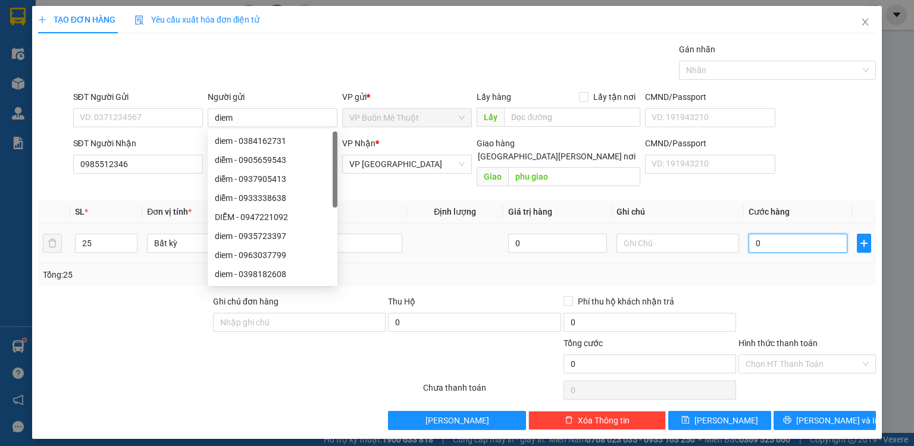
click at [767, 234] on input "0" at bounding box center [797, 243] width 99 height 19
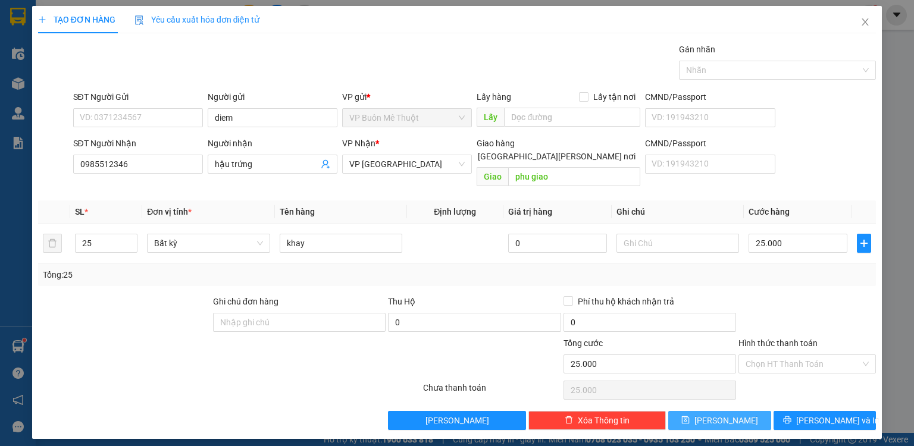
click at [745, 411] on button "[PERSON_NAME]" at bounding box center [719, 420] width 103 height 19
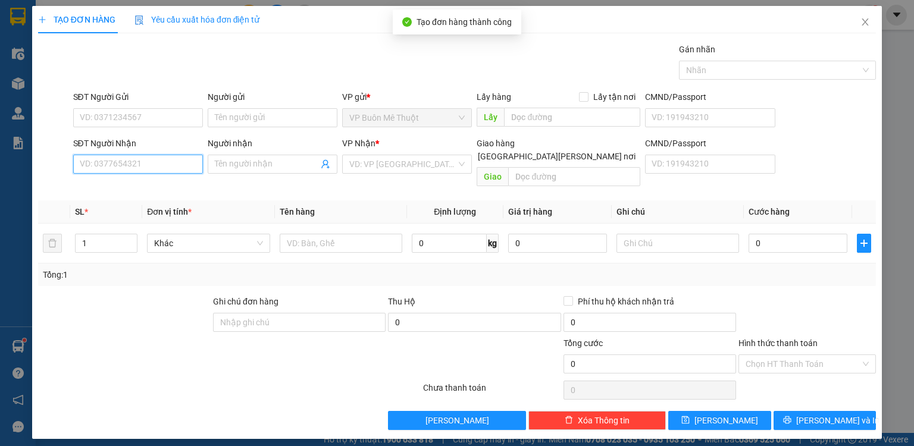
click at [143, 165] on input "SĐT Người Nhận" at bounding box center [138, 164] width 130 height 19
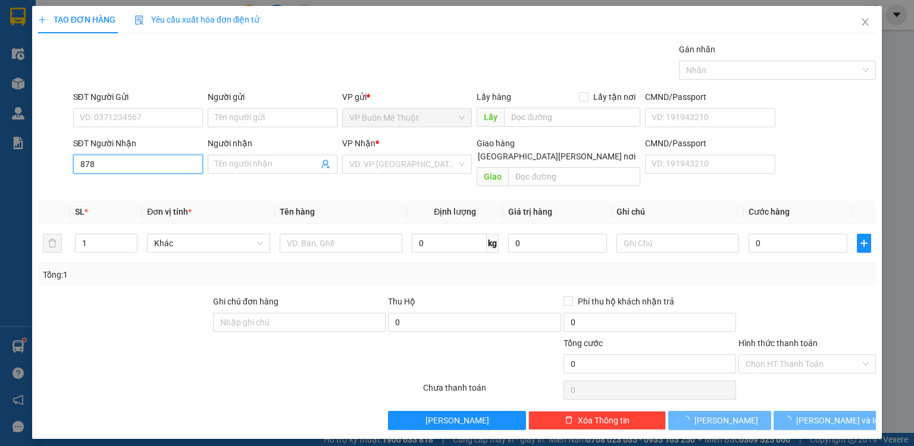
click at [143, 165] on input "878" at bounding box center [138, 164] width 130 height 19
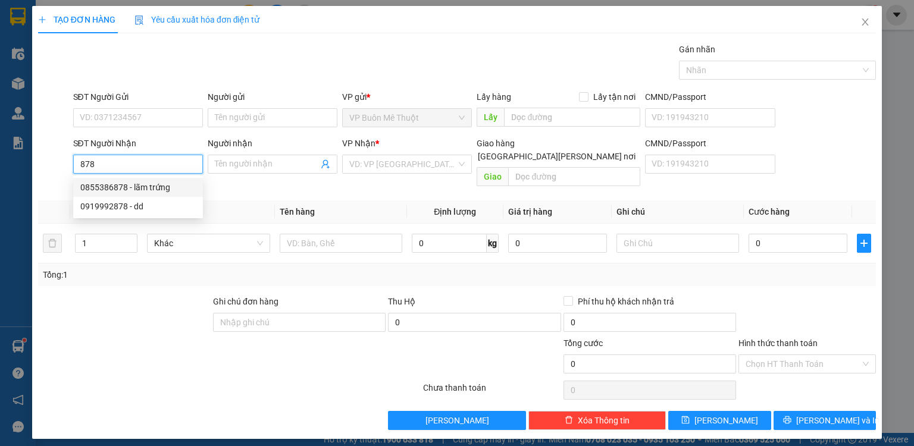
click at [143, 188] on div "0855386878 - lãm trứng" at bounding box center [137, 187] width 115 height 13
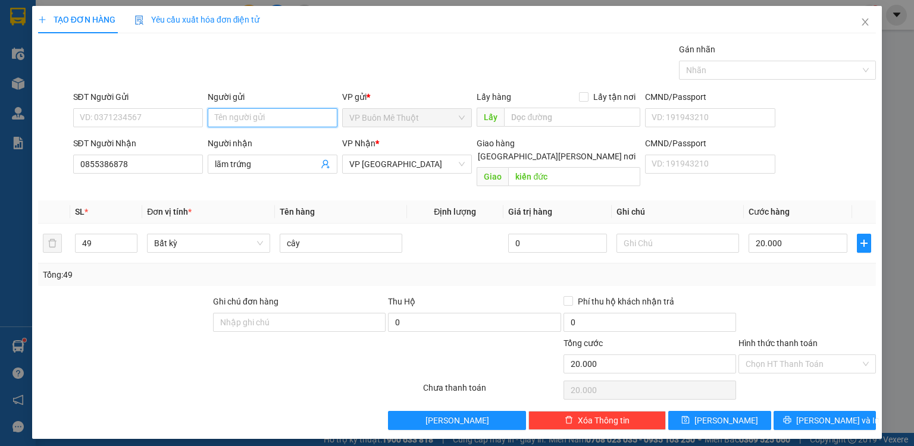
click at [252, 111] on input "Người gửi" at bounding box center [273, 117] width 130 height 19
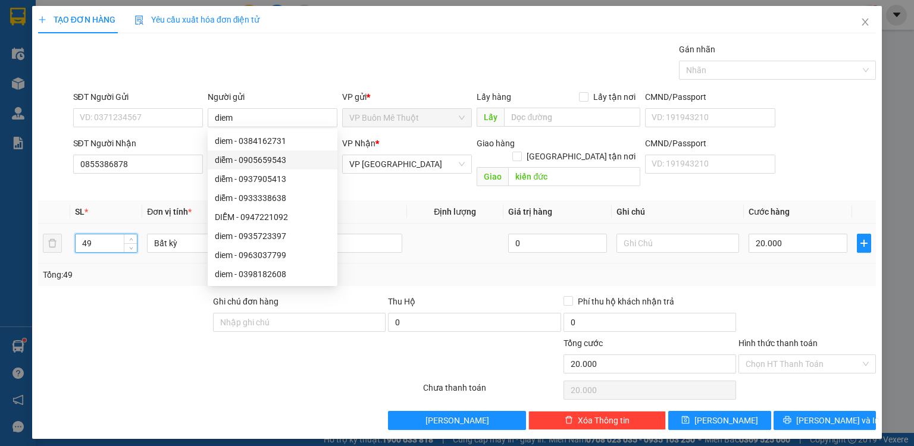
click at [105, 234] on input "49" at bounding box center [106, 243] width 61 height 18
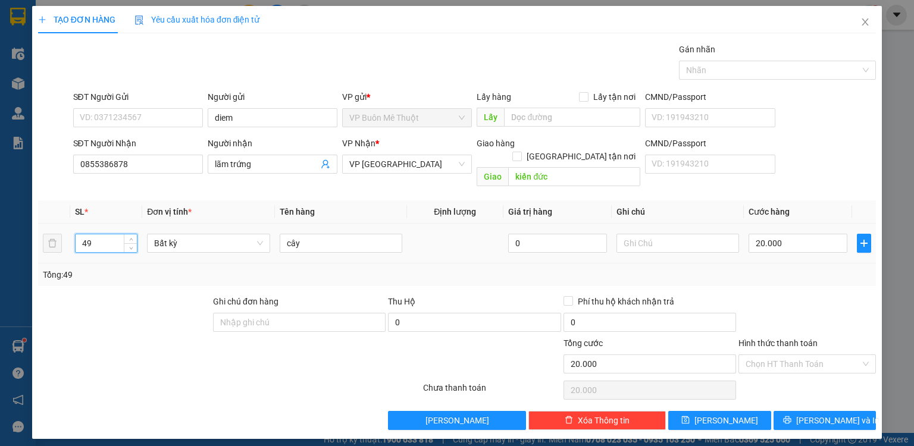
type input "4"
type input "15"
click at [804, 234] on input "20.000" at bounding box center [797, 243] width 99 height 19
type input "0"
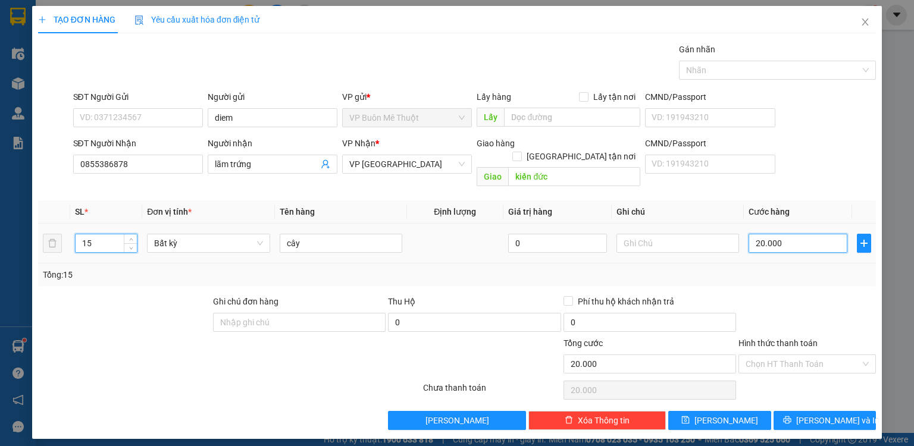
type input "0"
type input "02"
type input "2"
type input "020"
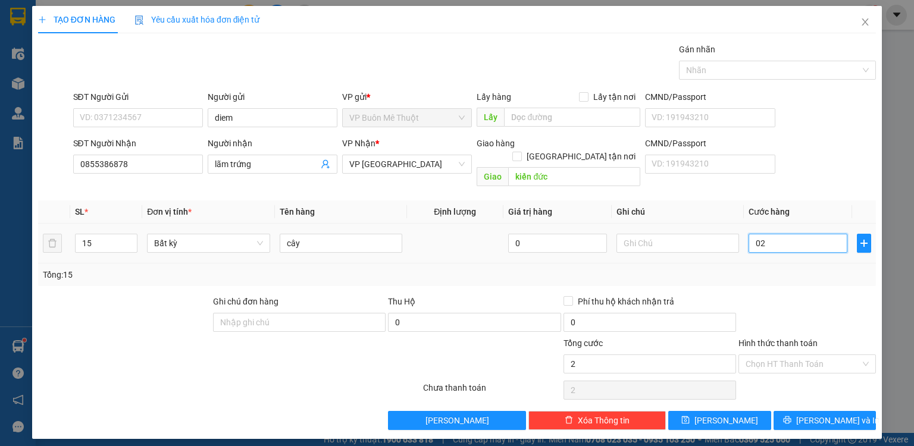
type input "20"
type input "20.000"
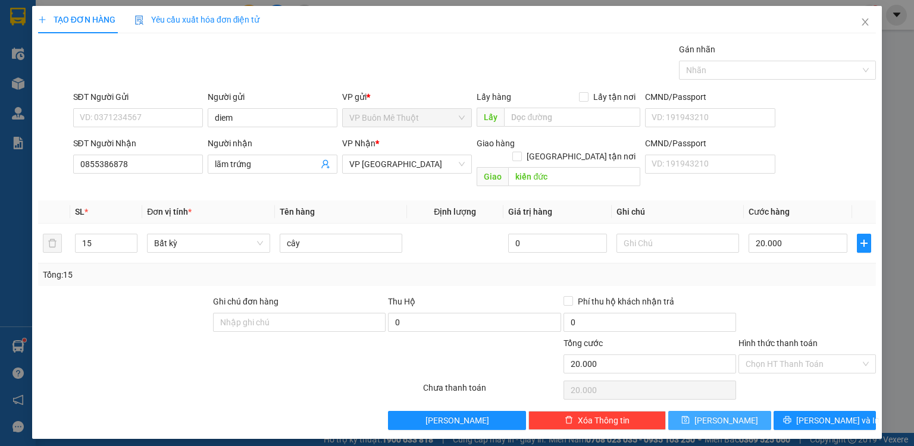
click at [729, 411] on button "[PERSON_NAME]" at bounding box center [719, 420] width 103 height 19
type input "0"
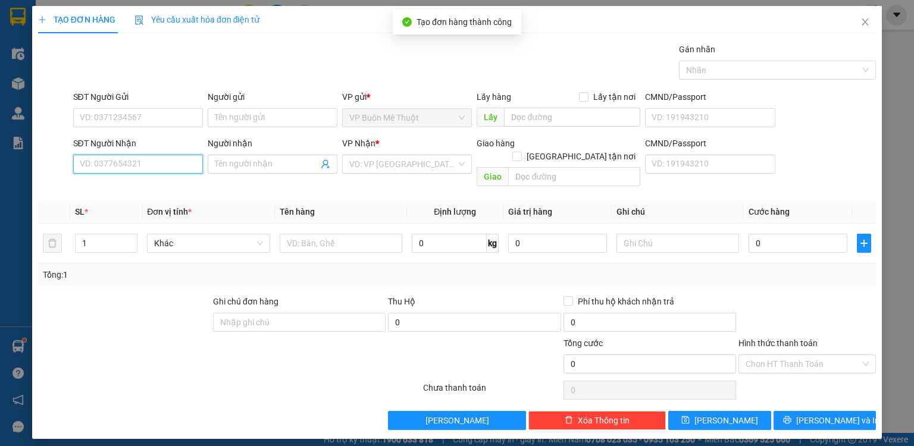
click at [178, 164] on input "SĐT Người Nhận" at bounding box center [138, 164] width 130 height 19
click at [863, 21] on icon "close" at bounding box center [865, 22] width 10 height 10
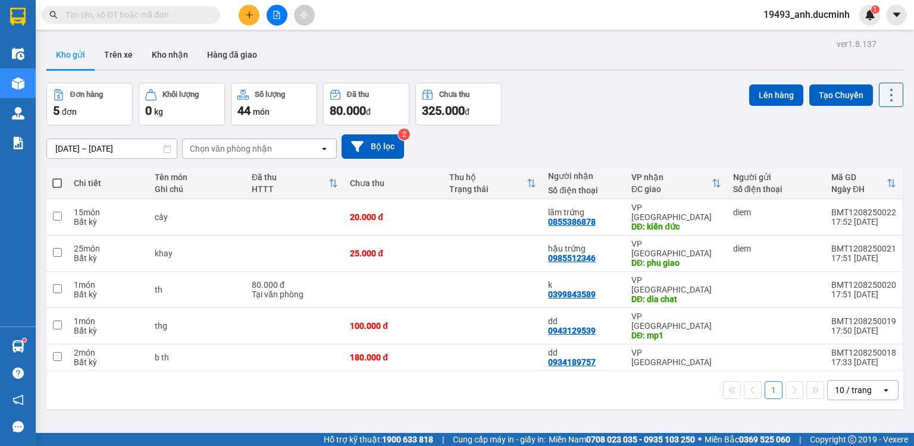
click at [183, 14] on input "text" at bounding box center [135, 14] width 140 height 13
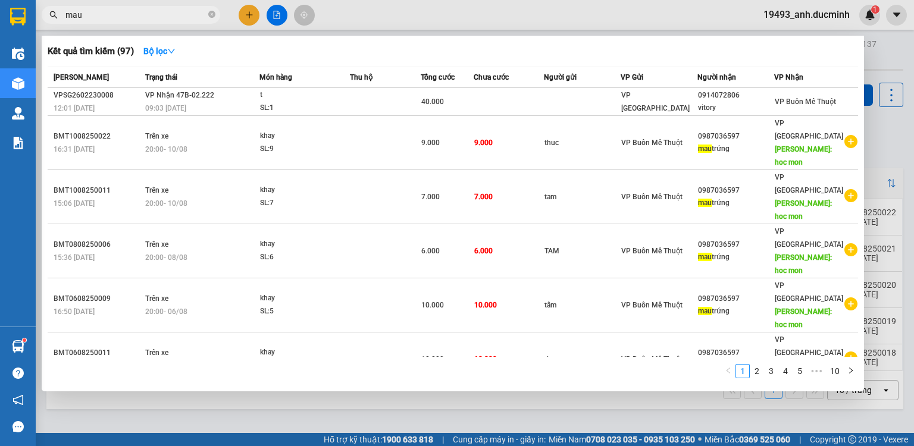
type input "mau"
click at [249, 17] on div at bounding box center [457, 223] width 914 height 446
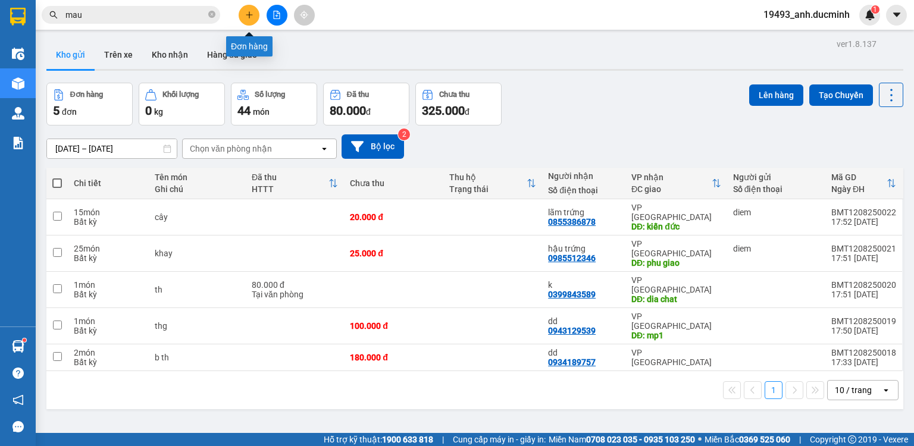
click at [249, 15] on icon "plus" at bounding box center [249, 14] width 1 height 7
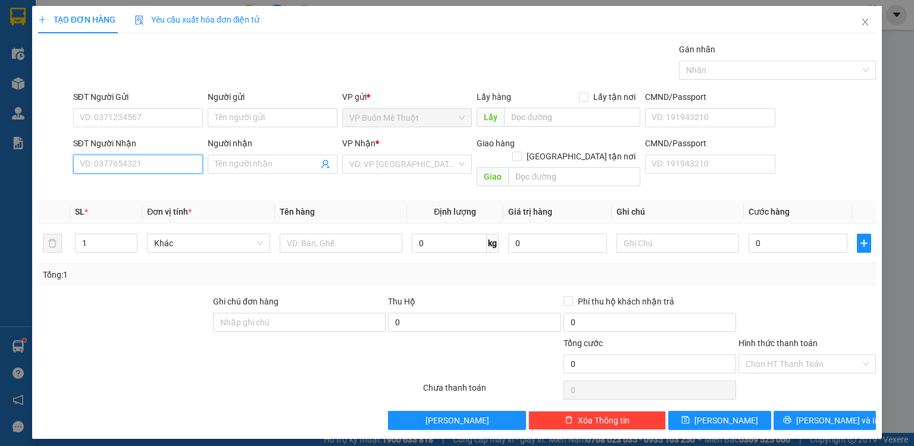
click at [170, 156] on input "SĐT Người Nhận" at bounding box center [138, 164] width 130 height 19
drag, startPoint x: 128, startPoint y: 188, endPoint x: 156, endPoint y: 168, distance: 34.5
click at [128, 187] on div "0987036597 - mau trứng" at bounding box center [137, 187] width 115 height 13
type input "0987036597"
type input "mau trứng"
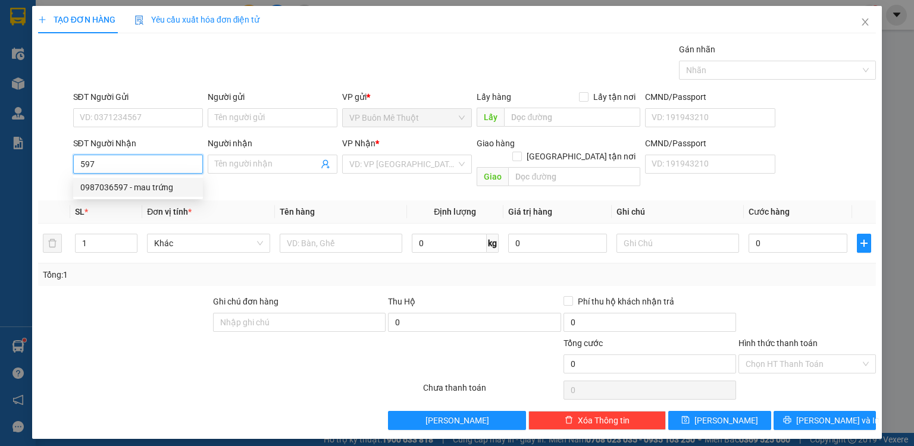
type input "hoc mon"
type input "9.000"
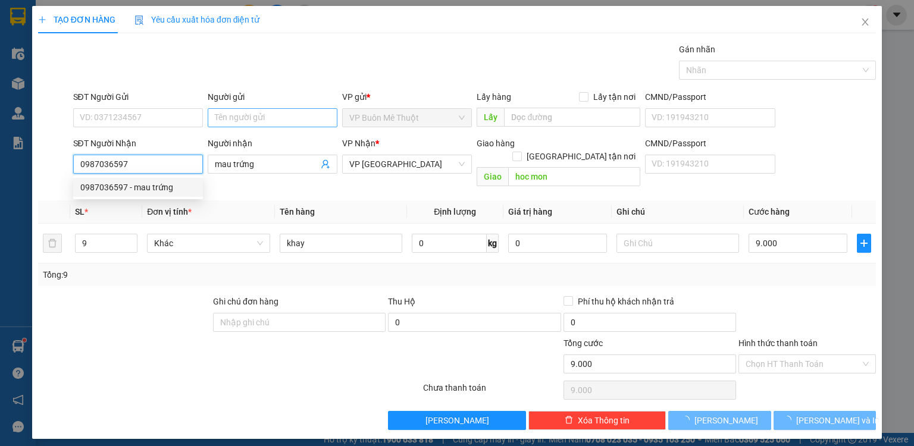
type input "0987036597"
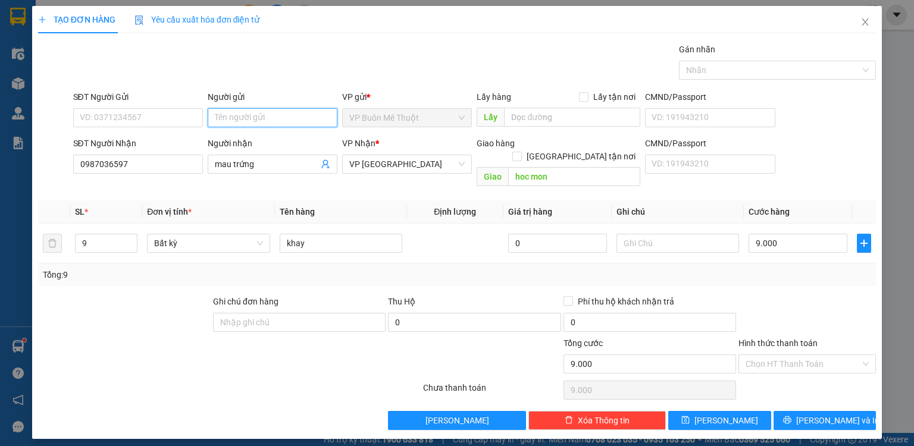
click at [269, 114] on input "Người gửi" at bounding box center [273, 117] width 130 height 19
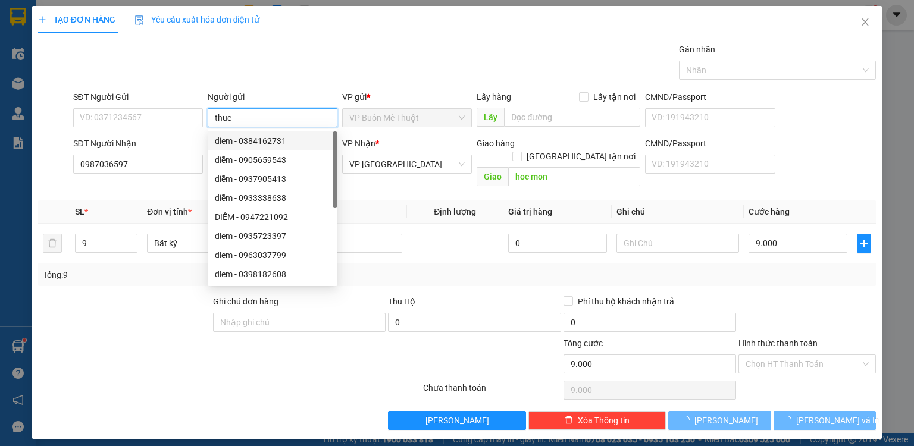
type input "thuc"
click at [420, 200] on th "Định lượng" at bounding box center [455, 211] width 96 height 23
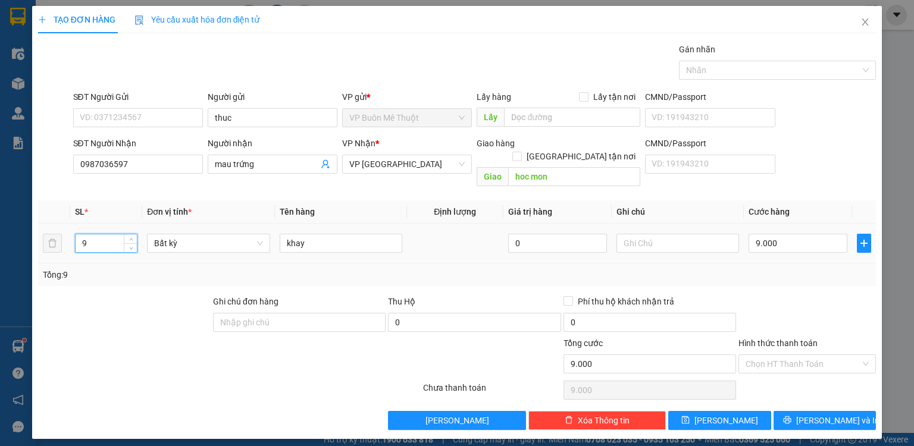
drag, startPoint x: 105, startPoint y: 232, endPoint x: 121, endPoint y: 221, distance: 19.8
click at [104, 234] on input "9" at bounding box center [106, 243] width 61 height 18
type input "22"
click at [797, 234] on input "9.000" at bounding box center [797, 243] width 99 height 19
type input "022"
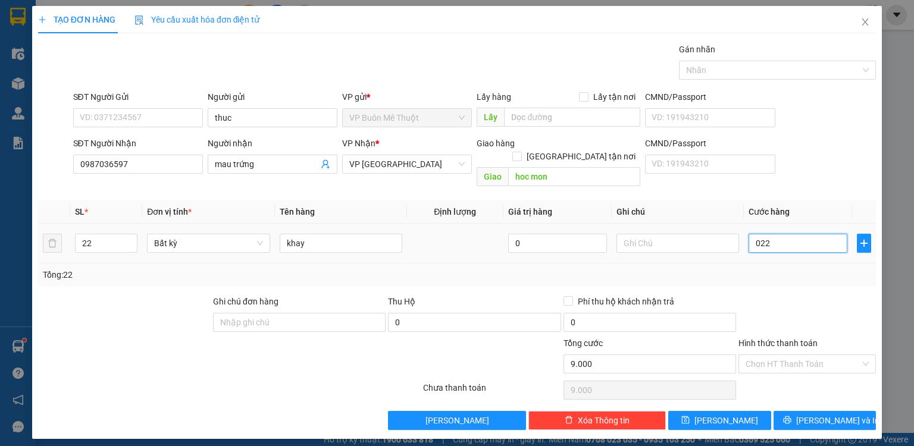
type input "22"
type input "022"
type input "22.000"
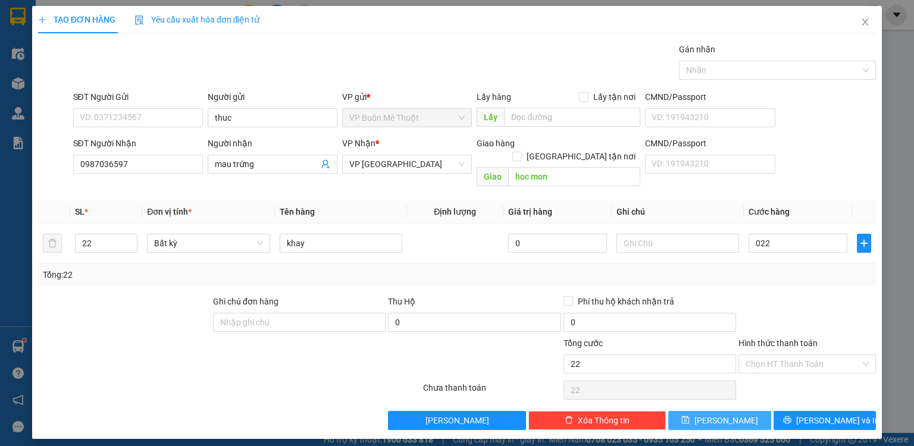
type input "22.000"
click at [757, 411] on button "[PERSON_NAME]" at bounding box center [719, 420] width 103 height 19
type input "0"
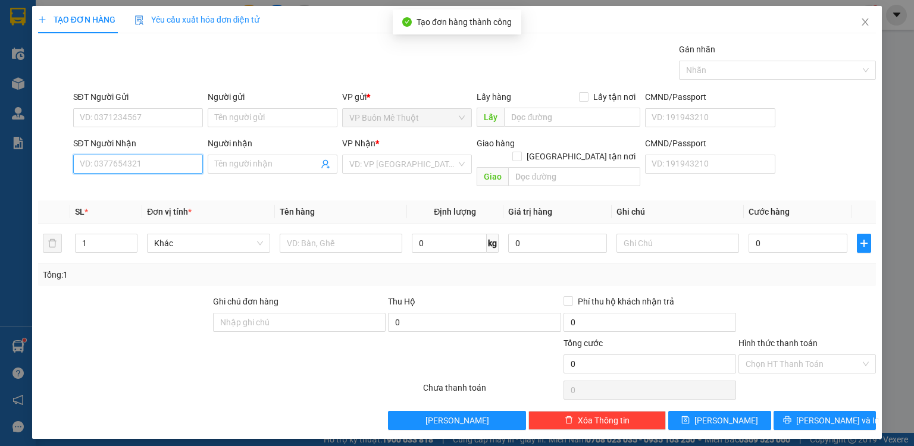
click at [161, 161] on input "SĐT Người Nhận" at bounding box center [138, 164] width 130 height 19
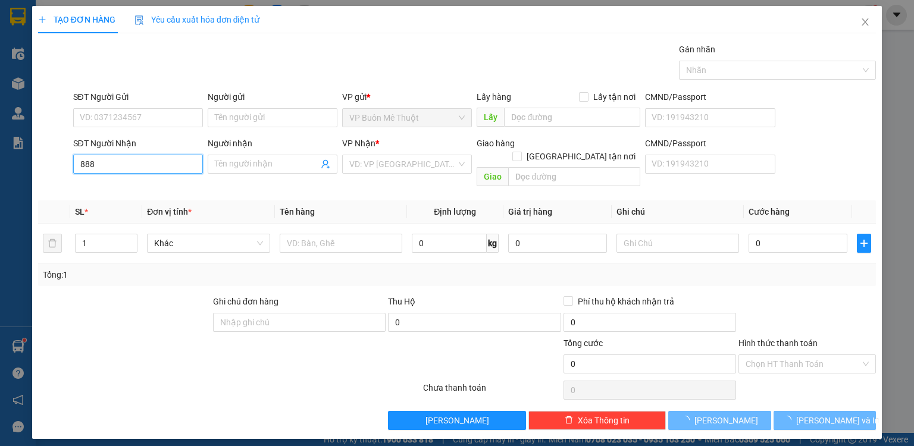
click at [166, 158] on input "888" at bounding box center [138, 164] width 130 height 19
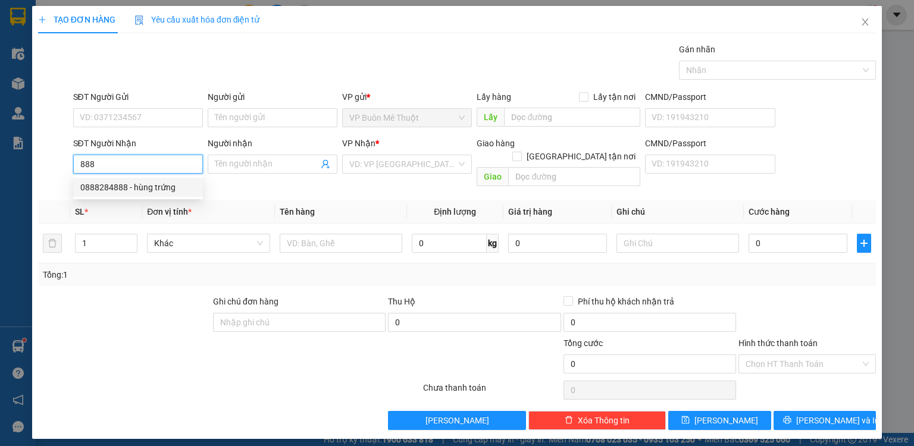
click at [150, 190] on div "0888284888 - hùng trứng" at bounding box center [137, 187] width 115 height 13
type input "0888284888"
type input "hùng trứng"
type input "hoc mon"
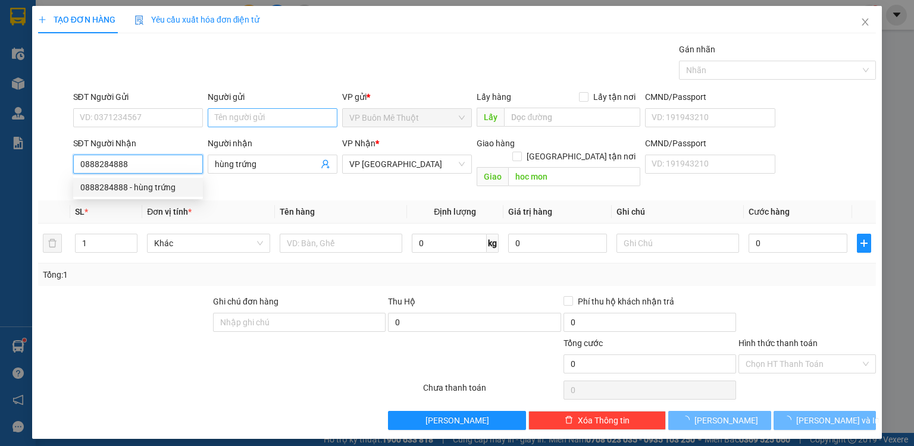
type input "15.000"
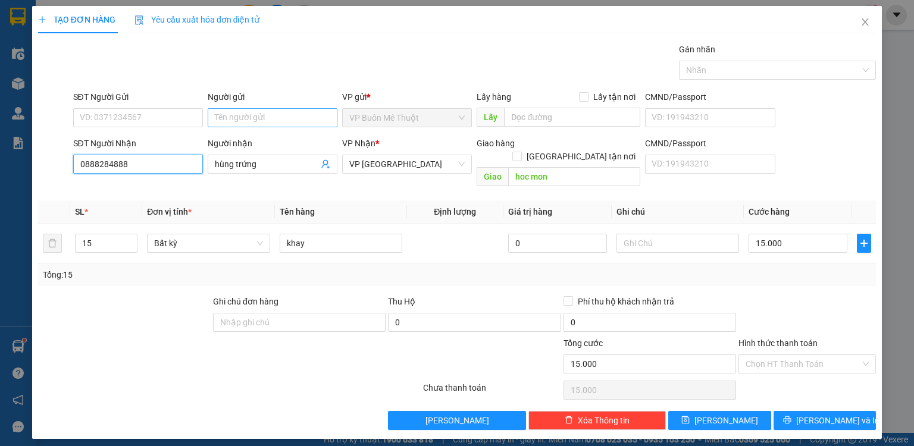
type input "0888284888"
click at [264, 114] on input "Người gửi" at bounding box center [273, 117] width 130 height 19
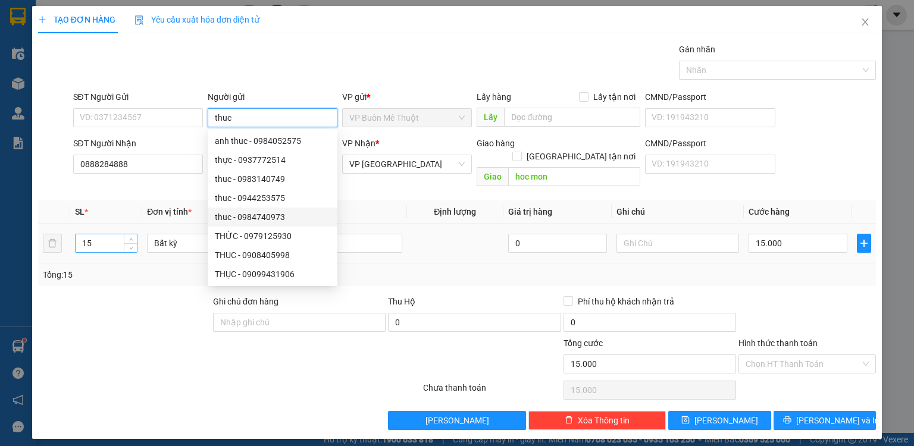
type input "thuc"
click at [112, 238] on input "15" at bounding box center [106, 243] width 61 height 18
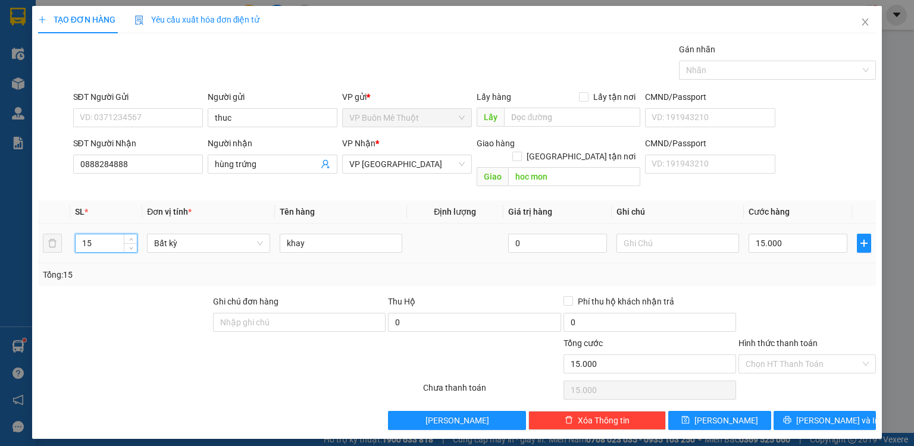
type input "1"
type input "23"
type input "0"
type input "02"
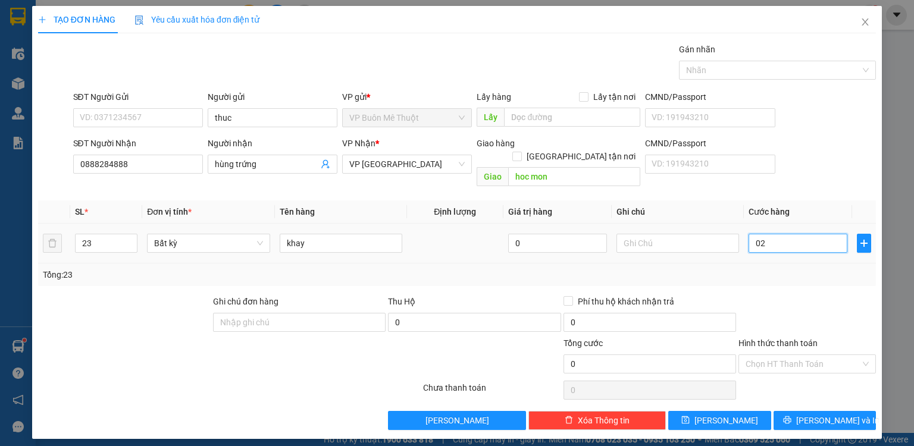
type input "2"
type input "023"
type input "23"
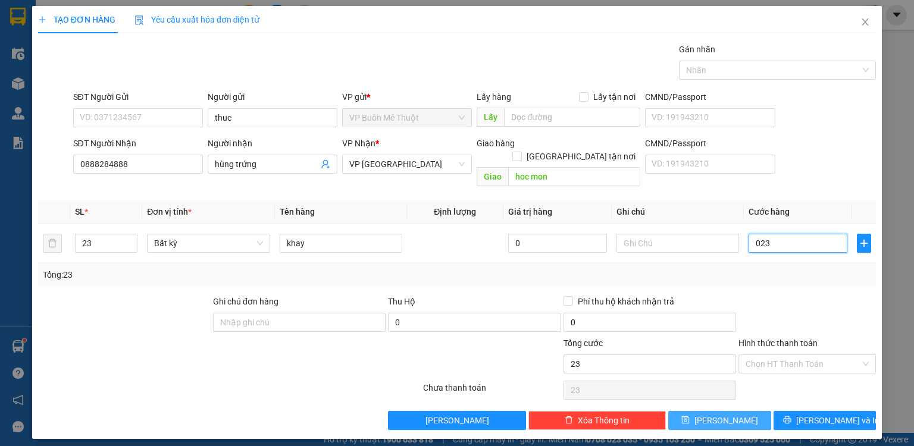
type input "023"
type input "23.000"
click at [745, 411] on button "[PERSON_NAME]" at bounding box center [719, 420] width 103 height 19
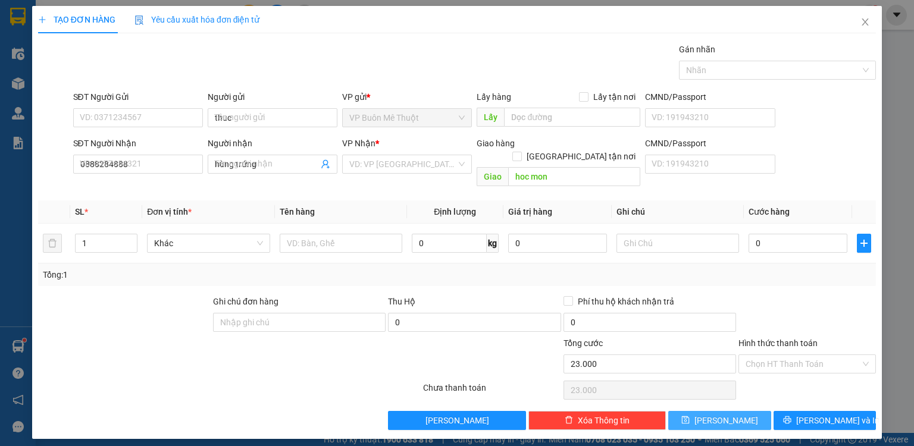
type input "0"
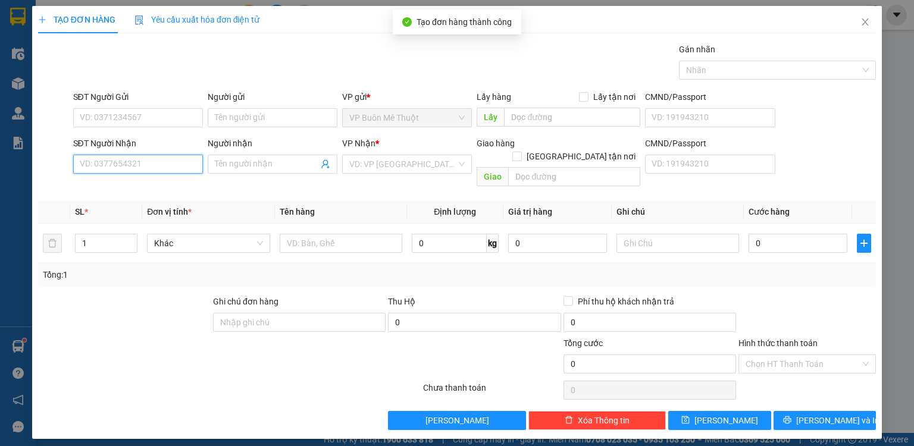
click at [131, 165] on input "SĐT Người Nhận" at bounding box center [138, 164] width 130 height 19
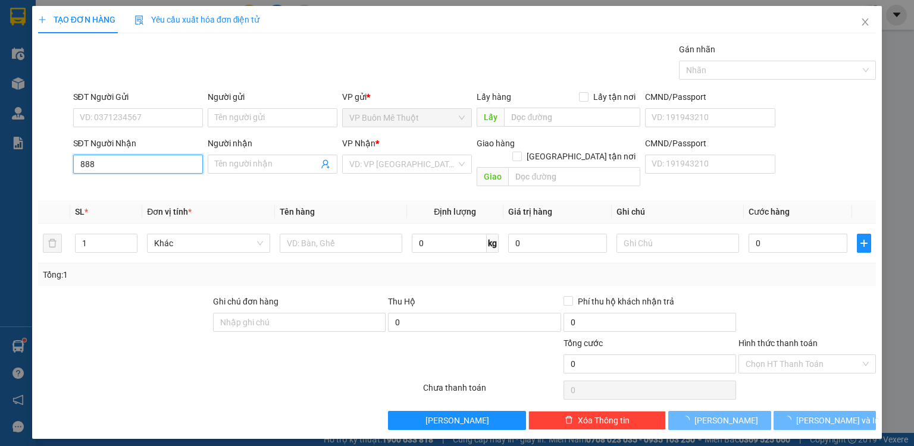
click at [133, 162] on input "888" at bounding box center [138, 164] width 130 height 19
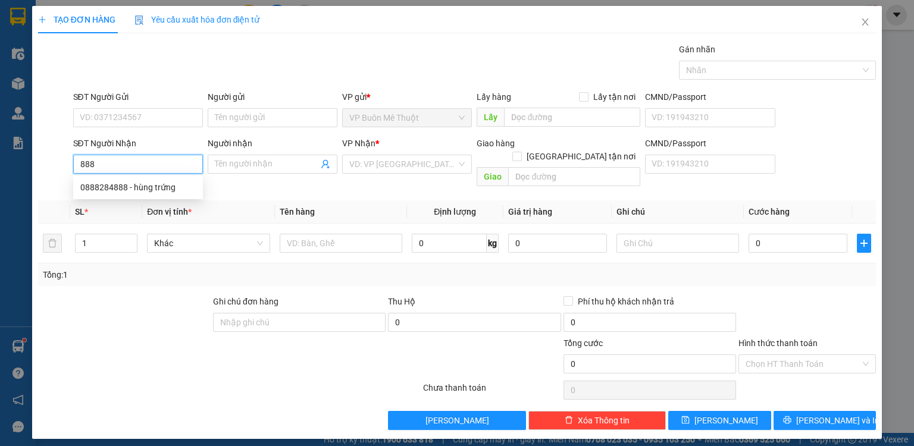
click at [133, 162] on input "888" at bounding box center [138, 164] width 130 height 19
click at [131, 189] on div "0888284888 - hùng trứng" at bounding box center [137, 187] width 115 height 13
type input "0888284888"
type input "hùng trứng"
type input "hoc mon"
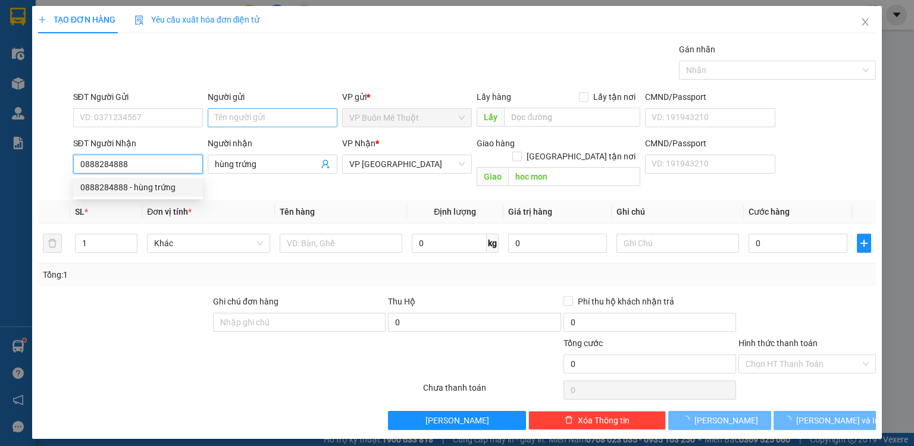
type input "23.000"
type input "0888284888"
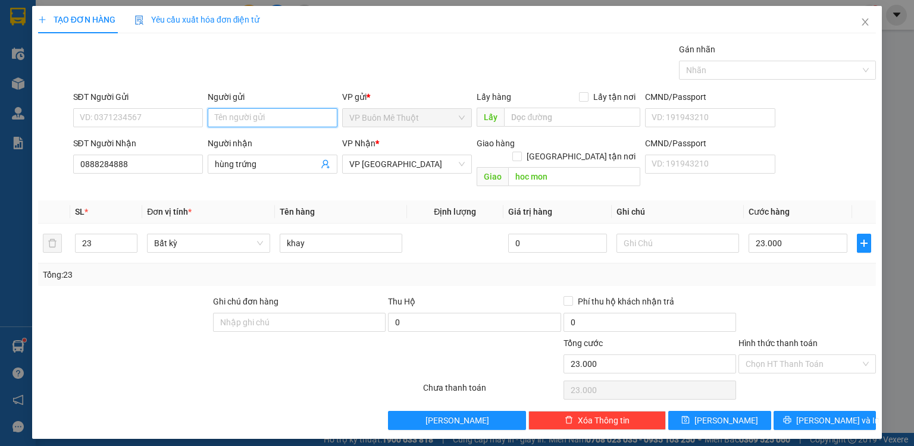
click at [241, 117] on input "Người gửi" at bounding box center [273, 117] width 130 height 19
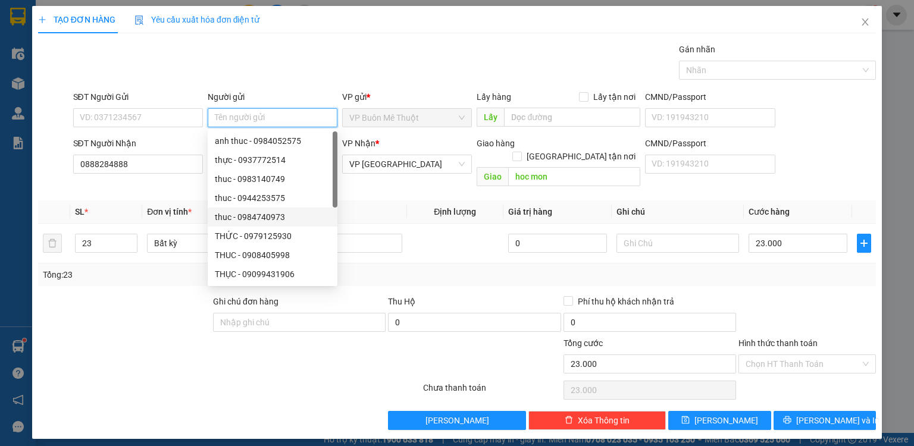
type input "y"
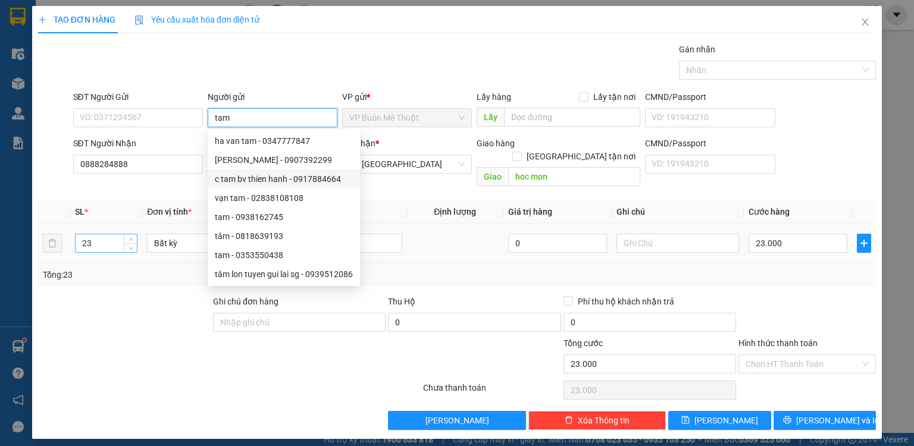
type input "tam"
click at [104, 234] on input "23" at bounding box center [106, 243] width 61 height 18
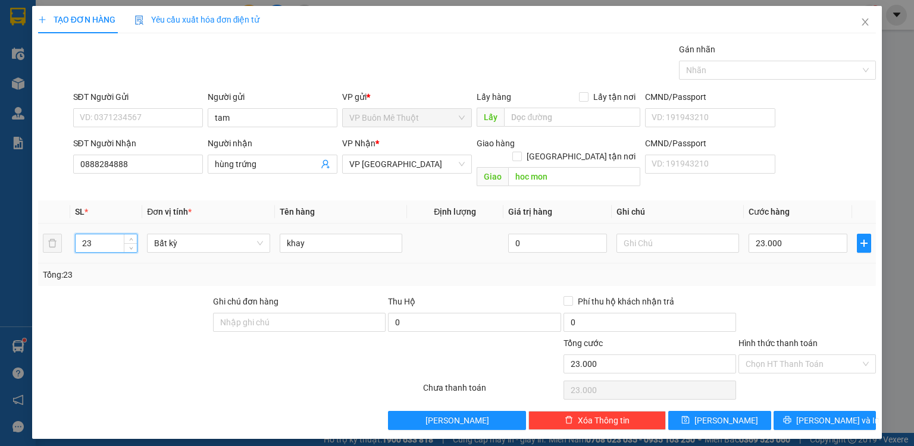
type input "2"
type input "31"
click at [801, 234] on input "23.000" at bounding box center [797, 243] width 99 height 19
type input "03"
type input "3"
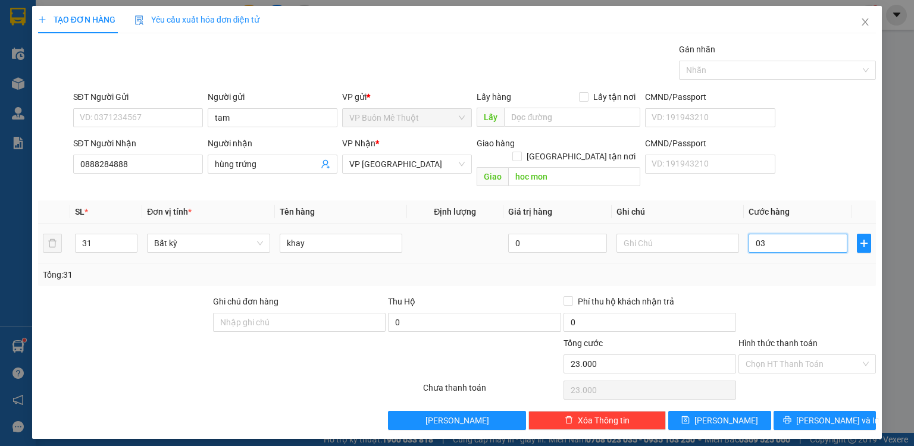
type input "3"
type input "31"
type input "031"
type input "31.000"
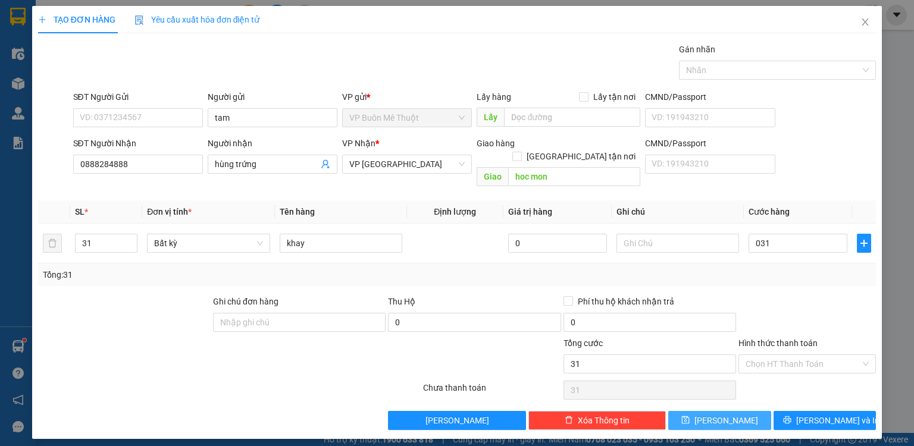
type input "31.000"
click at [710, 415] on button "[PERSON_NAME]" at bounding box center [719, 420] width 103 height 19
type input "0"
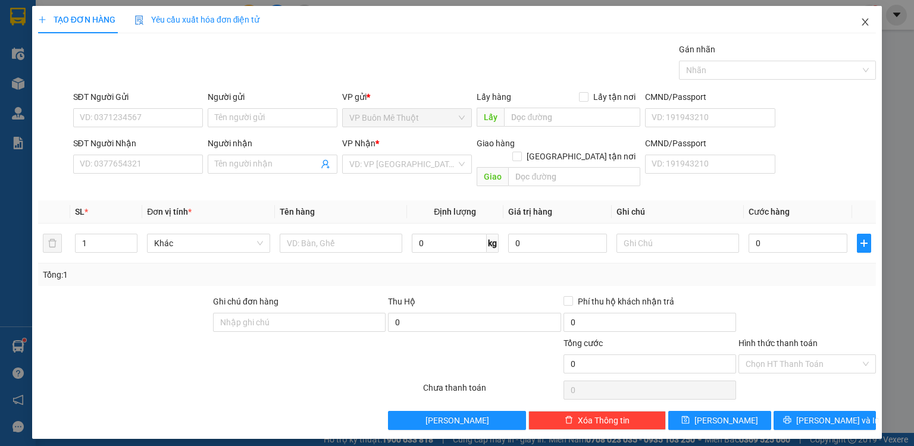
click at [862, 21] on icon "close" at bounding box center [865, 22] width 10 height 10
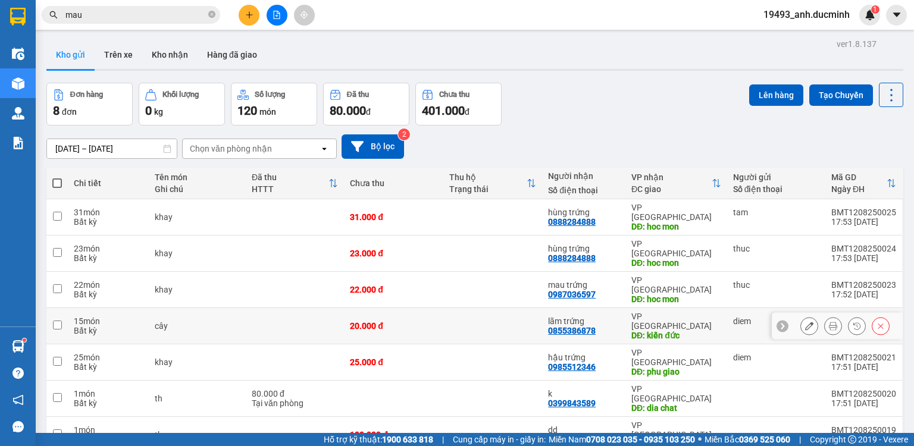
scroll to position [48, 0]
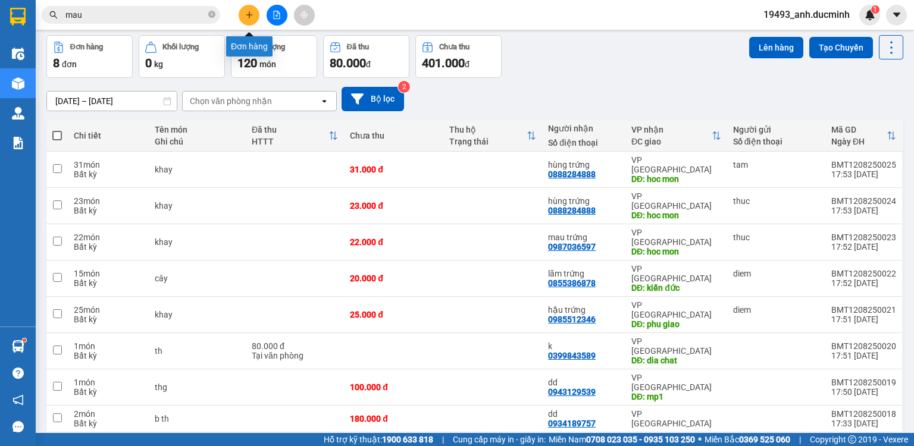
click at [250, 12] on icon "plus" at bounding box center [249, 15] width 8 height 8
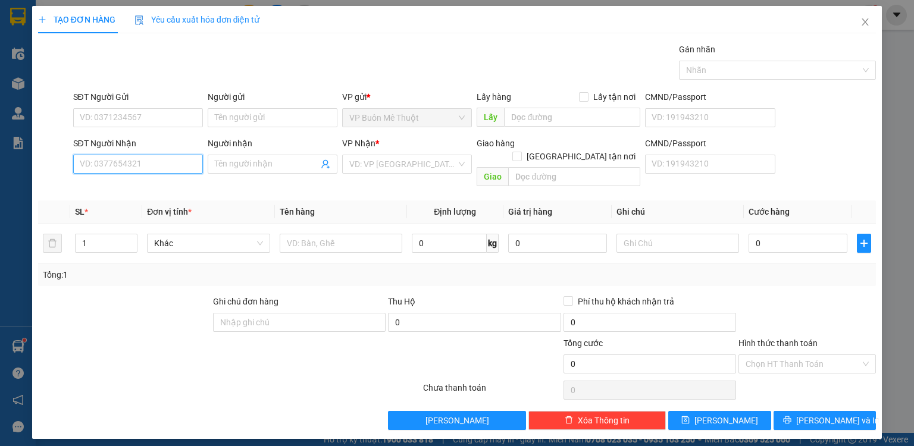
drag, startPoint x: 157, startPoint y: 165, endPoint x: 209, endPoint y: 183, distance: 54.6
click at [165, 168] on input "SĐT Người Nhận" at bounding box center [138, 164] width 130 height 19
click at [167, 167] on input "597" at bounding box center [138, 164] width 130 height 19
click at [145, 185] on div "0987036597 - mau trứng" at bounding box center [137, 187] width 115 height 13
type input "0987036597"
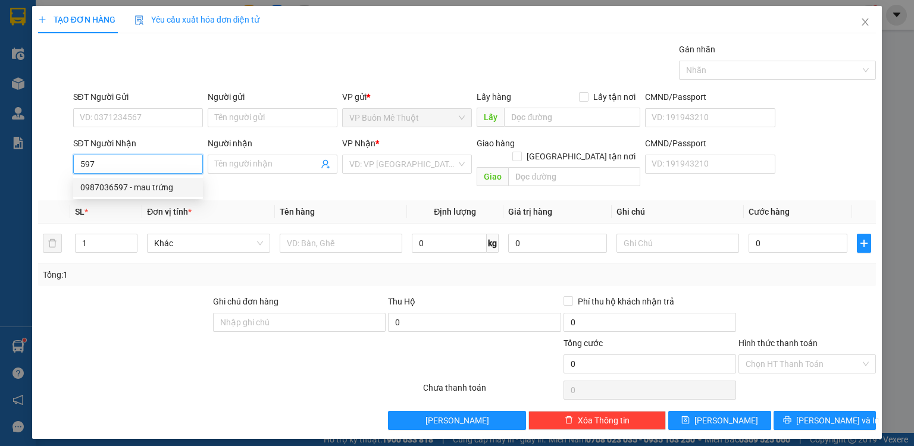
type input "mau trứng"
type input "hoc mon"
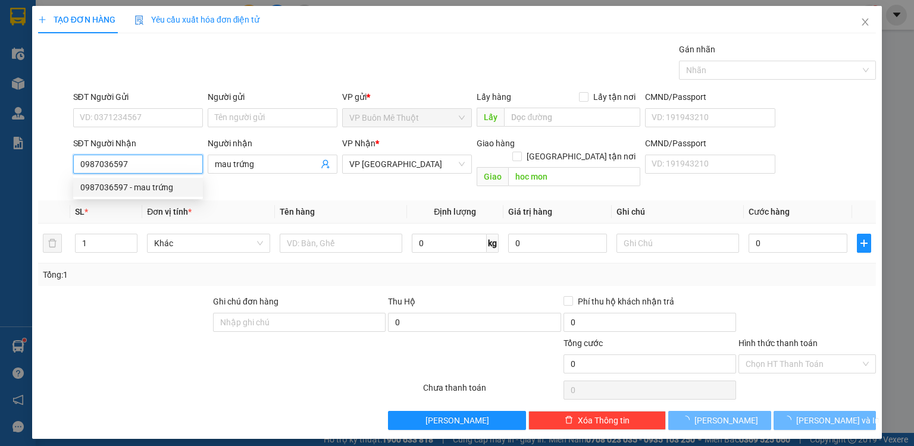
type input "22.000"
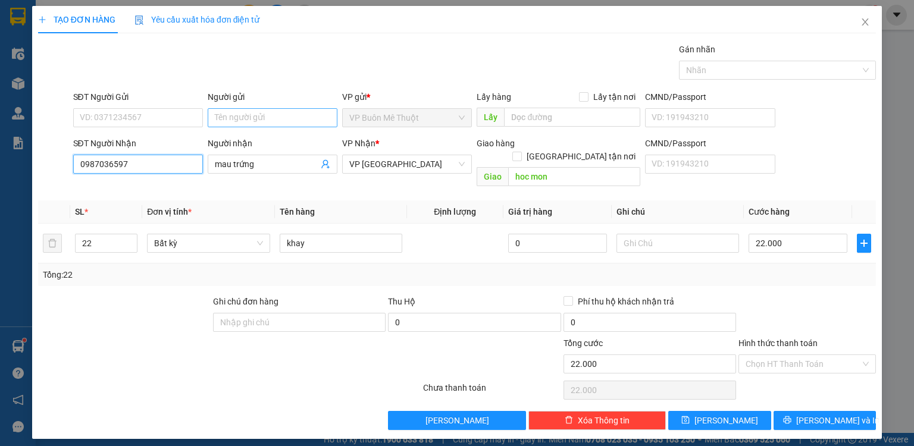
type input "0987036597"
click at [255, 114] on input "Người gửi" at bounding box center [273, 117] width 130 height 19
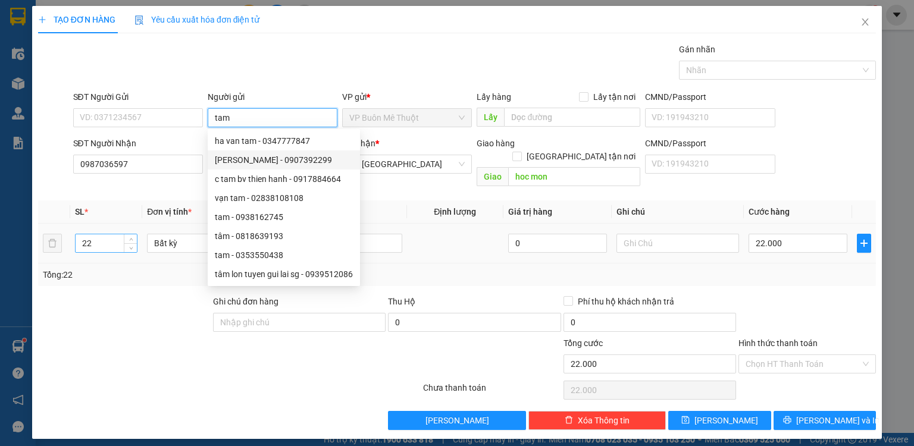
type input "tam"
drag, startPoint x: 102, startPoint y: 234, endPoint x: 112, endPoint y: 229, distance: 10.6
click at [112, 234] on input "22" at bounding box center [106, 243] width 61 height 18
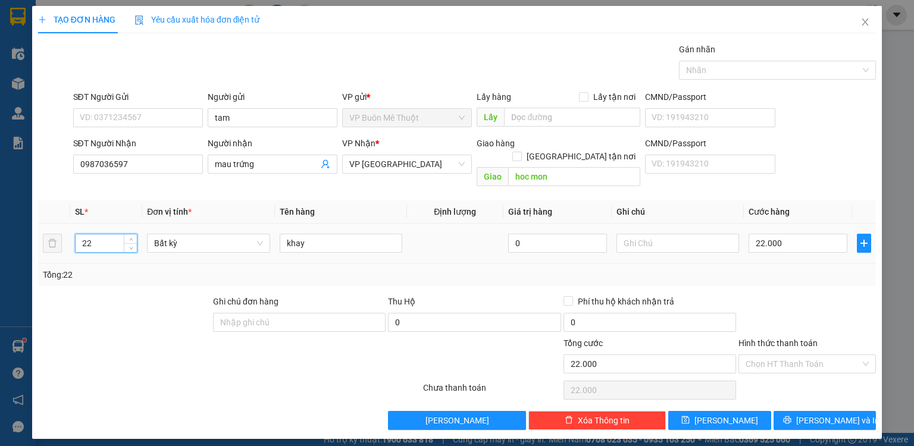
type input "2"
type input "5"
click at [809, 234] on input "22.000" at bounding box center [797, 243] width 99 height 19
type input "05"
type input "5"
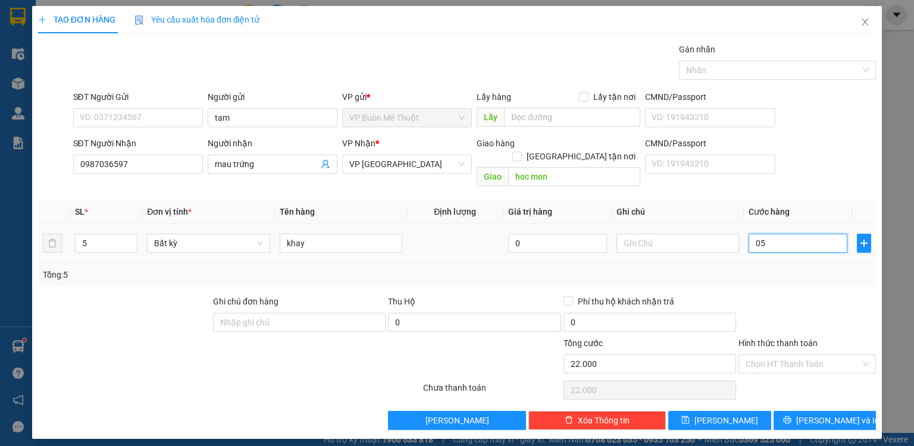
type input "5"
type input "05"
type input "5.000"
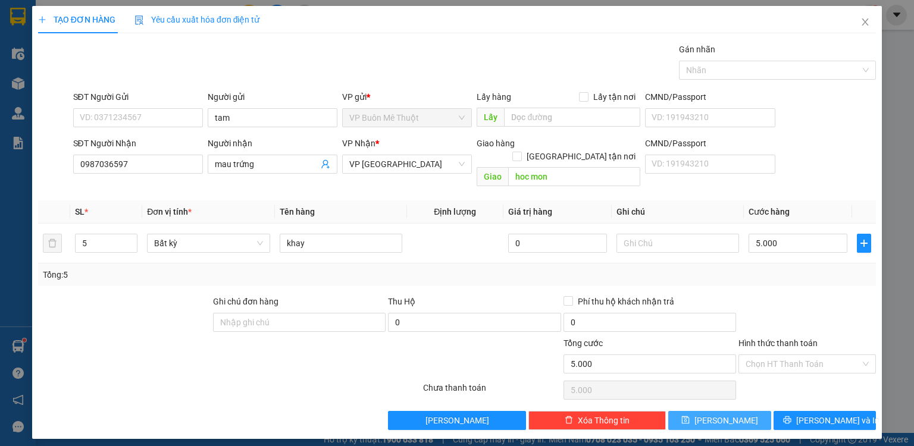
drag, startPoint x: 711, startPoint y: 405, endPoint x: 669, endPoint y: 53, distance: 354.0
click at [689, 416] on icon "save" at bounding box center [686, 420] width 8 height 8
type input "0"
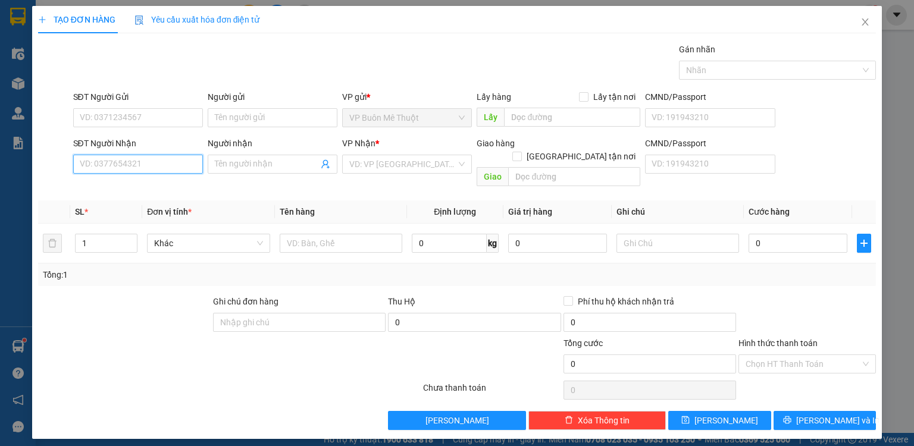
click at [112, 162] on input "SĐT Người Nhận" at bounding box center [138, 164] width 130 height 19
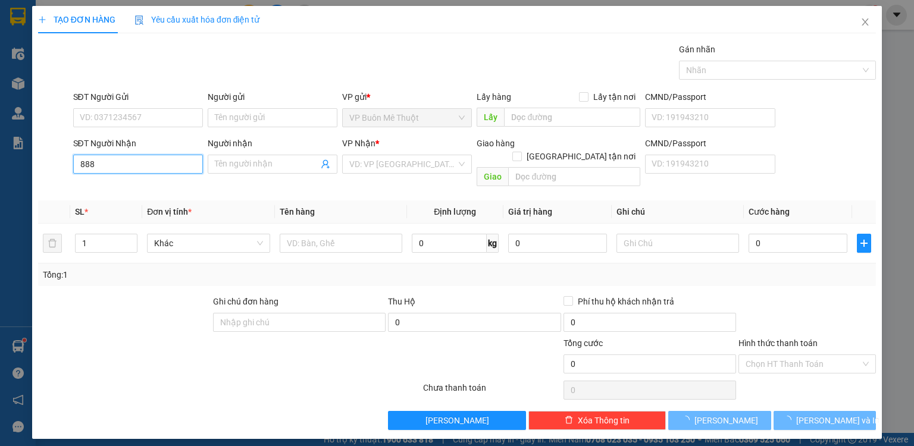
click at [109, 170] on input "888" at bounding box center [138, 164] width 130 height 19
click at [116, 166] on input "888" at bounding box center [138, 164] width 130 height 19
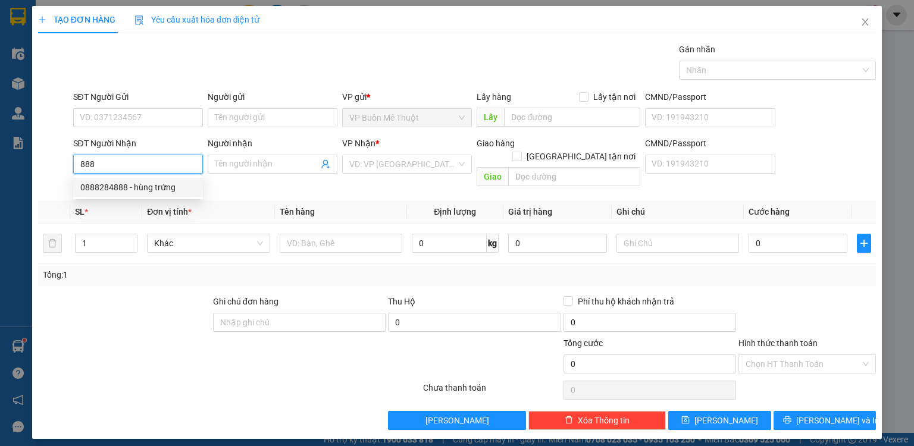
click at [117, 189] on div "0888284888 - hùng trứng" at bounding box center [137, 187] width 115 height 13
type input "0888284888"
type input "hùng trứng"
type input "hoc mon"
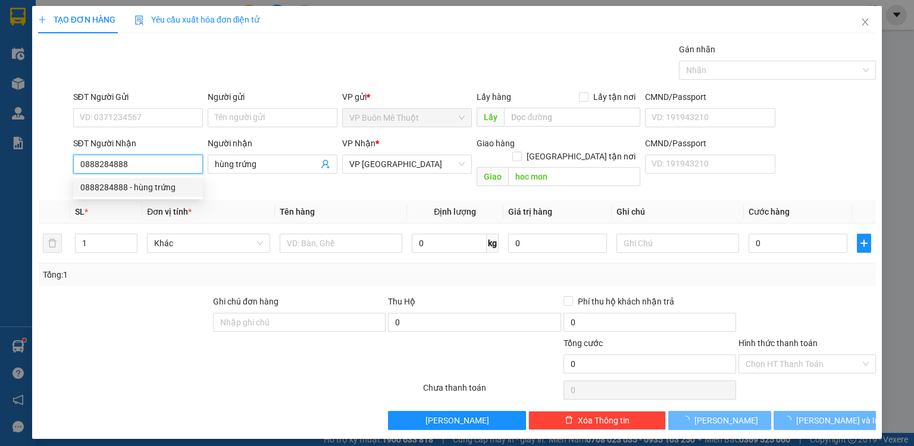
type input "31.000"
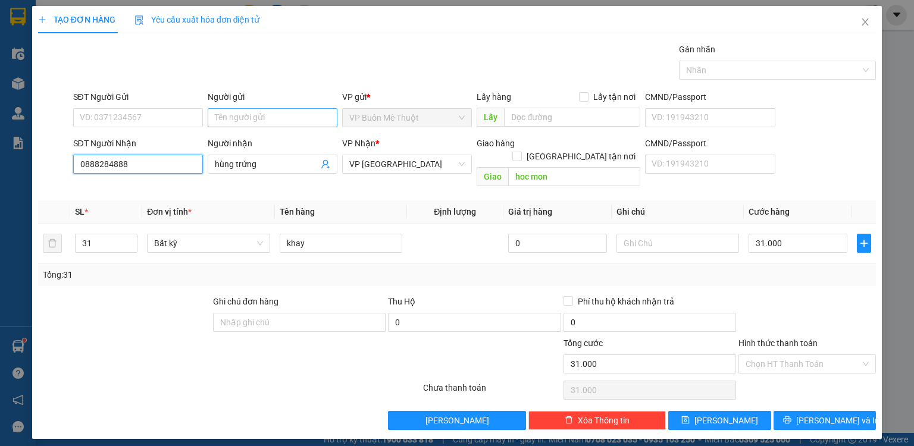
type input "0888284888"
click at [247, 119] on input "Người gửi" at bounding box center [273, 117] width 130 height 19
type input "ty tuong"
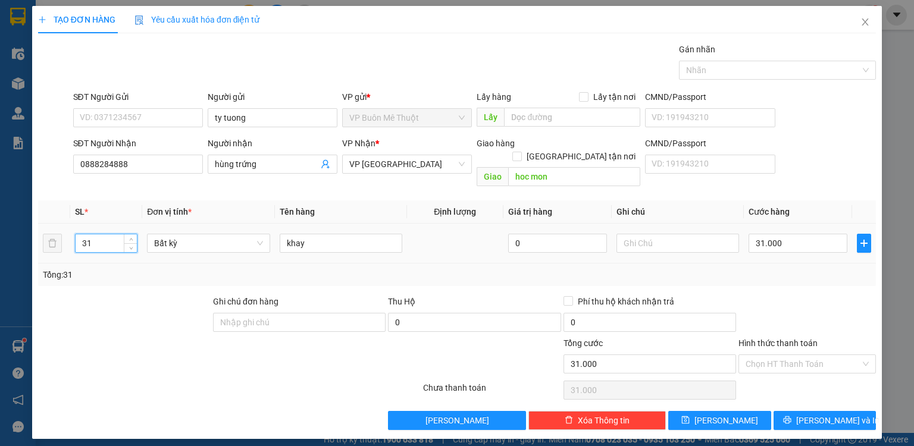
click at [100, 234] on input "31" at bounding box center [106, 243] width 61 height 18
type input "3"
type input "16"
click at [814, 234] on input "31.000" at bounding box center [797, 243] width 99 height 19
type input "016"
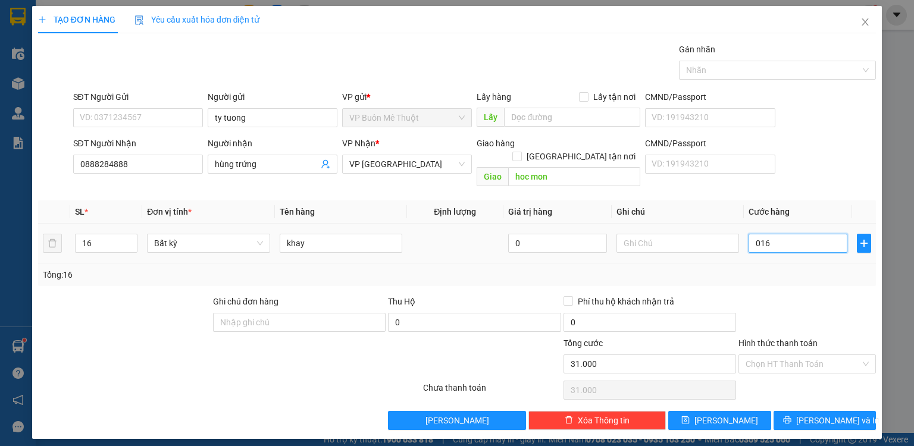
type input "16"
type input "016"
type input "16.000"
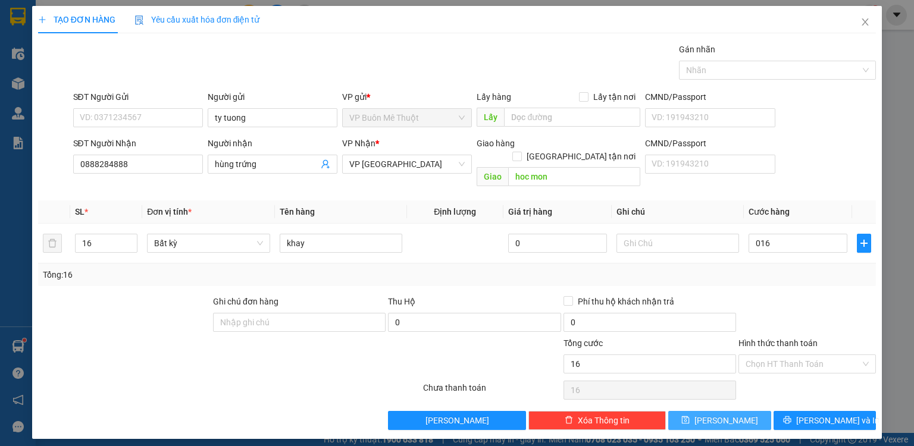
type input "16.000"
click at [736, 411] on button "[PERSON_NAME]" at bounding box center [719, 420] width 103 height 19
type input "0"
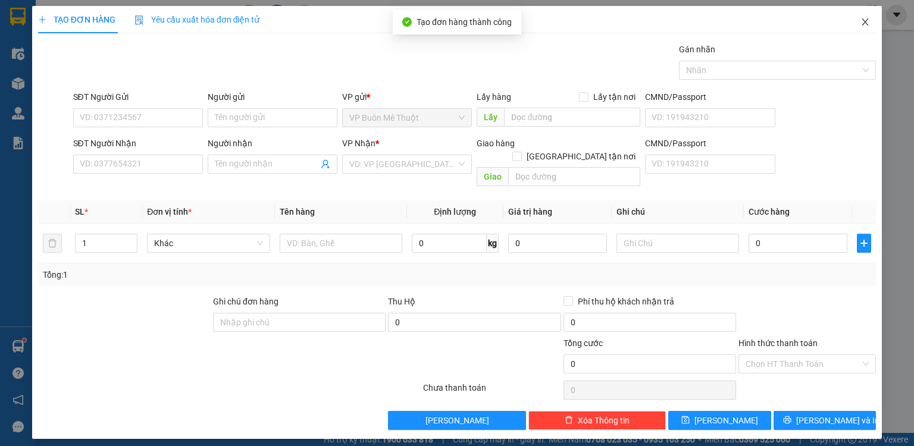
click at [864, 26] on icon "close" at bounding box center [865, 22] width 10 height 10
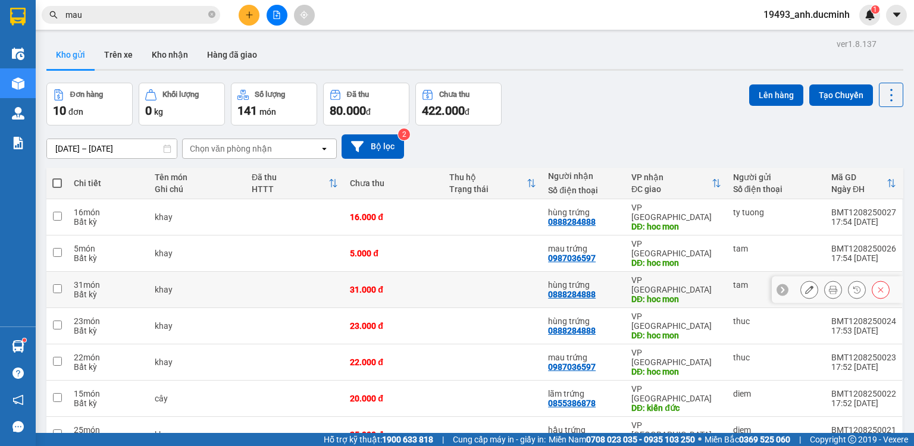
scroll to position [79, 0]
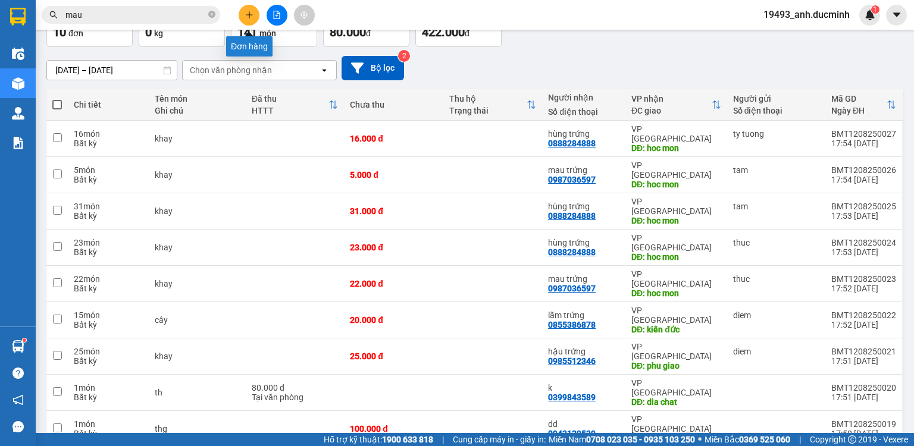
click at [249, 15] on icon "plus" at bounding box center [249, 14] width 1 height 7
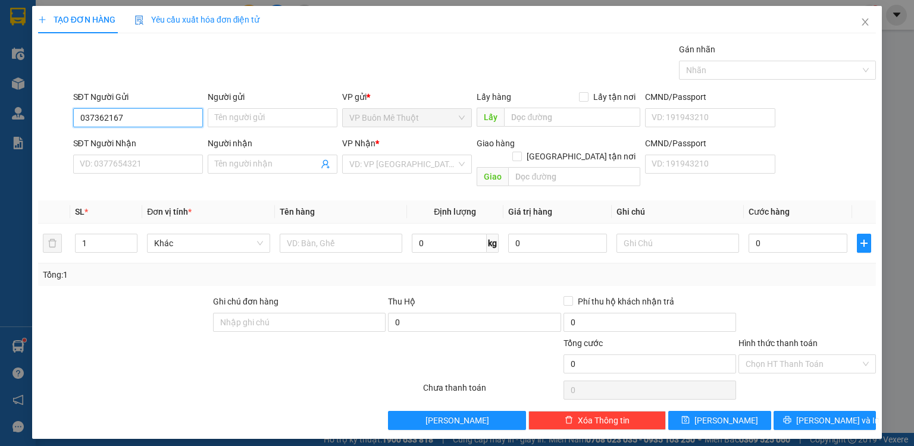
type input "0373621672"
drag, startPoint x: 130, startPoint y: 125, endPoint x: 79, endPoint y: 124, distance: 51.2
click at [79, 124] on input "0373621672" at bounding box center [138, 117] width 130 height 19
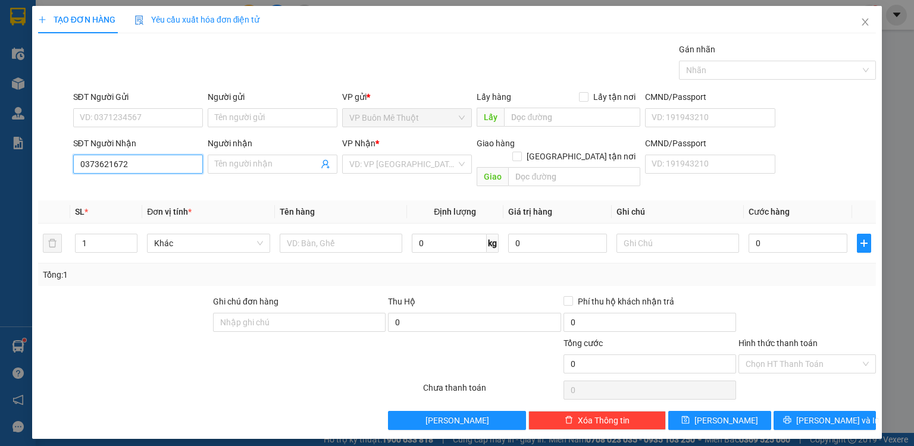
click at [164, 169] on input "0373621672" at bounding box center [138, 164] width 130 height 19
click at [159, 168] on input "0373621672" at bounding box center [138, 164] width 130 height 19
type input "0373621672"
click at [275, 164] on input "Người nhận" at bounding box center [267, 164] width 104 height 13
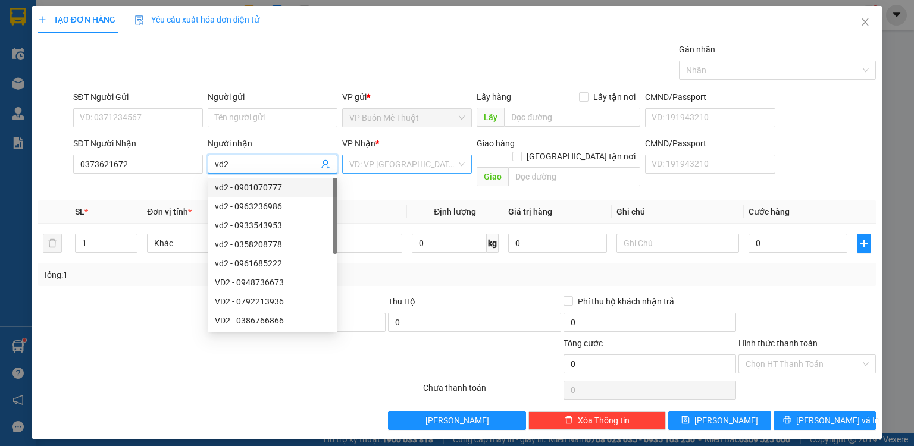
type input "vd2"
click at [389, 165] on input "search" at bounding box center [402, 164] width 107 height 18
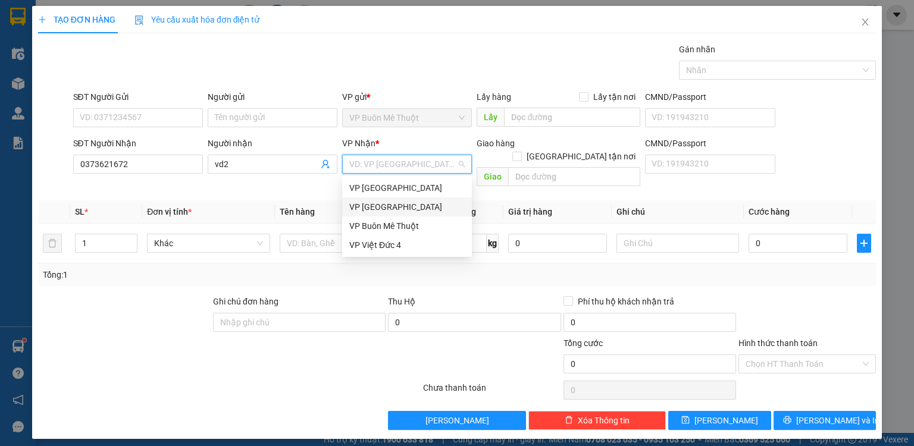
click at [385, 211] on div "VP [GEOGRAPHIC_DATA]" at bounding box center [406, 206] width 115 height 13
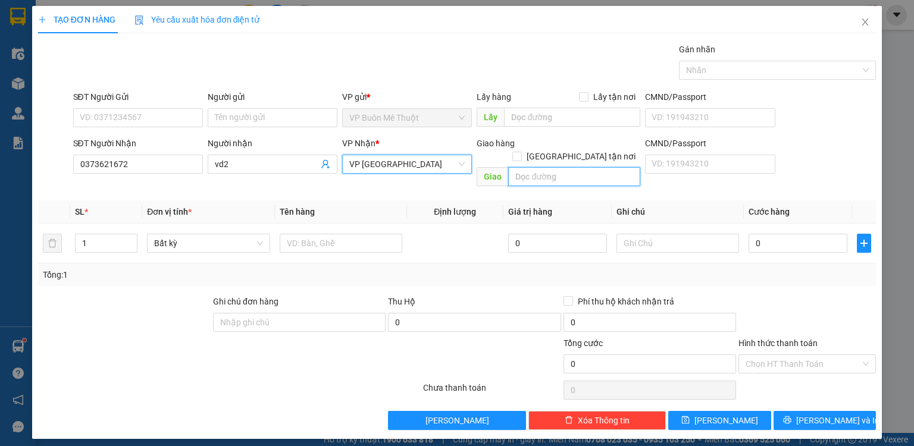
click at [547, 167] on input "text" at bounding box center [574, 176] width 132 height 19
type input "dat thanh"
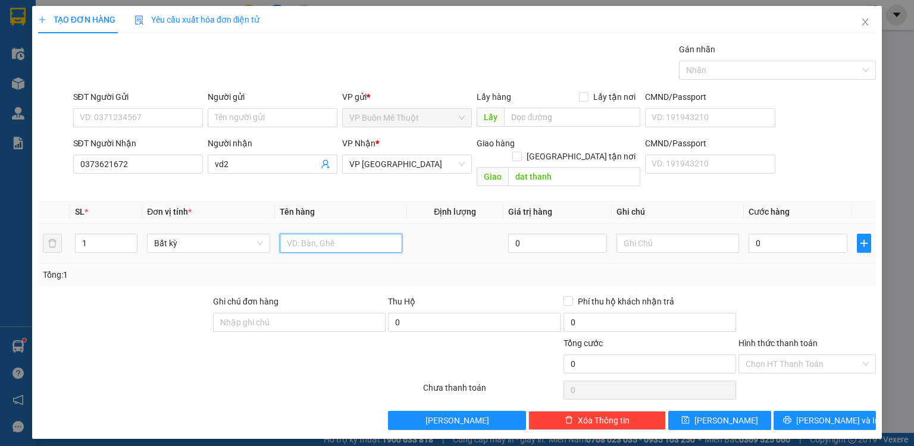
click at [349, 234] on input "text" at bounding box center [341, 243] width 123 height 19
type input "th"
click at [811, 234] on input "0" at bounding box center [797, 243] width 99 height 19
type input "8"
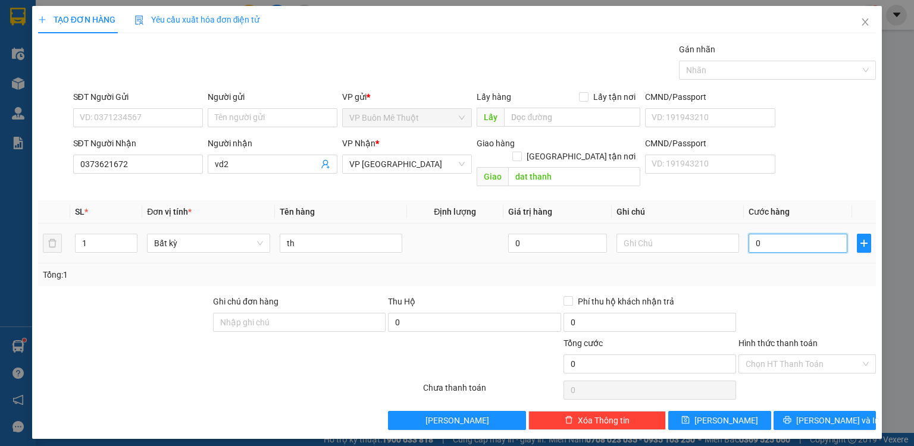
type input "8"
type input "80"
type input "80.000"
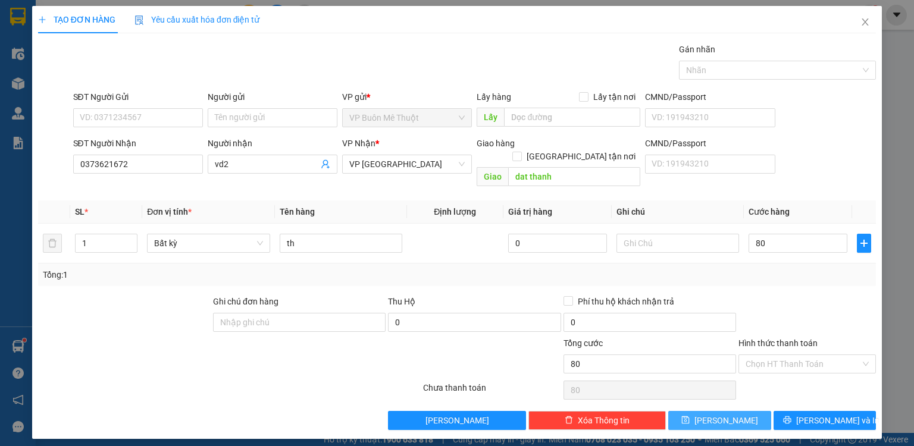
type input "80.000"
click at [756, 412] on button "[PERSON_NAME]" at bounding box center [719, 420] width 103 height 19
type input "0"
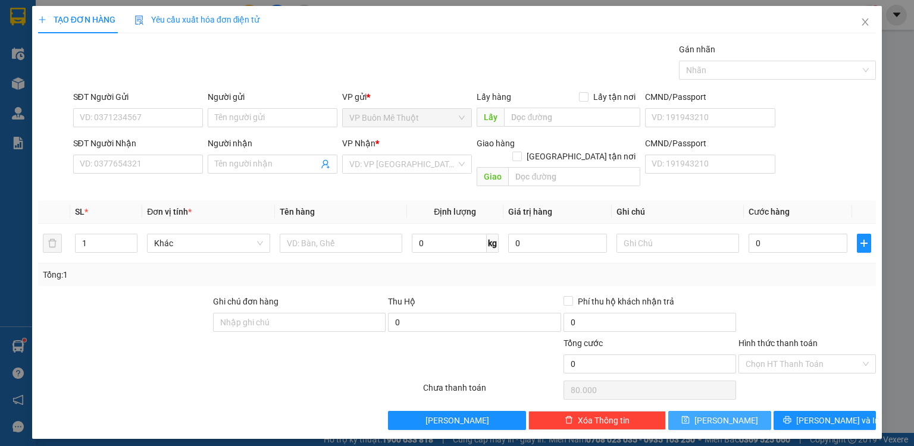
type input "0"
click at [864, 18] on icon "close" at bounding box center [865, 22] width 10 height 10
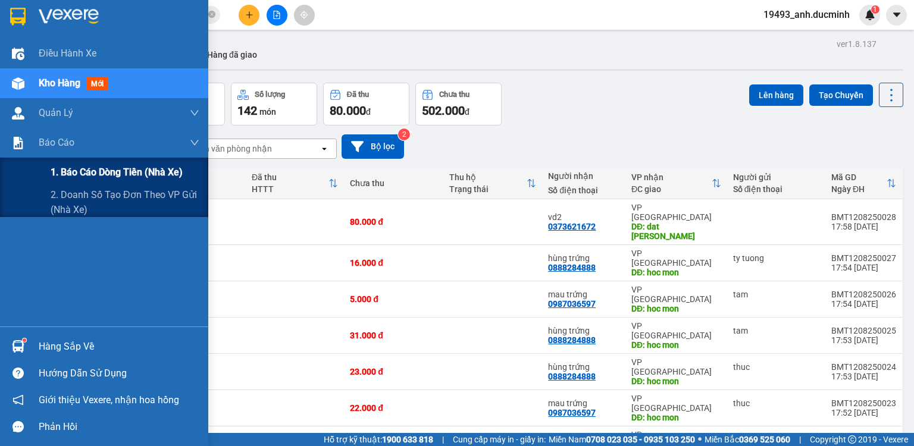
click at [100, 167] on span "1. Báo cáo dòng tiền (nhà xe)" at bounding box center [117, 172] width 132 height 15
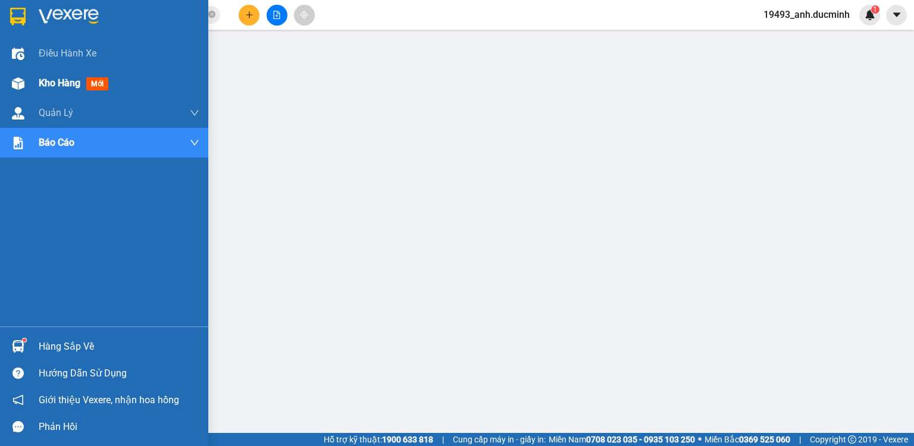
click at [61, 78] on span "Kho hàng" at bounding box center [60, 82] width 42 height 11
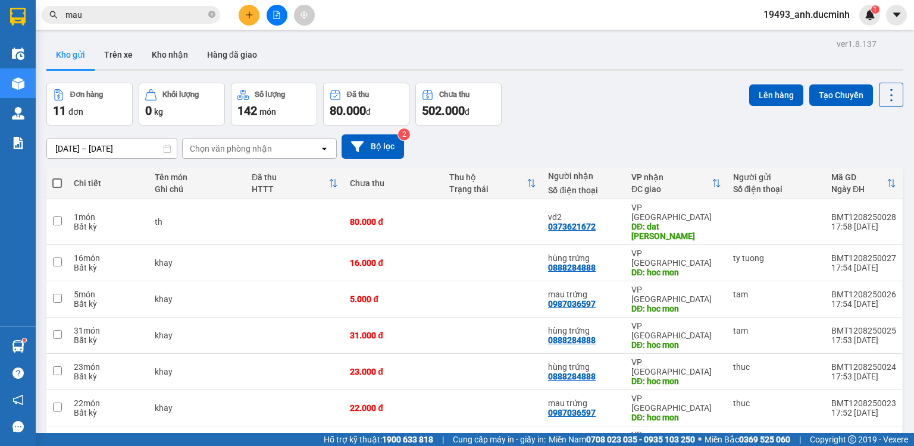
click at [212, 12] on icon "close-circle" at bounding box center [211, 14] width 7 height 7
click at [199, 10] on input "text" at bounding box center [135, 14] width 140 height 13
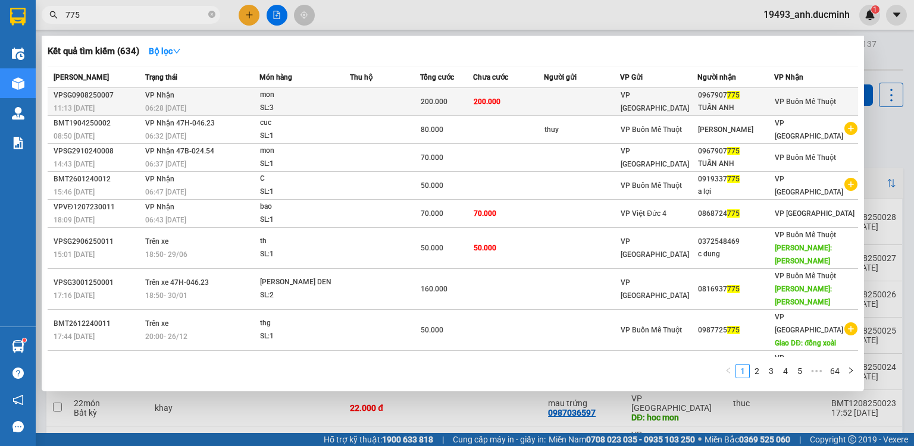
type input "775"
click at [472, 98] on div "200.000" at bounding box center [447, 101] width 52 height 13
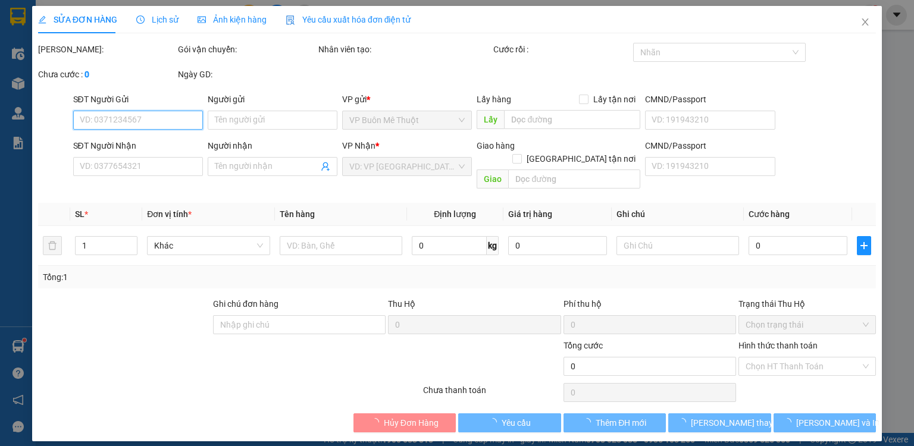
type input "0967907775"
type input "TUẤN ANH"
type input "200.000"
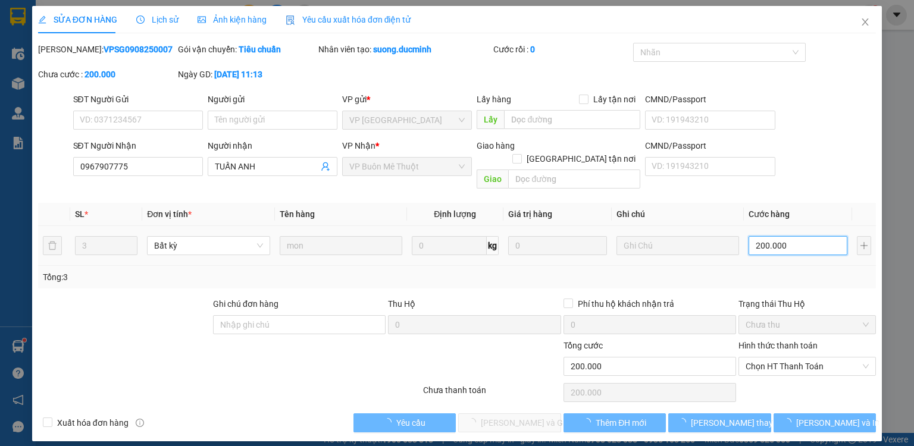
click at [789, 236] on input "200.000" at bounding box center [797, 245] width 99 height 19
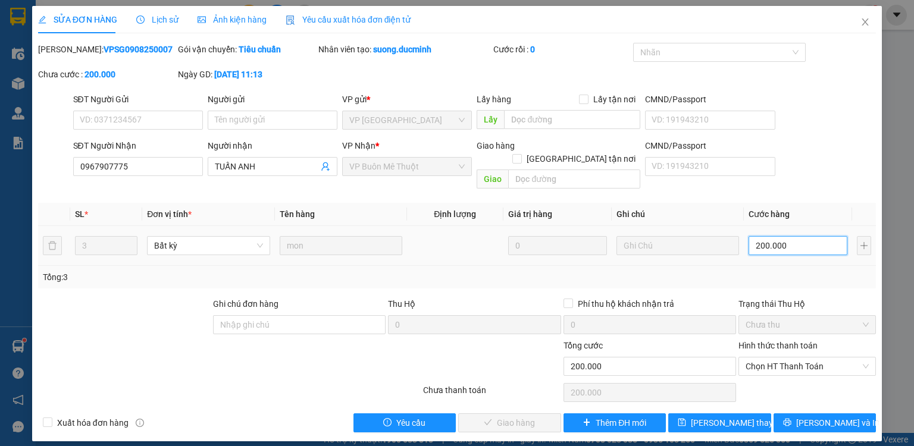
type input "1"
type input "15"
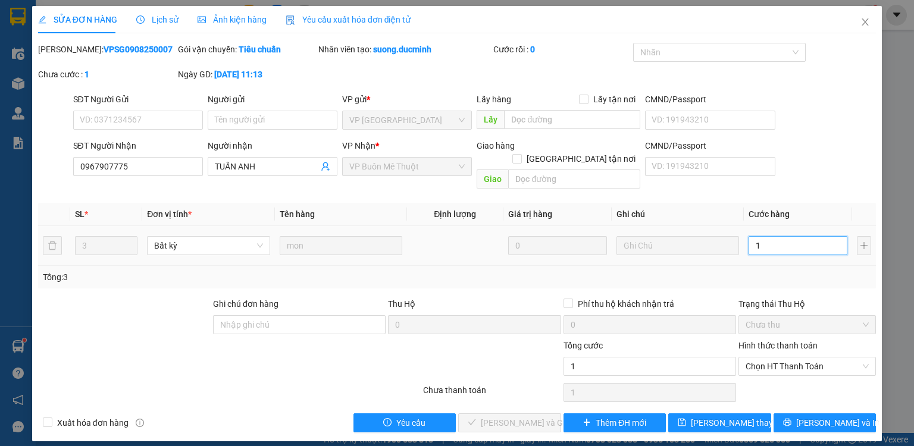
type input "15"
type input "150"
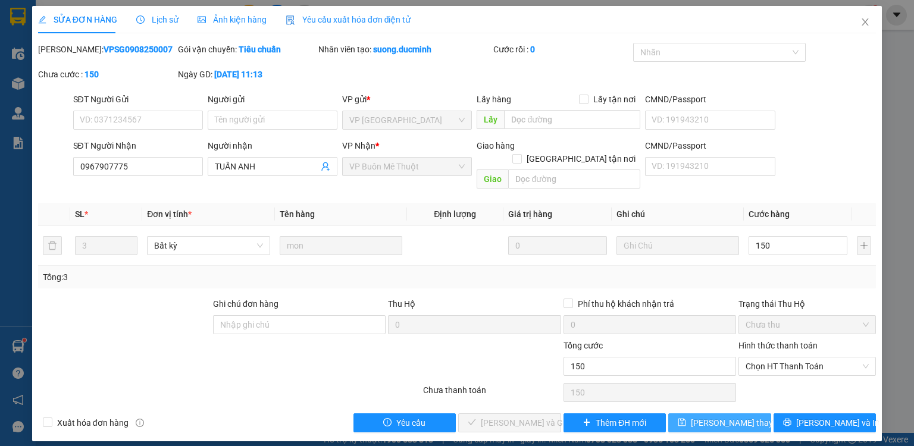
type input "150.000"
click at [703, 413] on button "[PERSON_NAME] đổi" at bounding box center [719, 422] width 103 height 19
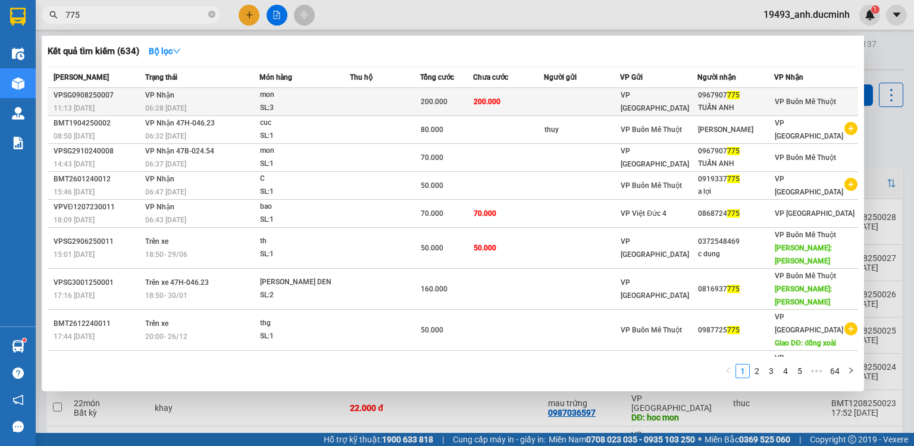
drag, startPoint x: 156, startPoint y: 14, endPoint x: 358, endPoint y: 94, distance: 216.8
click at [157, 14] on input "775" at bounding box center [135, 14] width 140 height 13
click at [534, 104] on td "200.000" at bounding box center [508, 102] width 71 height 28
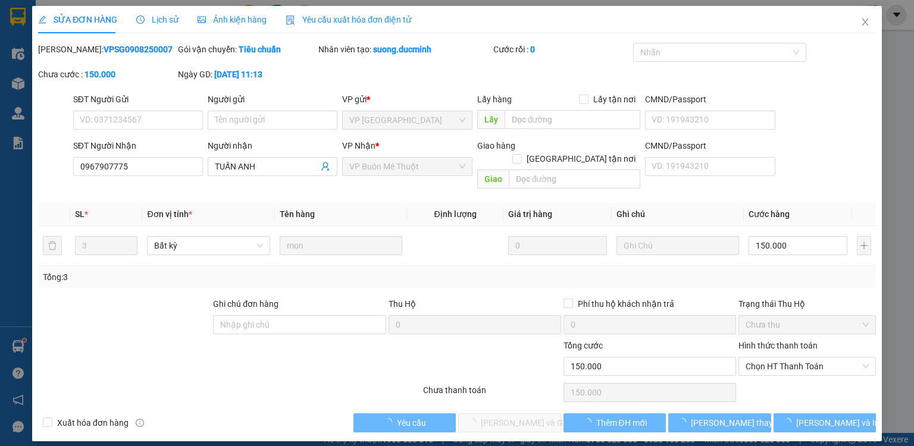
type input "0967907775"
type input "TUẤN ANH"
type input "150.000"
click at [782, 358] on span "Chọn HT Thanh Toán" at bounding box center [806, 367] width 123 height 18
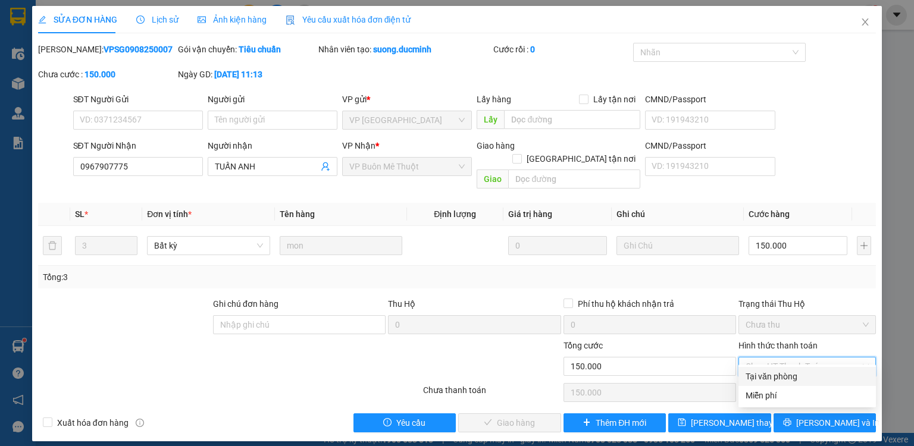
drag, startPoint x: 781, startPoint y: 375, endPoint x: 735, endPoint y: 390, distance: 48.2
click at [781, 376] on div "Tại văn phòng" at bounding box center [806, 376] width 123 height 13
type input "0"
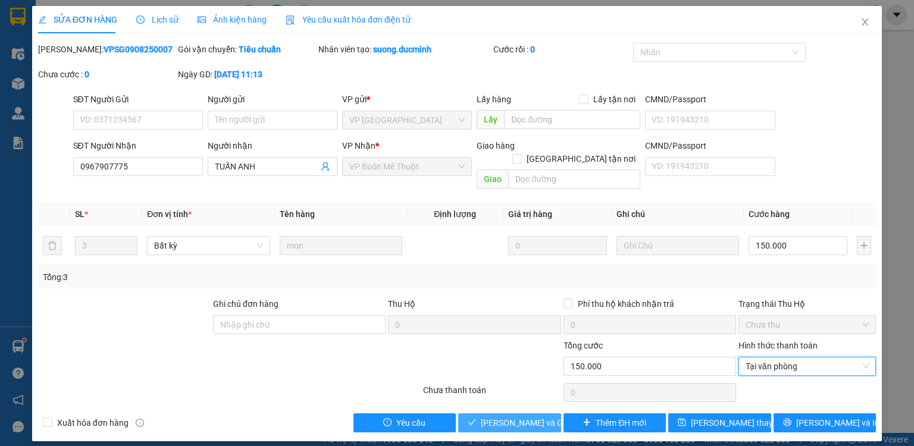
click at [505, 416] on span "[PERSON_NAME] và [PERSON_NAME] hàng" at bounding box center [538, 422] width 114 height 13
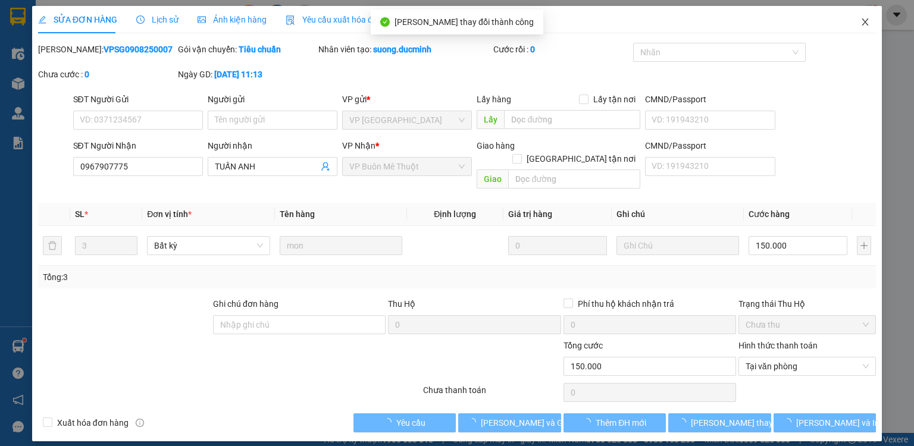
click at [867, 20] on icon "close" at bounding box center [865, 21] width 7 height 7
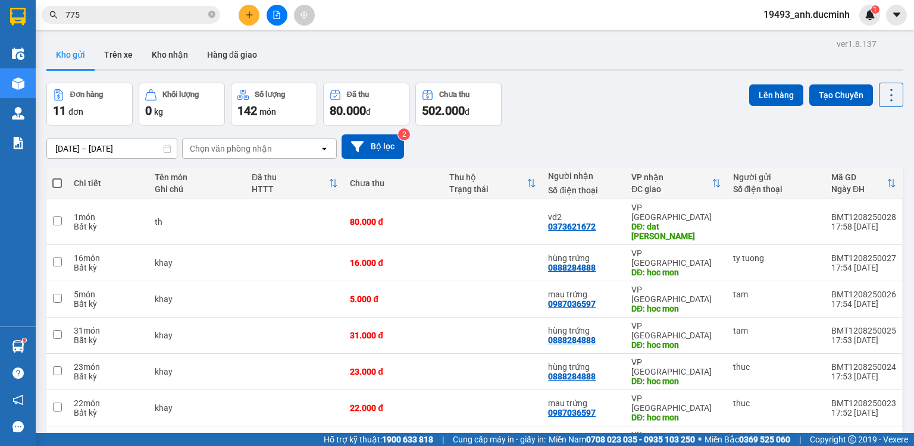
drag, startPoint x: 57, startPoint y: 182, endPoint x: 86, endPoint y: 169, distance: 31.4
click at [57, 182] on span at bounding box center [57, 183] width 10 height 10
click at [57, 177] on input "checkbox" at bounding box center [57, 177] width 0 height 0
checkbox input "true"
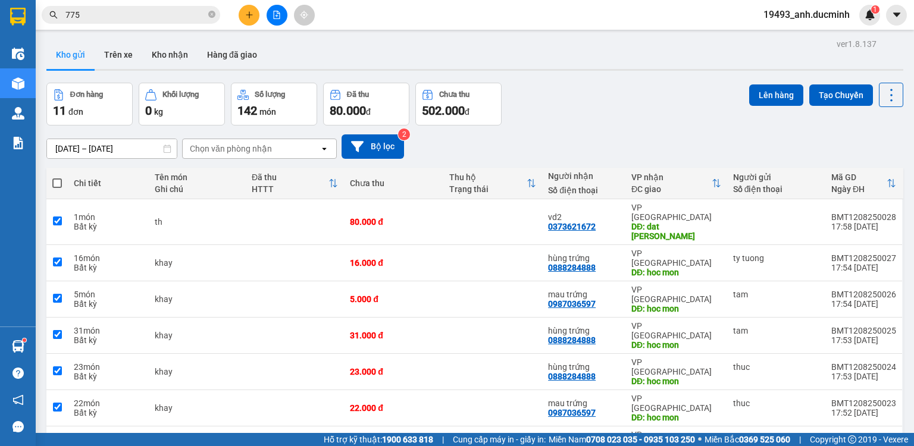
checkbox input "true"
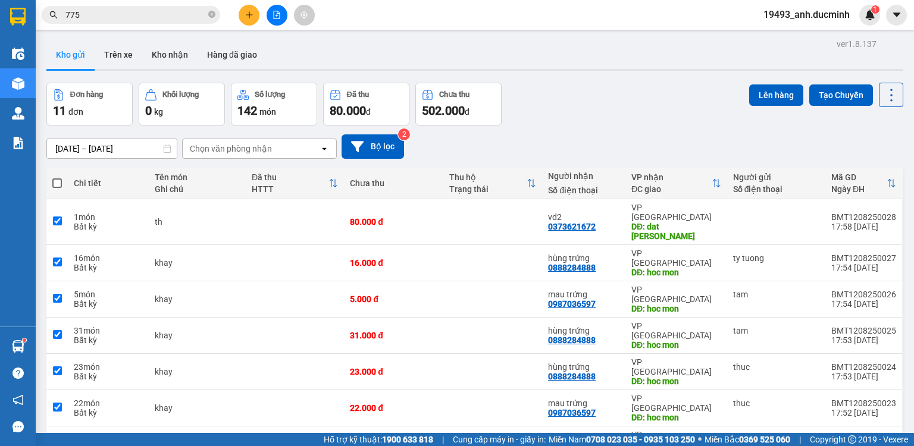
checkbox input "true"
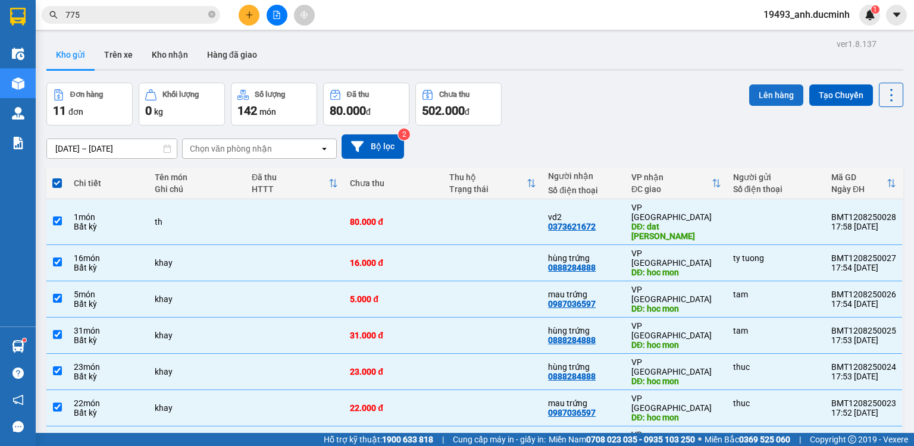
click at [749, 98] on button "Lên hàng" at bounding box center [776, 94] width 54 height 21
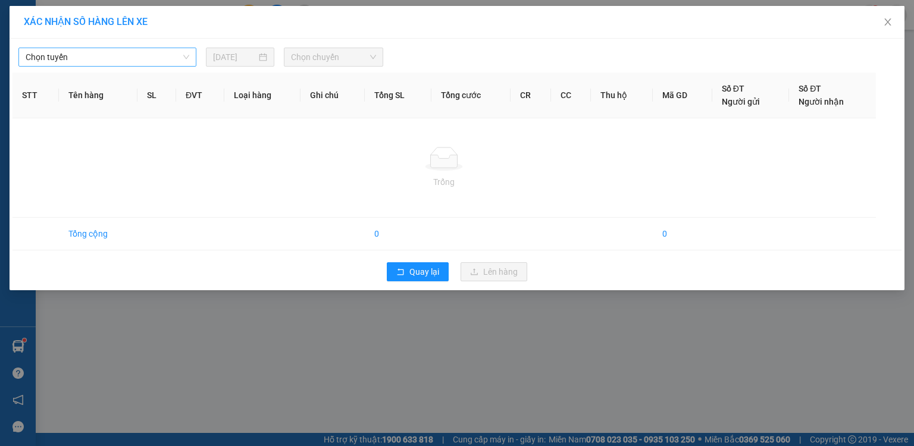
click at [124, 59] on span "Chọn tuyến" at bounding box center [108, 57] width 164 height 18
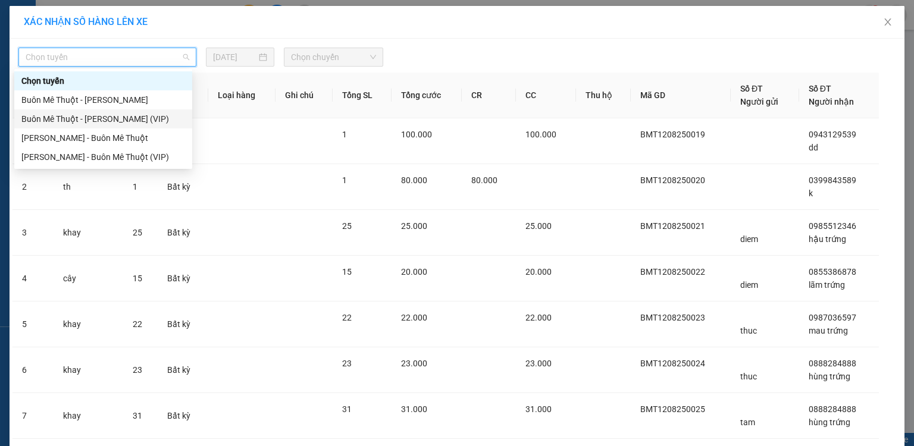
drag, startPoint x: 114, startPoint y: 121, endPoint x: 173, endPoint y: 94, distance: 64.7
click at [114, 121] on div "Buôn Mê [PERSON_NAME] [PERSON_NAME] (VIP)" at bounding box center [103, 118] width 164 height 13
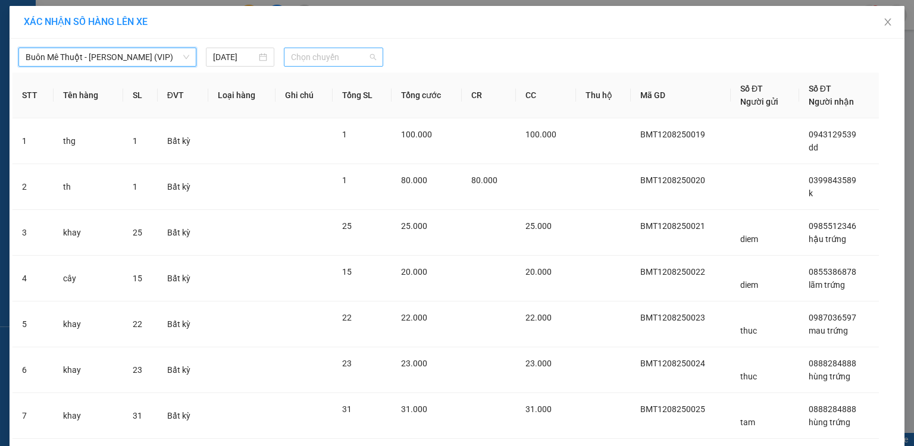
click at [319, 58] on span "Chọn chuyến" at bounding box center [334, 57] width 86 height 18
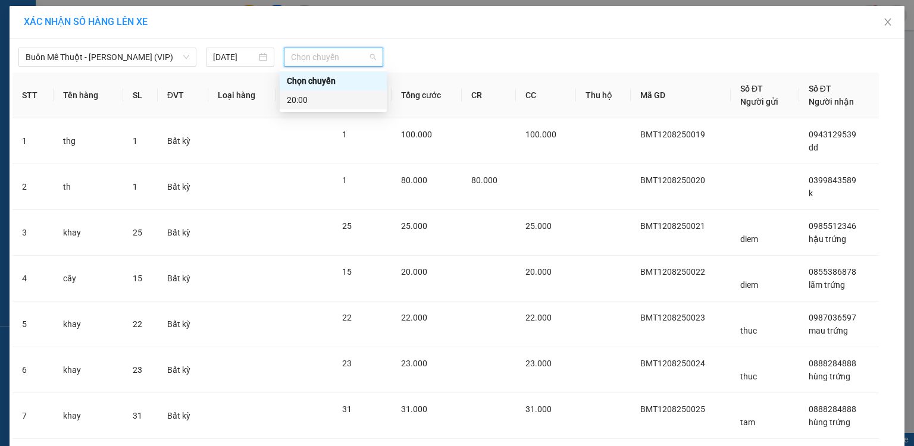
drag, startPoint x: 304, startPoint y: 99, endPoint x: 317, endPoint y: 108, distance: 15.8
click at [304, 101] on div "20:00" at bounding box center [333, 99] width 93 height 13
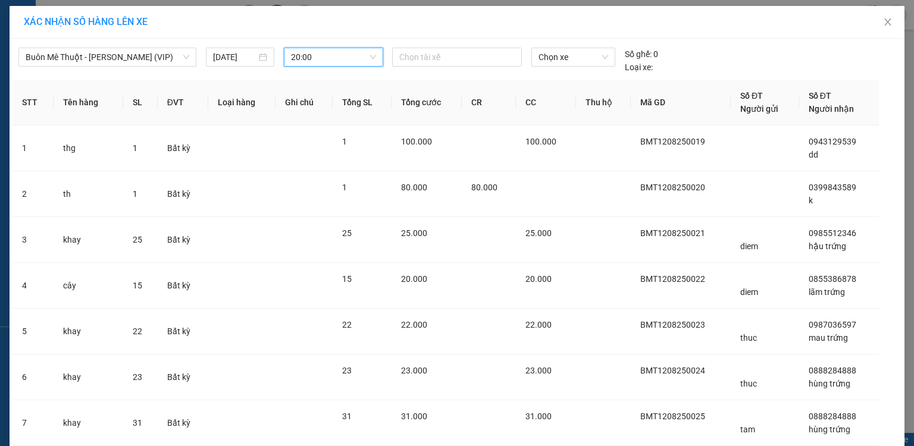
scroll to position [223, 0]
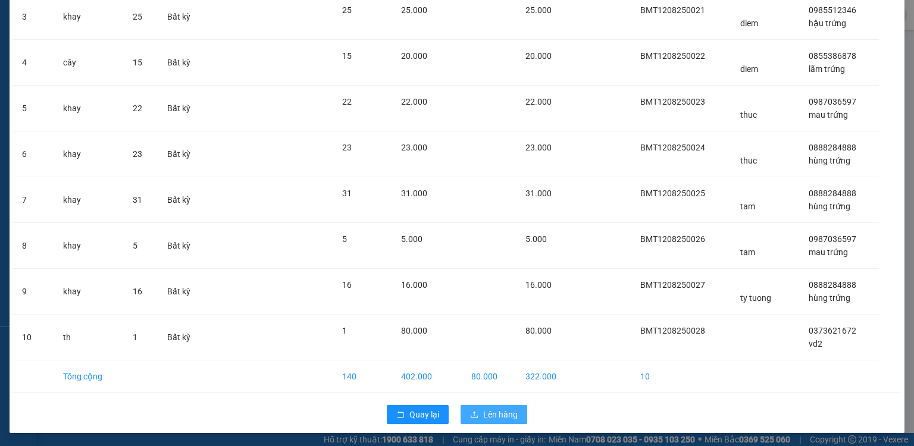
drag, startPoint x: 503, startPoint y: 417, endPoint x: 539, endPoint y: 402, distance: 38.7
click at [506, 415] on span "Lên hàng" at bounding box center [500, 414] width 35 height 13
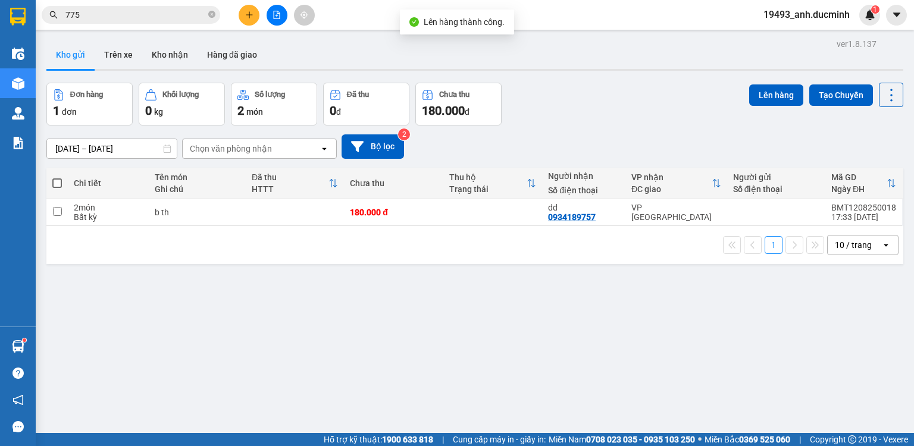
drag, startPoint x: 56, startPoint y: 183, endPoint x: 314, endPoint y: 121, distance: 265.5
click at [58, 182] on span at bounding box center [57, 183] width 10 height 10
click at [57, 177] on input "checkbox" at bounding box center [57, 177] width 0 height 0
checkbox input "true"
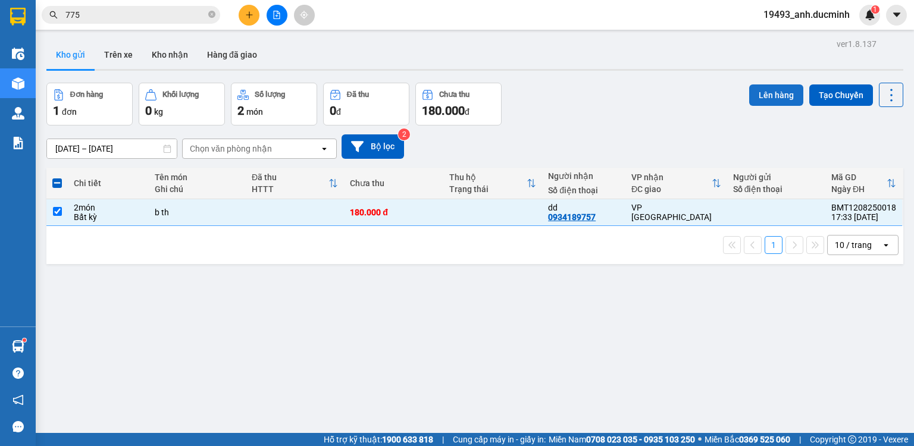
click at [759, 94] on button "Lên hàng" at bounding box center [776, 94] width 54 height 21
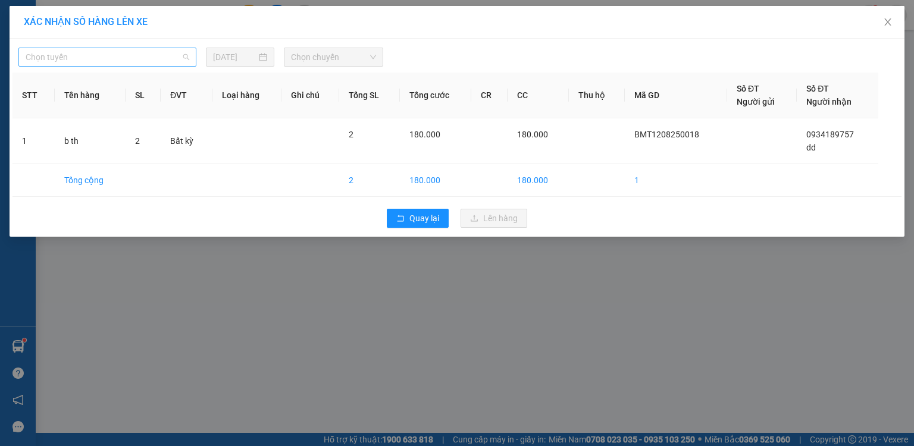
click at [117, 55] on span "Chọn tuyến" at bounding box center [108, 57] width 164 height 18
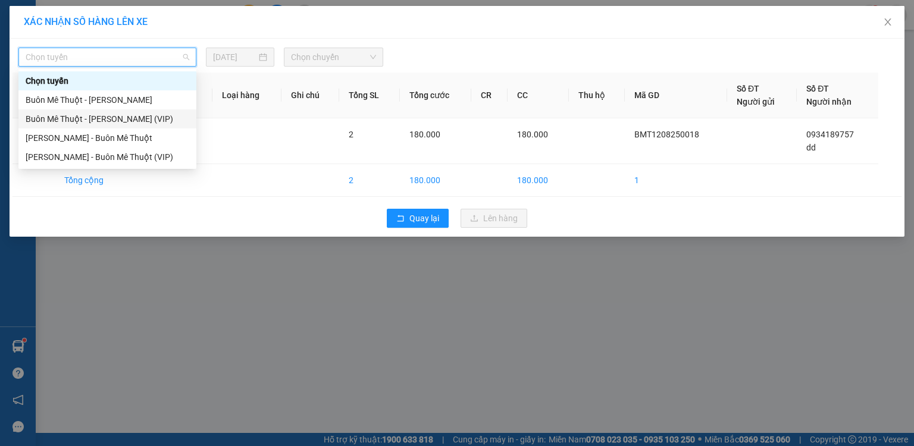
drag, startPoint x: 117, startPoint y: 114, endPoint x: 162, endPoint y: 106, distance: 45.3
click at [118, 114] on div "Buôn Mê [PERSON_NAME] [PERSON_NAME] (VIP)" at bounding box center [108, 118] width 164 height 13
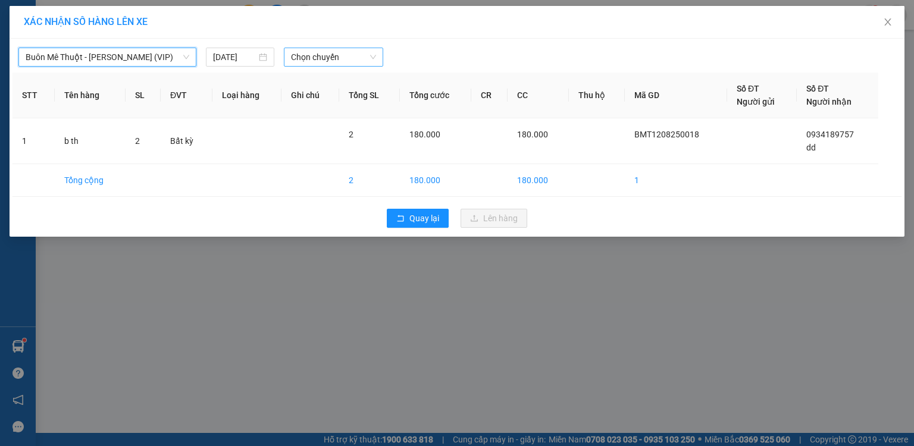
click at [327, 63] on span "Chọn chuyến" at bounding box center [334, 57] width 86 height 18
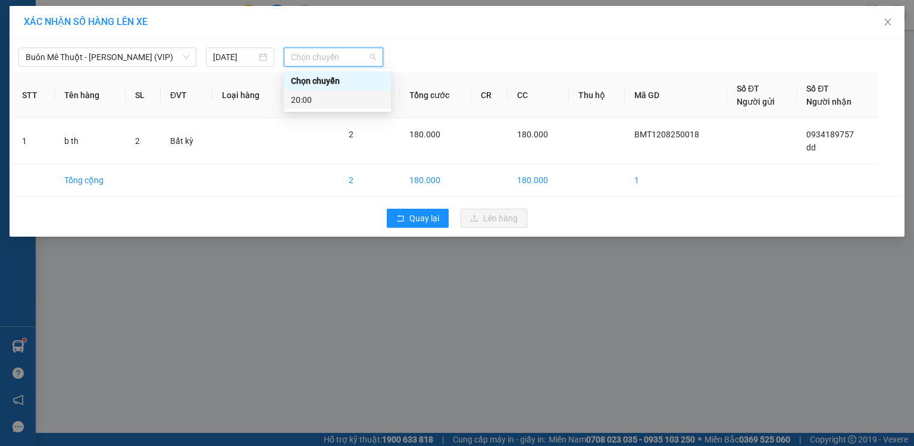
click at [302, 102] on div "20:00" at bounding box center [337, 99] width 93 height 13
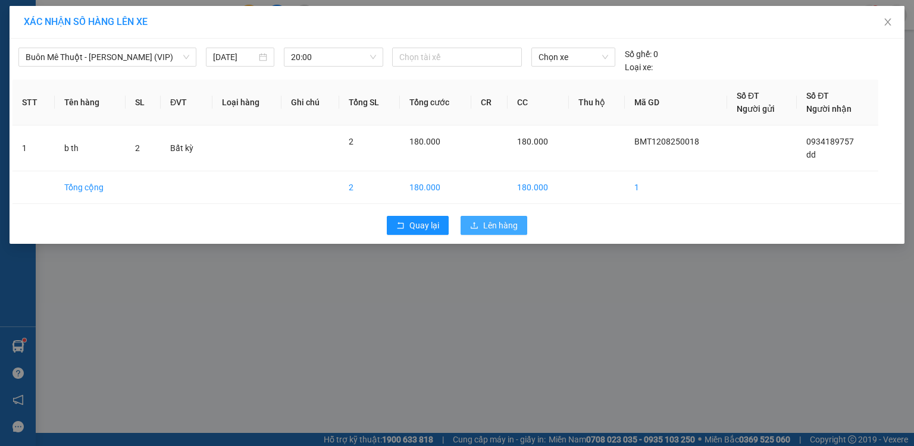
click at [501, 231] on span "Lên hàng" at bounding box center [500, 225] width 35 height 13
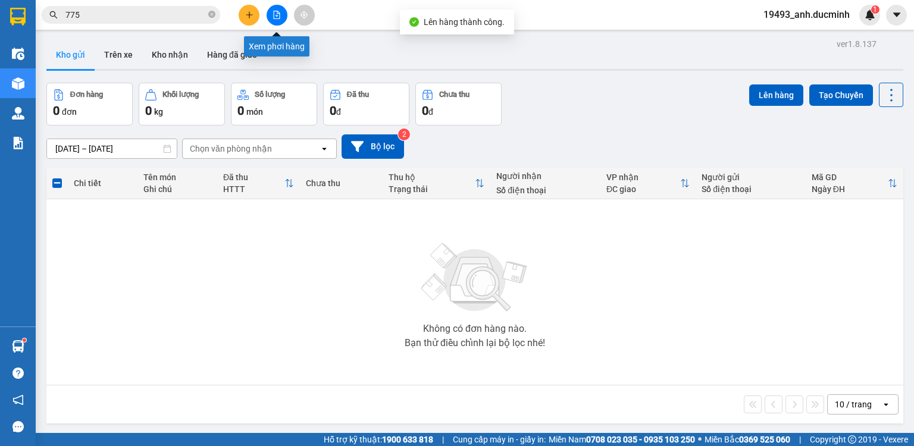
click at [274, 14] on icon "file-add" at bounding box center [276, 15] width 8 height 8
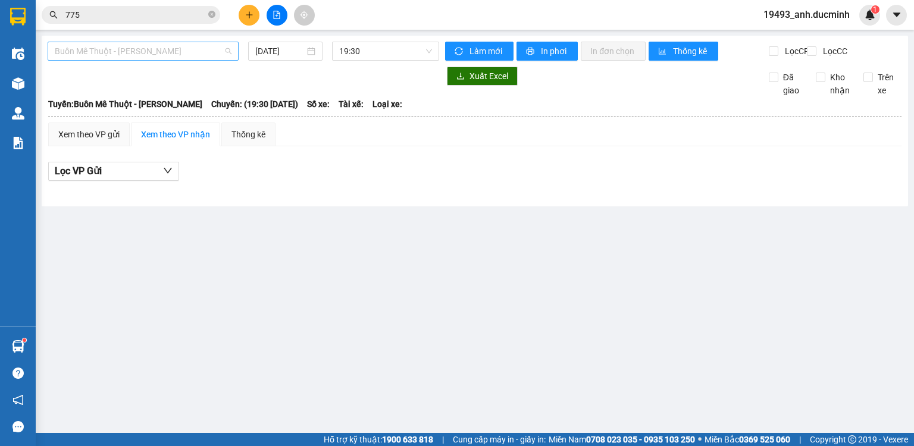
click at [142, 57] on span "Buôn Mê [PERSON_NAME] [PERSON_NAME]" at bounding box center [143, 51] width 177 height 18
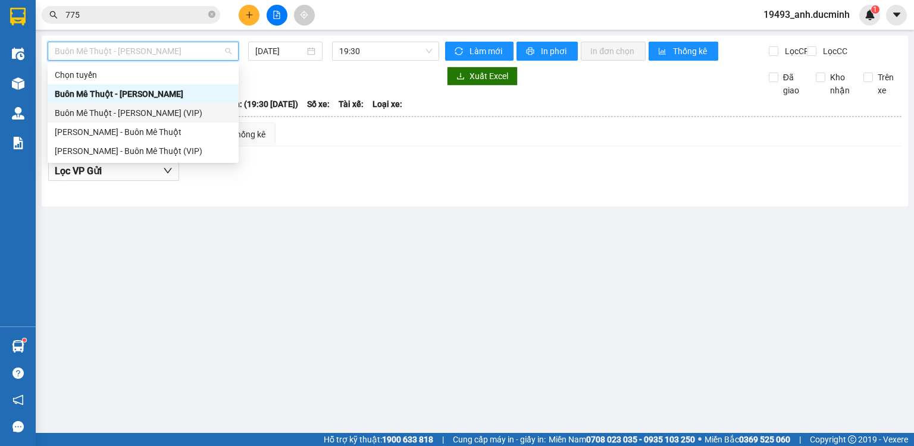
click at [109, 119] on div "Buôn Mê [PERSON_NAME] [PERSON_NAME] (VIP)" at bounding box center [143, 112] width 177 height 13
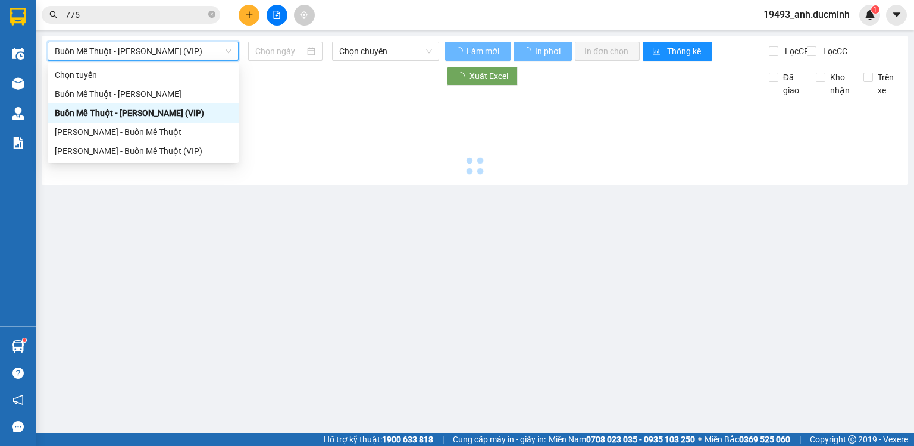
type input "[DATE]"
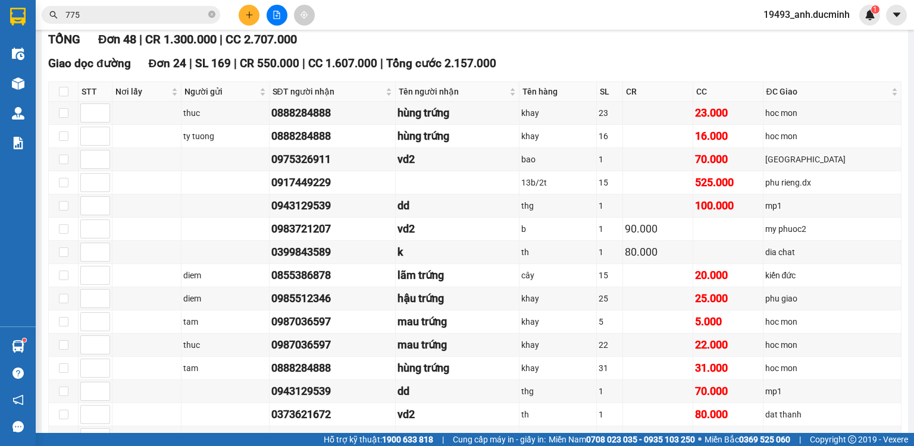
scroll to position [238, 0]
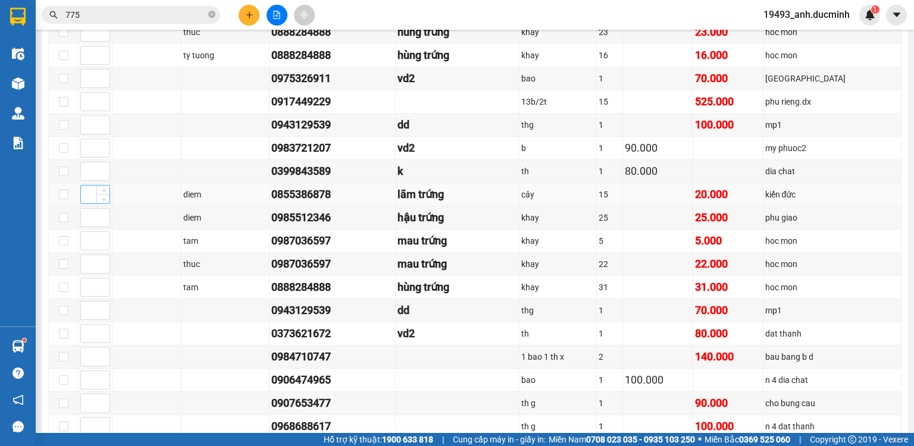
click at [88, 202] on input at bounding box center [95, 195] width 29 height 18
type input "1"
click at [89, 219] on input at bounding box center [95, 218] width 29 height 18
type input "1"
click at [87, 247] on input at bounding box center [95, 241] width 29 height 18
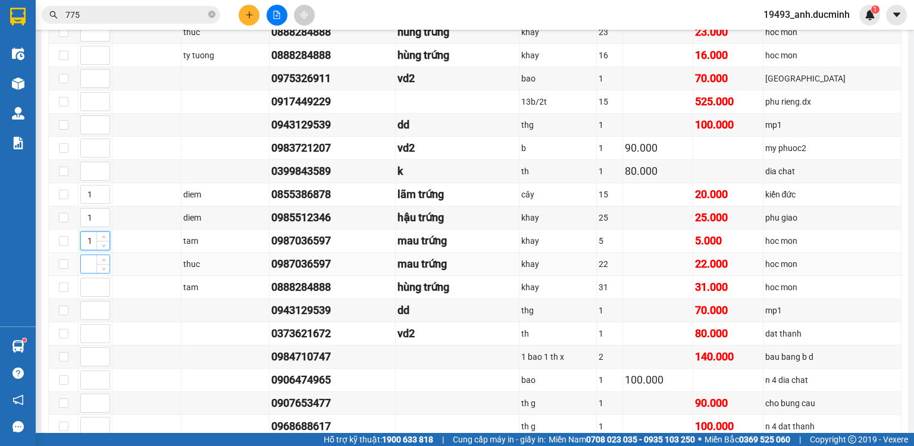
type input "1"
click at [91, 272] on input at bounding box center [95, 264] width 29 height 18
type input "1"
drag, startPoint x: 92, startPoint y: 296, endPoint x: 102, endPoint y: 153, distance: 143.7
click at [92, 296] on input at bounding box center [95, 287] width 29 height 18
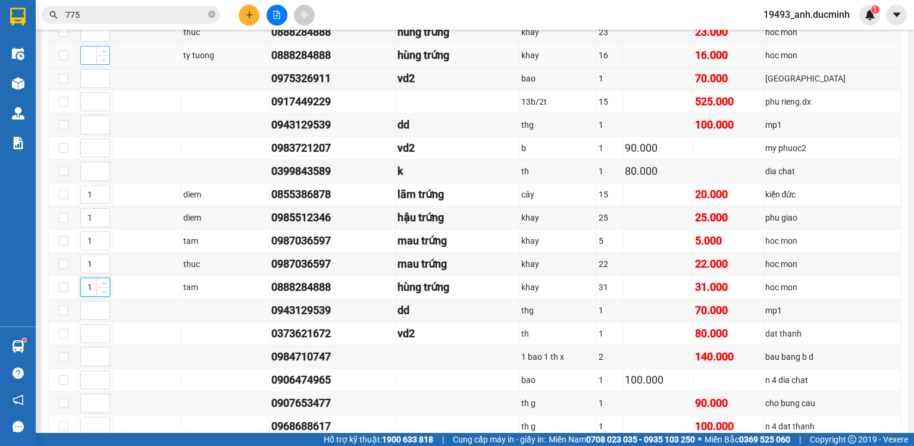
type input "1"
drag, startPoint x: 84, startPoint y: 67, endPoint x: 89, endPoint y: 45, distance: 22.4
click at [85, 64] on input at bounding box center [95, 55] width 29 height 18
type input "1"
click at [89, 41] on input at bounding box center [95, 32] width 29 height 18
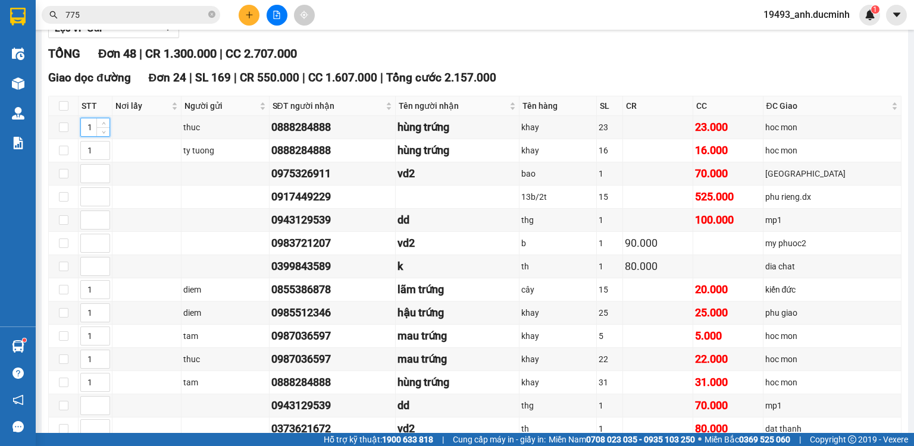
scroll to position [428, 0]
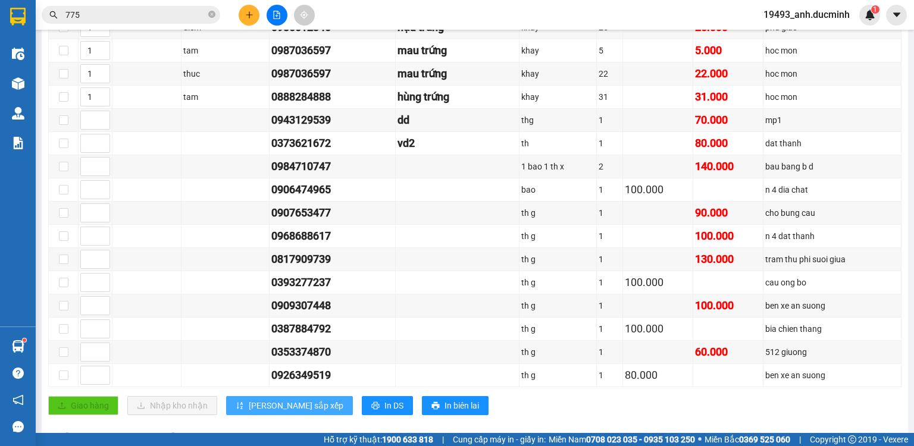
type input "1"
click at [269, 409] on span "[PERSON_NAME] sắp xếp" at bounding box center [296, 405] width 95 height 13
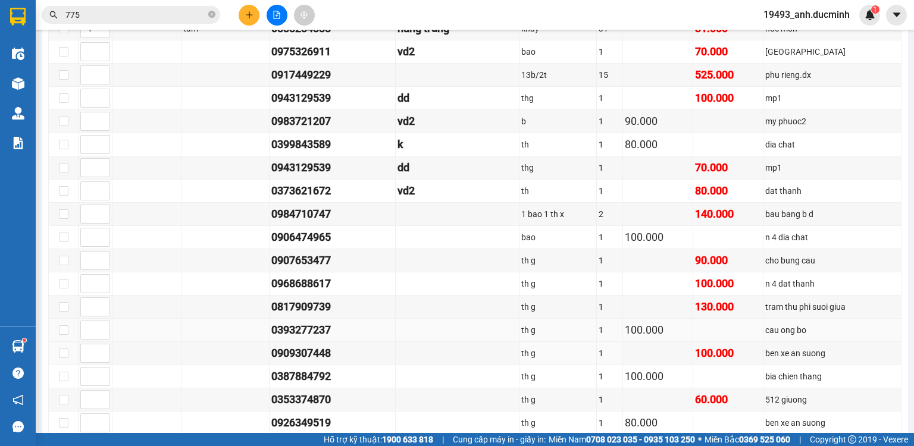
scroll to position [333, 0]
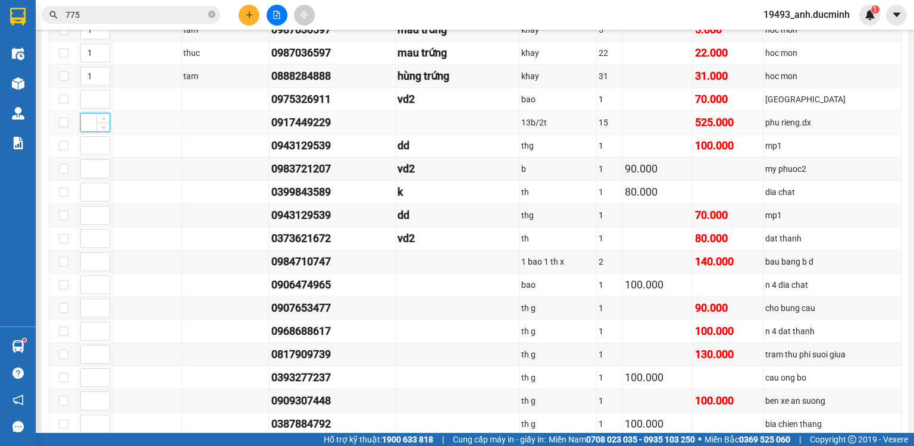
click at [84, 125] on input at bounding box center [95, 123] width 29 height 18
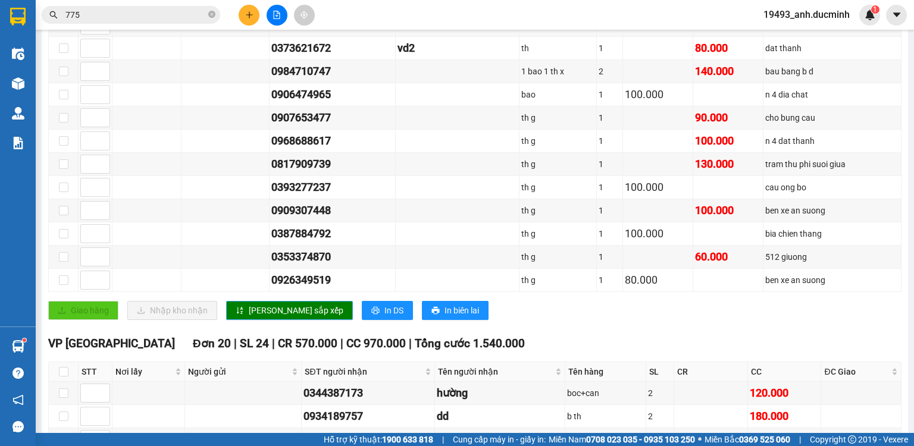
click at [274, 309] on span "[PERSON_NAME] sắp xếp" at bounding box center [296, 310] width 95 height 13
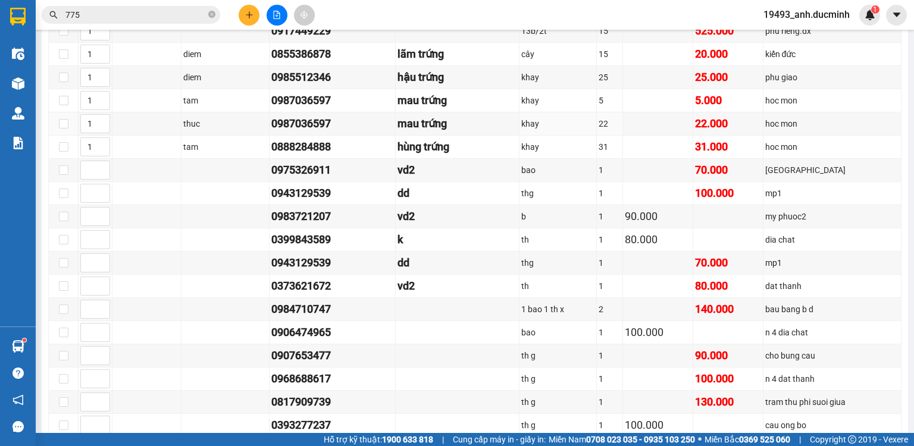
scroll to position [48, 0]
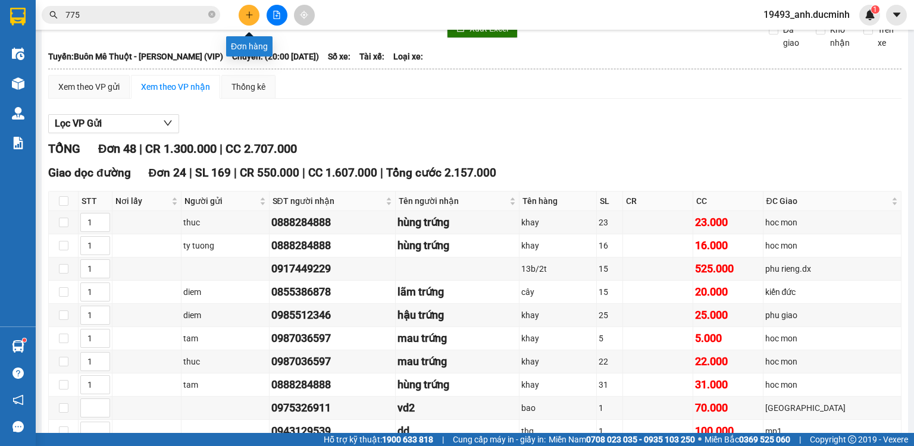
click at [253, 12] on button at bounding box center [249, 15] width 21 height 21
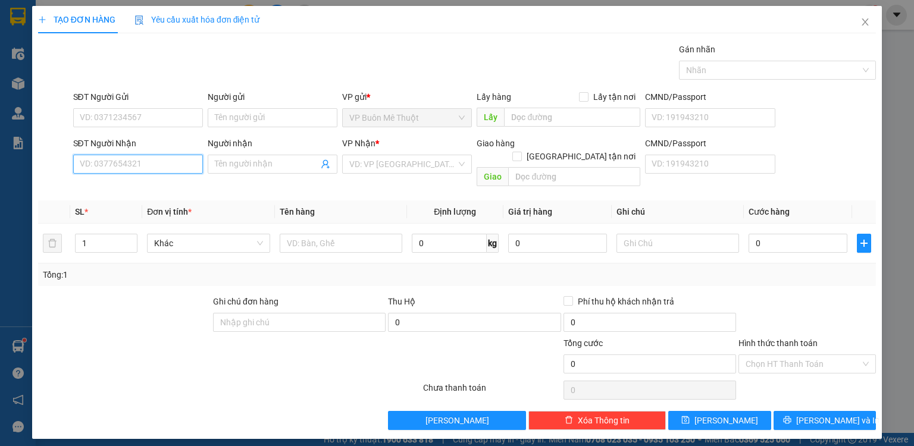
click at [164, 165] on input "SĐT Người Nhận" at bounding box center [138, 164] width 130 height 19
drag, startPoint x: 155, startPoint y: 190, endPoint x: 328, endPoint y: 183, distance: 173.3
click at [159, 190] on div "0917056677 - oanh" at bounding box center [137, 187] width 115 height 13
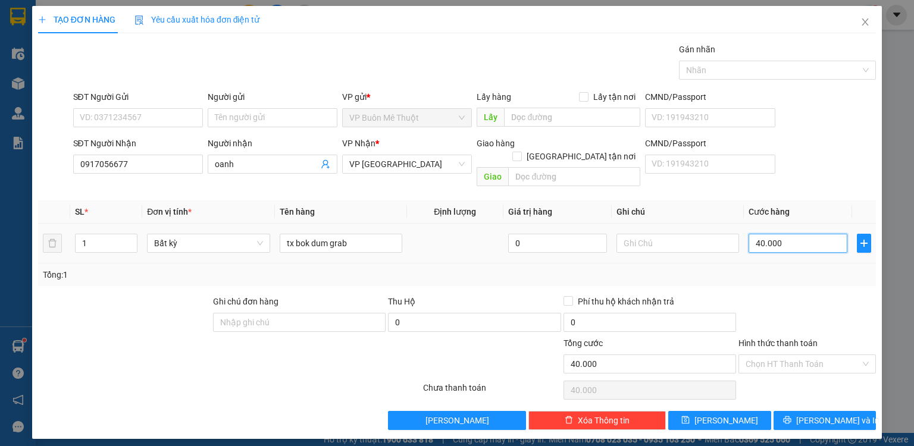
click at [804, 234] on input "40.000" at bounding box center [797, 243] width 99 height 19
click at [791, 268] on div "Tổng: 1" at bounding box center [457, 274] width 828 height 13
click at [761, 355] on input "Hình thức thanh toán" at bounding box center [802, 364] width 115 height 18
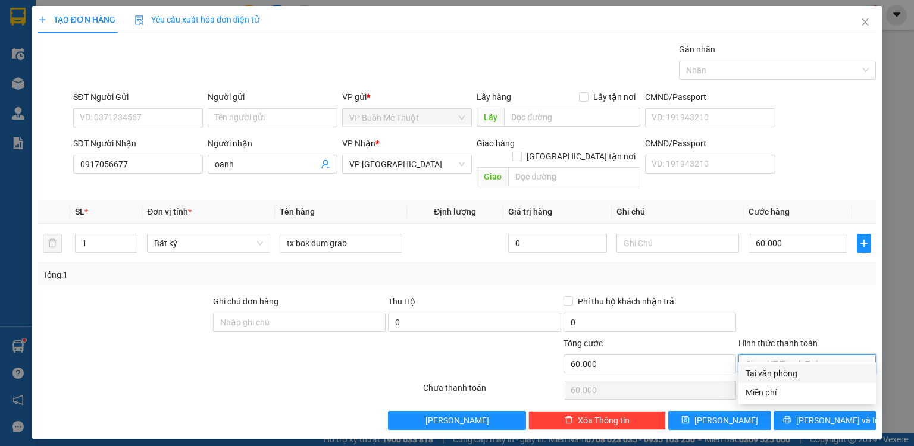
drag, startPoint x: 761, startPoint y: 368, endPoint x: 790, endPoint y: 388, distance: 35.0
click at [762, 369] on div "Tại văn phòng" at bounding box center [806, 373] width 123 height 13
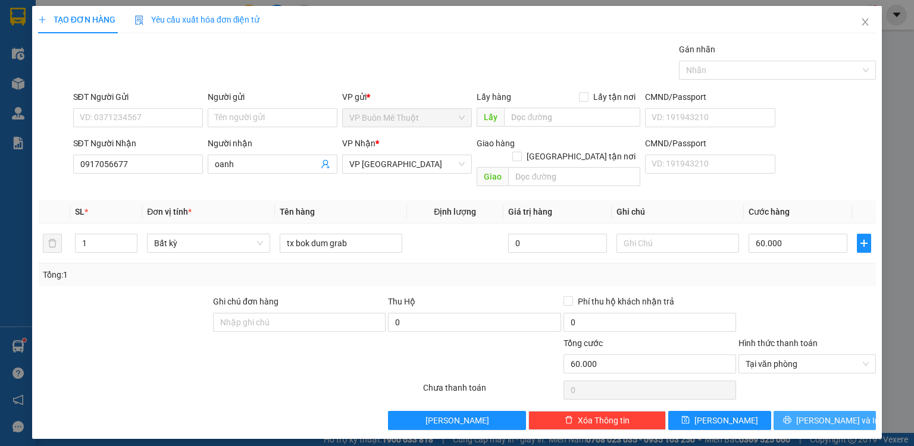
click at [791, 416] on icon "printer" at bounding box center [787, 420] width 8 height 8
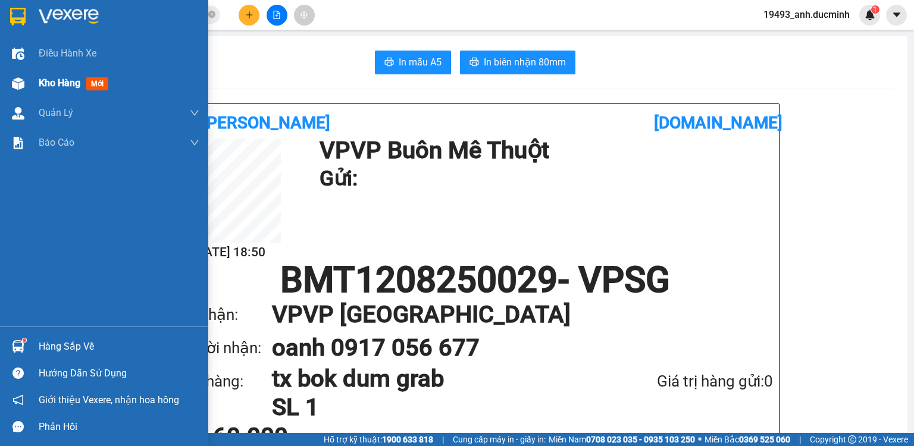
click at [58, 86] on span "Kho hàng" at bounding box center [60, 82] width 42 height 11
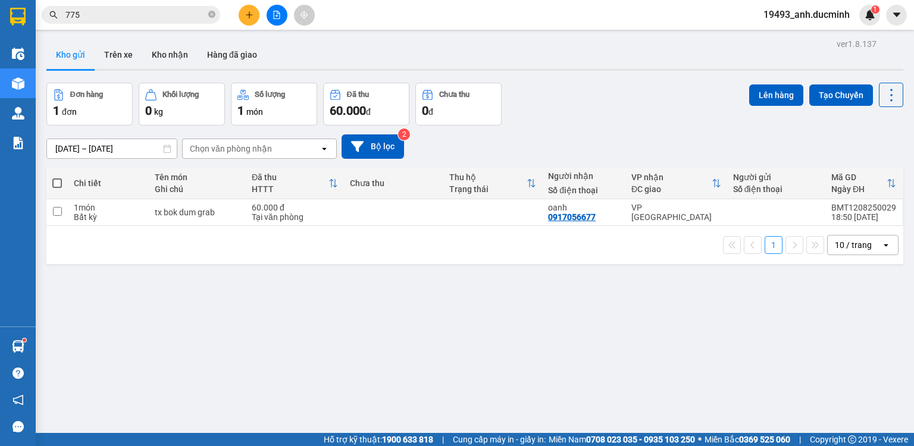
drag, startPoint x: 54, startPoint y: 182, endPoint x: 73, endPoint y: 176, distance: 19.9
click at [55, 182] on span at bounding box center [57, 183] width 10 height 10
click at [57, 177] on input "checkbox" at bounding box center [57, 177] width 0 height 0
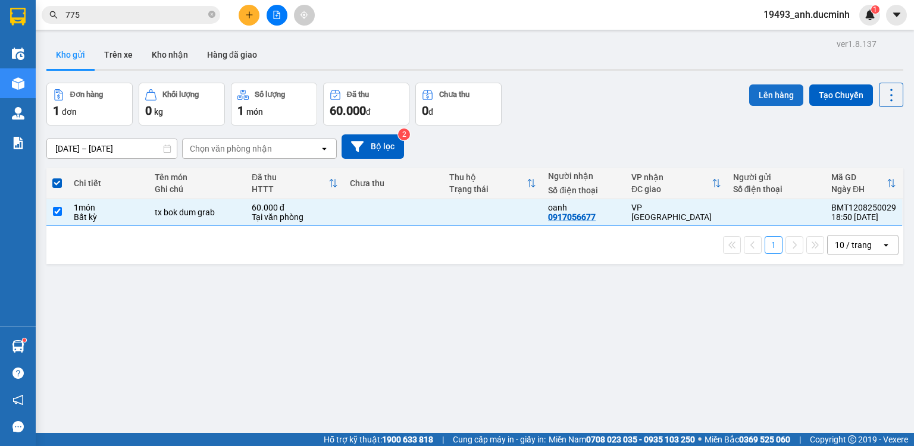
click at [764, 92] on button "Lên hàng" at bounding box center [776, 94] width 54 height 21
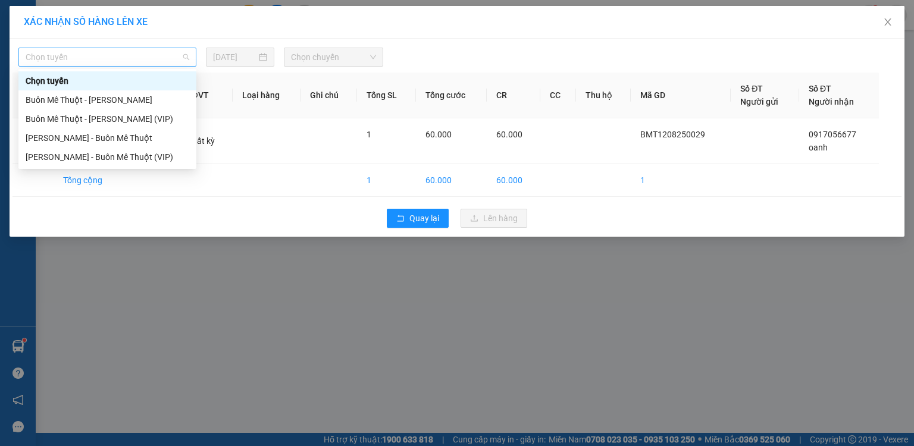
click at [108, 57] on span "Chọn tuyến" at bounding box center [108, 57] width 164 height 18
drag, startPoint x: 96, startPoint y: 119, endPoint x: 339, endPoint y: 71, distance: 247.3
click at [100, 118] on div "Buôn Mê [PERSON_NAME] [PERSON_NAME] (VIP)" at bounding box center [108, 118] width 164 height 13
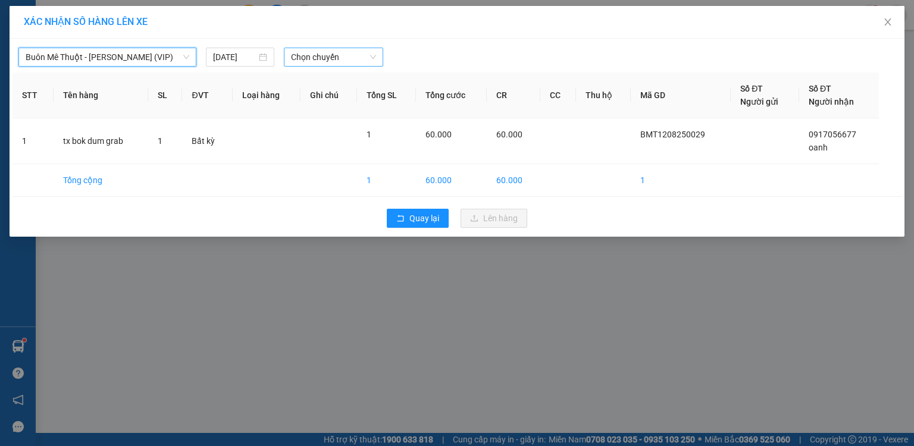
click at [322, 58] on span "Chọn chuyến" at bounding box center [334, 57] width 86 height 18
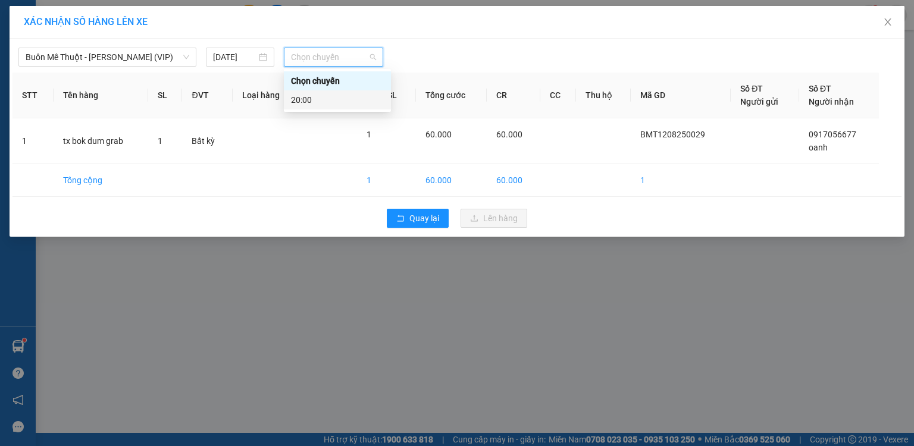
drag, startPoint x: 300, startPoint y: 98, endPoint x: 340, endPoint y: 117, distance: 44.7
click at [300, 98] on div "20:00" at bounding box center [337, 99] width 93 height 13
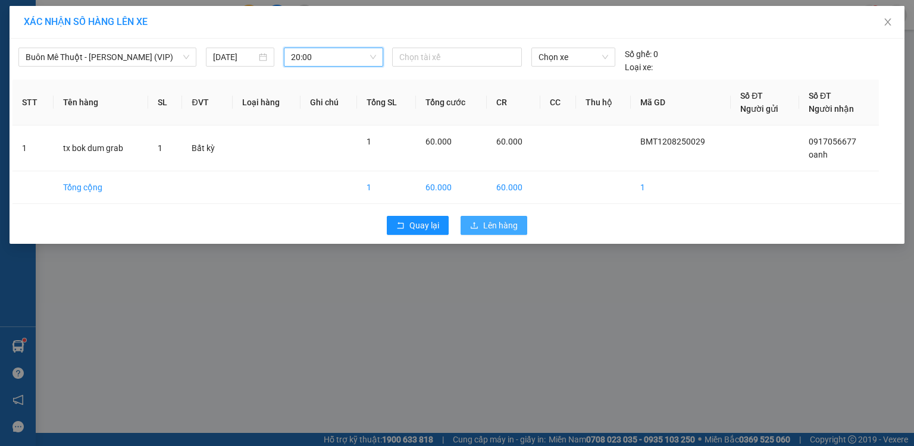
click at [490, 225] on span "Lên hàng" at bounding box center [500, 225] width 35 height 13
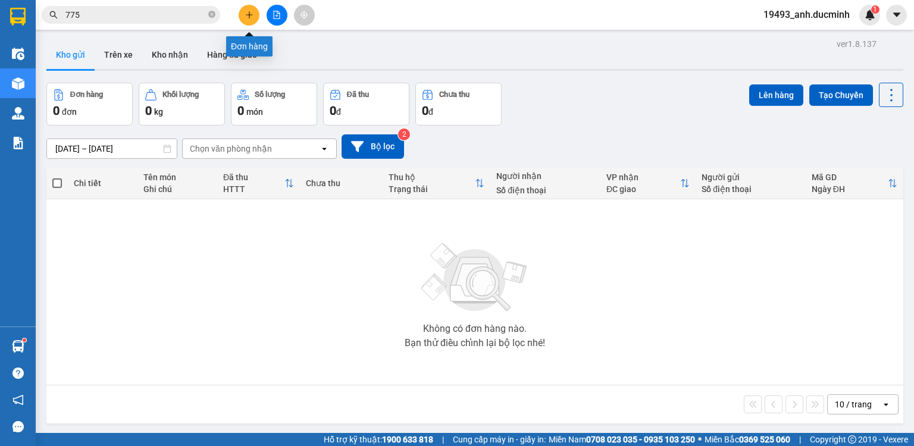
click at [249, 15] on icon "plus" at bounding box center [249, 14] width 1 height 7
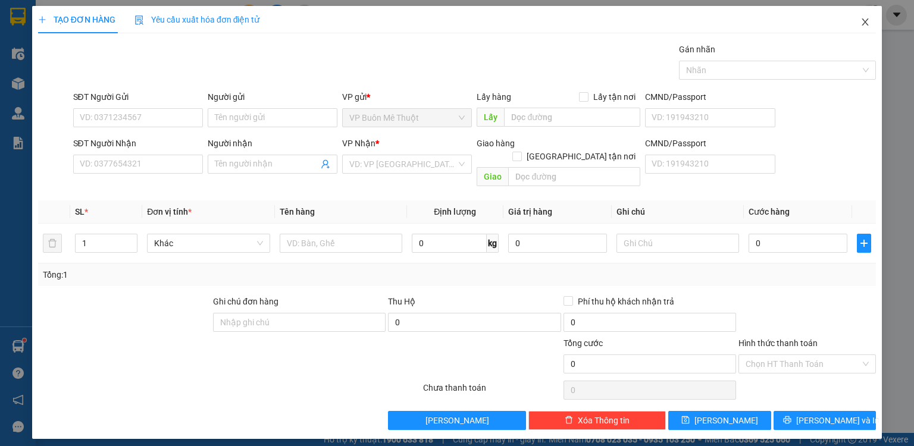
click at [862, 23] on icon "close" at bounding box center [865, 22] width 10 height 10
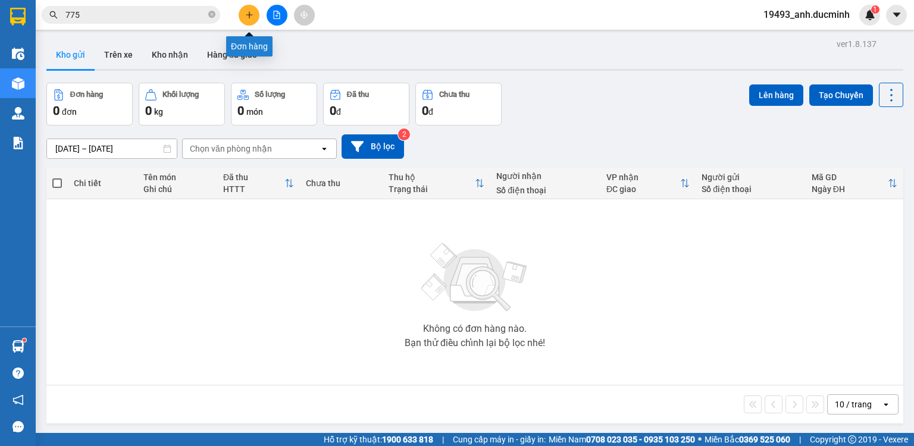
click at [250, 19] on button at bounding box center [249, 15] width 21 height 21
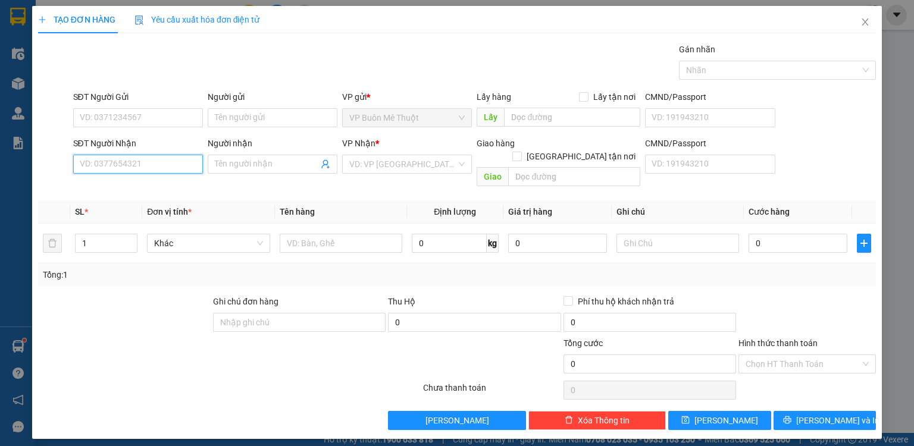
click at [168, 170] on input "SĐT Người Nhận" at bounding box center [138, 164] width 130 height 19
click at [250, 162] on input "Người nhận" at bounding box center [267, 164] width 104 height 13
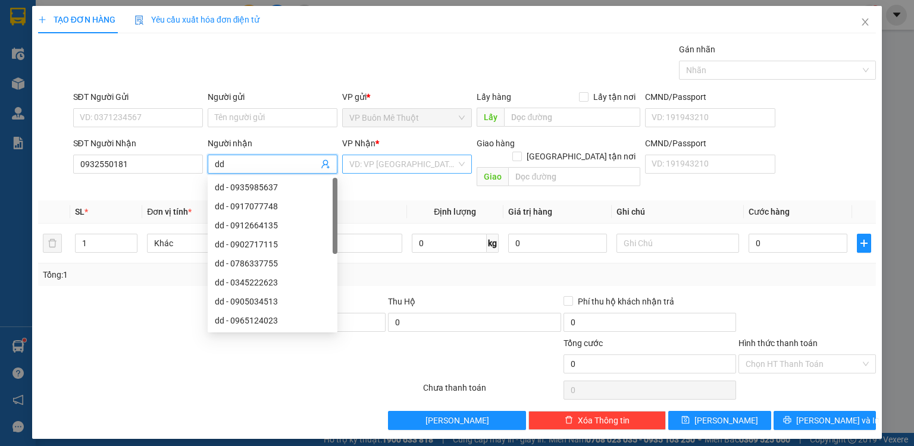
drag, startPoint x: 424, startPoint y: 162, endPoint x: 418, endPoint y: 171, distance: 10.4
click at [421, 167] on input "search" at bounding box center [402, 164] width 107 height 18
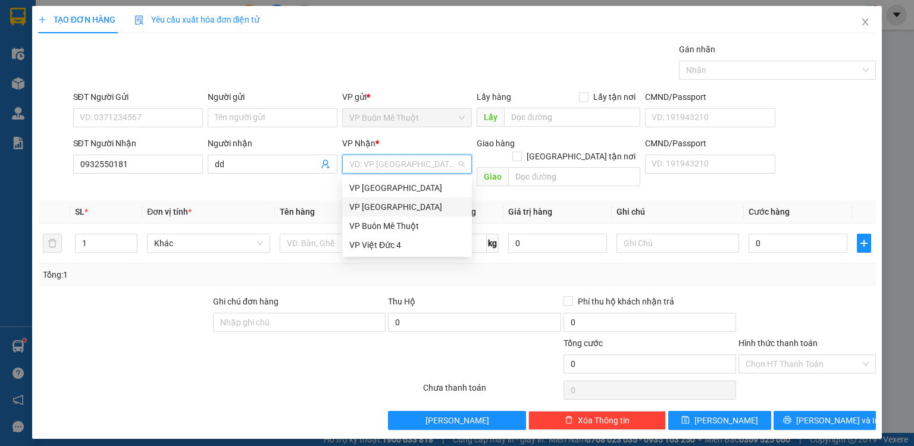
click at [394, 209] on div "VP [GEOGRAPHIC_DATA]" at bounding box center [406, 206] width 115 height 13
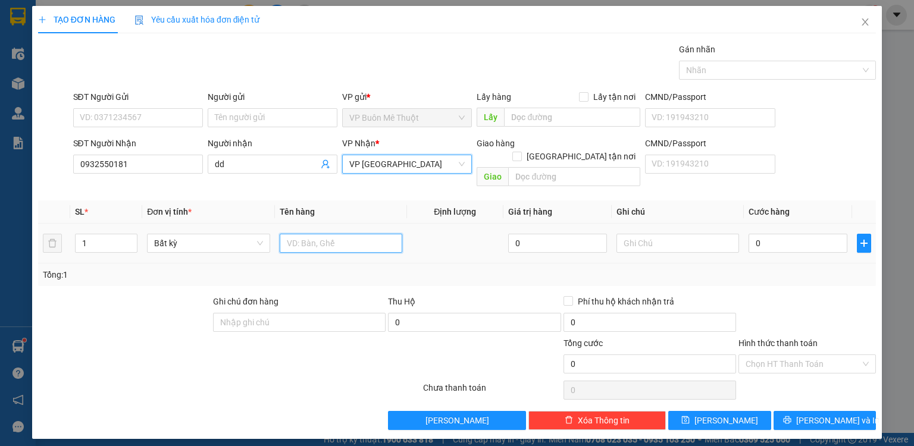
click at [331, 234] on input "text" at bounding box center [341, 243] width 123 height 19
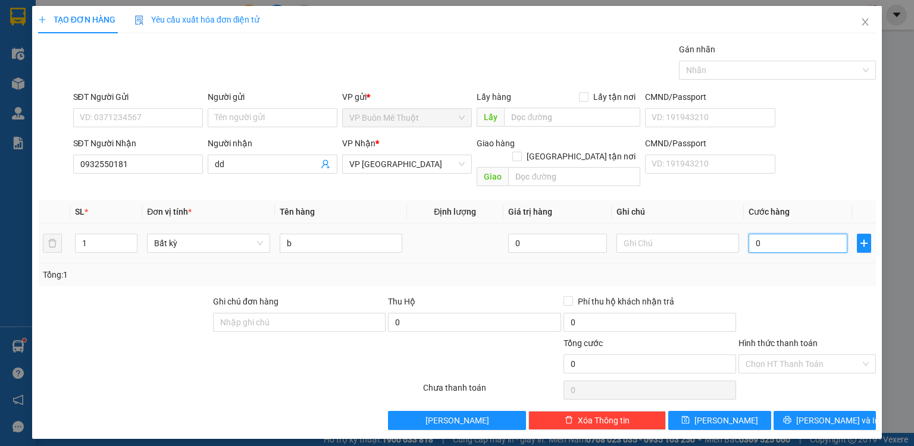
click at [762, 234] on input "0" at bounding box center [797, 243] width 99 height 19
drag, startPoint x: 704, startPoint y: 407, endPoint x: 349, endPoint y: 4, distance: 537.9
click at [704, 411] on button "[PERSON_NAME]" at bounding box center [719, 420] width 103 height 19
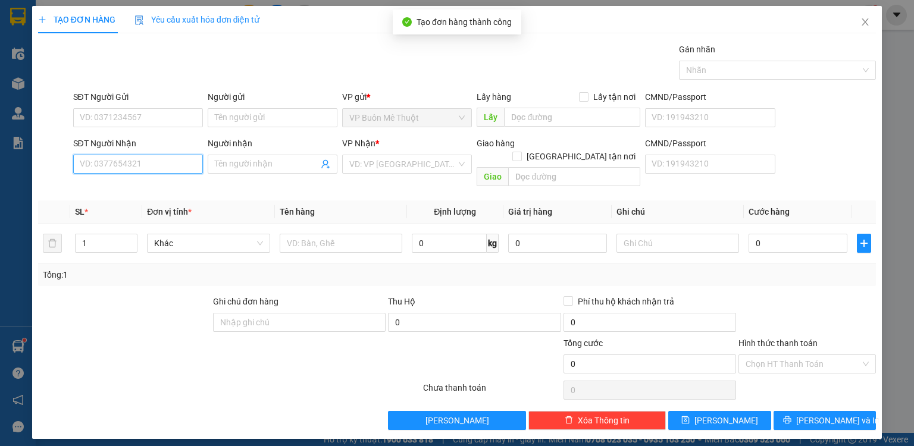
click at [166, 164] on input "SĐT Người Nhận" at bounding box center [138, 164] width 130 height 19
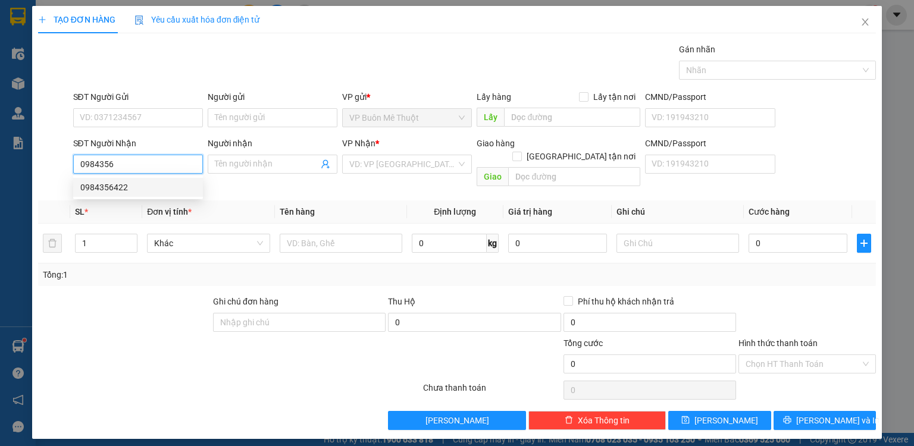
click at [125, 186] on div "0984356422" at bounding box center [137, 187] width 115 height 13
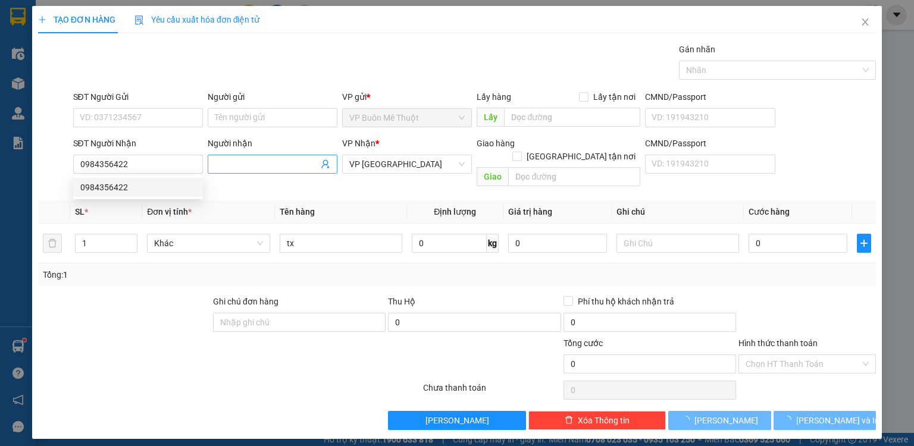
click at [252, 167] on input "Người nhận" at bounding box center [267, 164] width 104 height 13
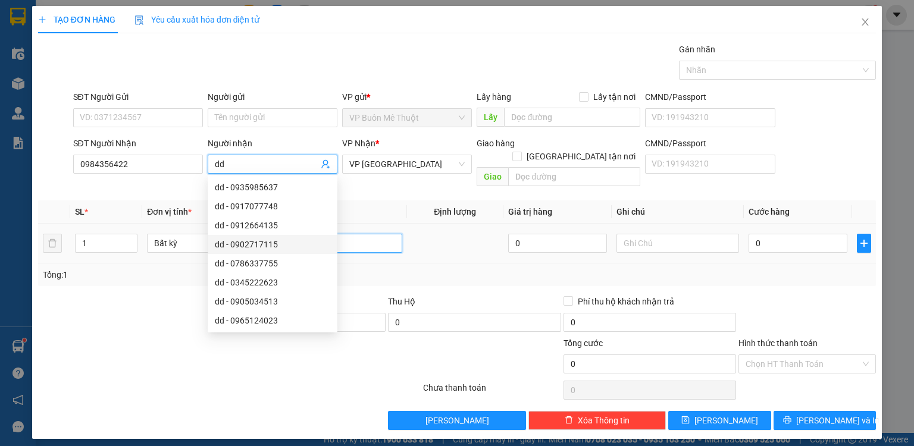
drag, startPoint x: 355, startPoint y: 230, endPoint x: 376, endPoint y: 219, distance: 24.2
click at [360, 234] on input "tx" at bounding box center [341, 243] width 123 height 19
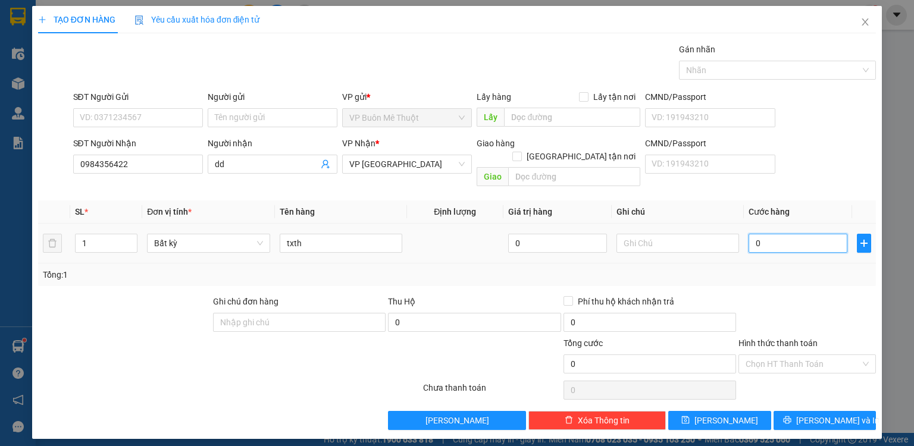
click at [772, 234] on input "0" at bounding box center [797, 243] width 99 height 19
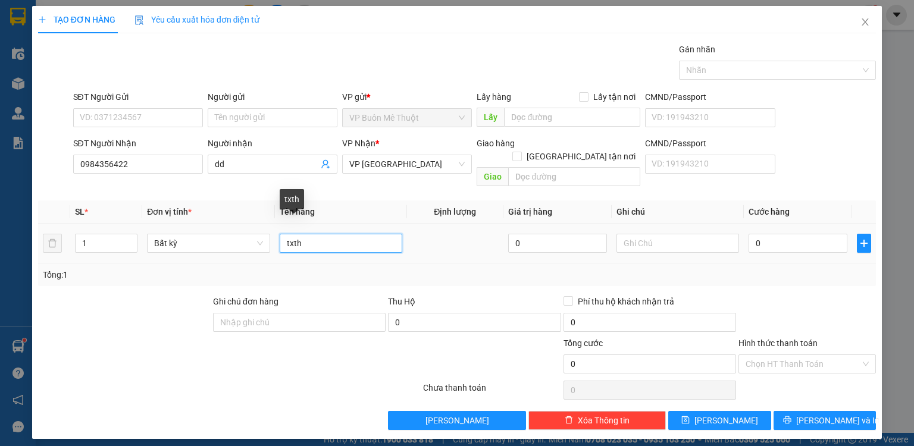
drag, startPoint x: 275, startPoint y: 238, endPoint x: 233, endPoint y: 240, distance: 41.7
click at [241, 240] on tr "1 Bất kỳ txth 0 0" at bounding box center [457, 244] width 838 height 40
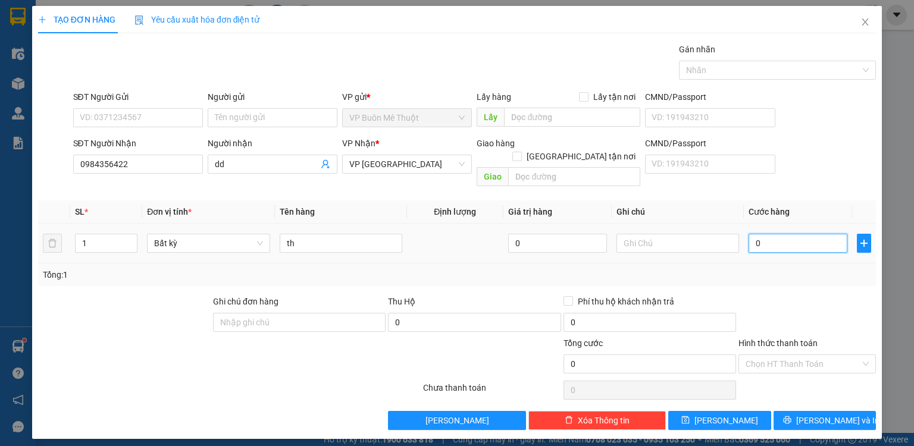
click at [780, 234] on input "0" at bounding box center [797, 243] width 99 height 19
drag, startPoint x: 780, startPoint y: 347, endPoint x: 780, endPoint y: 370, distance: 22.6
click at [780, 355] on input "Hình thức thanh toán" at bounding box center [802, 364] width 115 height 18
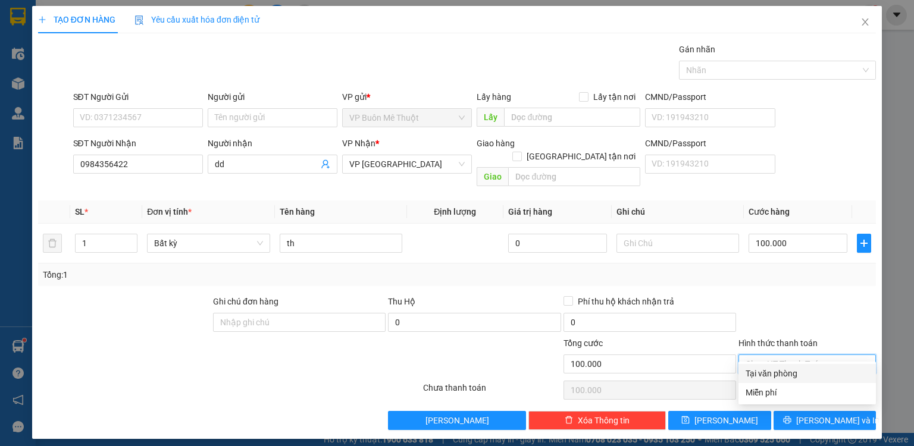
drag, startPoint x: 780, startPoint y: 370, endPoint x: 749, endPoint y: 395, distance: 40.2
click at [780, 373] on div "Tại văn phòng" at bounding box center [806, 373] width 123 height 13
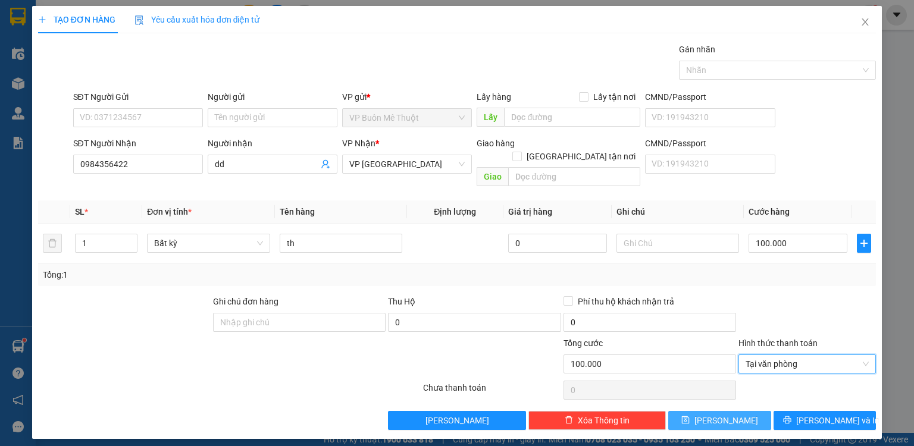
drag, startPoint x: 725, startPoint y: 407, endPoint x: 731, endPoint y: 383, distance: 25.0
click at [726, 414] on span "[PERSON_NAME]" at bounding box center [726, 420] width 64 height 13
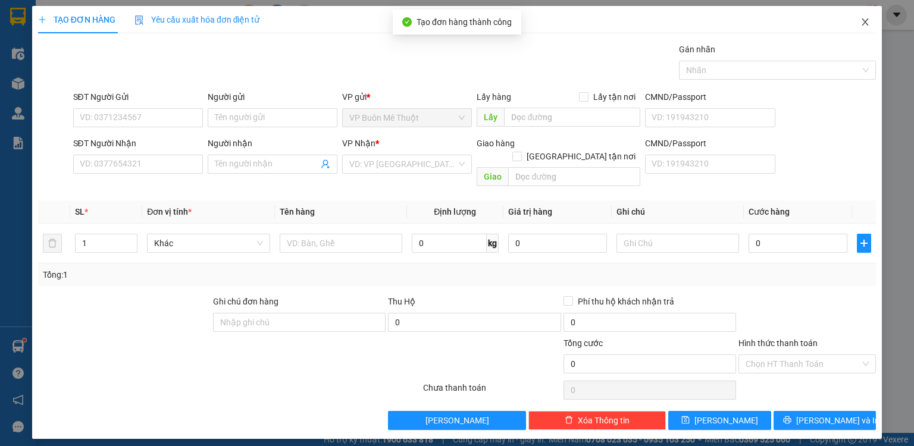
click at [864, 26] on icon "close" at bounding box center [865, 22] width 10 height 10
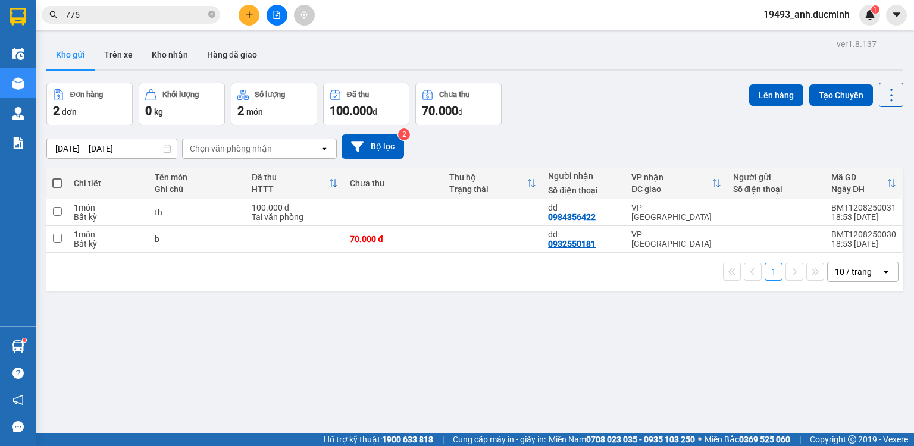
drag, startPoint x: 59, startPoint y: 176, endPoint x: 112, endPoint y: 161, distance: 55.0
click at [59, 176] on th at bounding box center [56, 184] width 21 height 32
click at [58, 180] on span at bounding box center [57, 183] width 10 height 10
click at [57, 177] on input "checkbox" at bounding box center [57, 177] width 0 height 0
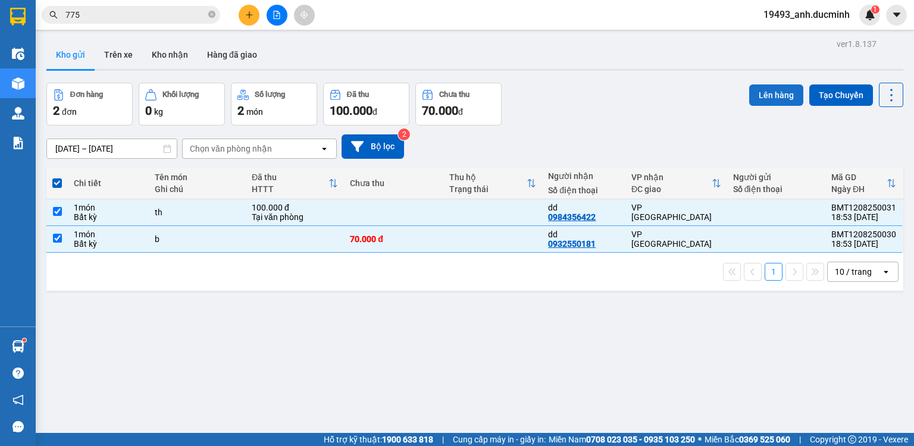
click at [753, 100] on button "Lên hàng" at bounding box center [776, 94] width 54 height 21
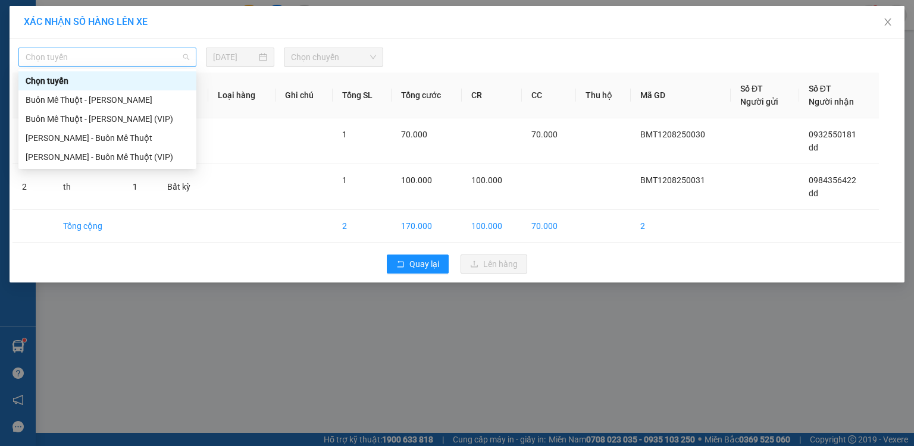
click at [101, 51] on span "Chọn tuyến" at bounding box center [108, 57] width 164 height 18
drag, startPoint x: 90, startPoint y: 121, endPoint x: 143, endPoint y: 98, distance: 57.3
click at [100, 118] on div "Buôn Mê [PERSON_NAME] [PERSON_NAME] (VIP)" at bounding box center [108, 118] width 164 height 13
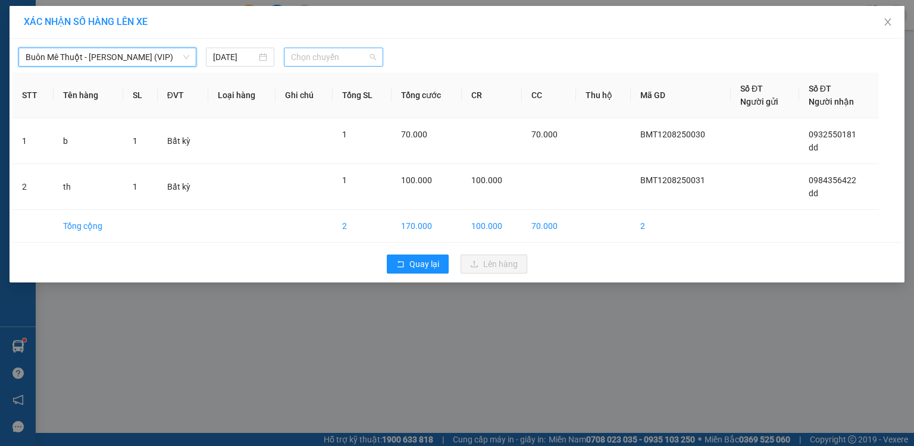
click at [302, 64] on span "Chọn chuyến" at bounding box center [334, 57] width 86 height 18
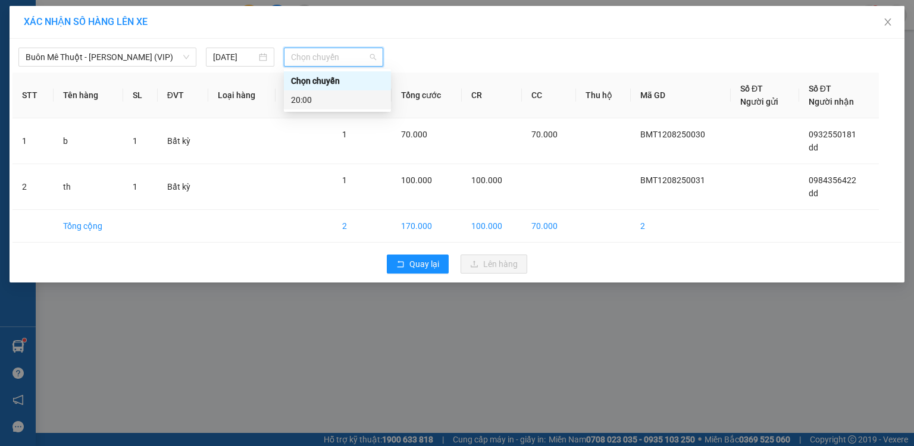
click at [302, 104] on div "20:00" at bounding box center [337, 99] width 93 height 13
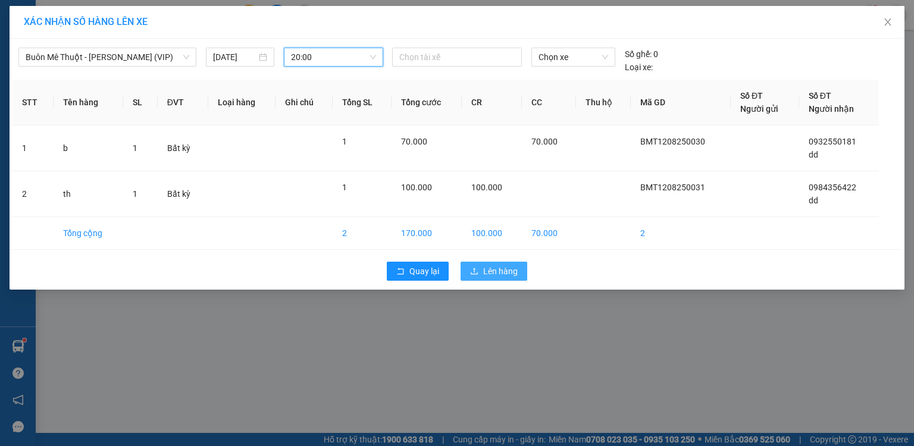
click at [504, 267] on span "Lên hàng" at bounding box center [500, 271] width 35 height 13
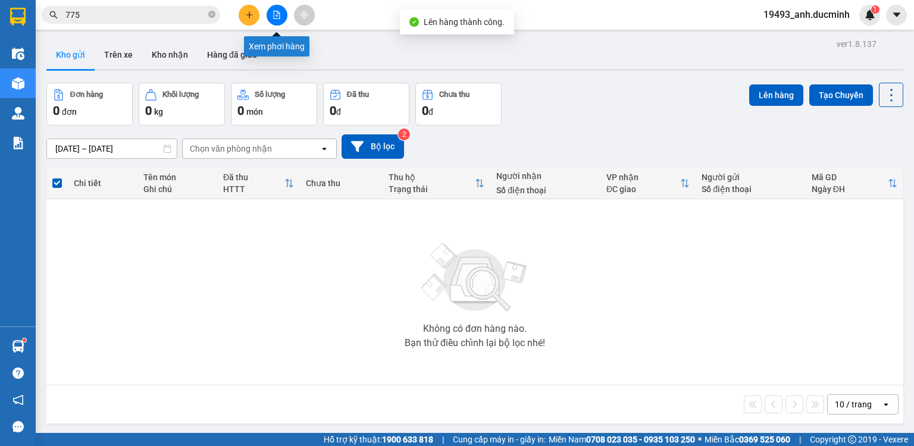
click at [278, 14] on icon "file-add" at bounding box center [276, 15] width 8 height 8
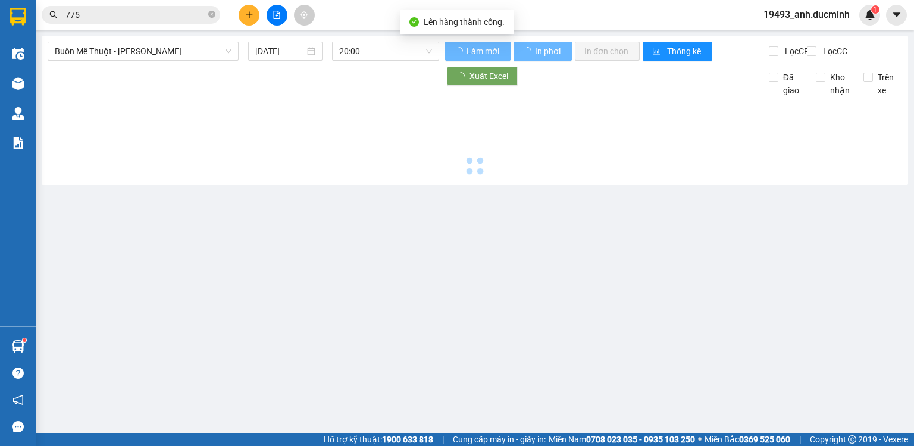
click at [142, 49] on span "Buôn Mê [PERSON_NAME] [PERSON_NAME]" at bounding box center [143, 51] width 177 height 18
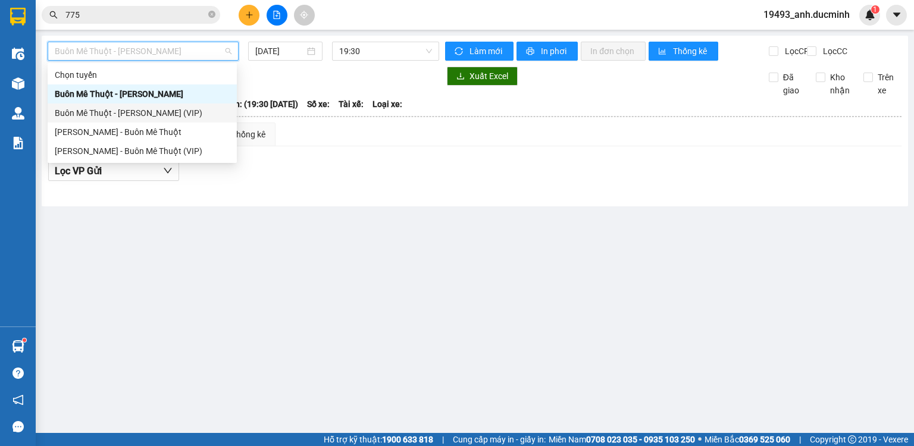
click at [146, 117] on div "Buôn Mê [PERSON_NAME] [PERSON_NAME] (VIP)" at bounding box center [142, 112] width 175 height 13
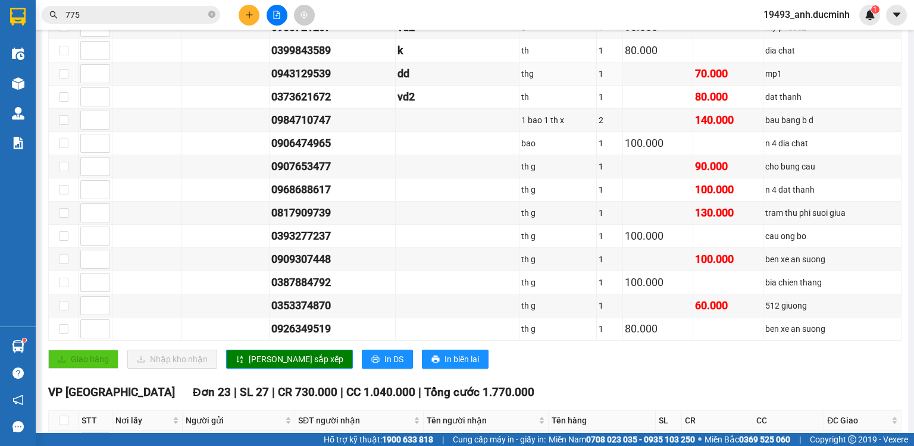
scroll to position [476, 0]
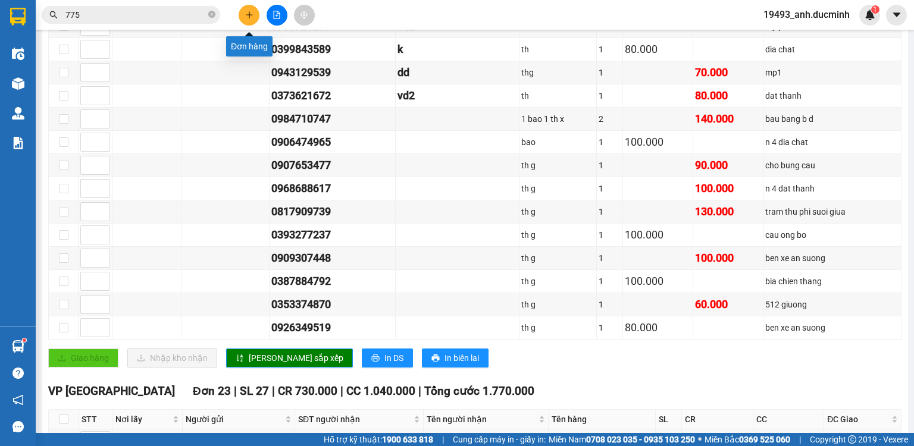
click at [252, 12] on icon "plus" at bounding box center [249, 15] width 8 height 8
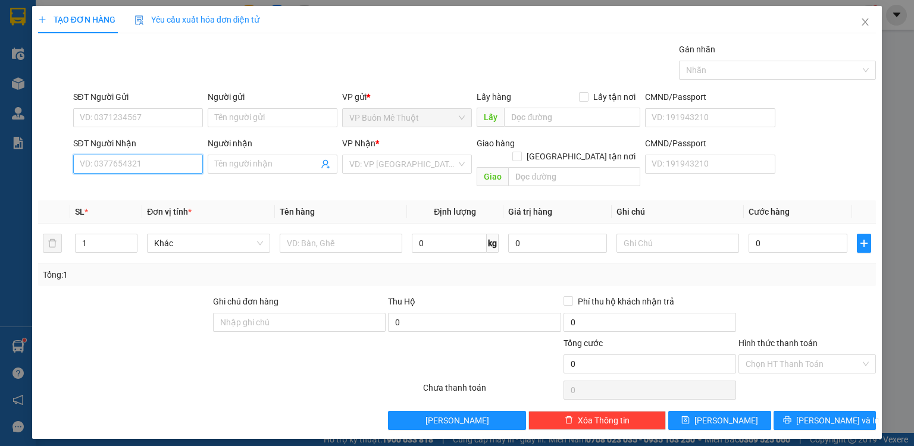
click at [181, 165] on input "SĐT Người Nhận" at bounding box center [138, 164] width 130 height 19
click at [164, 183] on div "0359955391 - dd" at bounding box center [137, 187] width 115 height 13
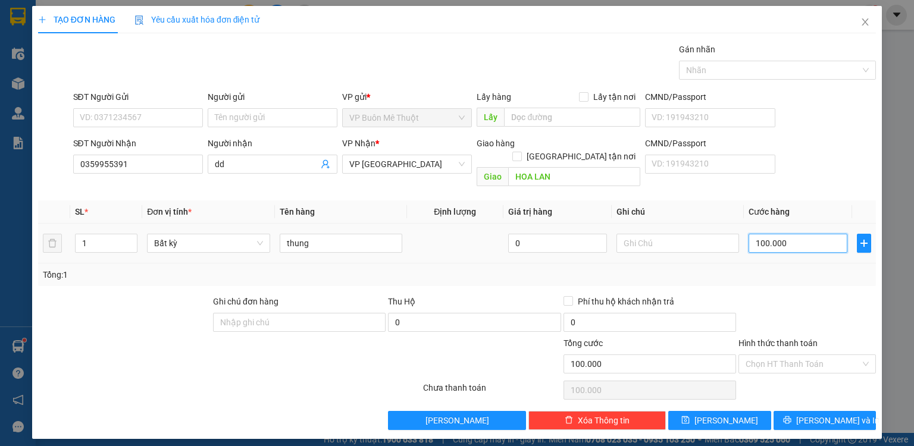
click at [828, 234] on input "100.000" at bounding box center [797, 243] width 99 height 19
click at [749, 411] on button "[PERSON_NAME]" at bounding box center [719, 420] width 103 height 19
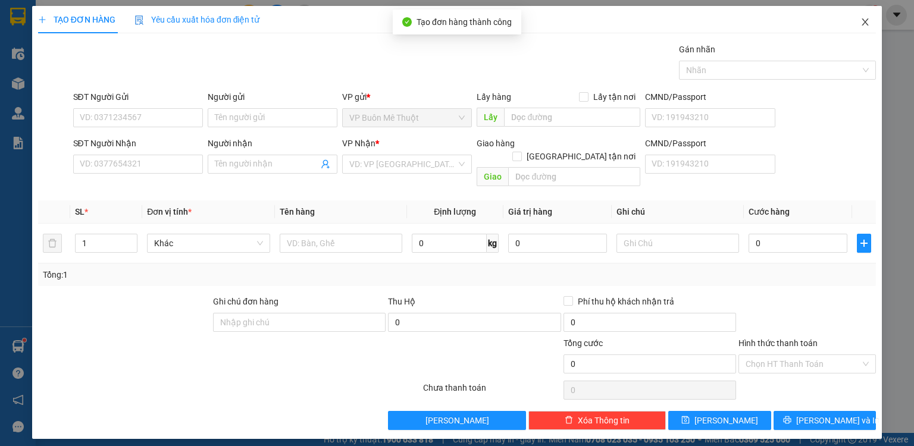
click at [864, 15] on span "Close" at bounding box center [864, 22] width 33 height 33
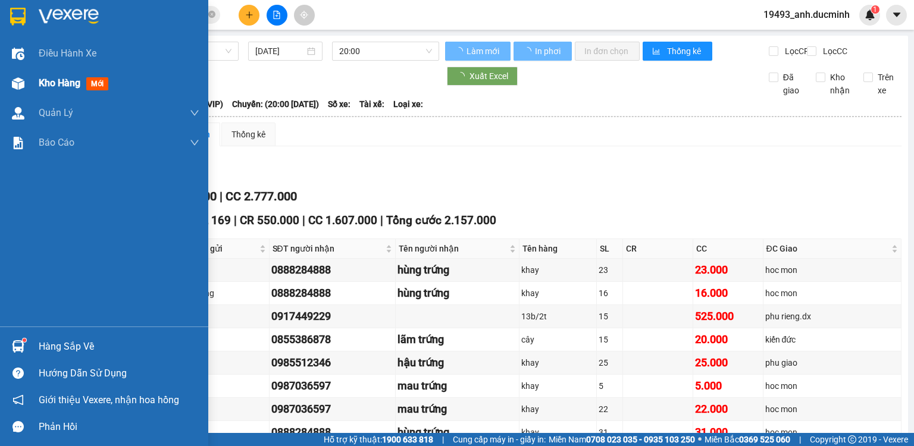
click at [57, 81] on div at bounding box center [243, 76] width 391 height 19
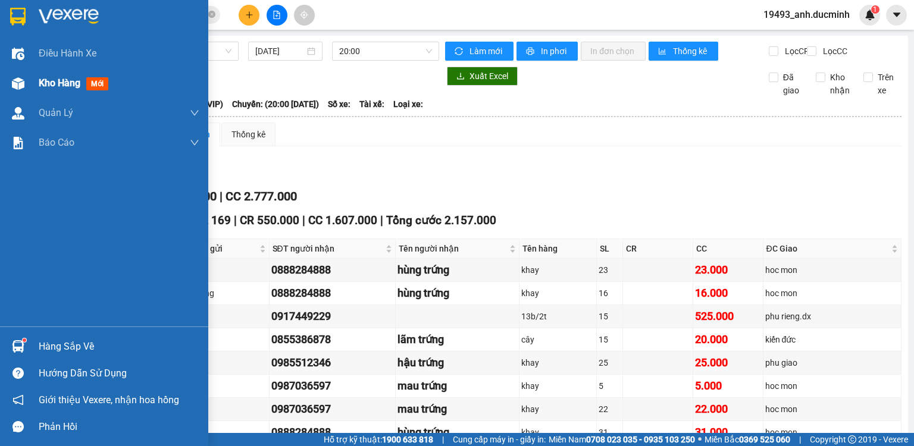
click at [58, 80] on span "Kho hàng" at bounding box center [60, 82] width 42 height 11
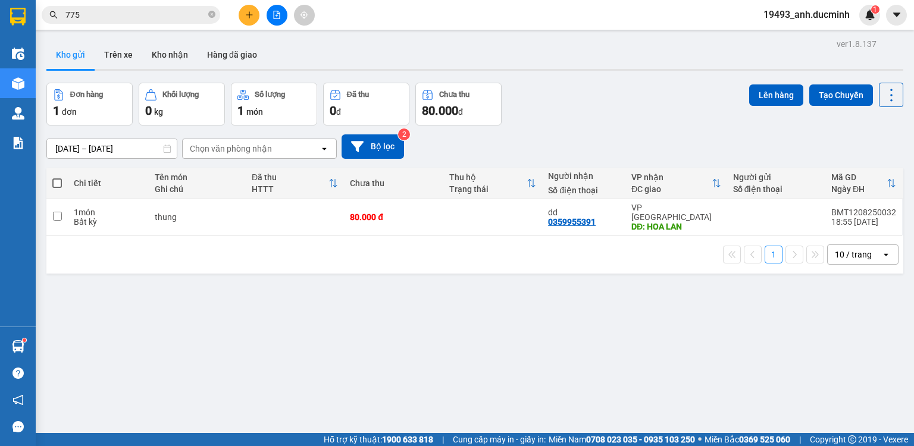
click at [58, 178] on span at bounding box center [57, 183] width 10 height 10
click at [57, 177] on input "checkbox" at bounding box center [57, 177] width 0 height 0
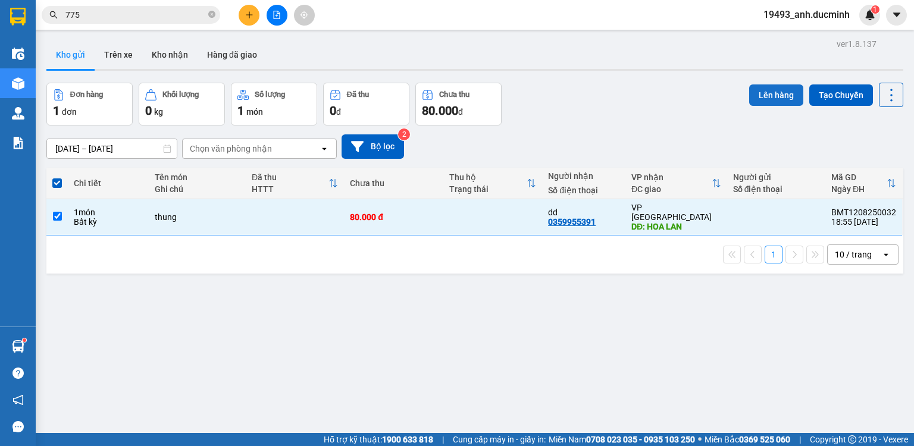
click at [769, 93] on button "Lên hàng" at bounding box center [776, 94] width 54 height 21
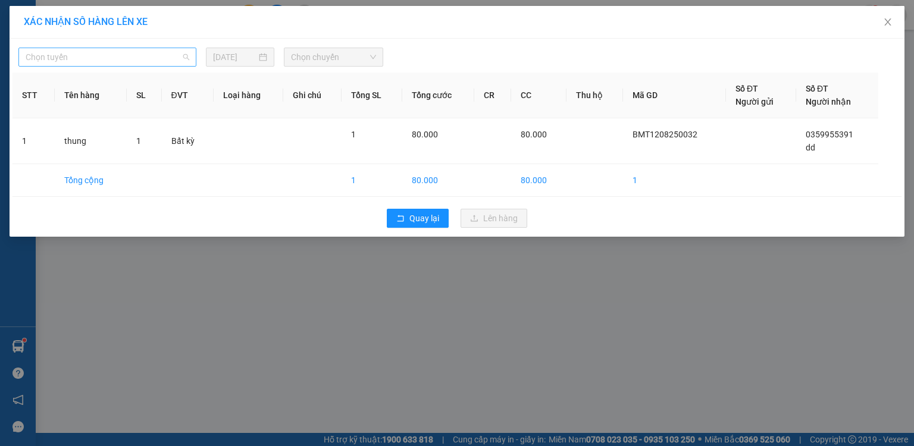
click at [181, 59] on span "Chọn tuyến" at bounding box center [108, 57] width 164 height 18
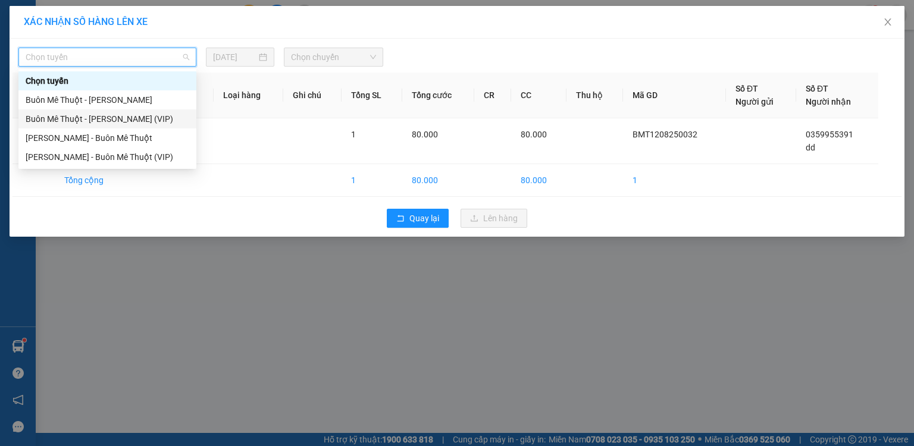
drag, startPoint x: 146, startPoint y: 125, endPoint x: 273, endPoint y: 79, distance: 135.5
click at [146, 125] on div "Buôn Mê [PERSON_NAME] [PERSON_NAME] (VIP)" at bounding box center [108, 118] width 164 height 13
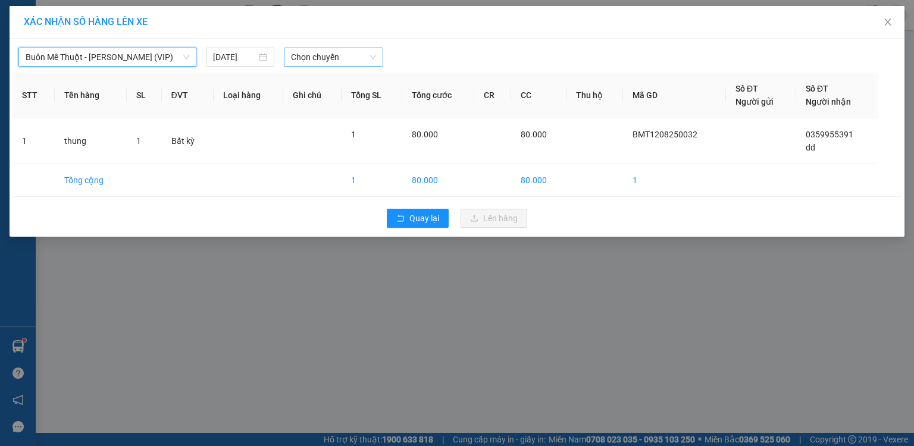
click at [319, 58] on span "Chọn chuyến" at bounding box center [334, 57] width 86 height 18
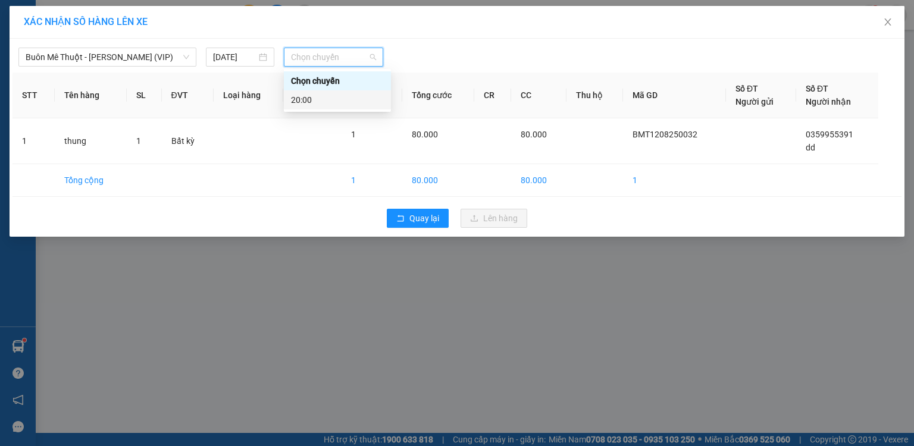
drag, startPoint x: 311, startPoint y: 100, endPoint x: 352, endPoint y: 111, distance: 43.0
click at [314, 101] on div "20:00" at bounding box center [337, 99] width 93 height 13
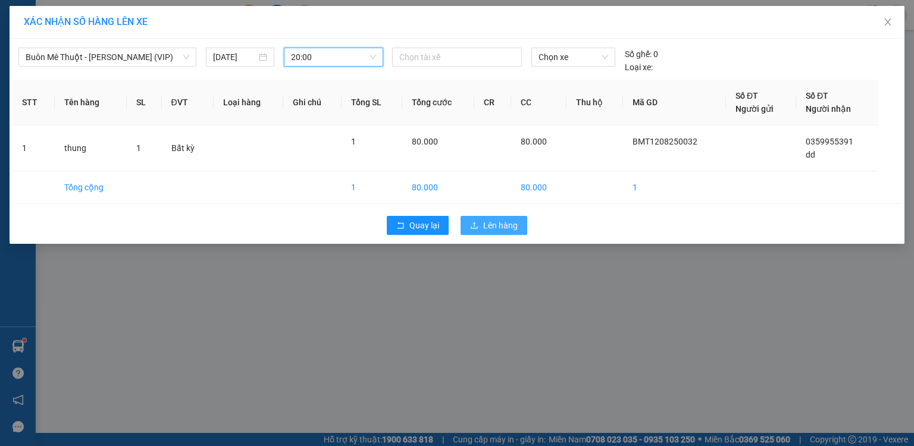
click at [516, 224] on span "Lên hàng" at bounding box center [500, 225] width 35 height 13
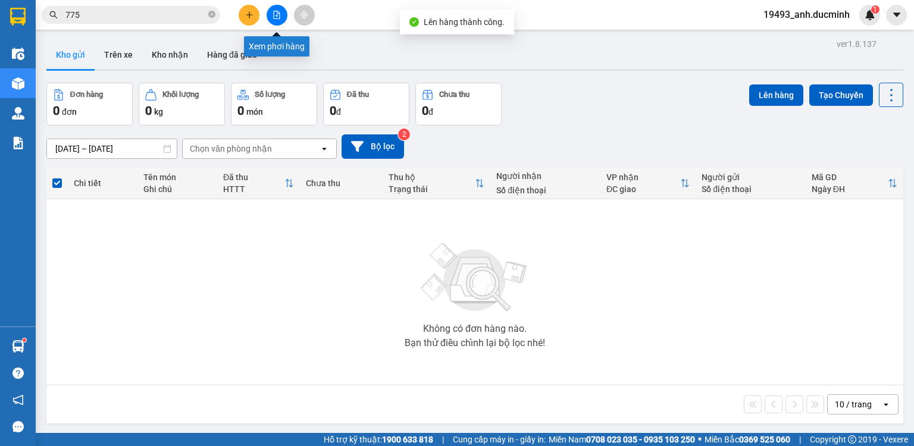
click at [274, 15] on icon "file-add" at bounding box center [276, 15] width 8 height 8
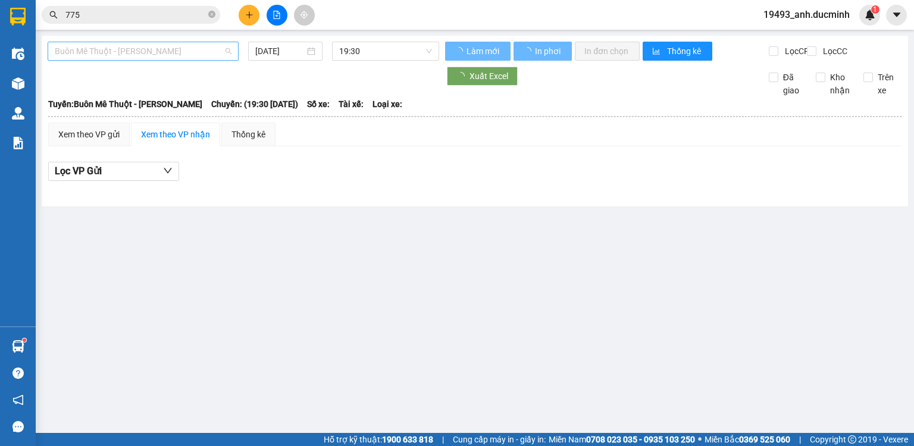
click at [148, 52] on span "Buôn Mê [PERSON_NAME] [PERSON_NAME]" at bounding box center [143, 51] width 177 height 18
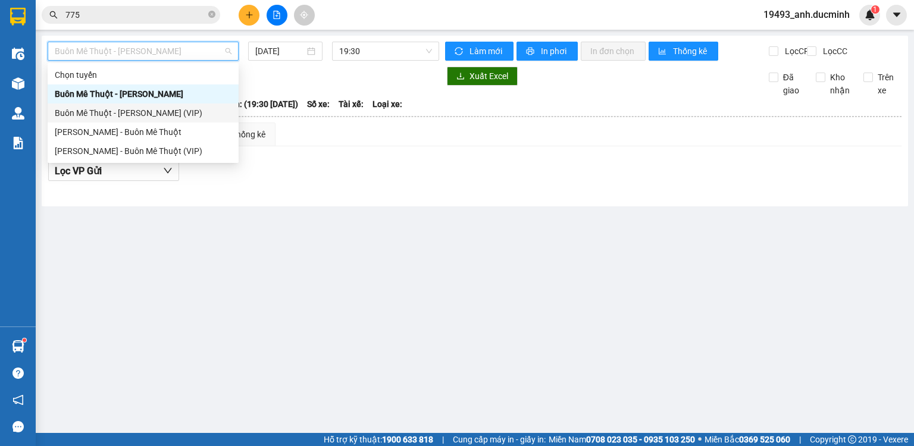
click at [136, 114] on div "Buôn Mê [PERSON_NAME] [PERSON_NAME] (VIP)" at bounding box center [143, 112] width 177 height 13
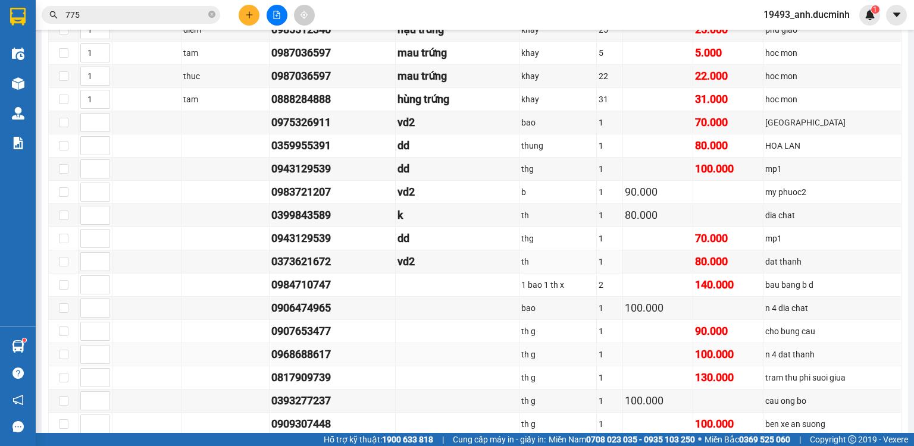
scroll to position [428, 0]
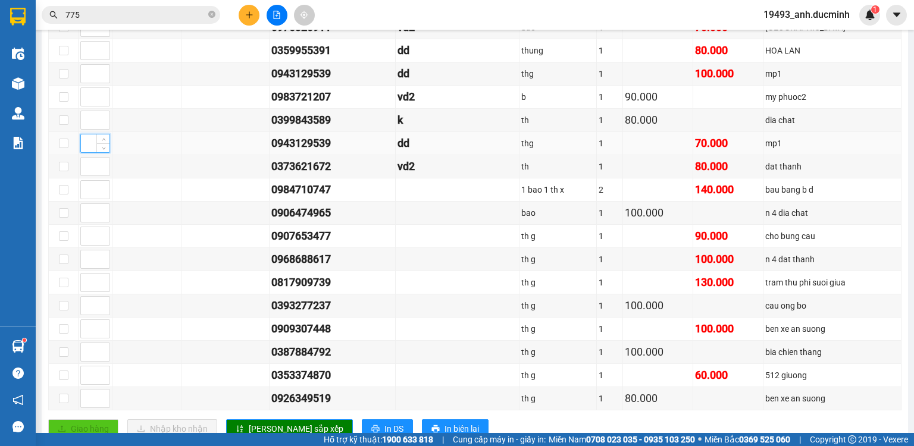
click at [84, 152] on input at bounding box center [95, 143] width 29 height 18
click at [84, 101] on input at bounding box center [95, 97] width 29 height 18
click at [91, 77] on input at bounding box center [95, 74] width 29 height 18
click at [84, 238] on input at bounding box center [95, 236] width 29 height 18
click at [84, 264] on input at bounding box center [95, 259] width 29 height 18
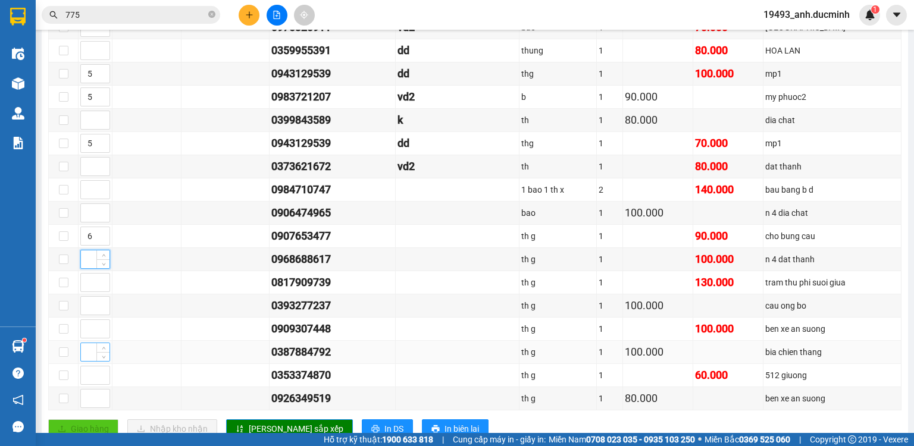
click at [87, 354] on input at bounding box center [95, 352] width 29 height 18
click at [90, 198] on input at bounding box center [95, 190] width 29 height 18
click at [104, 233] on span "up" at bounding box center [103, 233] width 7 height 7
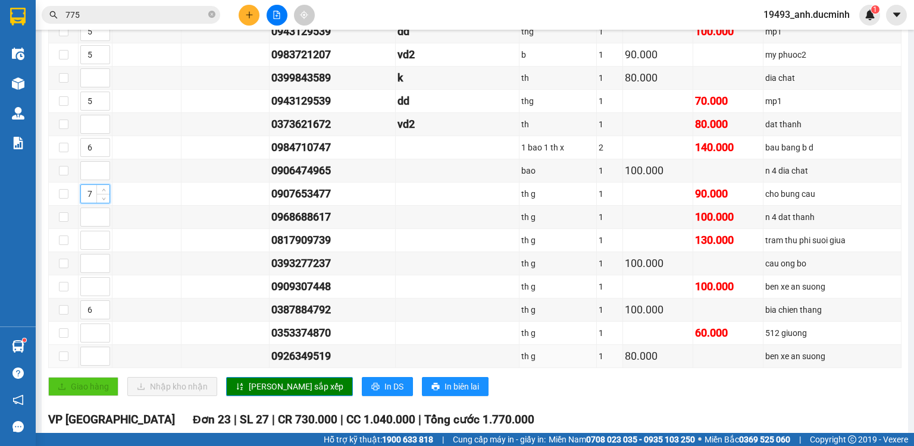
scroll to position [476, 0]
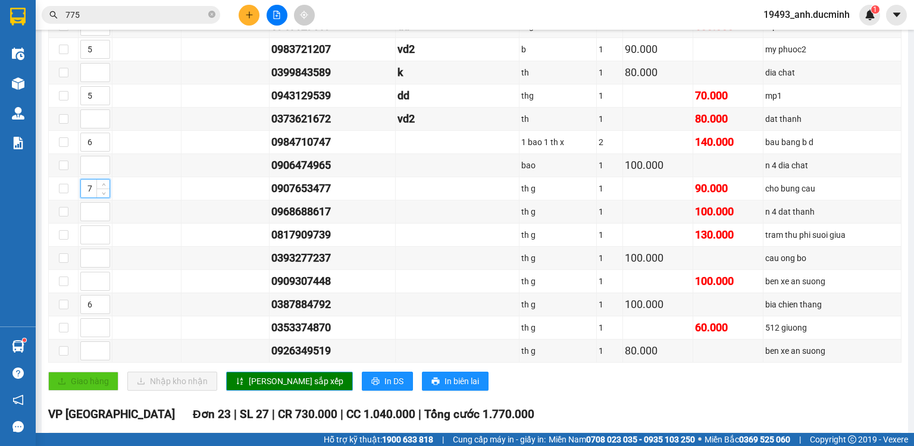
click at [252, 381] on span "[PERSON_NAME] sắp xếp" at bounding box center [296, 381] width 95 height 13
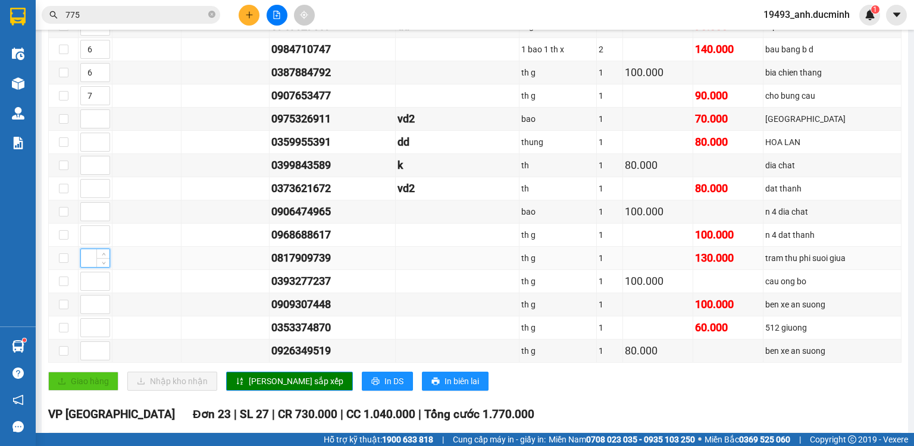
click at [90, 259] on input at bounding box center [95, 258] width 29 height 18
click at [86, 236] on input at bounding box center [95, 235] width 29 height 18
click at [83, 218] on input at bounding box center [95, 212] width 29 height 18
click at [88, 124] on input at bounding box center [95, 119] width 29 height 18
click at [241, 378] on icon "sort-ascending" at bounding box center [240, 381] width 8 height 8
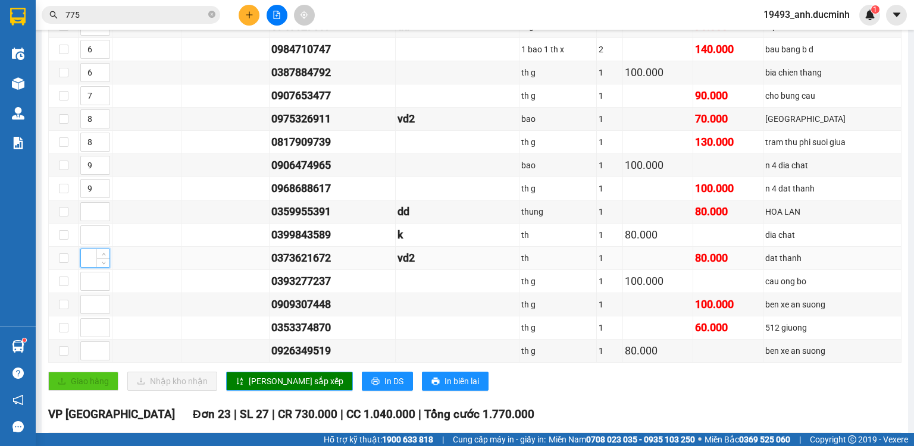
click at [82, 261] on input at bounding box center [95, 258] width 29 height 18
click at [106, 162] on span "up" at bounding box center [103, 162] width 7 height 7
click at [86, 236] on input at bounding box center [95, 235] width 29 height 18
click at [249, 378] on span "[PERSON_NAME] sắp xếp" at bounding box center [296, 381] width 95 height 13
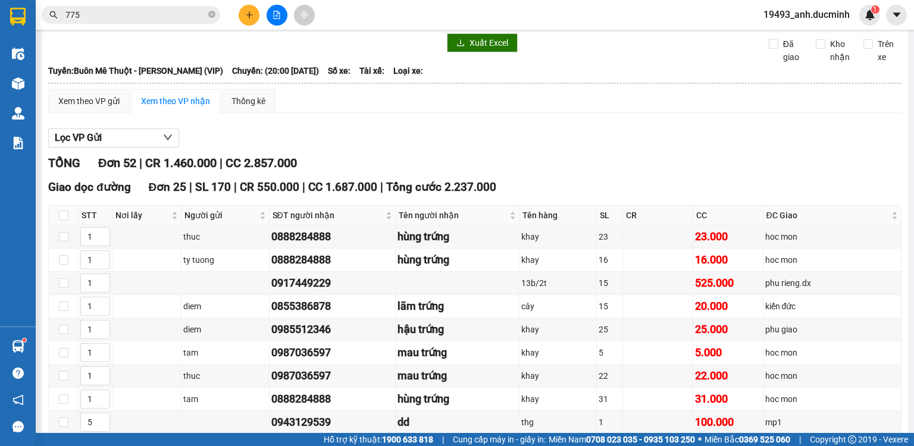
scroll to position [0, 0]
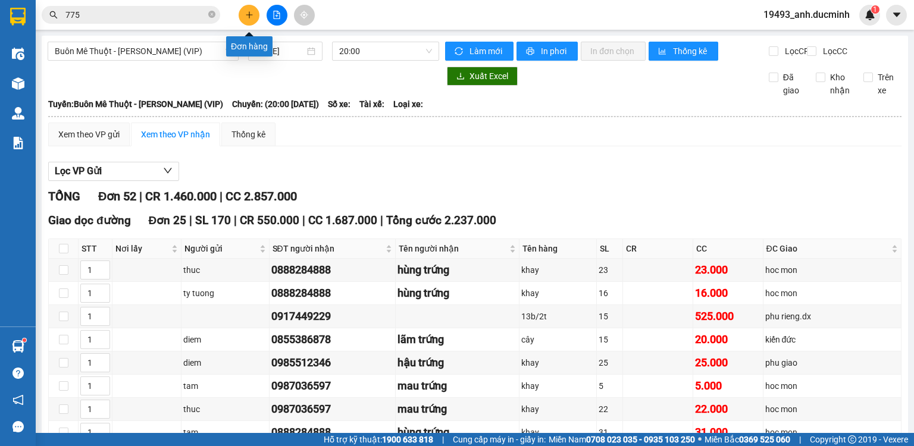
click at [251, 17] on icon "plus" at bounding box center [249, 15] width 8 height 8
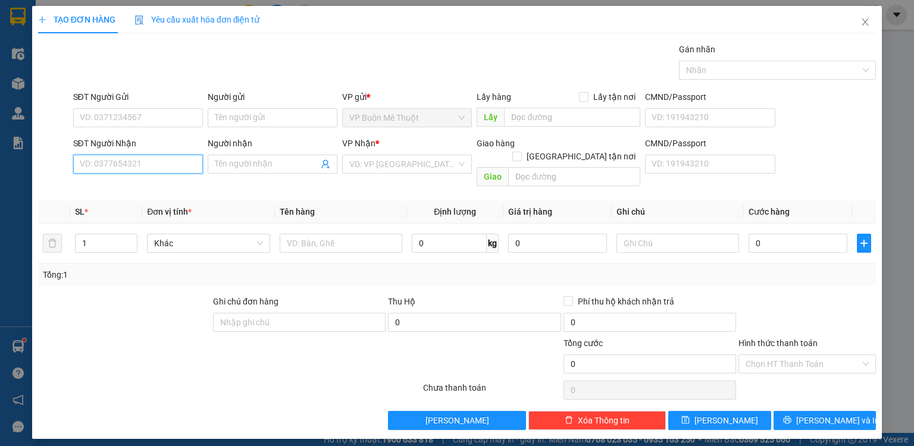
drag, startPoint x: 169, startPoint y: 167, endPoint x: 177, endPoint y: 164, distance: 8.1
click at [172, 166] on input "SĐT Người Nhận" at bounding box center [138, 164] width 130 height 19
click at [139, 188] on div "0978500723 - duy trứng" at bounding box center [137, 187] width 115 height 13
click at [259, 127] on div "Người gửi Tên người gửi" at bounding box center [273, 111] width 130 height 42
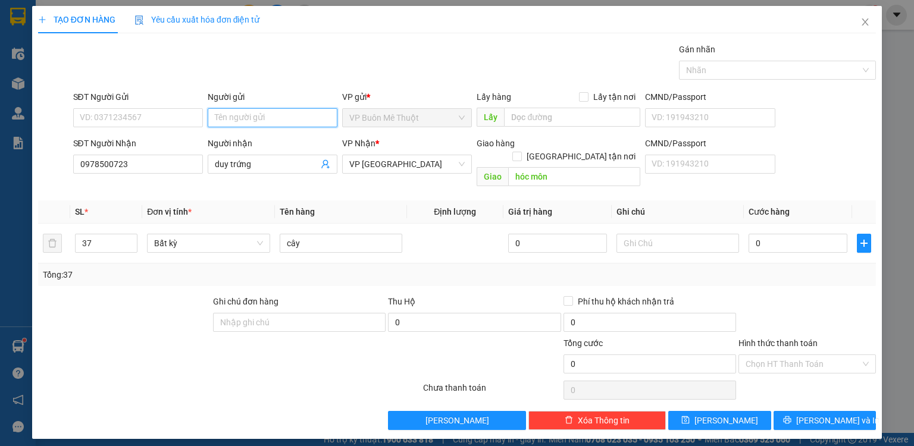
click at [252, 114] on input "Người gửi" at bounding box center [273, 117] width 130 height 19
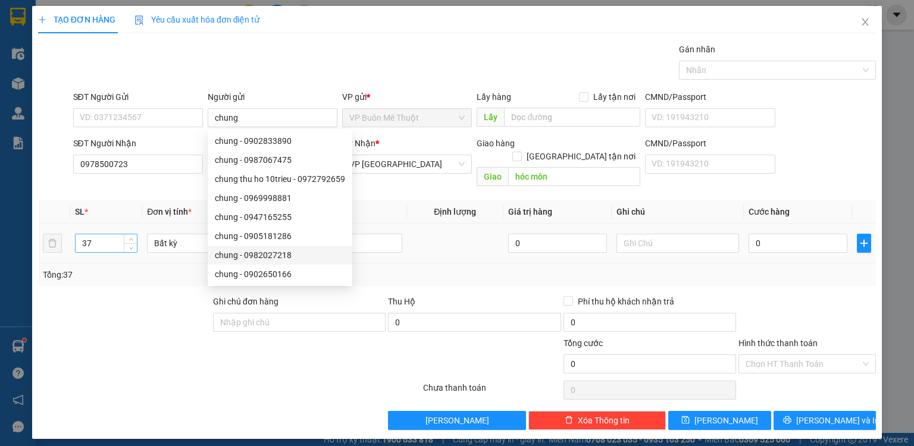
click at [102, 234] on input "37" at bounding box center [106, 243] width 61 height 18
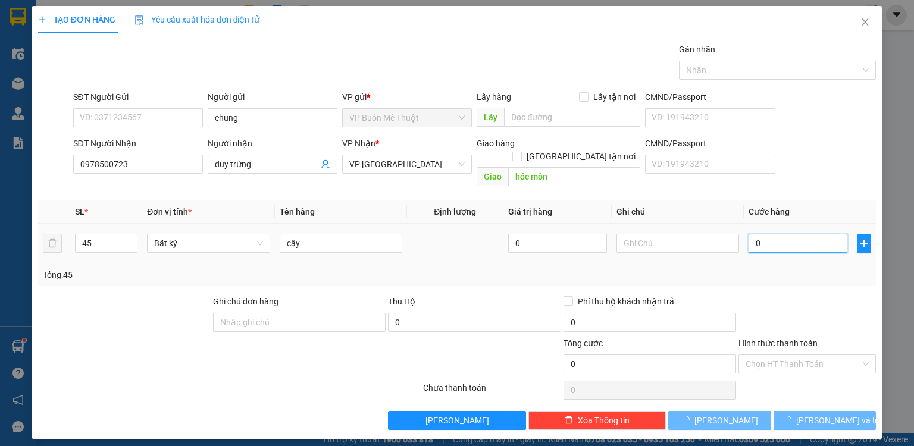
click at [785, 234] on input "0" at bounding box center [797, 243] width 99 height 19
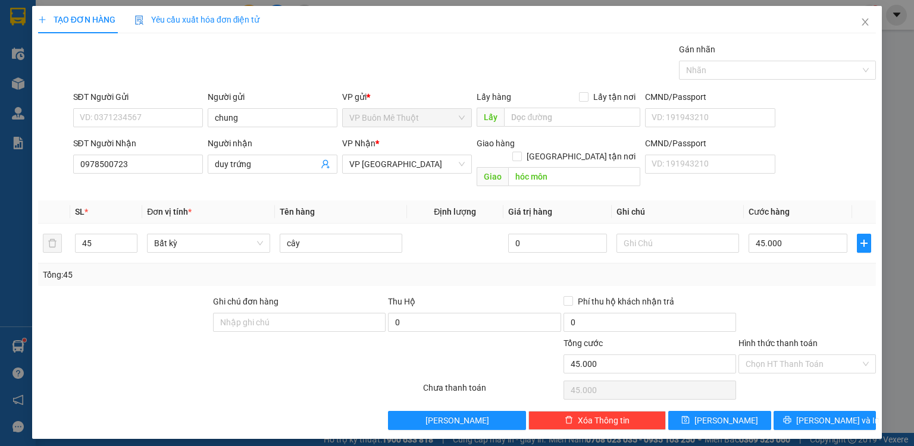
drag, startPoint x: 778, startPoint y: 250, endPoint x: 778, endPoint y: 261, distance: 10.7
click at [778, 264] on div "Tổng: 45" at bounding box center [457, 275] width 838 height 23
click at [733, 411] on button "[PERSON_NAME]" at bounding box center [719, 420] width 103 height 19
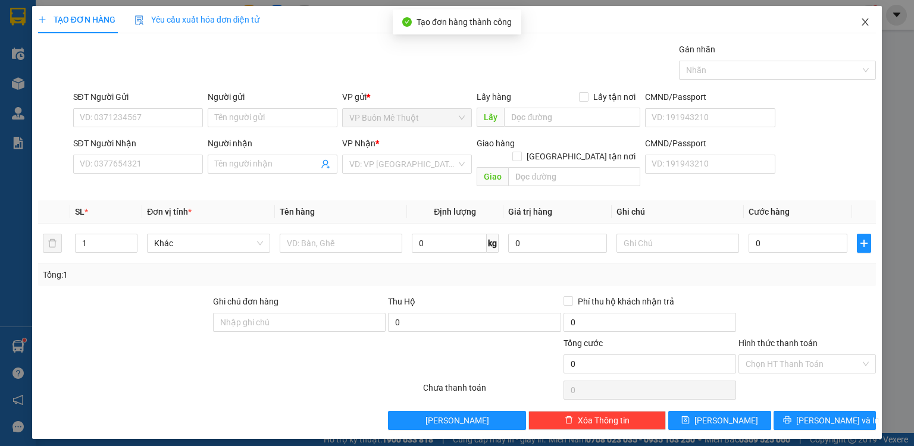
click at [859, 26] on span "Close" at bounding box center [864, 22] width 33 height 33
click at [866, 21] on div "1" at bounding box center [869, 15] width 21 height 21
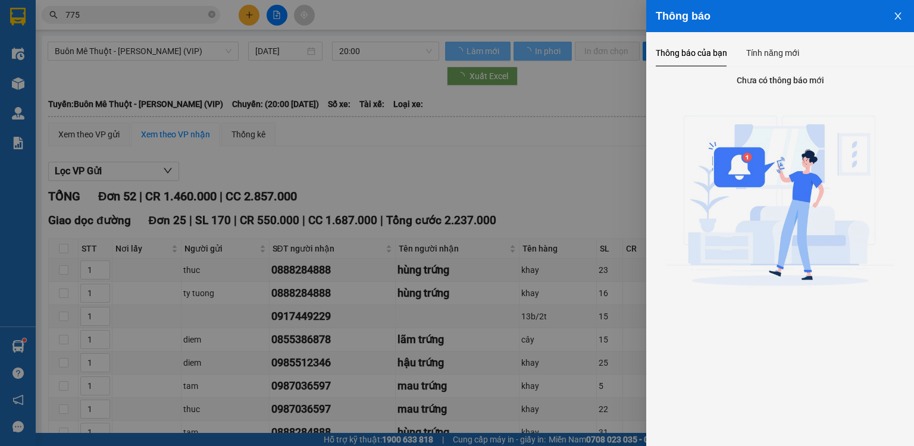
click at [900, 14] on icon "close" at bounding box center [898, 16] width 10 height 10
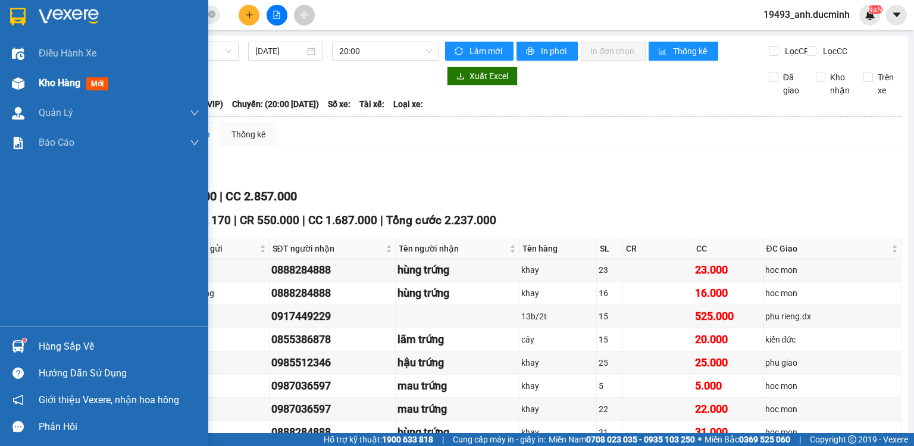
click at [68, 86] on span "Kho hàng" at bounding box center [60, 82] width 42 height 11
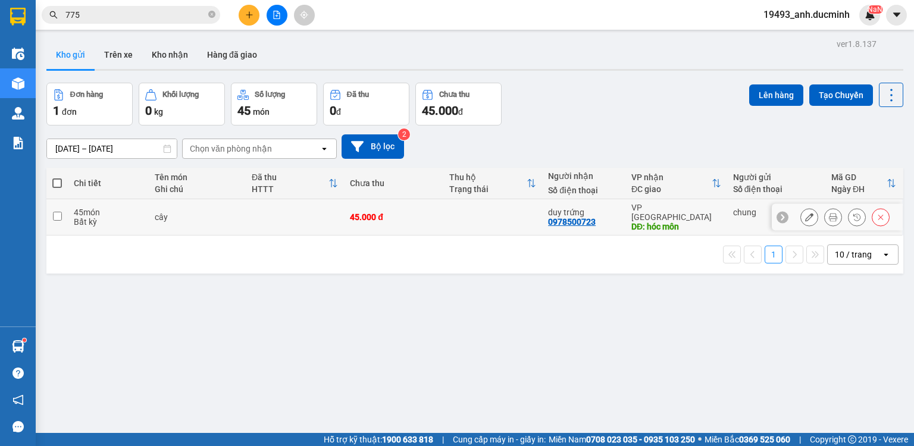
click at [805, 214] on icon at bounding box center [809, 217] width 8 height 8
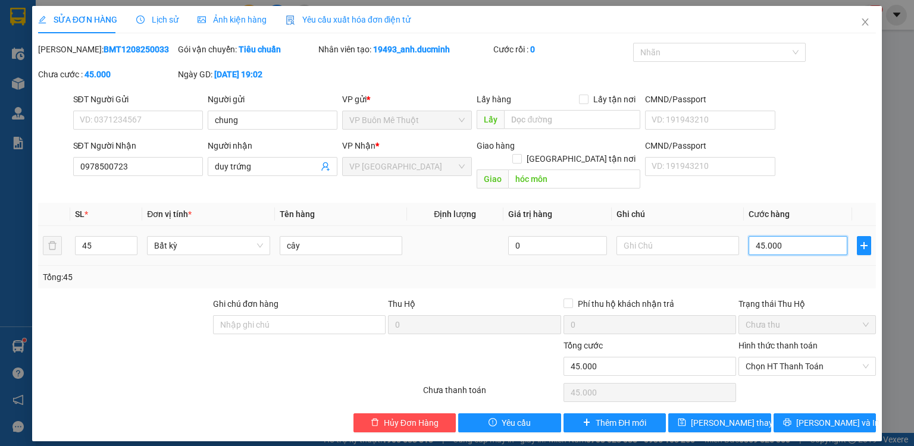
click at [795, 236] on input "45.000" at bounding box center [797, 245] width 99 height 19
click at [778, 358] on span "Chọn HT Thanh Toán" at bounding box center [806, 367] width 123 height 18
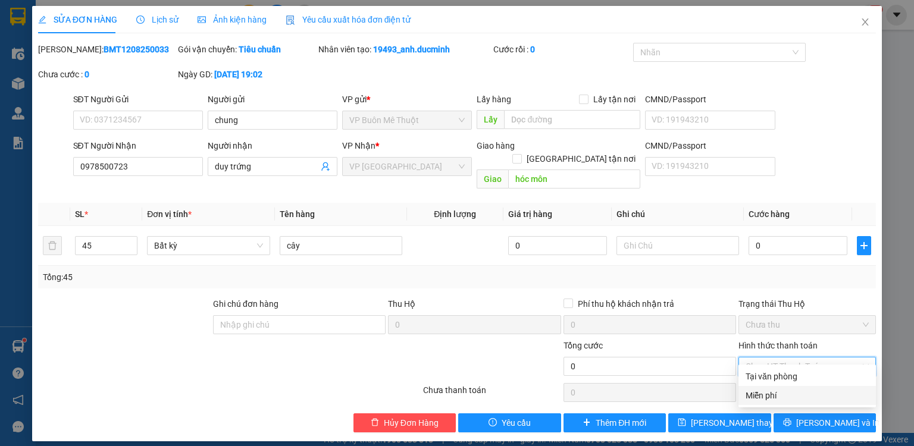
click at [784, 395] on div "Miễn phí" at bounding box center [806, 395] width 123 height 13
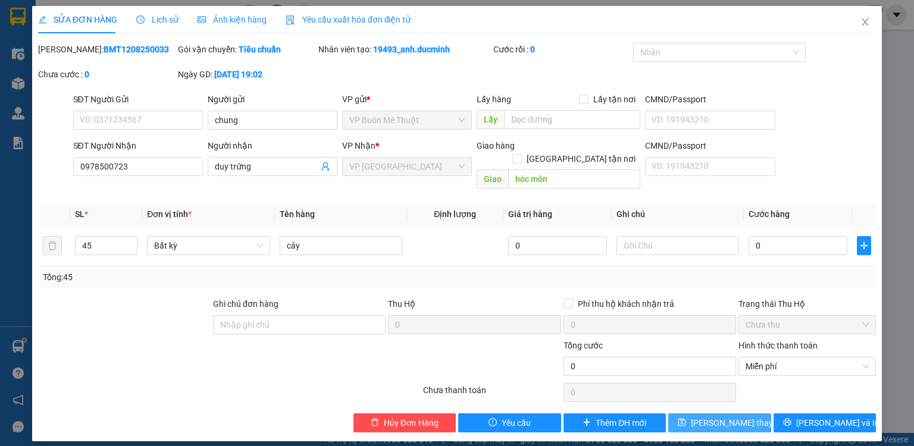
click at [726, 416] on span "[PERSON_NAME] đổi" at bounding box center [738, 422] width 95 height 13
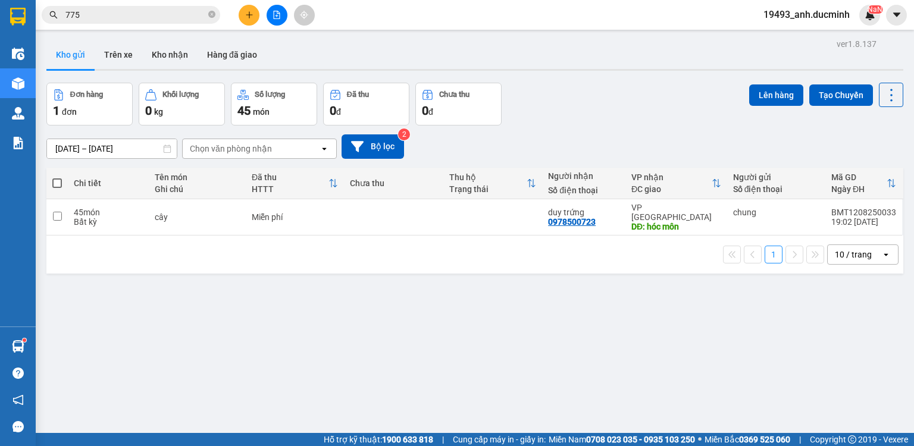
drag, startPoint x: 55, startPoint y: 182, endPoint x: 98, endPoint y: 174, distance: 42.9
click at [57, 182] on span at bounding box center [57, 183] width 10 height 10
click at [57, 177] on input "checkbox" at bounding box center [57, 177] width 0 height 0
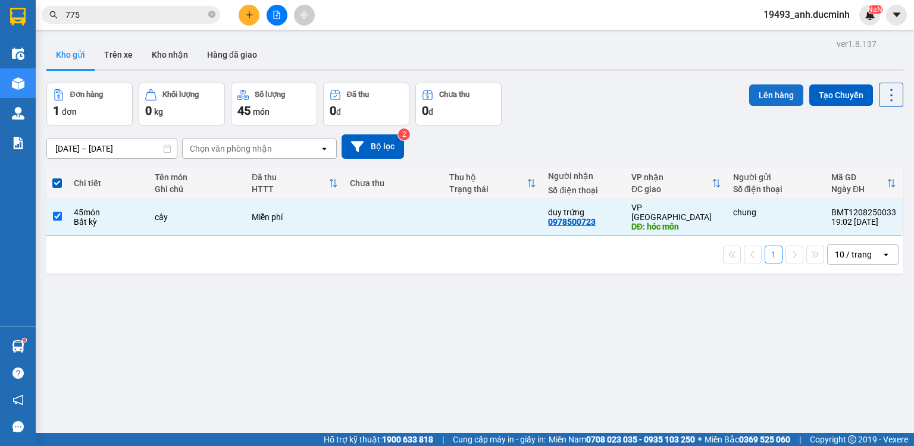
click at [771, 94] on button "Lên hàng" at bounding box center [776, 94] width 54 height 21
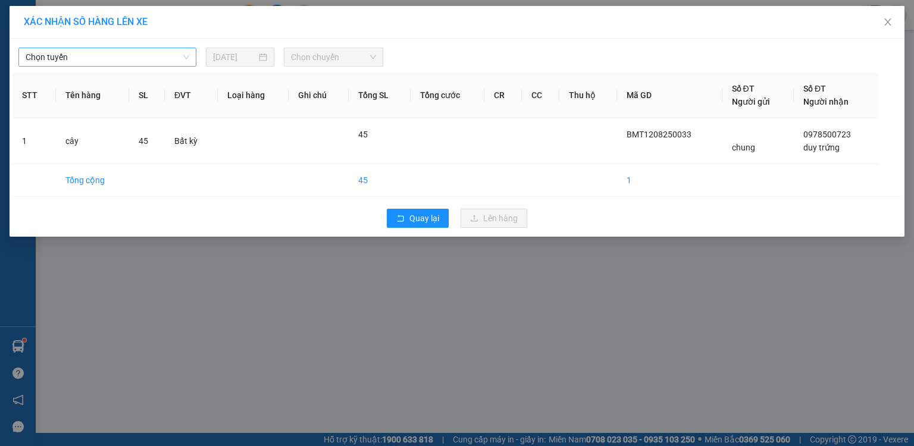
click at [145, 61] on span "Chọn tuyến" at bounding box center [108, 57] width 164 height 18
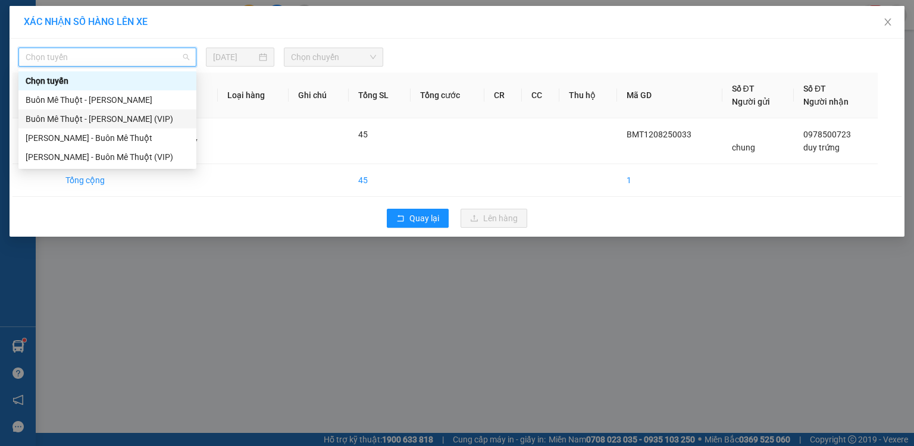
drag, startPoint x: 133, startPoint y: 120, endPoint x: 257, endPoint y: 86, distance: 128.1
click at [136, 119] on div "Buôn Mê [PERSON_NAME] [PERSON_NAME] (VIP)" at bounding box center [108, 118] width 164 height 13
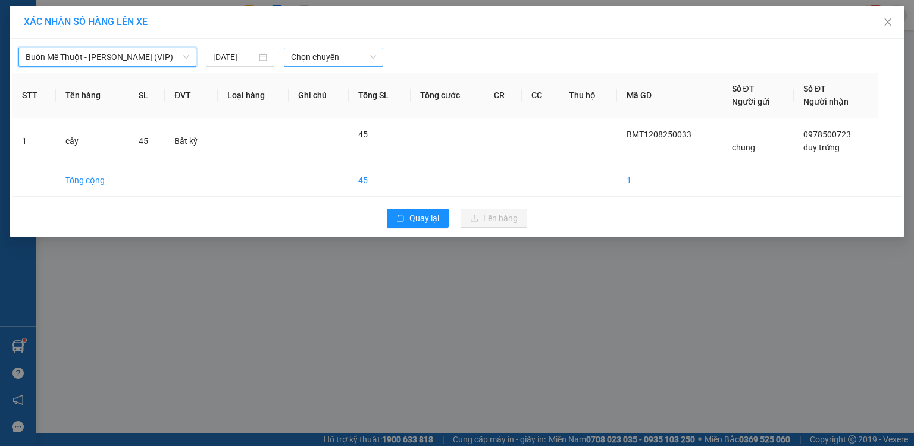
click at [346, 59] on span "Chọn chuyến" at bounding box center [334, 57] width 86 height 18
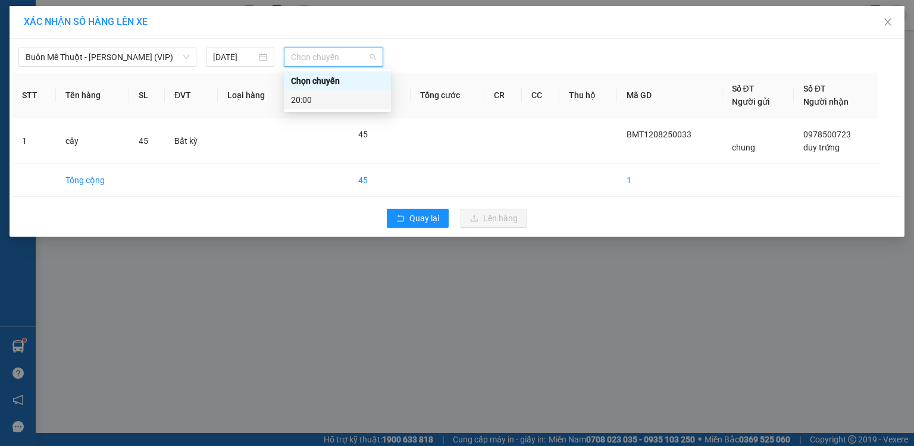
click at [307, 98] on div "20:00" at bounding box center [337, 99] width 93 height 13
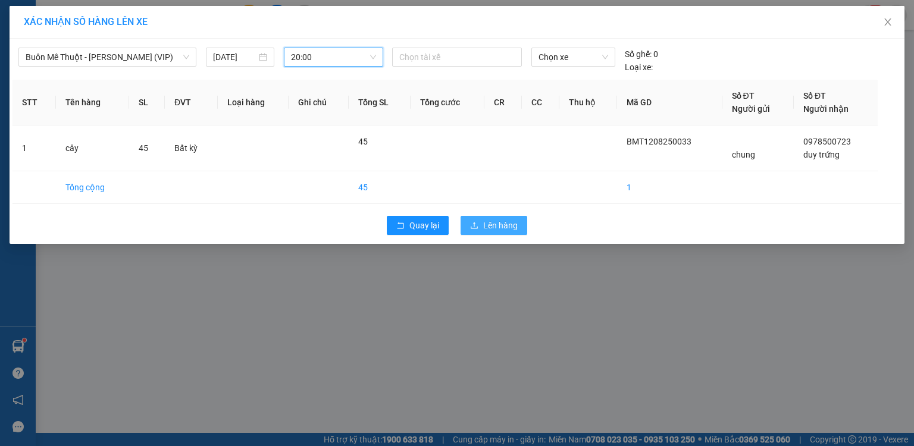
click at [503, 218] on button "Lên hàng" at bounding box center [493, 225] width 67 height 19
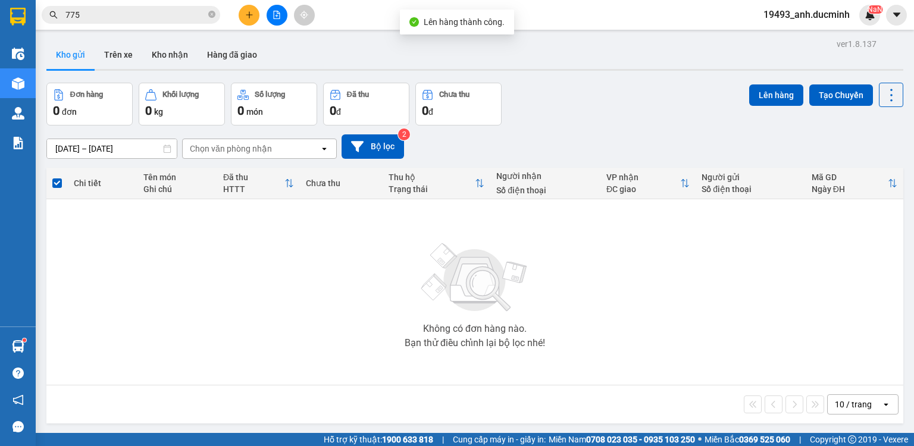
click at [274, 24] on button at bounding box center [277, 15] width 21 height 21
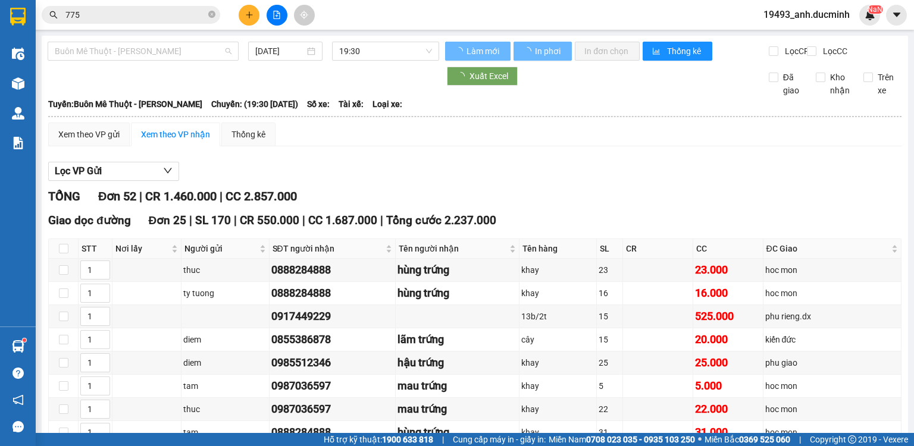
drag, startPoint x: 170, startPoint y: 50, endPoint x: 151, endPoint y: 109, distance: 61.7
click at [170, 51] on span "Buôn Mê [PERSON_NAME] [PERSON_NAME]" at bounding box center [143, 51] width 177 height 18
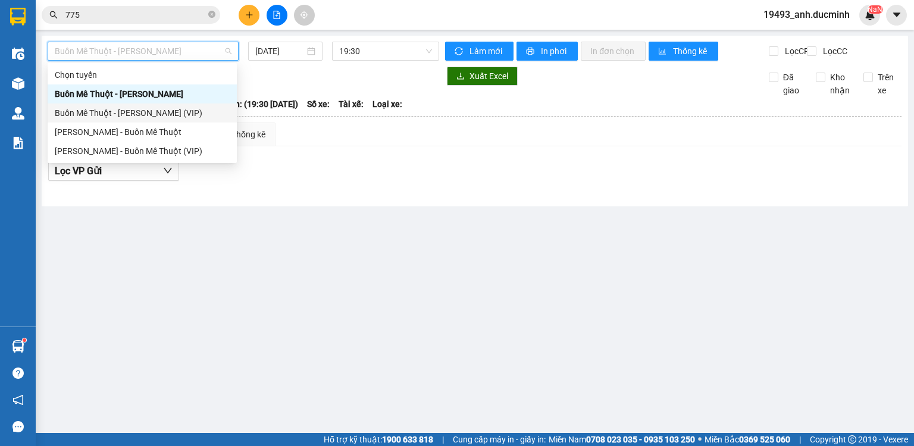
click at [132, 112] on div "Buôn Mê [PERSON_NAME] [PERSON_NAME] (VIP)" at bounding box center [142, 112] width 175 height 13
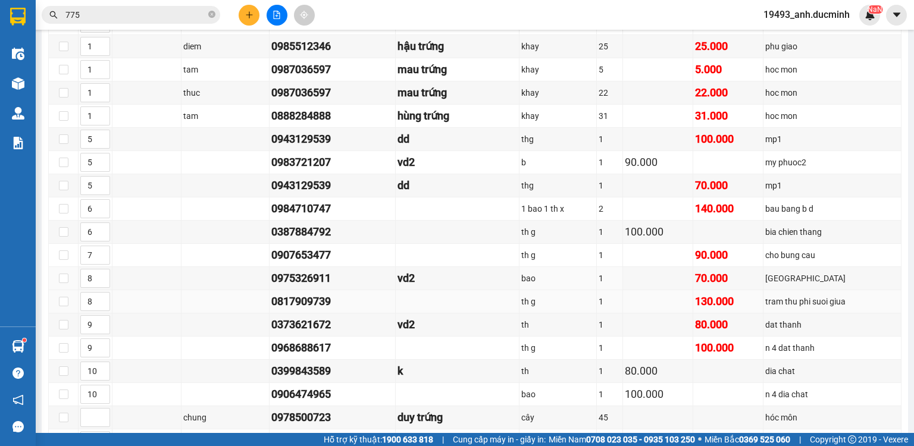
scroll to position [333, 0]
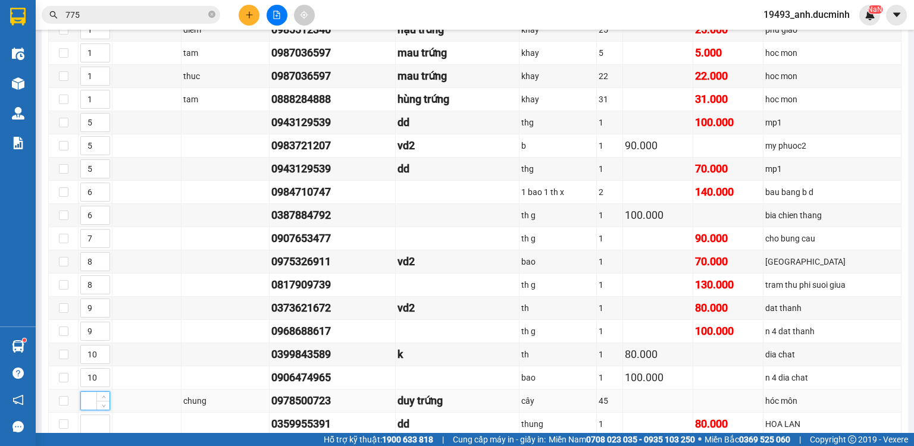
click at [92, 407] on input at bounding box center [95, 401] width 29 height 18
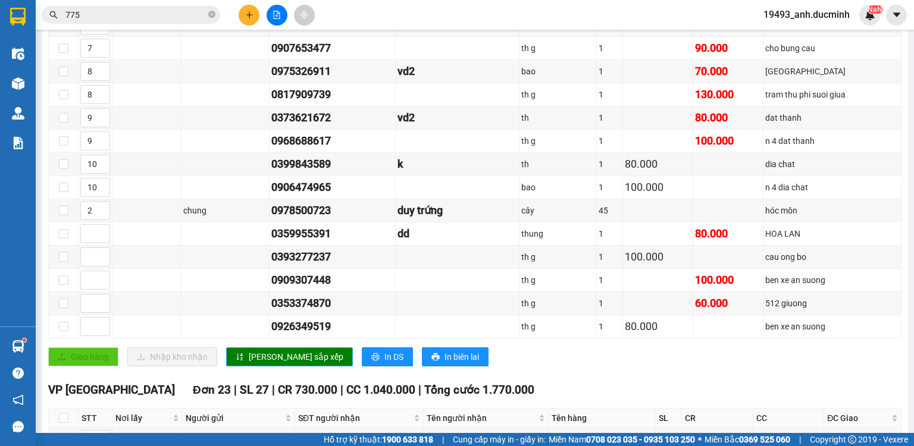
click at [250, 357] on span "[PERSON_NAME] sắp xếp" at bounding box center [296, 356] width 95 height 13
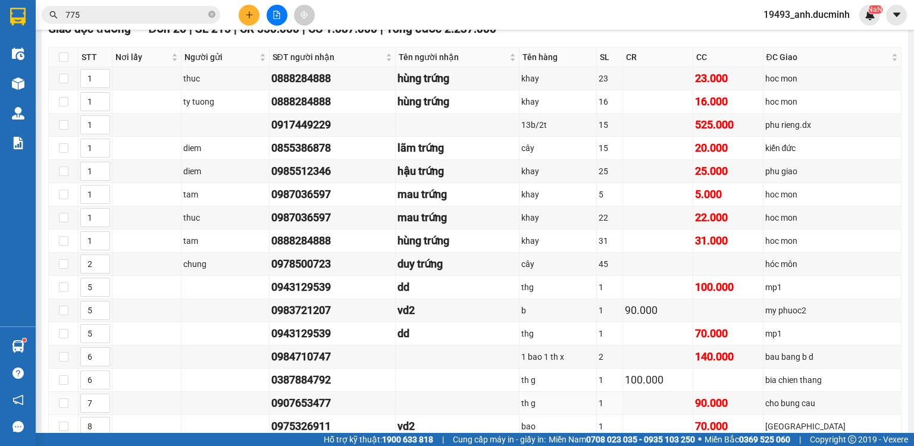
scroll to position [190, 0]
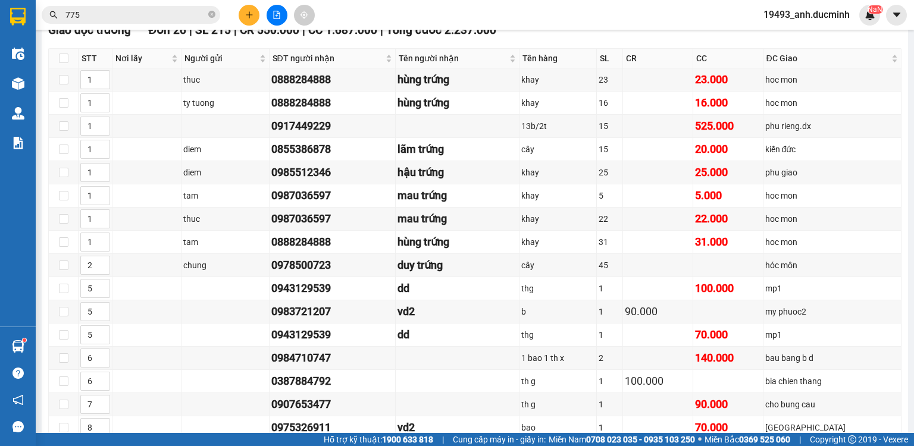
click at [249, 14] on icon "plus" at bounding box center [249, 14] width 1 height 7
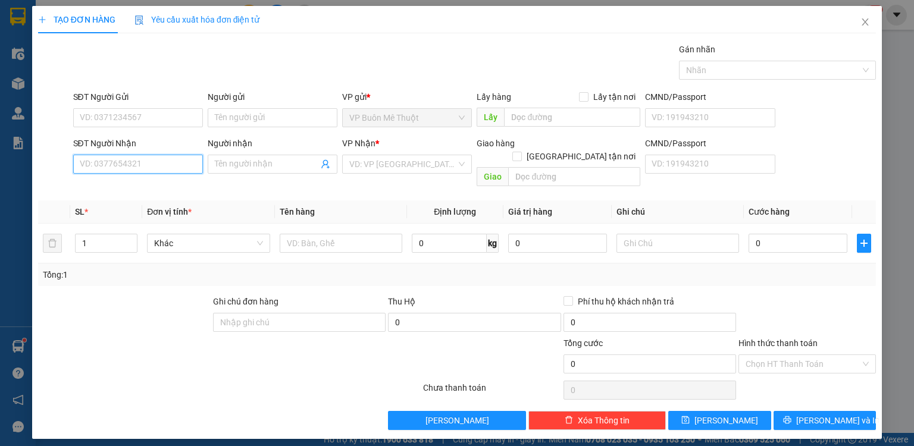
click at [174, 164] on input "SĐT Người Nhận" at bounding box center [138, 164] width 130 height 19
drag, startPoint x: 449, startPoint y: 173, endPoint x: 414, endPoint y: 181, distance: 35.4
click at [448, 174] on div "VP Nhận * VD: VP Sài Gòn" at bounding box center [407, 158] width 130 height 42
click at [390, 168] on input "search" at bounding box center [402, 164] width 107 height 18
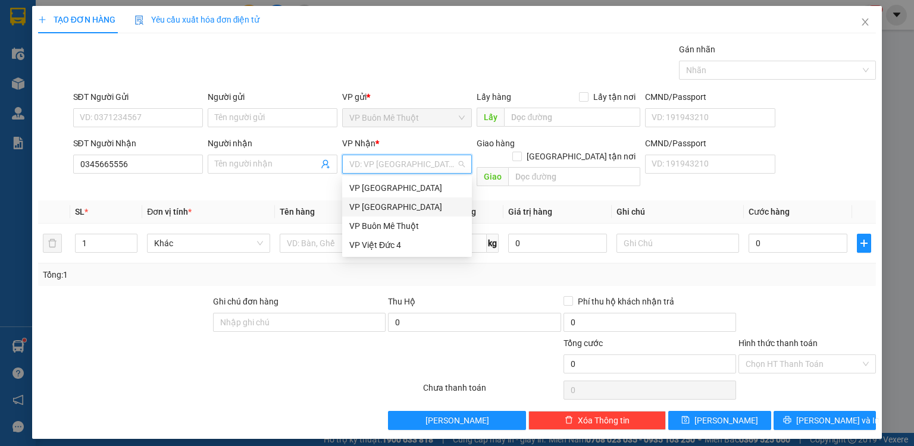
click at [383, 207] on div "VP [GEOGRAPHIC_DATA]" at bounding box center [406, 206] width 115 height 13
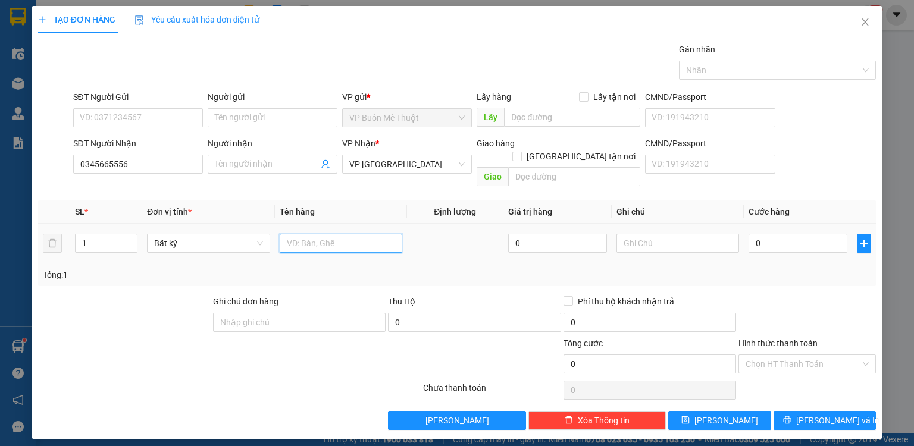
click at [305, 234] on input "text" at bounding box center [341, 243] width 123 height 19
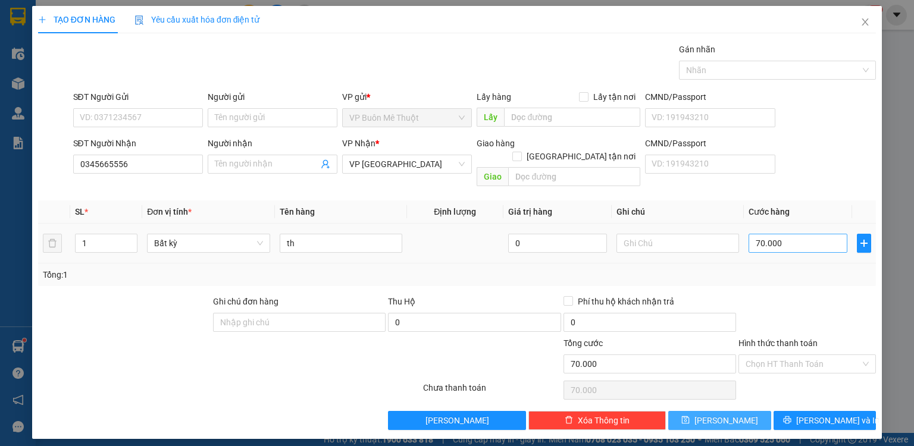
drag, startPoint x: 731, startPoint y: 404, endPoint x: 800, endPoint y: 230, distance: 186.9
click at [732, 414] on span "[PERSON_NAME]" at bounding box center [726, 420] width 64 height 13
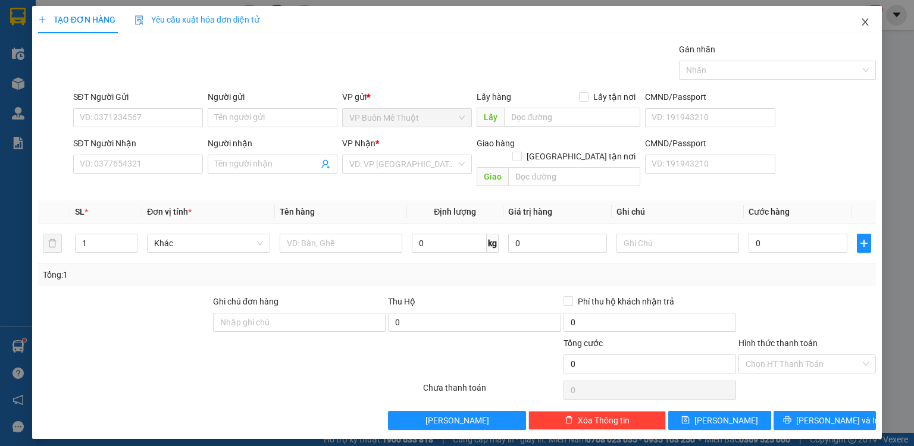
click at [867, 20] on icon "close" at bounding box center [865, 21] width 7 height 7
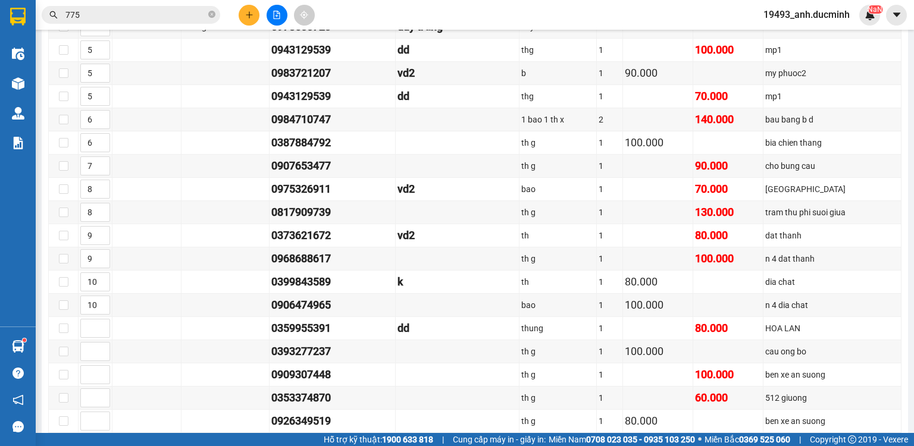
scroll to position [428, 0]
click at [249, 14] on icon "plus" at bounding box center [249, 14] width 1 height 7
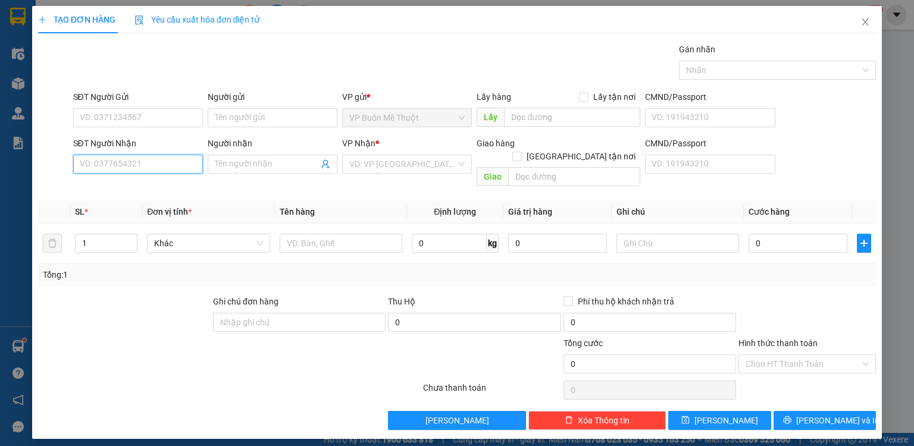
click at [171, 158] on input "SĐT Người Nhận" at bounding box center [138, 164] width 130 height 19
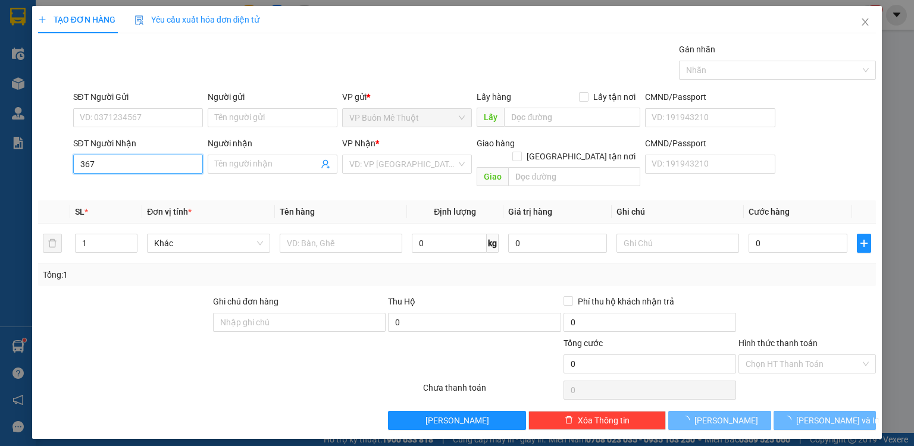
click at [170, 159] on input "367" at bounding box center [138, 164] width 130 height 19
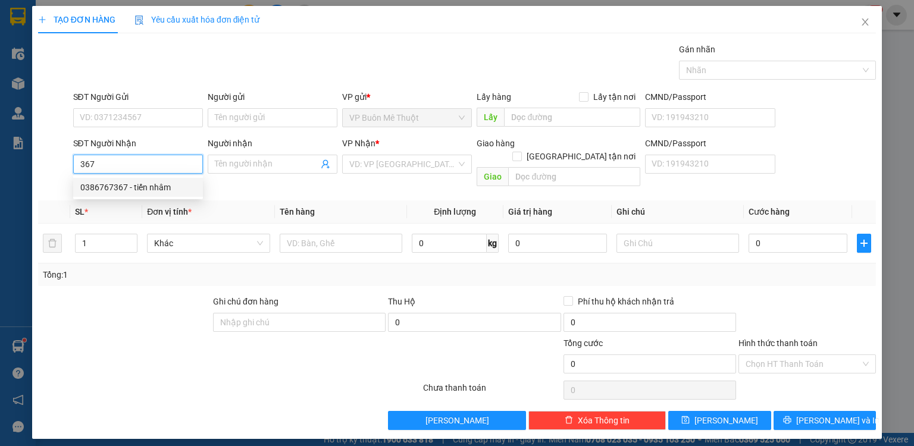
click at [146, 186] on div "0386767367 - tiến nhâm" at bounding box center [137, 187] width 115 height 13
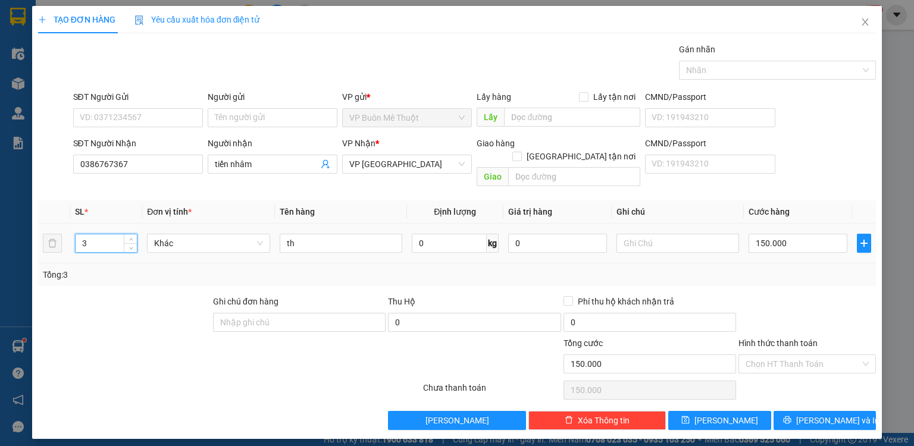
click at [112, 234] on input "3" at bounding box center [106, 243] width 61 height 18
click at [324, 234] on input "th" at bounding box center [341, 243] width 123 height 19
drag, startPoint x: 781, startPoint y: 350, endPoint x: 773, endPoint y: 371, distance: 22.4
click at [780, 355] on input "Hình thức thanh toán" at bounding box center [802, 364] width 115 height 18
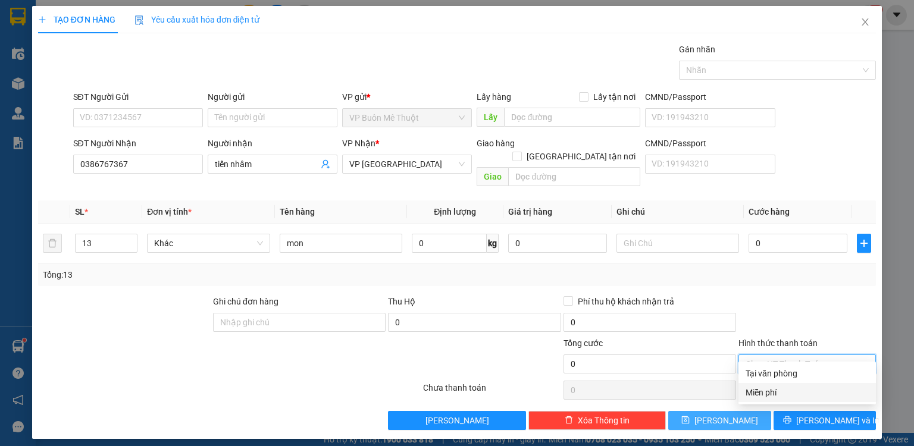
drag, startPoint x: 766, startPoint y: 393, endPoint x: 738, endPoint y: 403, distance: 29.7
click at [764, 394] on div "Miễn phí" at bounding box center [806, 392] width 123 height 13
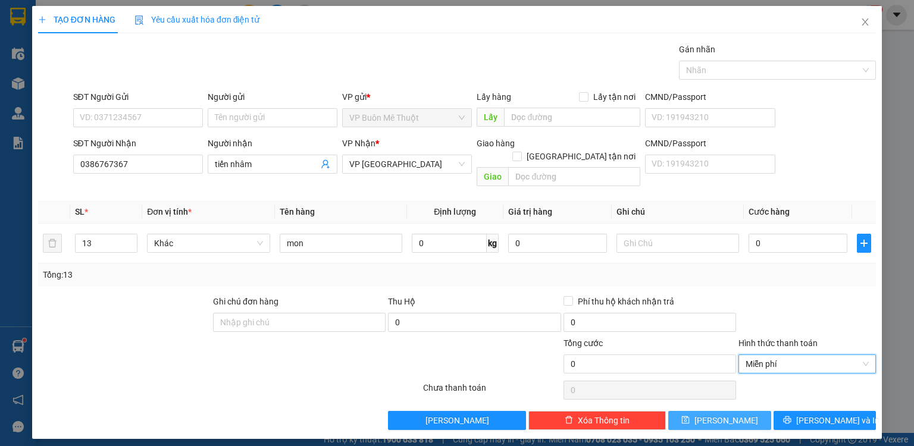
click at [730, 414] on span "[PERSON_NAME]" at bounding box center [726, 420] width 64 height 13
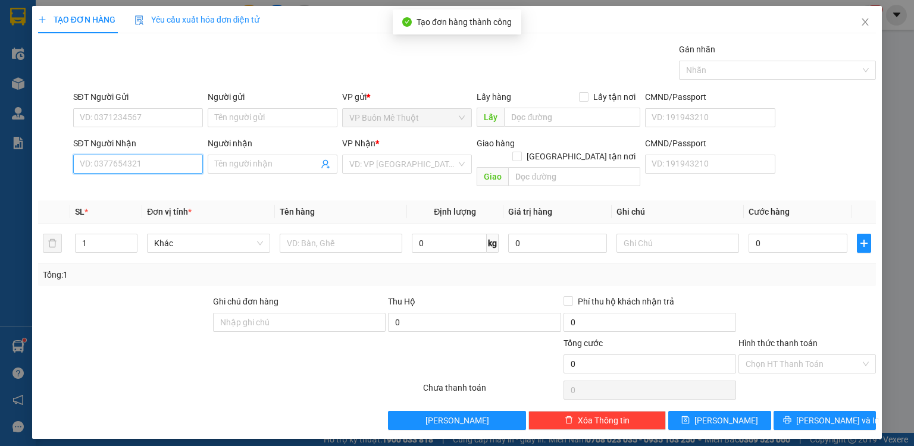
click at [155, 167] on input "SĐT Người Nhận" at bounding box center [138, 164] width 130 height 19
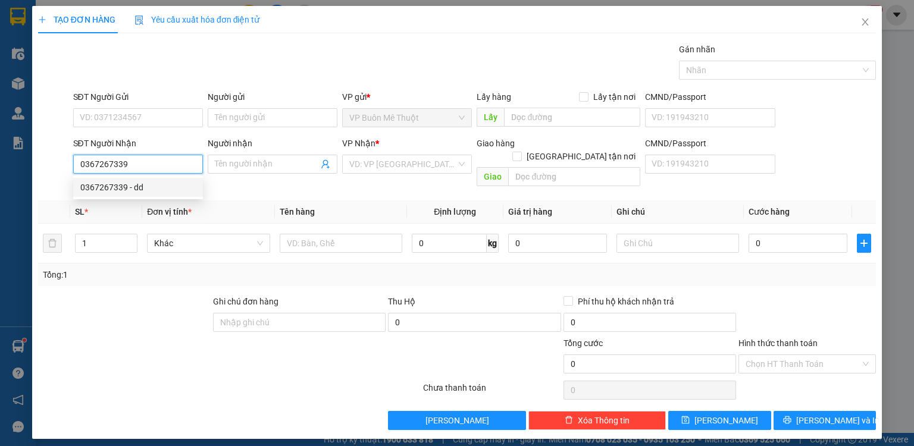
click at [132, 188] on div "0367267339 - dd" at bounding box center [137, 187] width 115 height 13
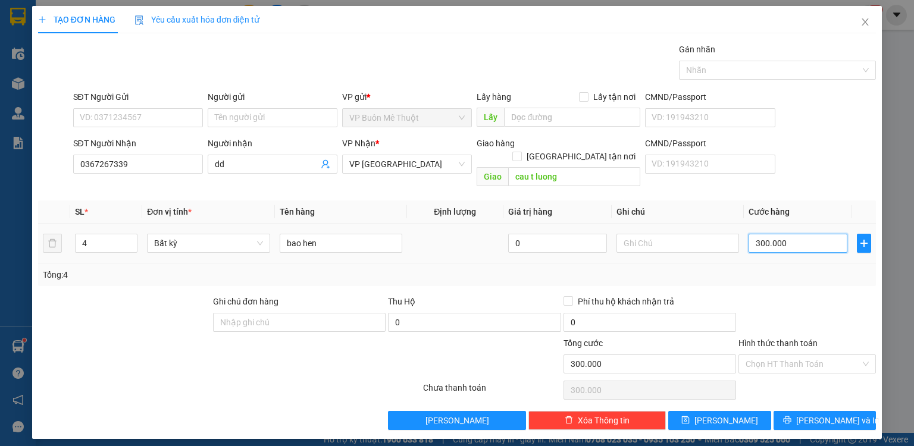
click at [781, 234] on input "300.000" at bounding box center [797, 243] width 99 height 19
drag, startPoint x: 817, startPoint y: 352, endPoint x: 802, endPoint y: 377, distance: 29.4
click at [816, 355] on input "Hình thức thanh toán" at bounding box center [802, 364] width 115 height 18
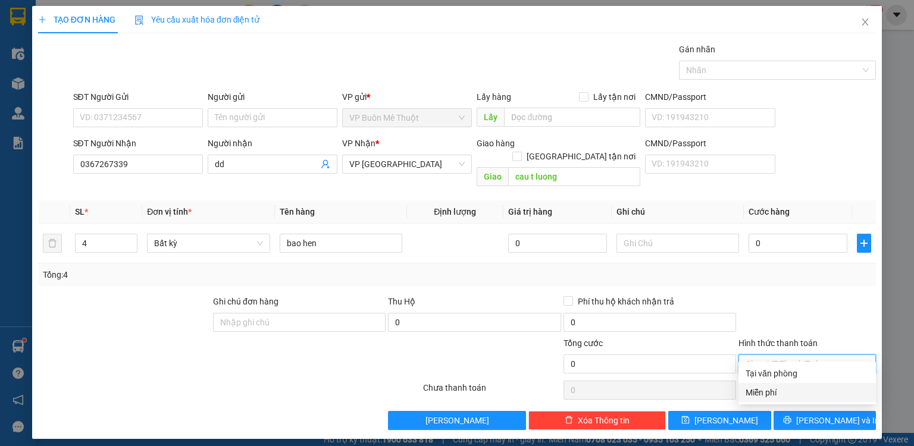
click at [774, 396] on div "Miễn phí" at bounding box center [806, 392] width 123 height 13
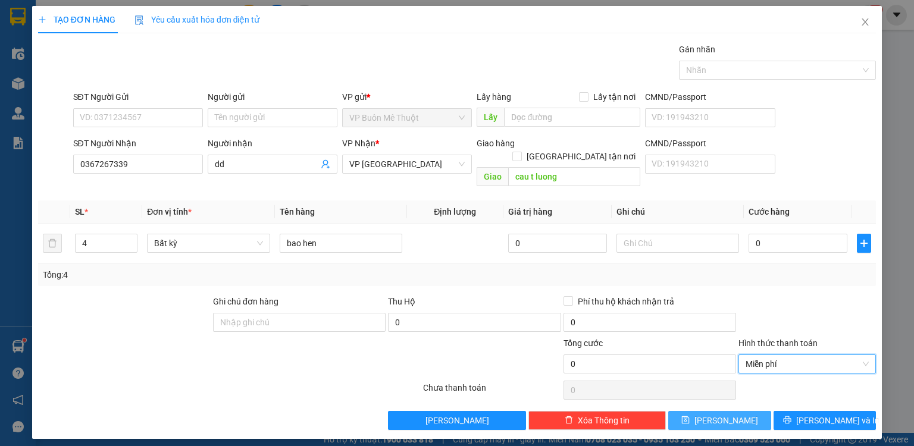
click at [732, 414] on span "[PERSON_NAME]" at bounding box center [726, 420] width 64 height 13
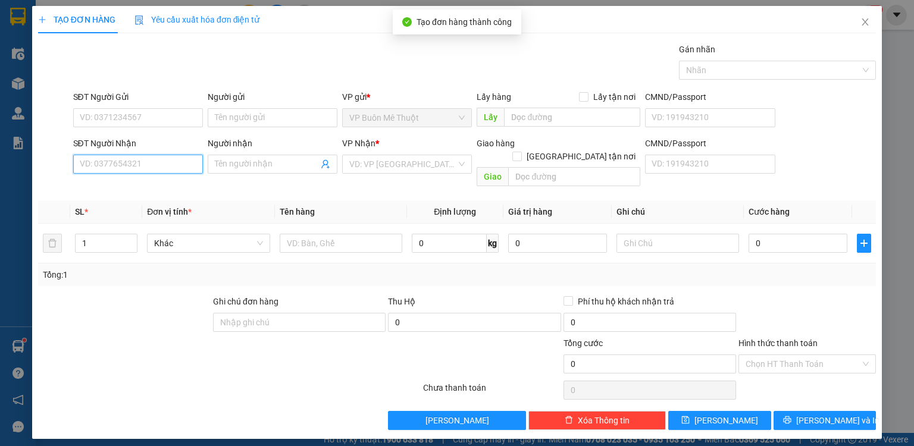
click at [170, 164] on input "SĐT Người Nhận" at bounding box center [138, 164] width 130 height 19
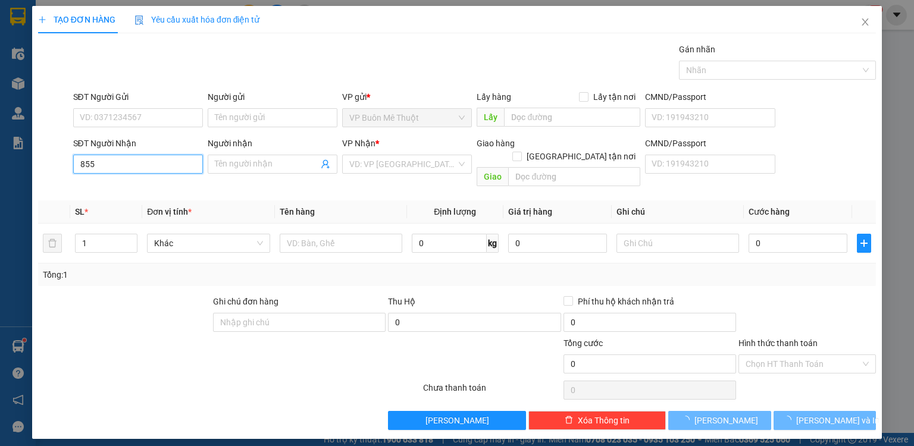
click at [171, 164] on input "855" at bounding box center [138, 164] width 130 height 19
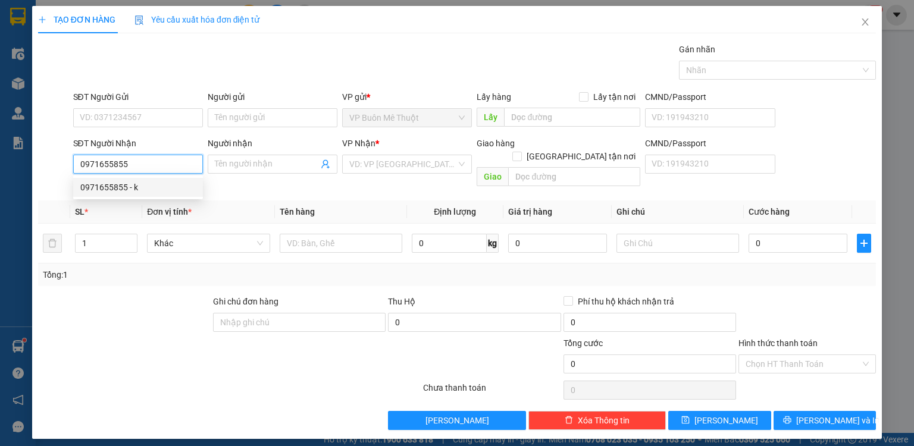
click at [121, 186] on div "0971655855 - k" at bounding box center [137, 187] width 115 height 13
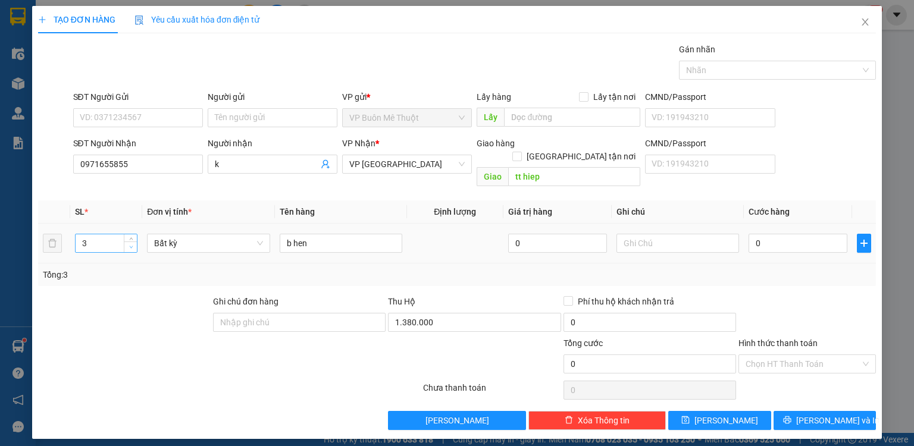
click at [130, 245] on icon "down" at bounding box center [131, 247] width 4 height 4
click at [130, 244] on span "down" at bounding box center [130, 247] width 7 height 7
click at [132, 244] on span "down" at bounding box center [130, 247] width 7 height 7
drag, startPoint x: 764, startPoint y: 347, endPoint x: 778, endPoint y: 359, distance: 18.1
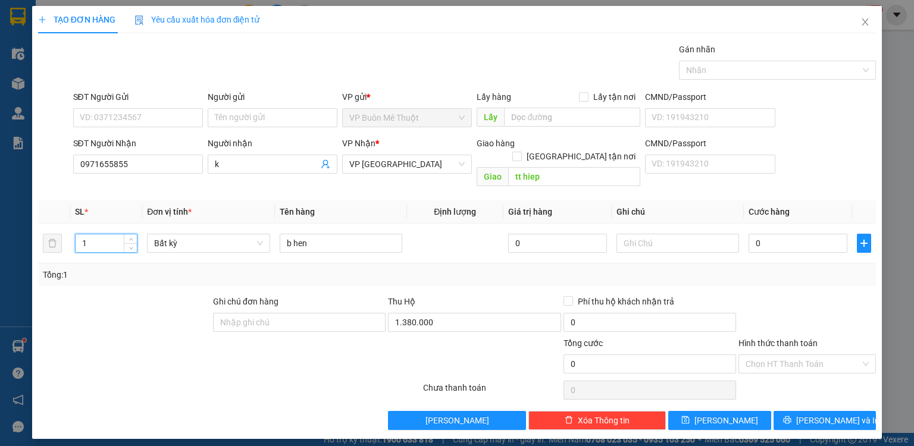
click at [764, 355] on input "Hình thức thanh toán" at bounding box center [802, 364] width 115 height 18
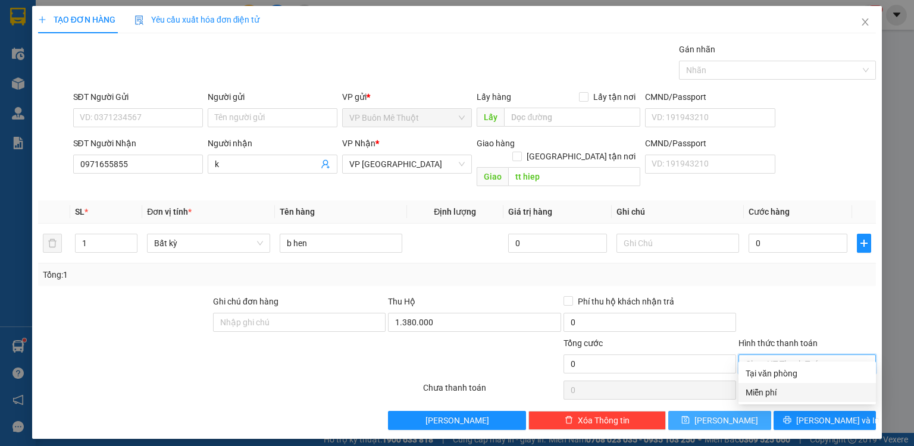
drag, startPoint x: 767, startPoint y: 388, endPoint x: 763, endPoint y: 397, distance: 10.4
click at [767, 388] on div "Miễn phí" at bounding box center [806, 392] width 123 height 13
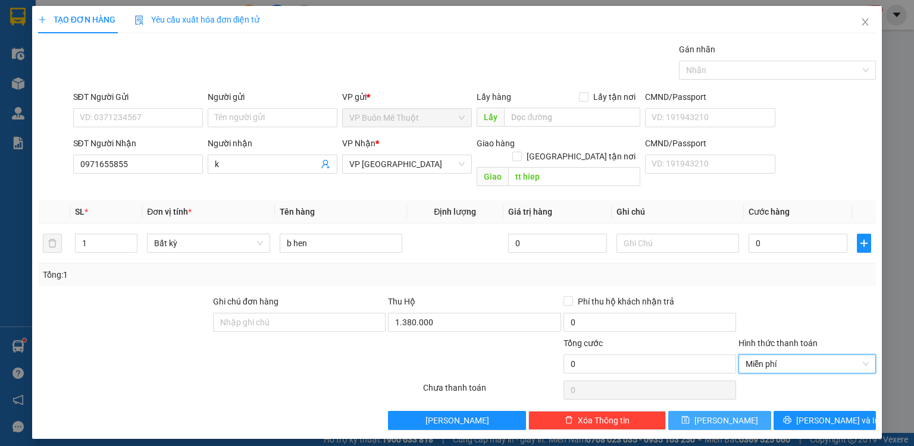
click at [754, 411] on button "[PERSON_NAME]" at bounding box center [719, 420] width 103 height 19
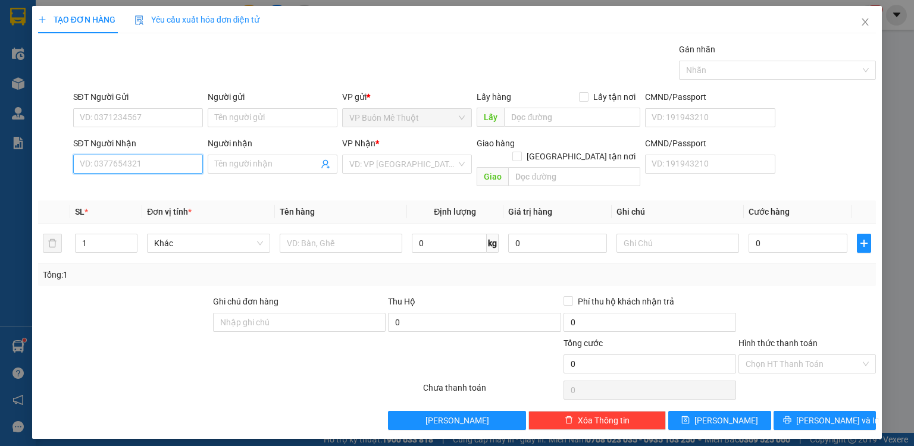
click at [178, 164] on input "SĐT Người Nhận" at bounding box center [138, 164] width 130 height 19
click at [139, 187] on div "0982276465 - dd" at bounding box center [137, 187] width 115 height 13
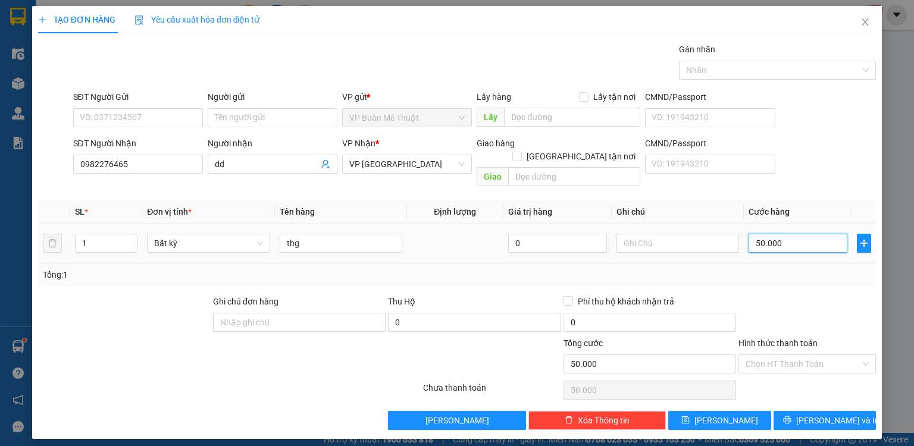
click at [795, 234] on input "50.000" at bounding box center [797, 243] width 99 height 19
click at [713, 411] on button "[PERSON_NAME]" at bounding box center [719, 420] width 103 height 19
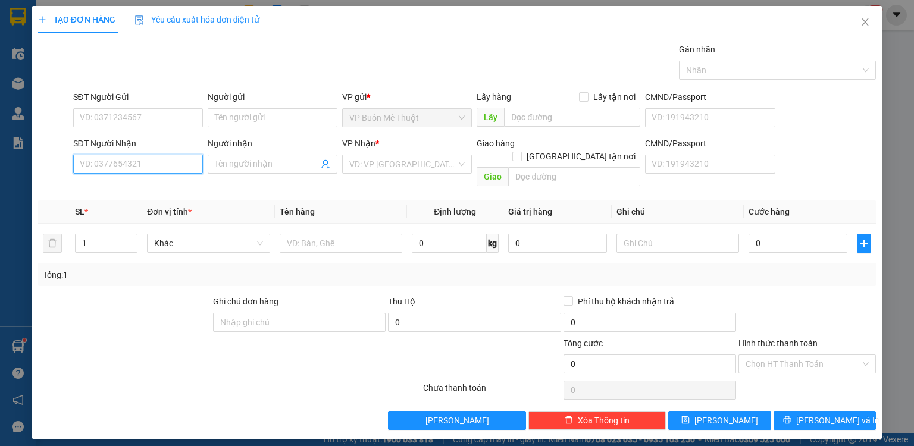
click at [157, 164] on input "SĐT Người Nhận" at bounding box center [138, 164] width 130 height 19
click at [290, 167] on input "Người nhận" at bounding box center [267, 164] width 104 height 13
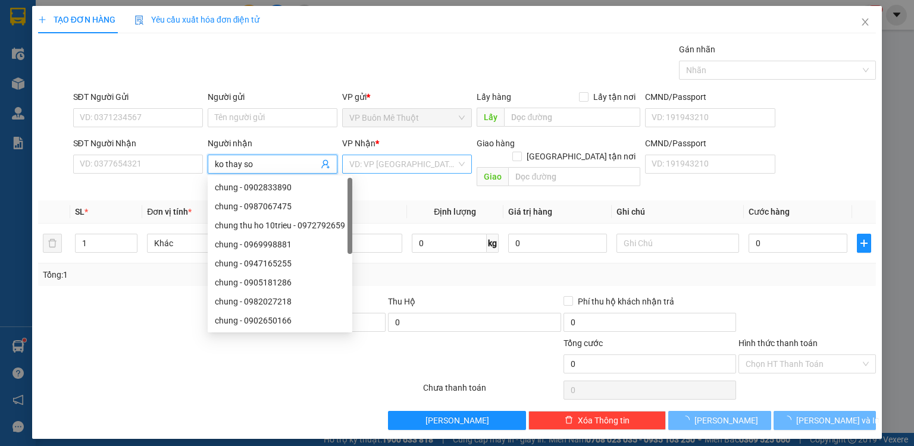
click at [403, 161] on input "search" at bounding box center [402, 164] width 107 height 18
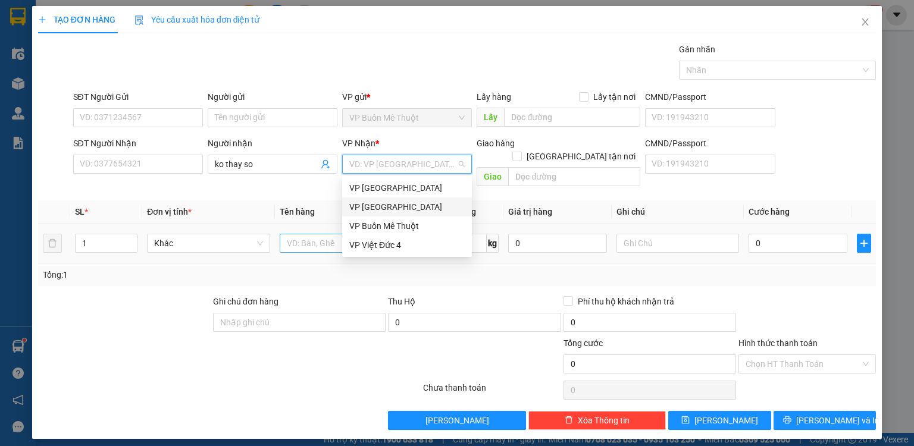
drag, startPoint x: 380, startPoint y: 211, endPoint x: 321, endPoint y: 238, distance: 64.2
click at [379, 212] on div "VP [GEOGRAPHIC_DATA]" at bounding box center [406, 206] width 115 height 13
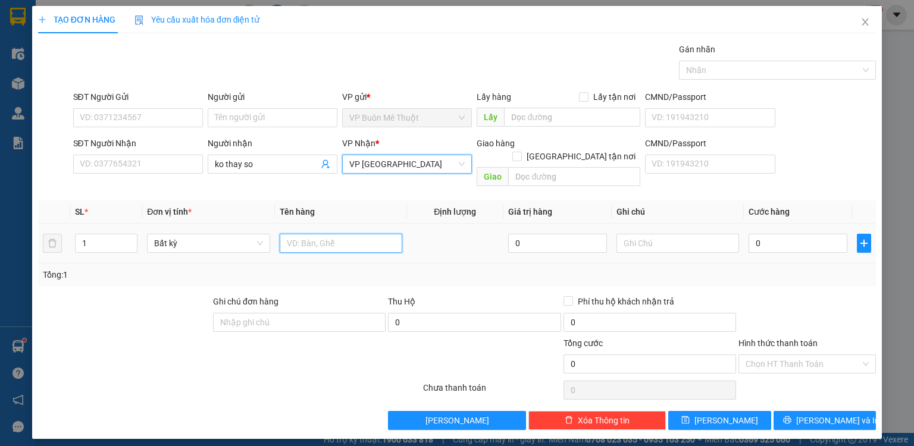
click at [314, 234] on input "text" at bounding box center [341, 243] width 123 height 19
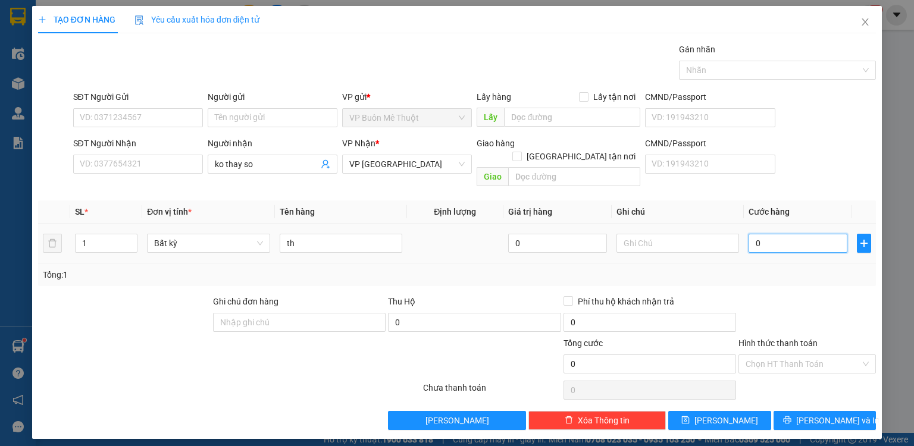
click at [796, 234] on input "0" at bounding box center [797, 243] width 99 height 19
click at [779, 355] on input "Hình thức thanh toán" at bounding box center [802, 364] width 115 height 18
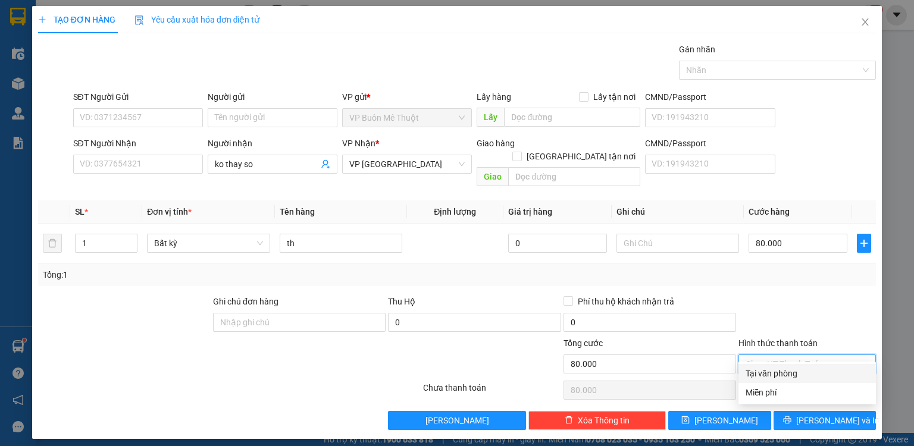
click at [783, 378] on div "Tại văn phòng" at bounding box center [806, 373] width 123 height 13
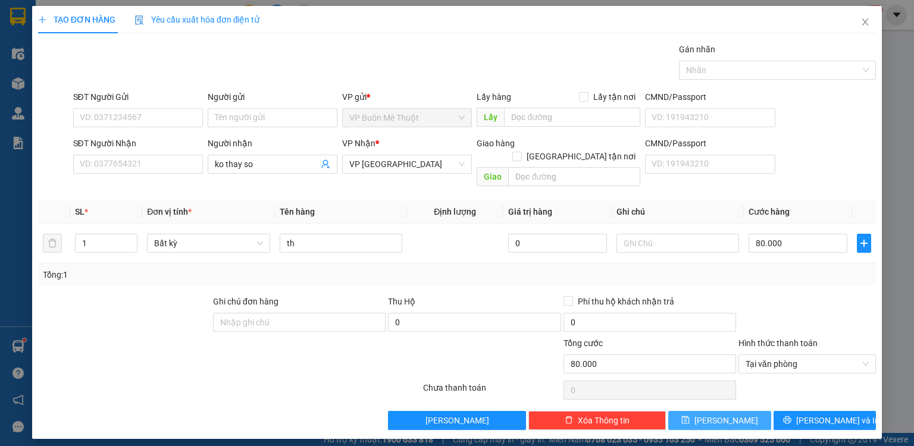
click at [749, 411] on button "[PERSON_NAME]" at bounding box center [719, 420] width 103 height 19
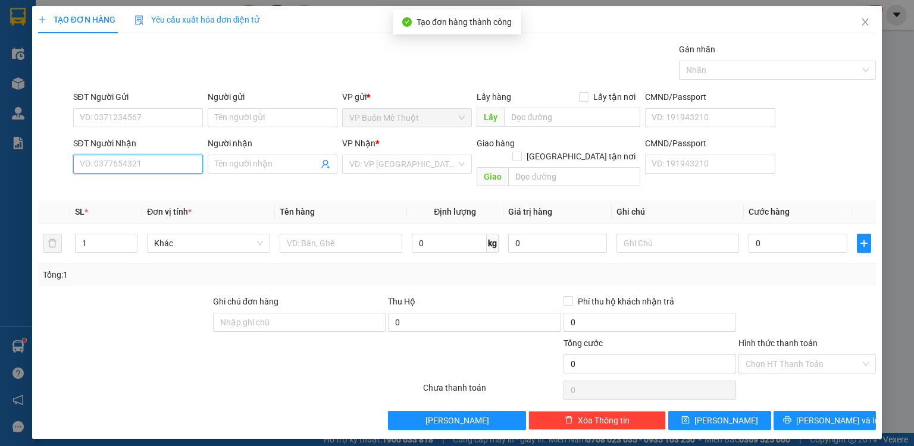
click at [160, 162] on input "SĐT Người Nhận" at bounding box center [138, 164] width 130 height 19
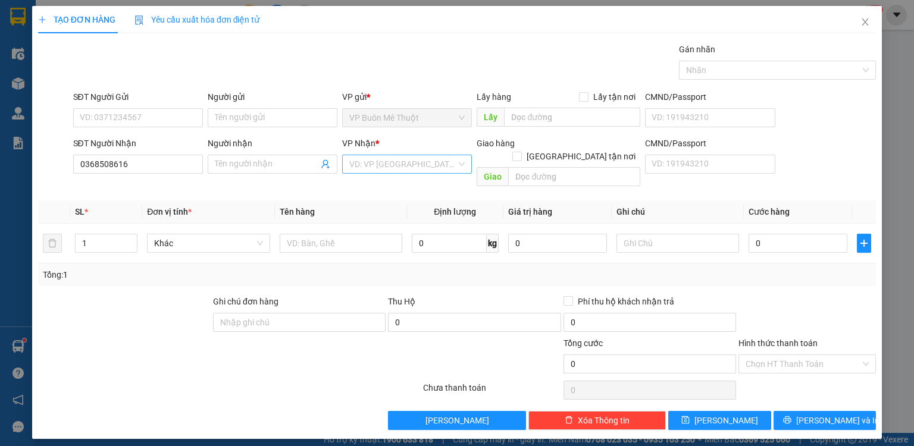
click at [393, 160] on input "search" at bounding box center [402, 164] width 107 height 18
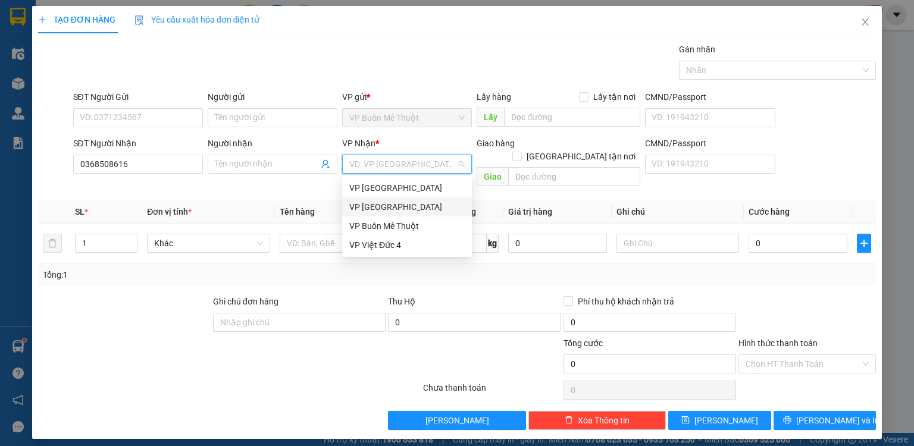
drag, startPoint x: 385, startPoint y: 206, endPoint x: 428, endPoint y: 193, distance: 45.0
click at [386, 206] on div "VP [GEOGRAPHIC_DATA]" at bounding box center [406, 206] width 115 height 13
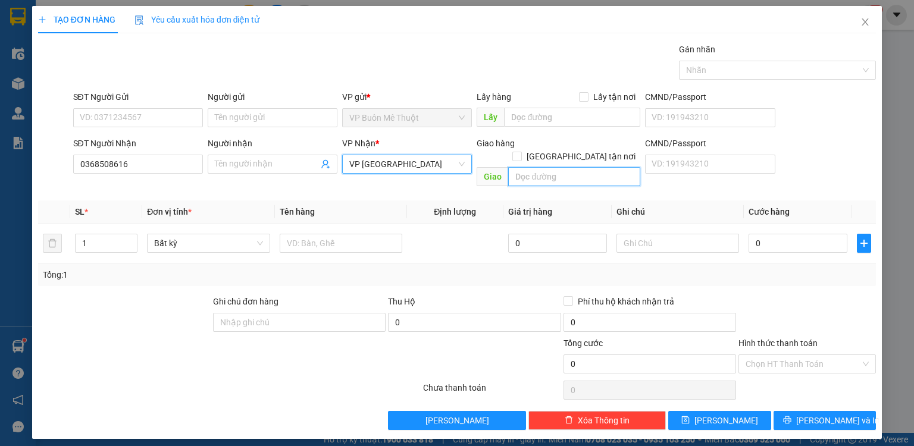
click at [600, 167] on input "text" at bounding box center [574, 176] width 132 height 19
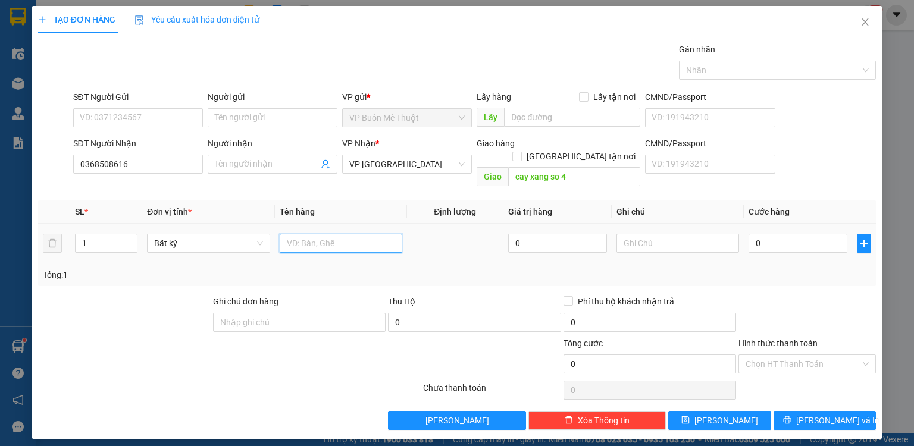
click at [390, 234] on input "text" at bounding box center [341, 243] width 123 height 19
click at [783, 234] on input "0" at bounding box center [797, 243] width 99 height 19
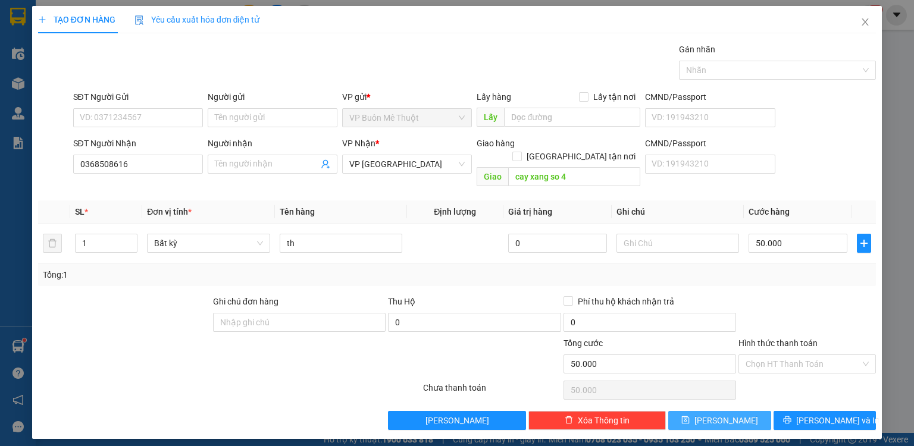
click at [702, 411] on button "[PERSON_NAME]" at bounding box center [719, 420] width 103 height 19
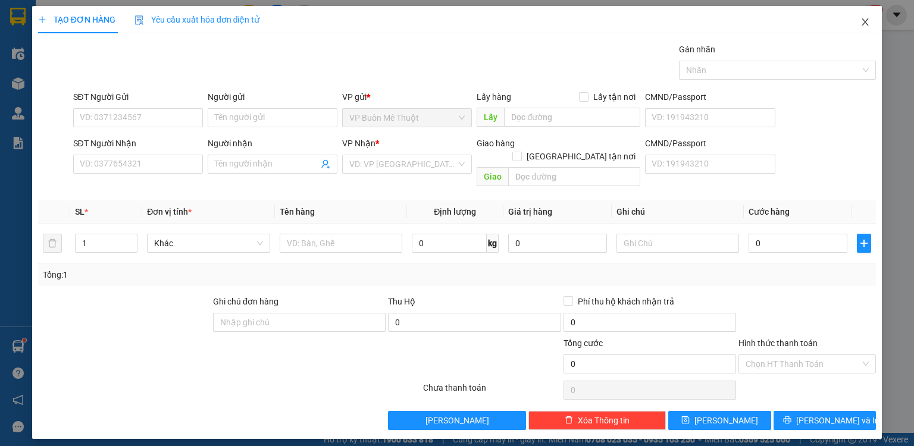
click at [867, 20] on icon "close" at bounding box center [865, 21] width 7 height 7
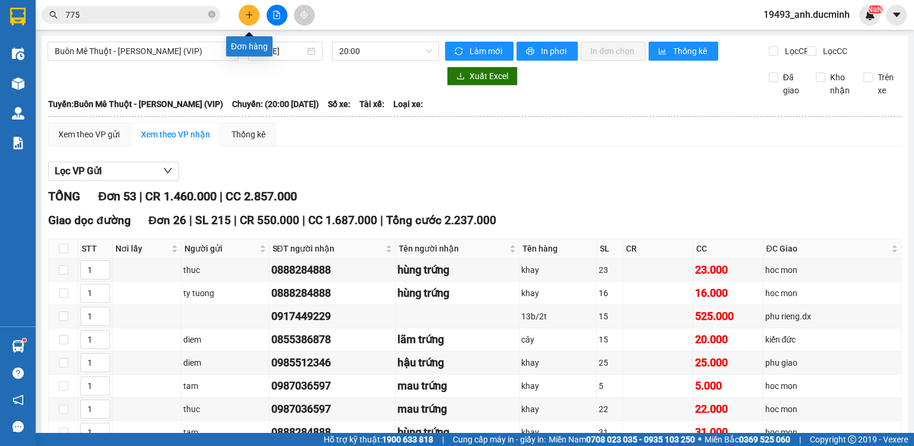
click at [253, 14] on icon "plus" at bounding box center [249, 15] width 8 height 8
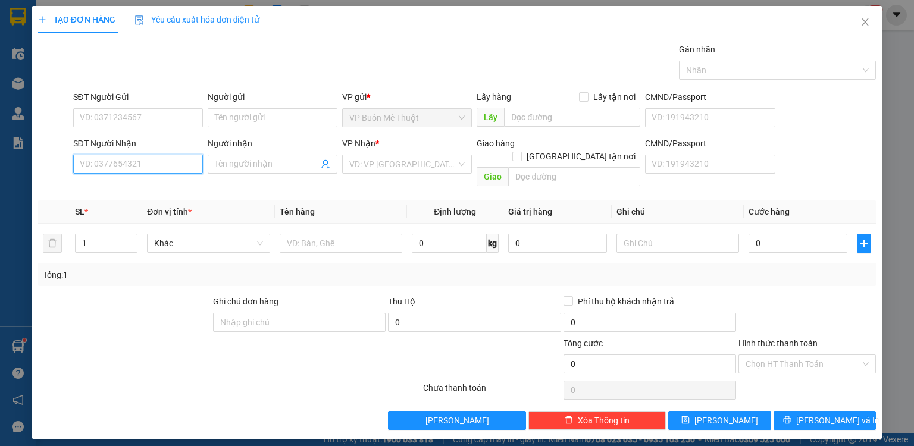
click at [167, 166] on input "SĐT Người Nhận" at bounding box center [138, 164] width 130 height 19
click at [146, 187] on div "0903668847 - hông" at bounding box center [137, 187] width 115 height 13
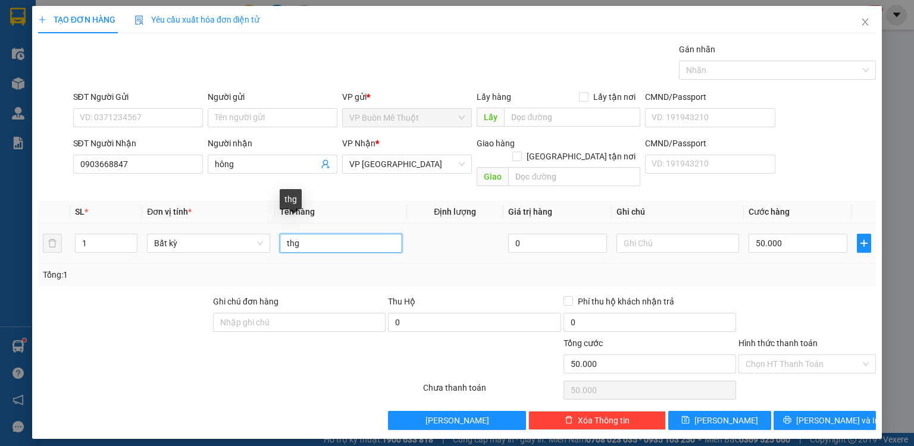
click at [330, 234] on input "thg" at bounding box center [341, 243] width 123 height 19
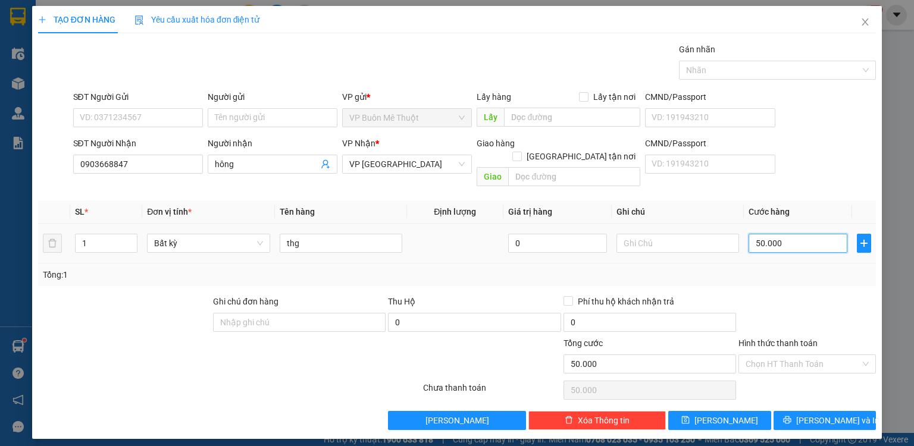
click at [786, 234] on input "50.000" at bounding box center [797, 243] width 99 height 19
click at [706, 414] on button "[PERSON_NAME]" at bounding box center [719, 420] width 103 height 19
click at [866, 19] on icon "close" at bounding box center [865, 22] width 10 height 10
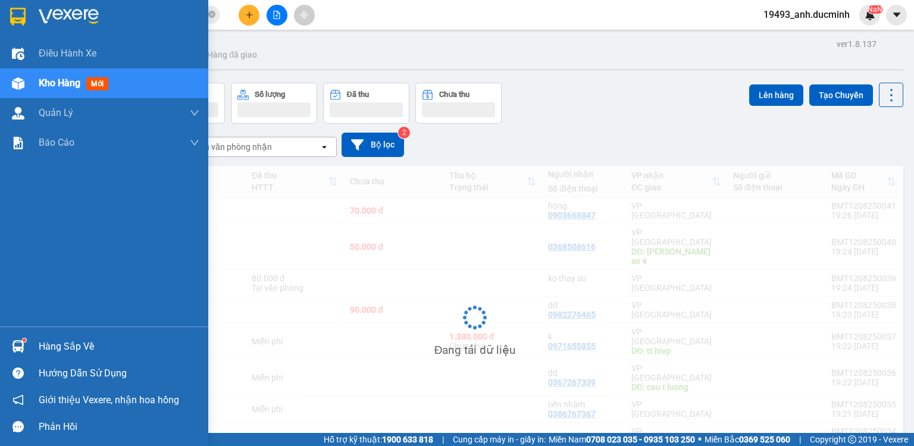
click at [46, 86] on span "Kho hàng" at bounding box center [60, 82] width 42 height 11
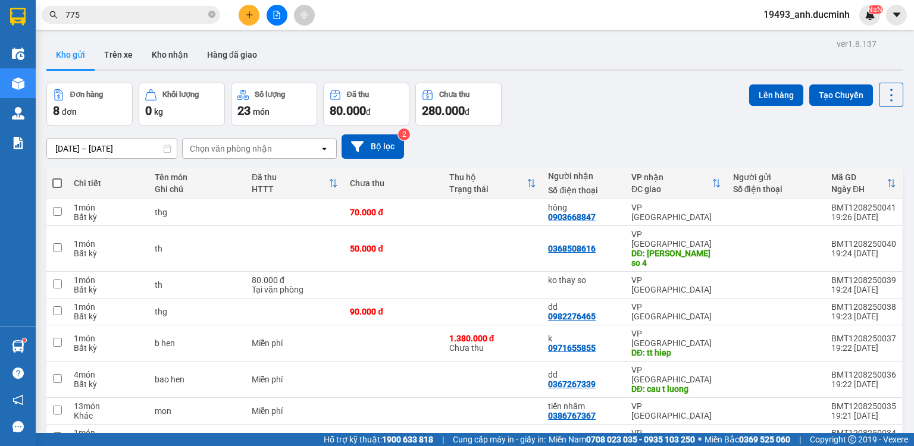
drag, startPoint x: 54, startPoint y: 182, endPoint x: 641, endPoint y: 141, distance: 589.2
click at [54, 181] on span at bounding box center [57, 183] width 10 height 10
click at [57, 177] on input "checkbox" at bounding box center [57, 177] width 0 height 0
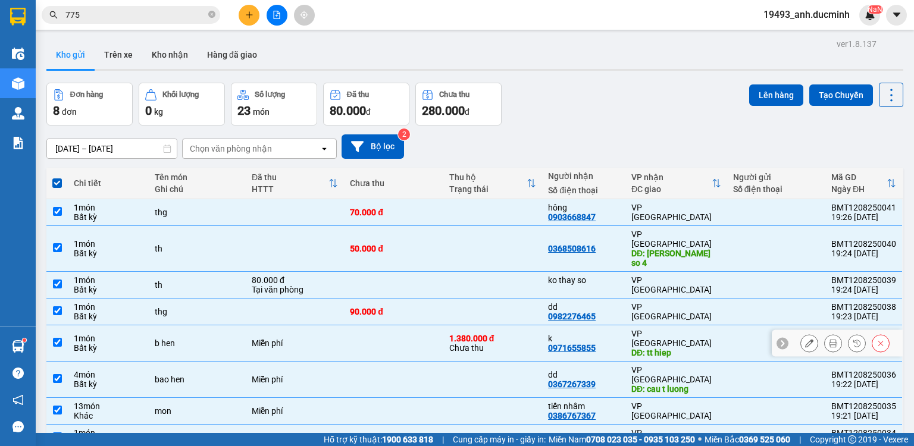
click at [805, 339] on icon at bounding box center [809, 343] width 8 height 8
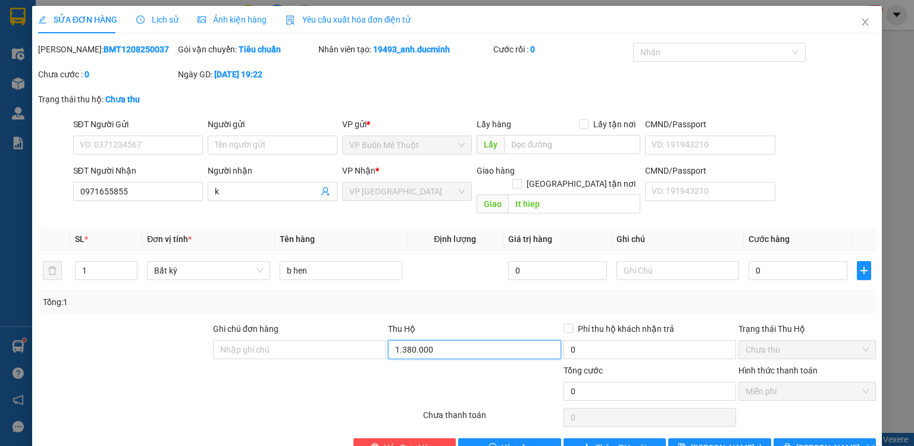
click at [450, 340] on input "1.380.000" at bounding box center [474, 349] width 173 height 19
click at [719, 441] on span "[PERSON_NAME] đổi" at bounding box center [738, 447] width 95 height 13
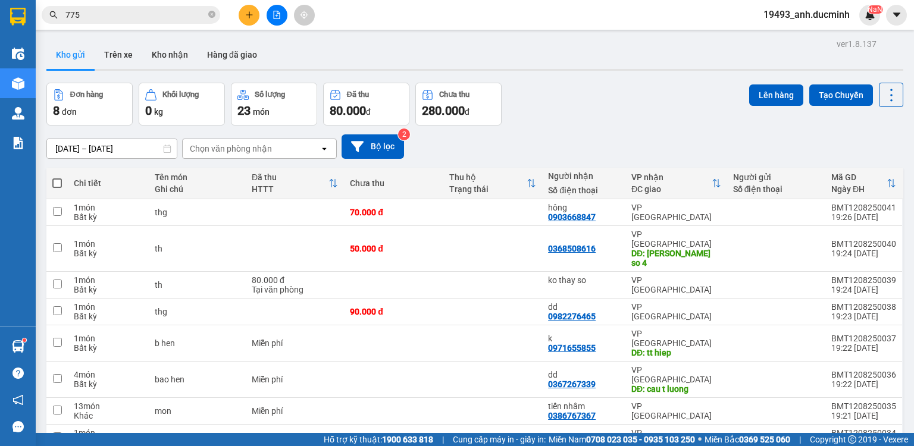
click at [56, 184] on span at bounding box center [57, 183] width 10 height 10
click at [57, 177] on input "checkbox" at bounding box center [57, 177] width 0 height 0
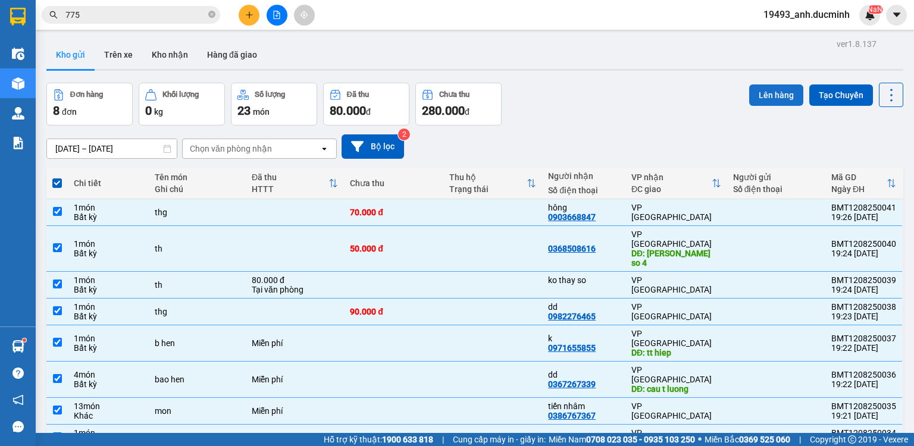
click at [776, 98] on button "Lên hàng" at bounding box center [776, 94] width 54 height 21
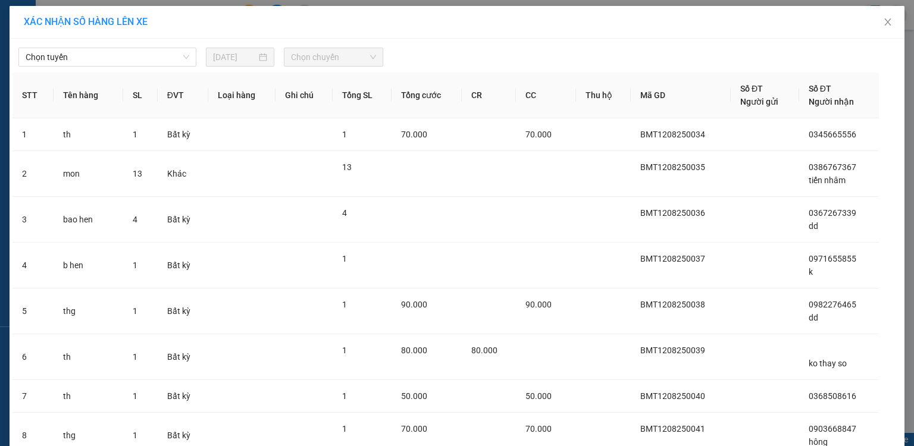
click at [159, 68] on div "Chọn tuyến 12/08/2025 Chọn chuyến STT Tên hàng SL ĐVT Loại hàng Ghi chú Tổng SL…" at bounding box center [457, 285] width 895 height 493
click at [155, 58] on span "Chọn tuyến" at bounding box center [108, 57] width 164 height 18
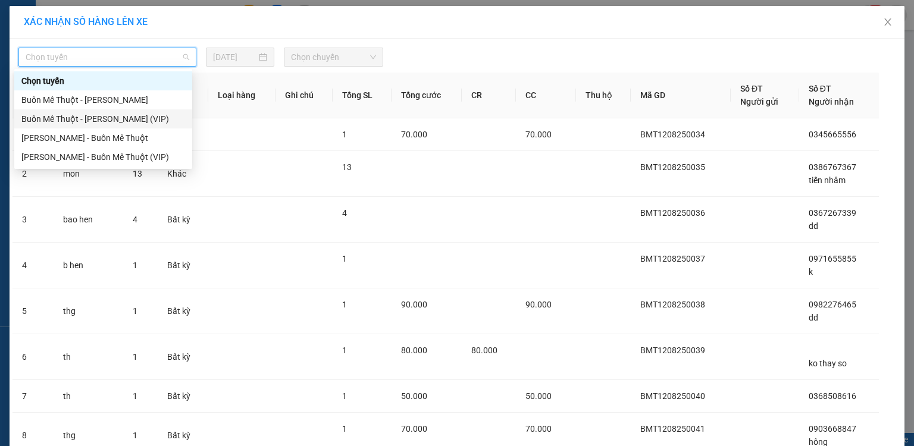
click at [133, 122] on div "Buôn Mê [PERSON_NAME] [PERSON_NAME] (VIP)" at bounding box center [103, 118] width 164 height 13
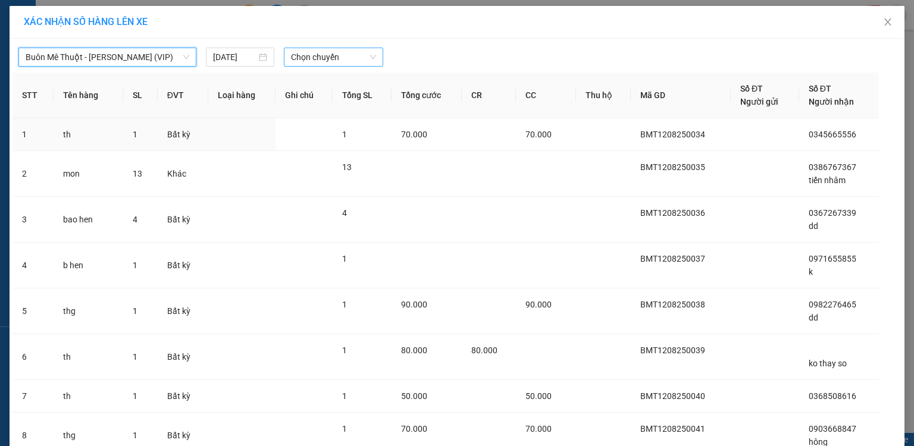
click at [314, 58] on span "Chọn chuyến" at bounding box center [334, 57] width 86 height 18
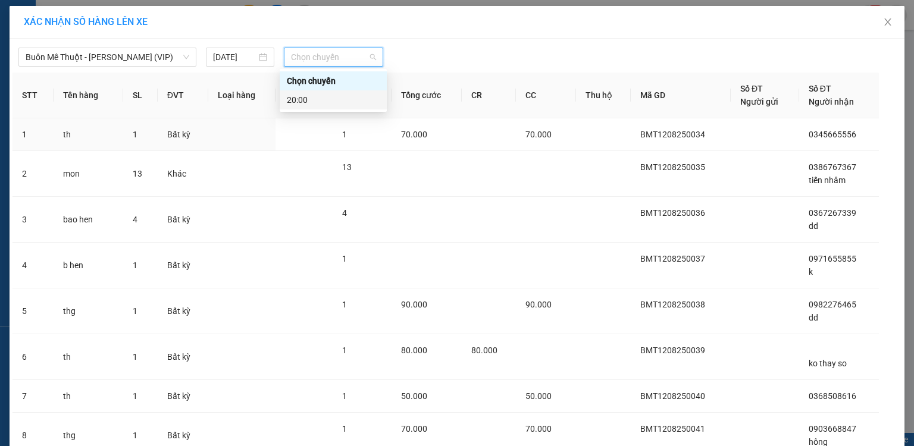
click at [306, 102] on div "20:00" at bounding box center [333, 99] width 93 height 13
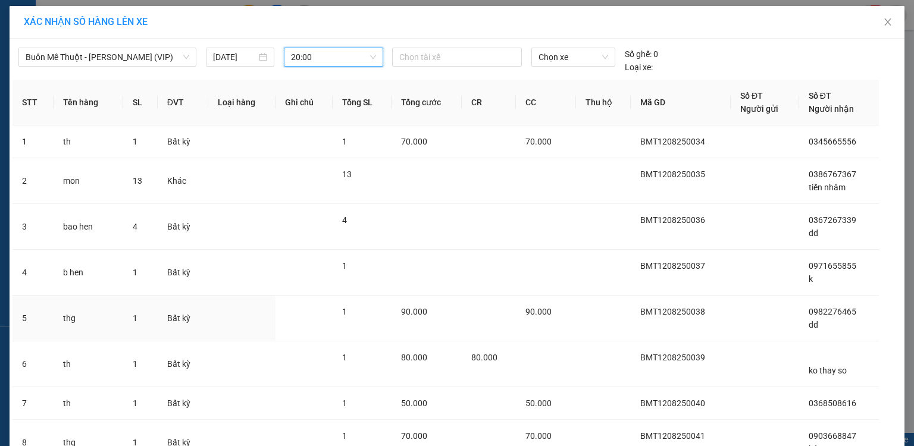
scroll to position [105, 0]
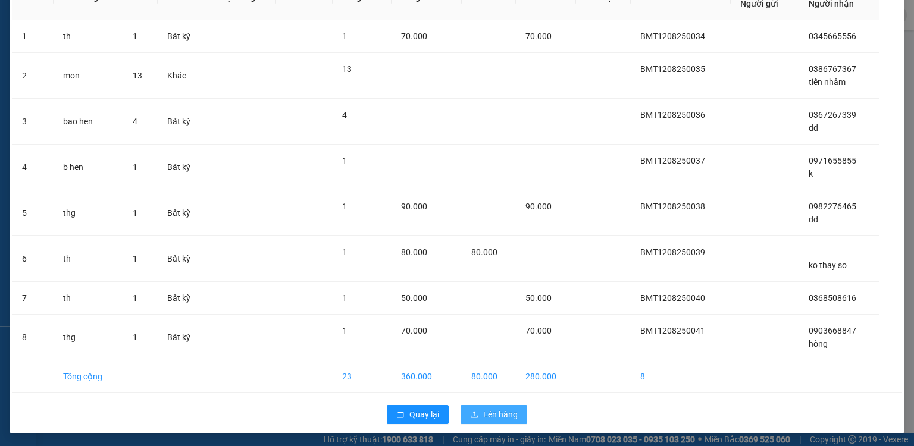
click at [499, 402] on div "Quay lại Lên hàng" at bounding box center [456, 414] width 889 height 31
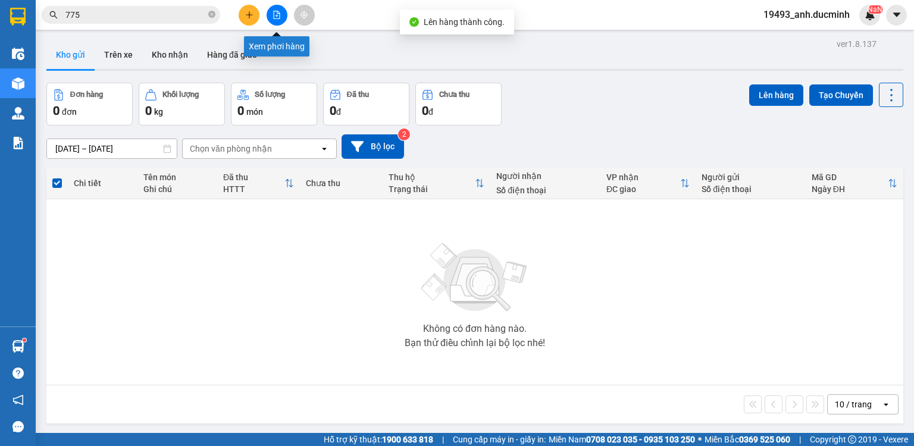
click at [272, 14] on icon "file-add" at bounding box center [276, 15] width 8 height 8
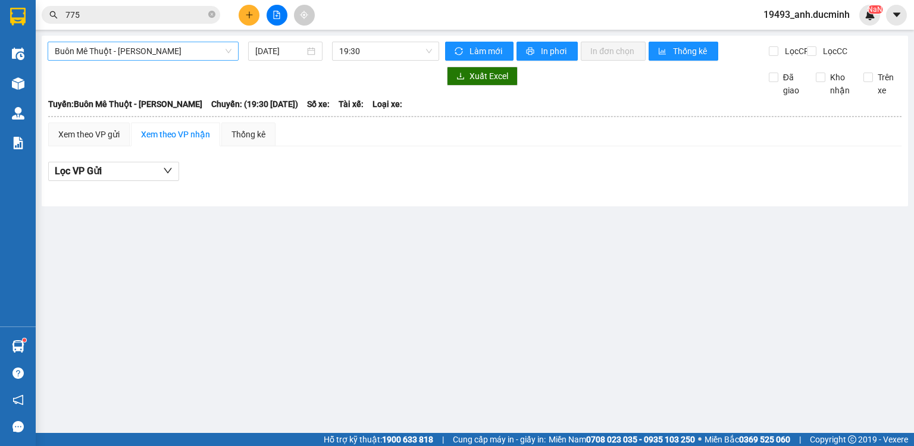
click at [158, 49] on span "Buôn Mê Thuột - [PERSON_NAME]" at bounding box center [143, 51] width 177 height 18
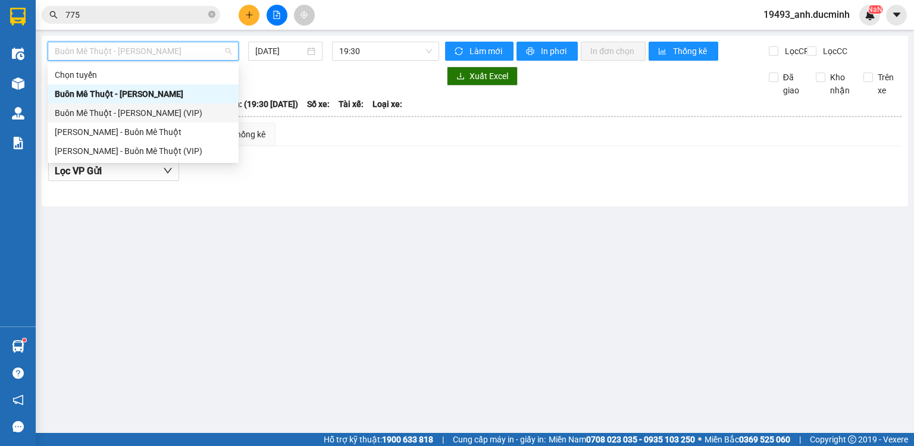
click at [134, 117] on div "Buôn Mê Thuột - [PERSON_NAME] (VIP)" at bounding box center [143, 112] width 177 height 13
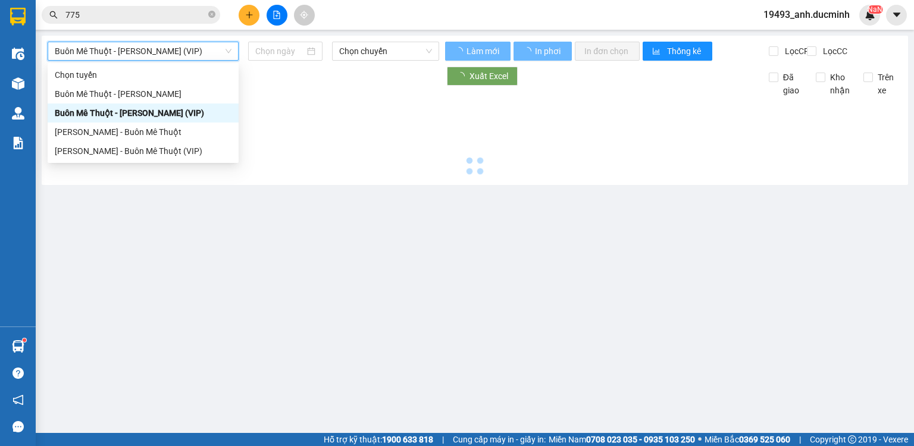
type input "[DATE]"
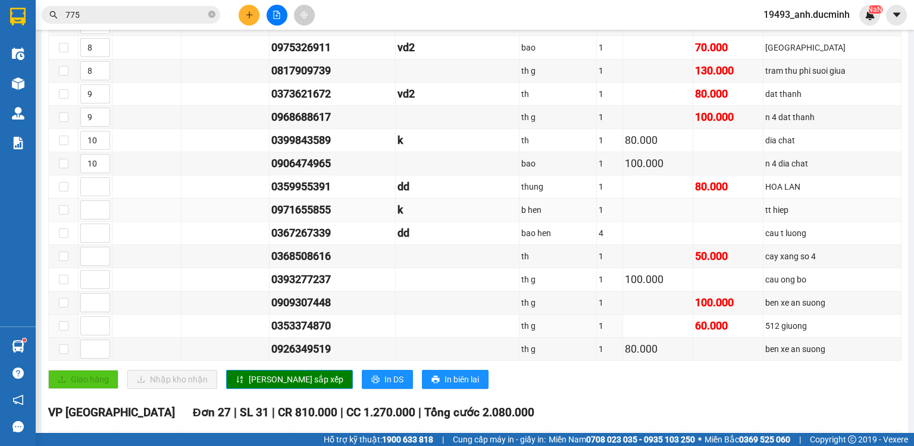
scroll to position [619, 0]
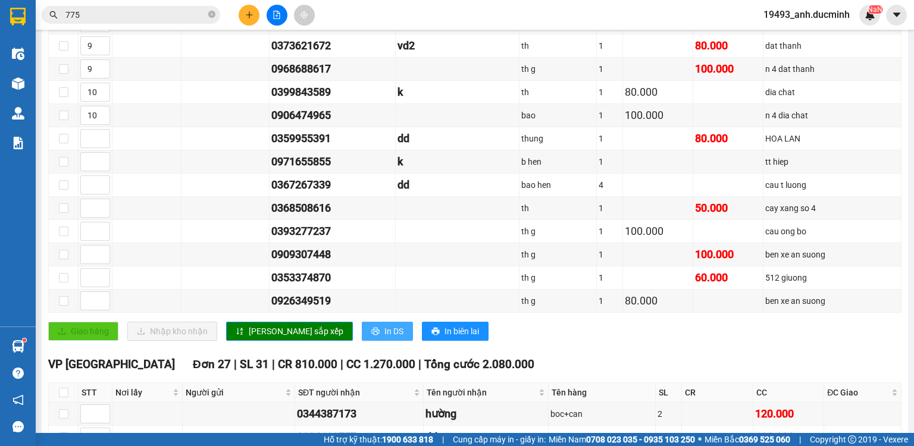
click at [384, 330] on span "In DS" at bounding box center [393, 331] width 19 height 13
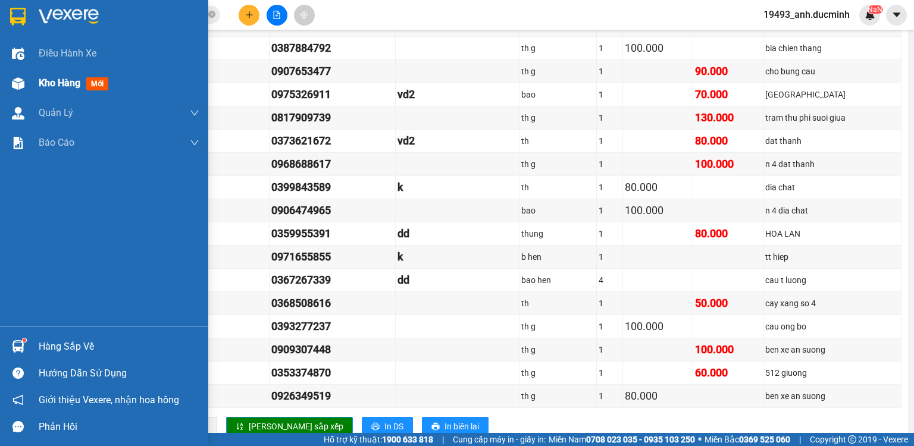
click at [84, 84] on div "Kho hàng mới" at bounding box center [76, 83] width 74 height 15
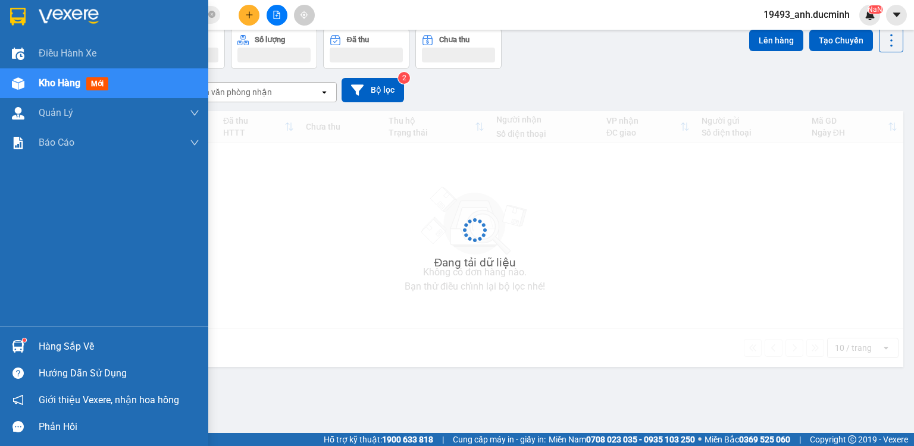
scroll to position [55, 0]
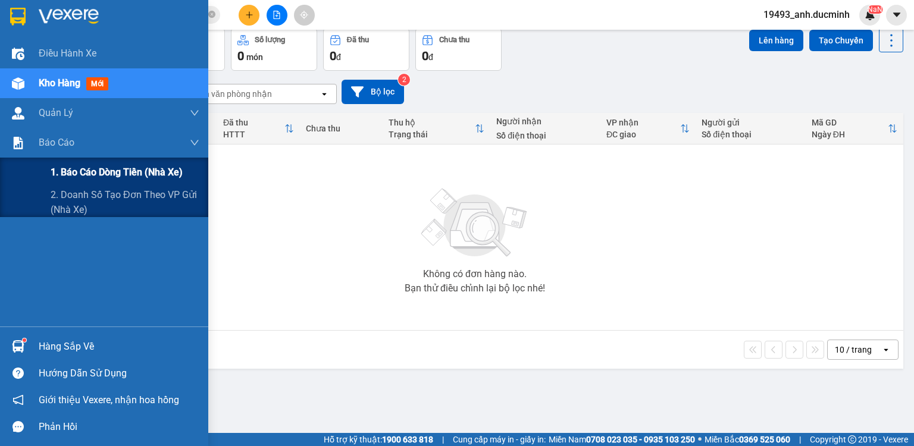
click at [124, 171] on span "1. Báo cáo dòng tiền (nhà xe)" at bounding box center [117, 172] width 132 height 15
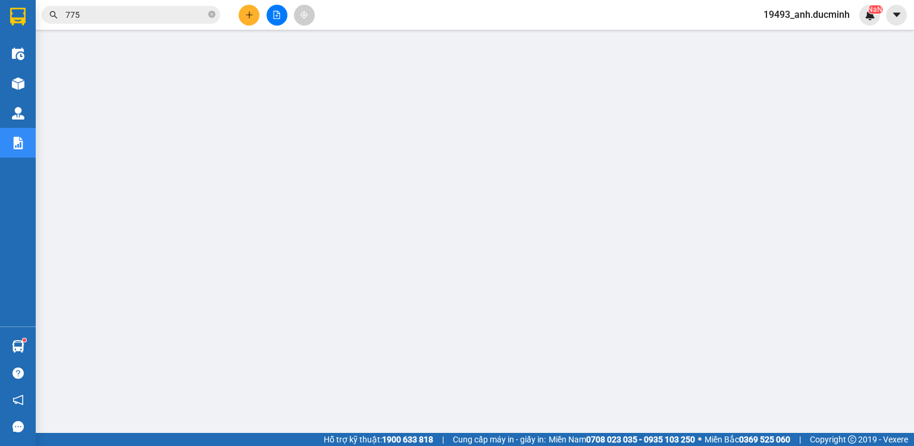
scroll to position [7, 0]
